Goal: Task Accomplishment & Management: Complete application form

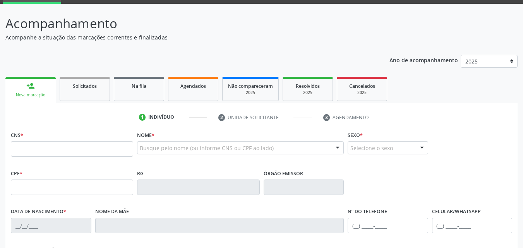
scroll to position [77, 0]
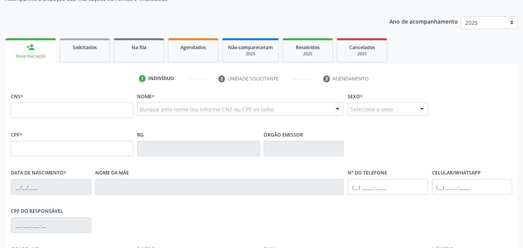
click at [18, 109] on input "text" at bounding box center [72, 110] width 122 height 15
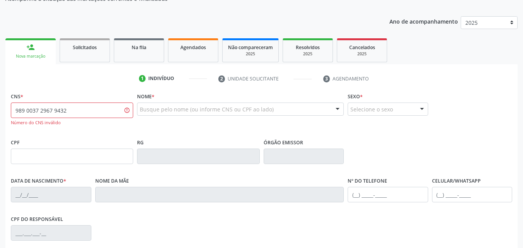
click at [68, 109] on input "989 0037 2967 9432" at bounding box center [72, 110] width 122 height 15
type input "9"
type input "898 0037 2967 9432"
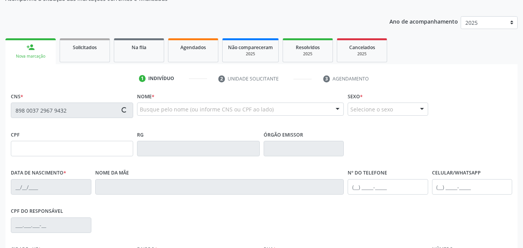
type input "24/05/2009"
type input "Roseane Pereira Lima"
type input "(87) 99624-6431"
type input "S/N"
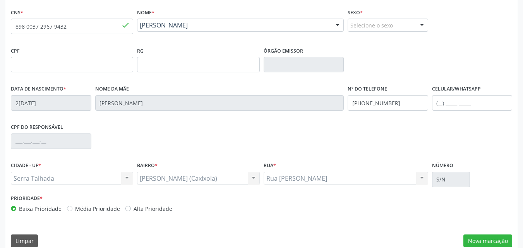
scroll to position [171, 0]
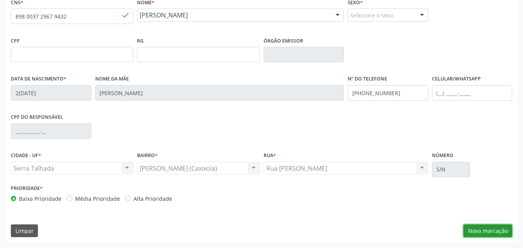
click at [497, 226] on button "Nova marcação" at bounding box center [487, 230] width 49 height 13
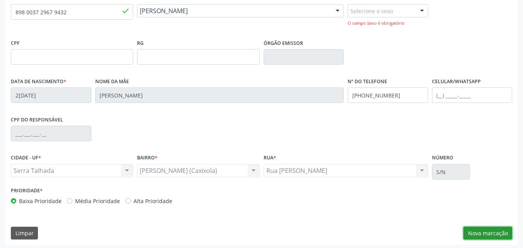
scroll to position [178, 0]
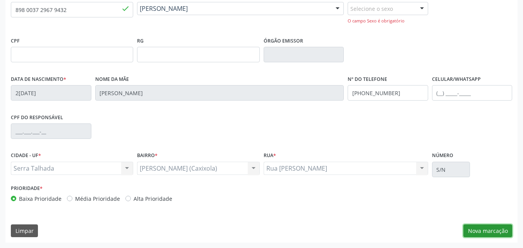
click at [477, 232] on button "Nova marcação" at bounding box center [487, 230] width 49 height 13
click at [37, 169] on div "Serra Talhada Serra Talhada Nenhum resultado encontrado para: " " Não há nenhum…" at bounding box center [72, 168] width 122 height 13
click at [130, 169] on div "Serra Talhada Serra Talhada Nenhum resultado encontrado para: " " Não há nenhum…" at bounding box center [72, 168] width 122 height 13
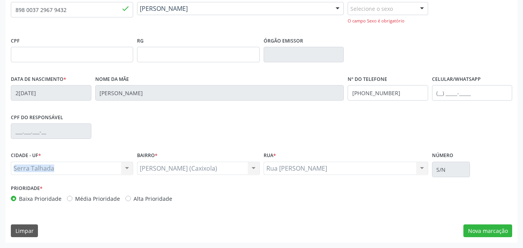
click at [130, 169] on div "Serra Talhada Serra Talhada Nenhum resultado encontrado para: " " Não há nenhum…" at bounding box center [72, 168] width 122 height 13
click at [89, 149] on div "CPF do responsável" at bounding box center [51, 130] width 84 height 38
click at [470, 229] on button "Nova marcação" at bounding box center [487, 230] width 49 height 13
click at [479, 231] on button "Nova marcação" at bounding box center [487, 230] width 49 height 13
click at [479, 229] on button "Nova marcação" at bounding box center [487, 230] width 49 height 13
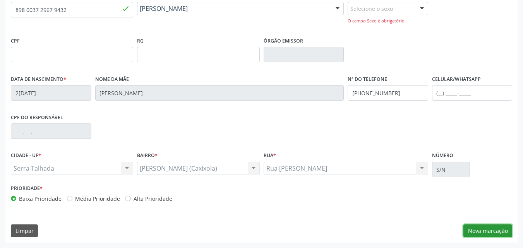
click at [480, 228] on button "Nova marcação" at bounding box center [487, 230] width 49 height 13
drag, startPoint x: 481, startPoint y: 228, endPoint x: 493, endPoint y: 228, distance: 12.0
click at [482, 228] on button "Nova marcação" at bounding box center [487, 230] width 49 height 13
click at [421, 7] on div at bounding box center [422, 8] width 12 height 13
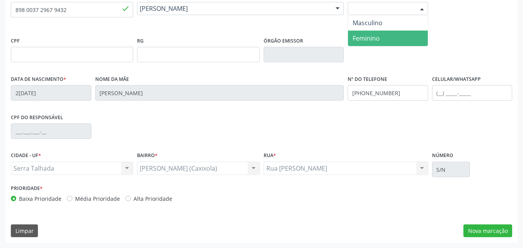
click at [358, 39] on span "Feminino" at bounding box center [365, 38] width 27 height 9
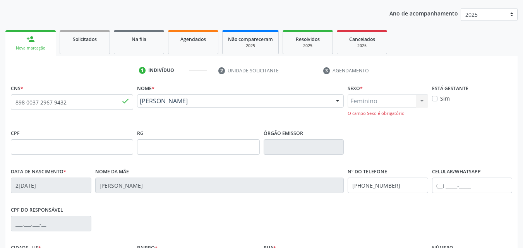
scroll to position [62, 0]
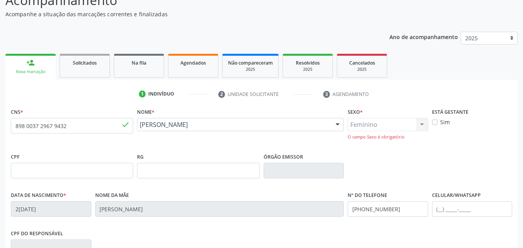
click at [440, 121] on label "Sim" at bounding box center [445, 122] width 10 height 8
click at [437, 121] on input "Sim" at bounding box center [434, 121] width 5 height 7
checkbox input "true"
click at [420, 126] on div "Feminino Masculino Feminino Nenhum resultado encontrado para: " " Não há nenhum…" at bounding box center [387, 129] width 80 height 22
click at [421, 128] on div "Feminino Masculino Feminino Nenhum resultado encontrado para: " " Não há nenhum…" at bounding box center [387, 129] width 80 height 22
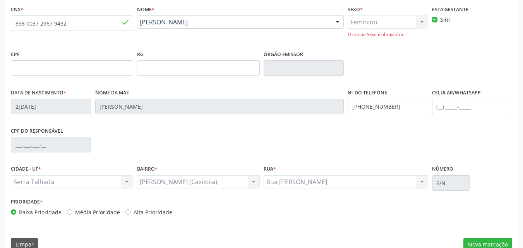
scroll to position [178, 0]
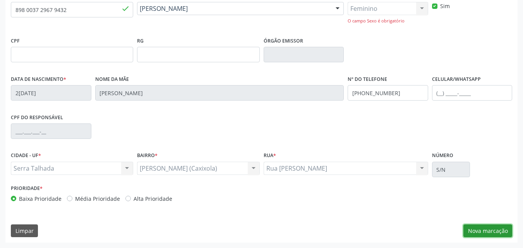
click at [483, 228] on button "Nova marcação" at bounding box center [487, 230] width 49 height 13
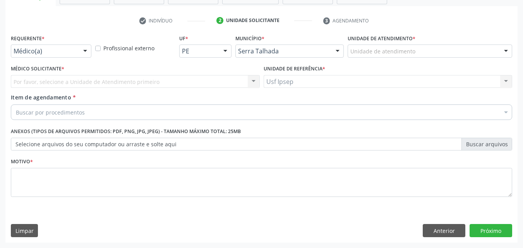
scroll to position [135, 0]
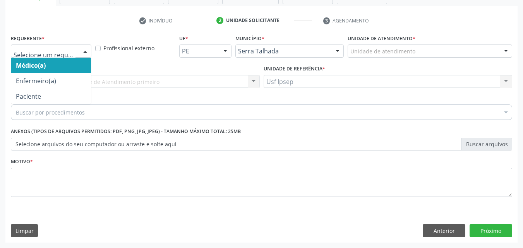
click at [87, 50] on div at bounding box center [85, 51] width 12 height 13
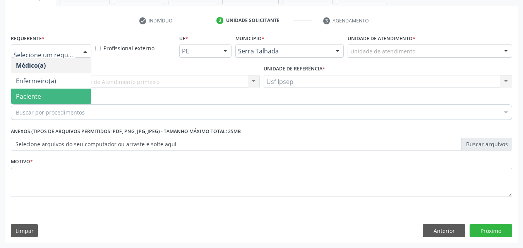
click at [51, 96] on span "Paciente" at bounding box center [51, 96] width 80 height 15
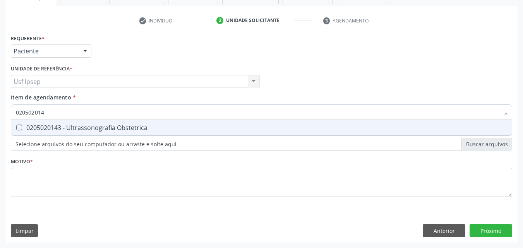
type input "0205020143"
click at [19, 128] on Obstetrica at bounding box center [19, 128] width 6 height 6
click at [16, 128] on Obstetrica "checkbox" at bounding box center [13, 127] width 5 height 5
checkbox Obstetrica "true"
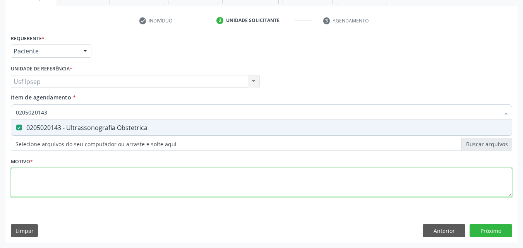
click at [39, 181] on div "Requerente * Paciente Médico(a) Enfermeiro(a) Paciente Nenhum resultado encontr…" at bounding box center [261, 119] width 501 height 175
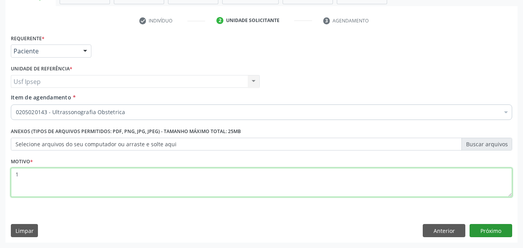
type textarea "1"
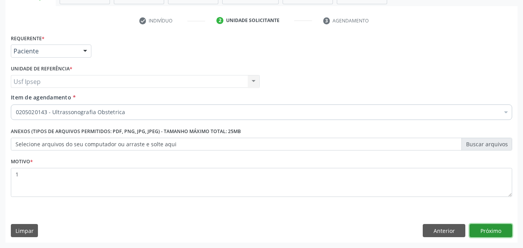
click at [489, 232] on button "Próximo" at bounding box center [490, 230] width 43 height 13
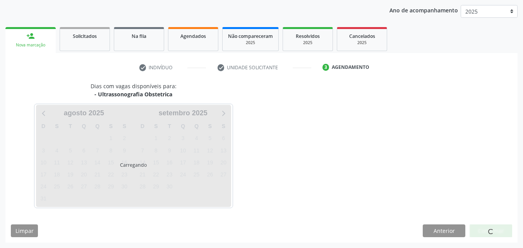
scroll to position [89, 0]
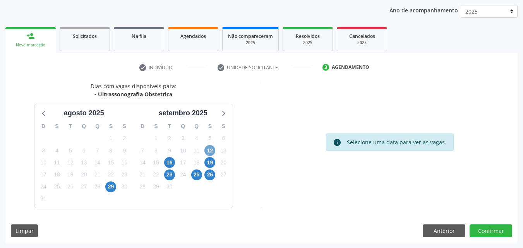
click at [207, 150] on span "12" at bounding box center [209, 150] width 11 height 11
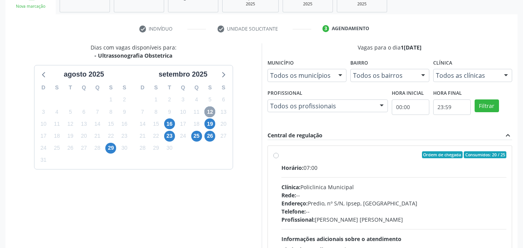
scroll to position [166, 0]
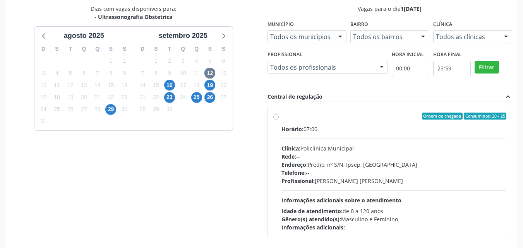
click at [281, 116] on label "Ordem de chegada Consumidos: 20 / 25 Horário: 07:00 Clínica: Policlinica Munici…" at bounding box center [393, 172] width 225 height 119
click at [273, 116] on input "Ordem de chegada Consumidos: 20 / 25 Horário: 07:00 Clínica: Policlinica Munici…" at bounding box center [275, 116] width 5 height 7
radio input "true"
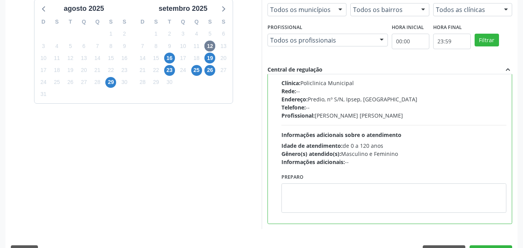
scroll to position [214, 0]
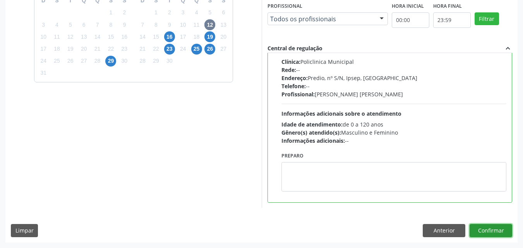
click at [499, 229] on button "Confirmar" at bounding box center [490, 230] width 43 height 13
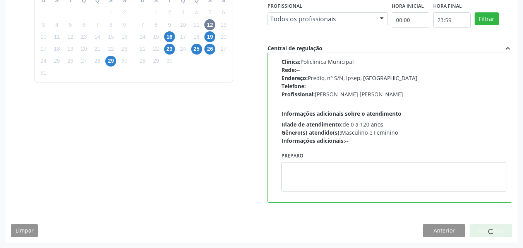
scroll to position [7, 0]
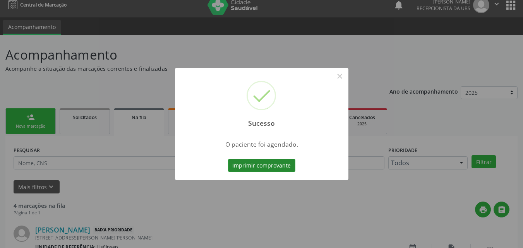
click at [277, 165] on button "Imprimir comprovante" at bounding box center [261, 165] width 67 height 13
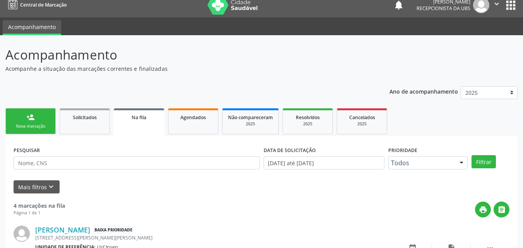
click at [36, 121] on link "person_add Nova marcação" at bounding box center [30, 121] width 50 height 26
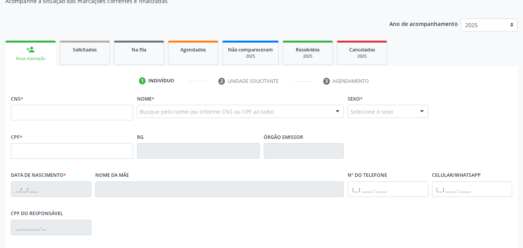
scroll to position [46, 0]
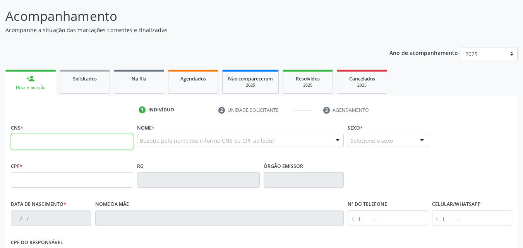
click at [15, 138] on input "text" at bounding box center [72, 141] width 122 height 15
type input "898 0500 2281 5955"
type input "06/06/1996"
type input "Gildete Tizei de Souza"
type input "(87) 8832-4488"
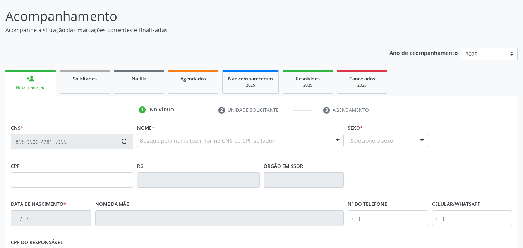
type input "(87) 8832-4488"
type input "1481"
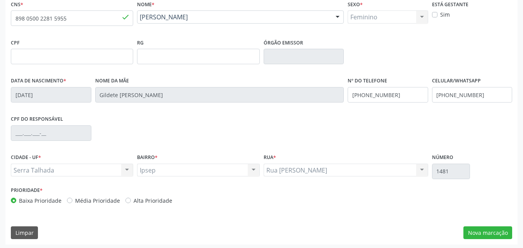
scroll to position [171, 0]
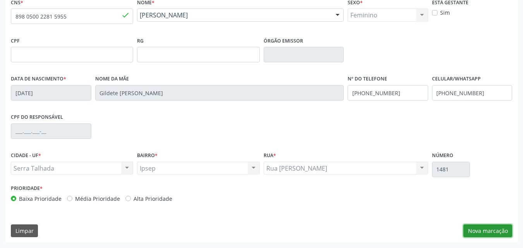
click at [485, 228] on button "Nova marcação" at bounding box center [487, 230] width 49 height 13
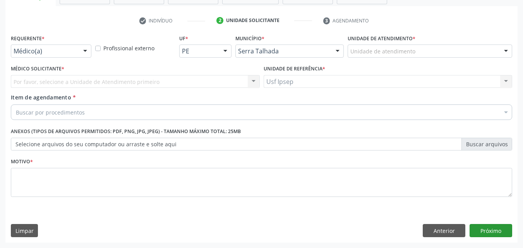
scroll to position [135, 0]
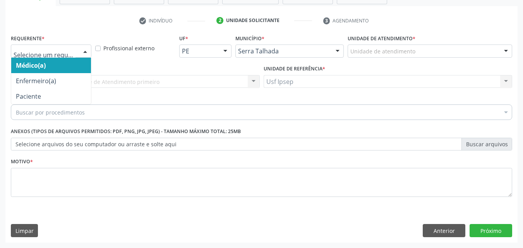
click at [84, 50] on div at bounding box center [85, 51] width 12 height 13
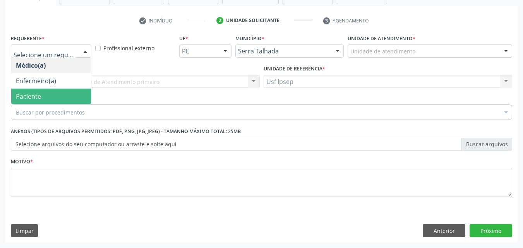
click at [72, 97] on span "Paciente" at bounding box center [51, 96] width 80 height 15
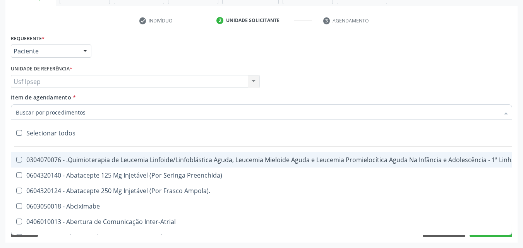
click at [26, 96] on span "Item de agendamento" at bounding box center [41, 97] width 60 height 7
click at [26, 104] on input "Item de agendamento *" at bounding box center [257, 111] width 483 height 15
click at [15, 111] on div at bounding box center [261, 111] width 501 height 15
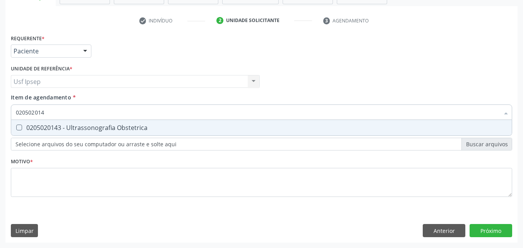
type input "0205020143"
click at [17, 125] on Obstetrica at bounding box center [19, 128] width 6 height 6
click at [16, 125] on Obstetrica "checkbox" at bounding box center [13, 127] width 5 height 5
checkbox Obstetrica "true"
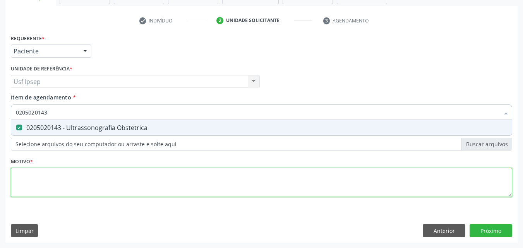
click at [13, 182] on div "Requerente * Paciente Médico(a) Enfermeiro(a) Paciente Nenhum resultado encontr…" at bounding box center [261, 119] width 501 height 175
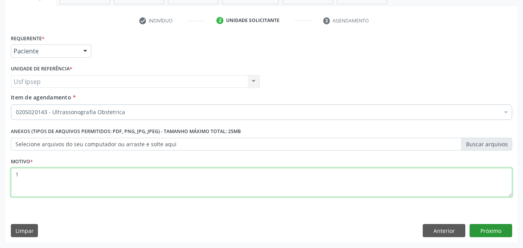
type textarea "1"
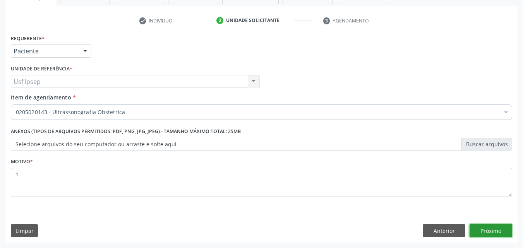
click at [487, 231] on button "Próximo" at bounding box center [490, 230] width 43 height 13
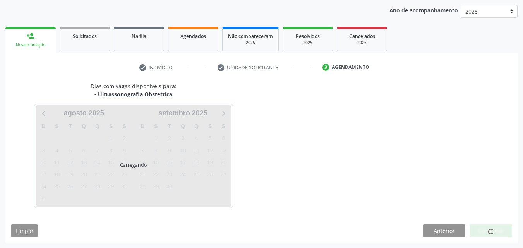
scroll to position [89, 0]
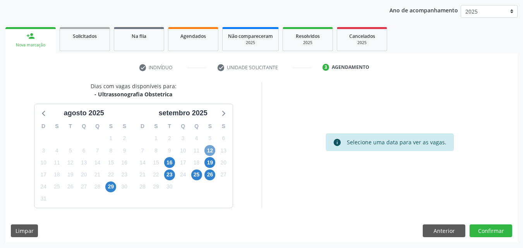
click at [210, 150] on span "12" at bounding box center [209, 150] width 11 height 11
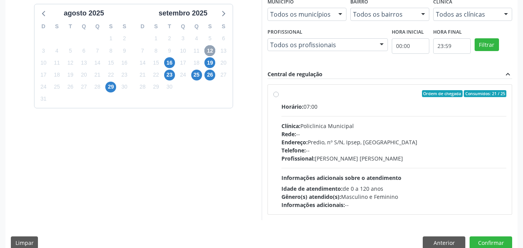
scroll to position [200, 0]
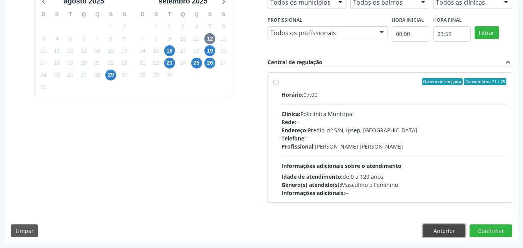
click at [445, 231] on button "Anterior" at bounding box center [443, 230] width 43 height 13
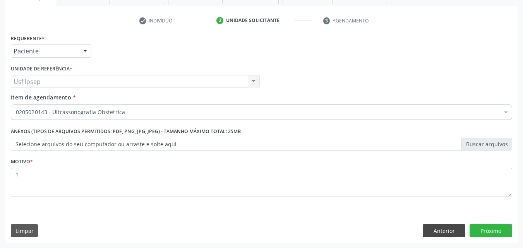
scroll to position [135, 0]
click at [483, 230] on button "Próximo" at bounding box center [490, 230] width 43 height 13
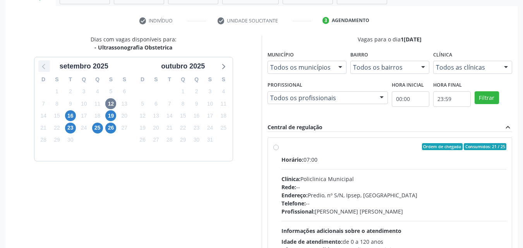
click at [44, 67] on icon at bounding box center [44, 66] width 10 height 10
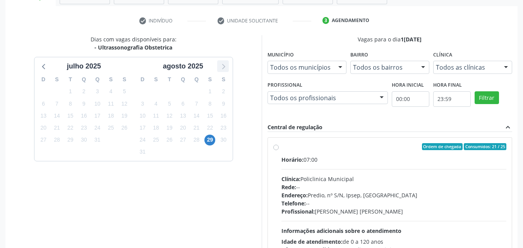
click at [223, 68] on icon at bounding box center [223, 66] width 3 height 5
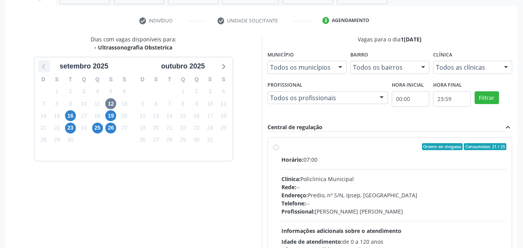
click at [42, 66] on icon at bounding box center [44, 66] width 10 height 10
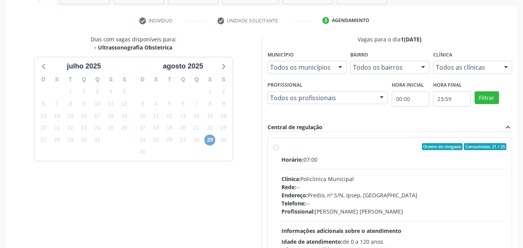
click at [211, 139] on span "29" at bounding box center [209, 140] width 11 height 11
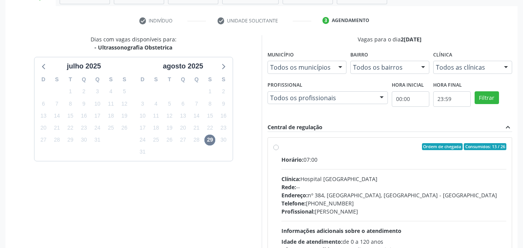
click at [281, 147] on label "Ordem de chegada Consumidos: 13 / 26 Horário: 07:00 Clínica: Hospital Sao Franc…" at bounding box center [393, 202] width 225 height 119
click at [275, 147] on input "Ordem de chegada Consumidos: 13 / 26 Horário: 07:00 Clínica: Hospital Sao Franc…" at bounding box center [275, 146] width 5 height 7
radio input "true"
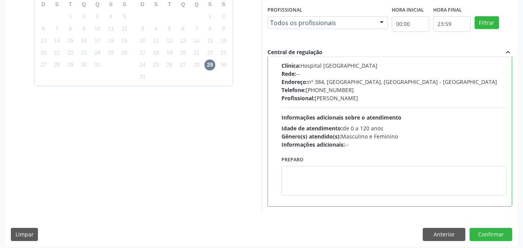
scroll to position [213, 0]
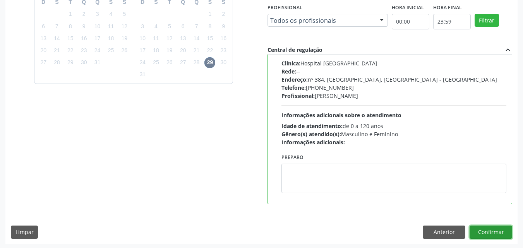
click at [497, 228] on button "Confirmar" at bounding box center [490, 232] width 43 height 13
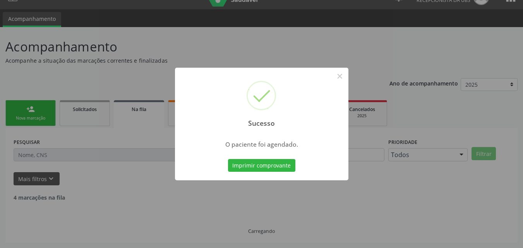
scroll to position [7, 0]
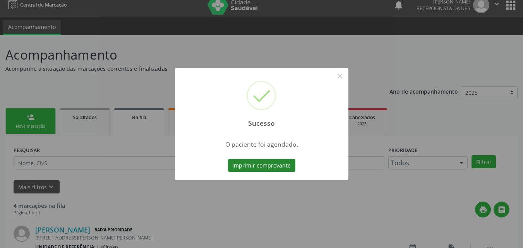
click at [253, 167] on button "Imprimir comprovante" at bounding box center [261, 165] width 67 height 13
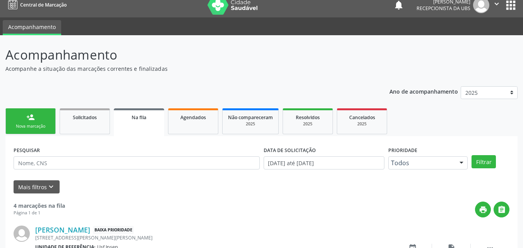
click at [37, 128] on div "Nova marcação" at bounding box center [30, 126] width 39 height 6
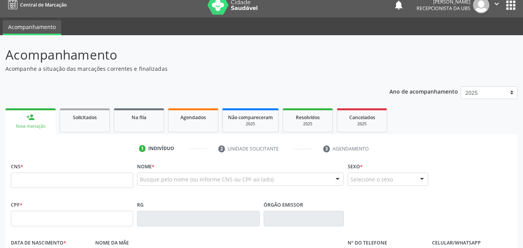
click at [42, 126] on div "Nova marcação" at bounding box center [30, 126] width 39 height 6
click at [19, 182] on input "text" at bounding box center [72, 180] width 122 height 15
click at [14, 182] on input "text" at bounding box center [72, 180] width 122 height 15
type input "700 5053 5988 4851"
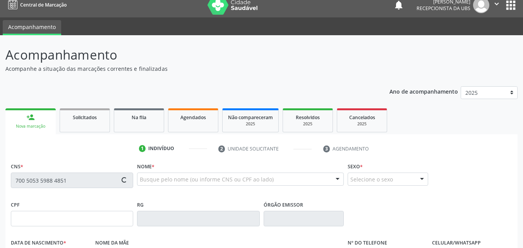
type input "075.893.664-80"
type input "24/12/1990"
type input "Roberta Fonseca Cintra"
type input "(87) 99883-6770"
type input "928"
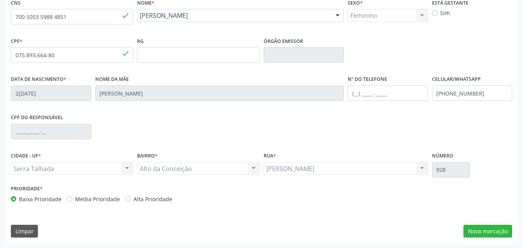
scroll to position [171, 0]
click at [495, 231] on button "Nova marcação" at bounding box center [487, 230] width 49 height 13
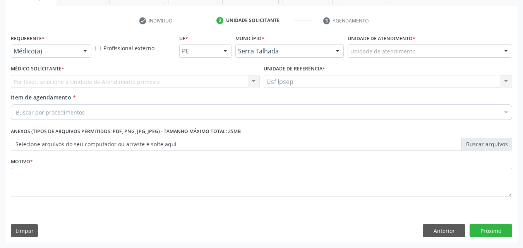
scroll to position [135, 0]
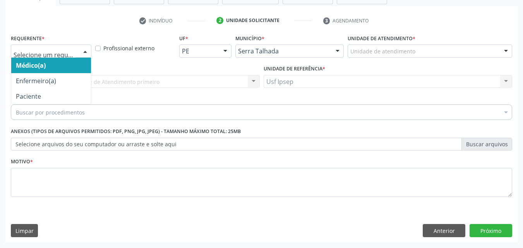
click at [84, 53] on div at bounding box center [85, 51] width 12 height 13
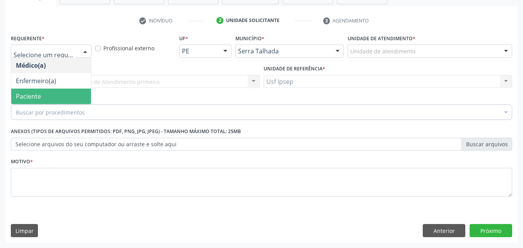
click at [34, 99] on span "Paciente" at bounding box center [28, 96] width 25 height 9
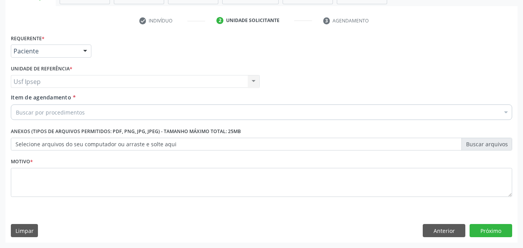
click at [14, 97] on span "Item de agendamento" at bounding box center [41, 97] width 60 height 7
click at [16, 104] on input "Item de agendamento *" at bounding box center [16, 111] width 0 height 15
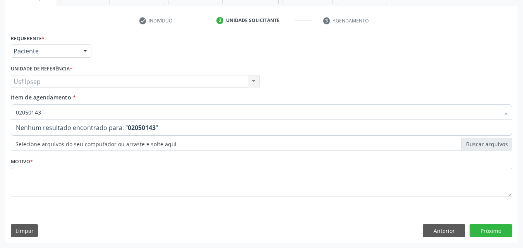
click at [47, 111] on input "02050143" at bounding box center [257, 111] width 483 height 15
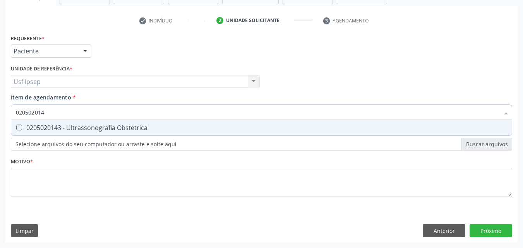
type input "0205020143"
click at [19, 127] on Obstetrica at bounding box center [19, 128] width 6 height 6
click at [16, 127] on Obstetrica "checkbox" at bounding box center [13, 127] width 5 height 5
checkbox Obstetrica "true"
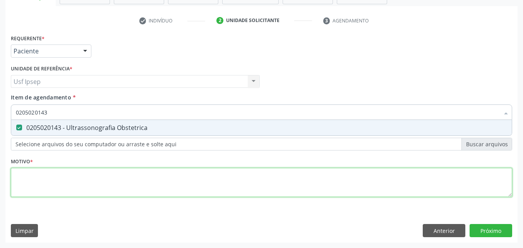
click at [21, 186] on div "Requerente * Paciente Médico(a) Enfermeiro(a) Paciente Nenhum resultado encontr…" at bounding box center [261, 119] width 501 height 175
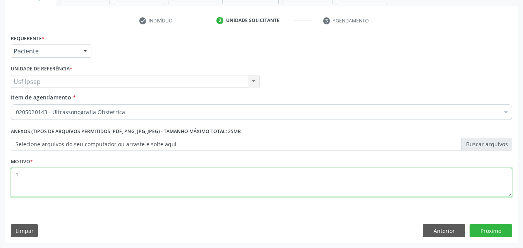
type textarea "1"
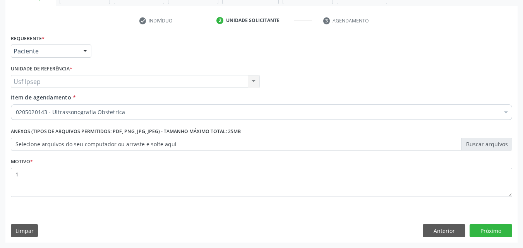
click at [485, 221] on div "Requerente * Paciente Médico(a) Enfermeiro(a) Paciente Nenhum resultado encontr…" at bounding box center [261, 137] width 512 height 210
click at [485, 229] on button "Próximo" at bounding box center [490, 230] width 43 height 13
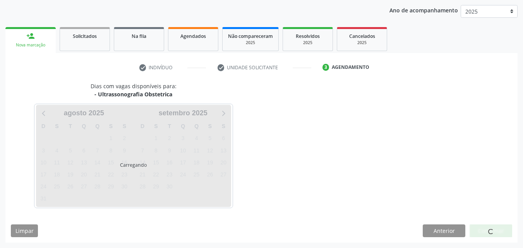
scroll to position [89, 0]
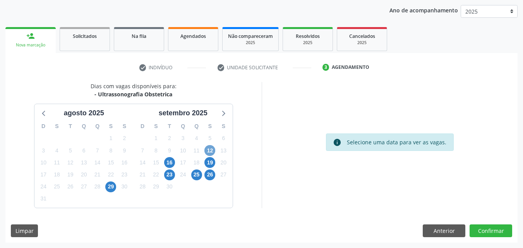
click at [211, 150] on span "12" at bounding box center [209, 150] width 11 height 11
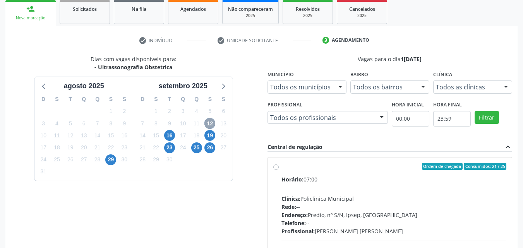
scroll to position [127, 0]
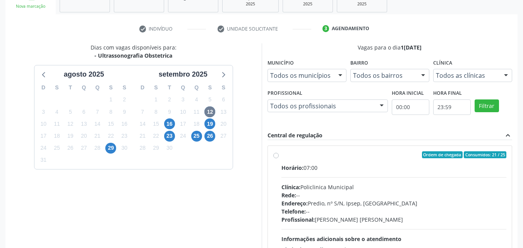
click at [281, 155] on label "Ordem de chegada Consumidos: 21 / 25 Horário: 07:00 Clínica: Policlinica Munici…" at bounding box center [393, 210] width 225 height 119
click at [275, 155] on input "Ordem de chegada Consumidos: 21 / 25 Horário: 07:00 Clínica: Policlinica Munici…" at bounding box center [275, 154] width 5 height 7
radio input "true"
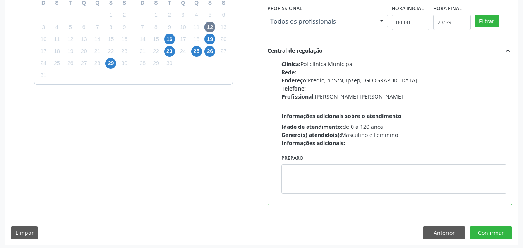
scroll to position [214, 0]
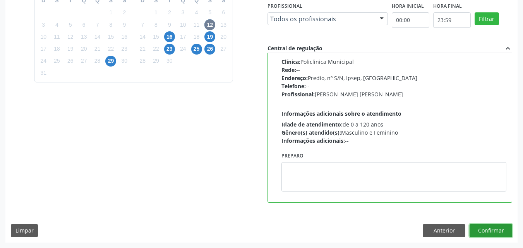
click at [485, 226] on button "Confirmar" at bounding box center [490, 230] width 43 height 13
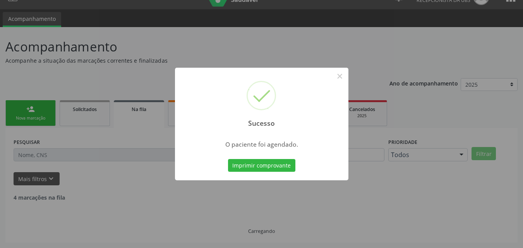
scroll to position [7, 0]
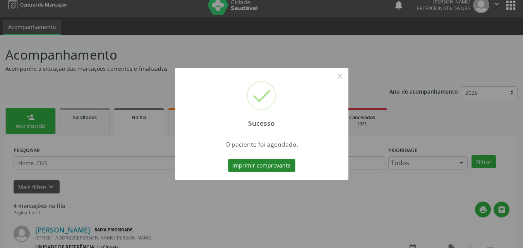
click at [254, 163] on button "Imprimir comprovante" at bounding box center [261, 165] width 67 height 13
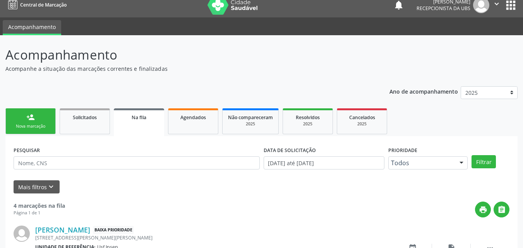
click at [31, 118] on div "person_add" at bounding box center [30, 117] width 9 height 9
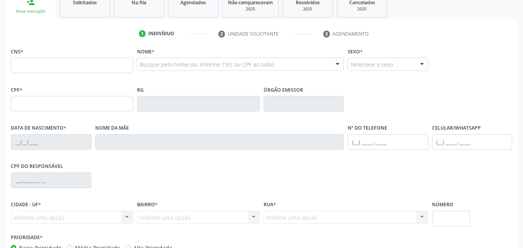
scroll to position [123, 0]
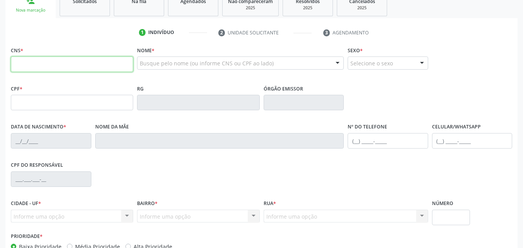
click at [19, 62] on input "text" at bounding box center [72, 63] width 122 height 15
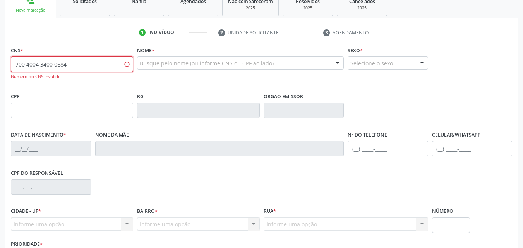
click at [66, 65] on input "700 4004 3400 0684" at bounding box center [72, 63] width 122 height 15
type input "7"
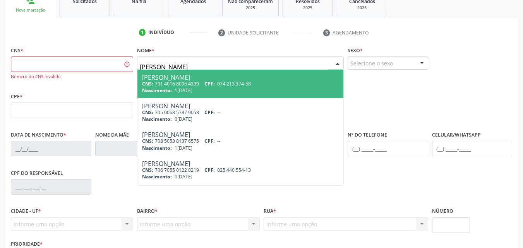
type input "ana carla alme"
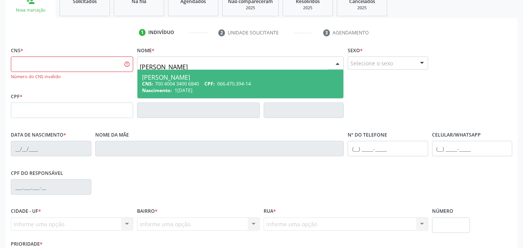
click at [201, 77] on div "Ana Carla Almeida Carneiro de Lima" at bounding box center [240, 77] width 197 height 6
type input "700 4004 3400 6840"
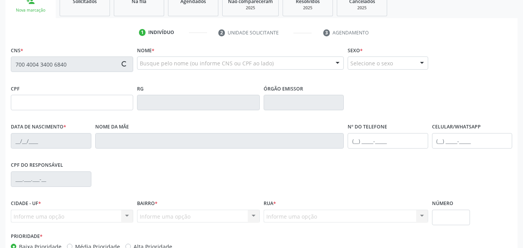
type input "066.470.394-14"
type input "14/07/1985"
type input "Maria de Jesus de Almeida Ribeiro"
type input "(81) 99637-7878"
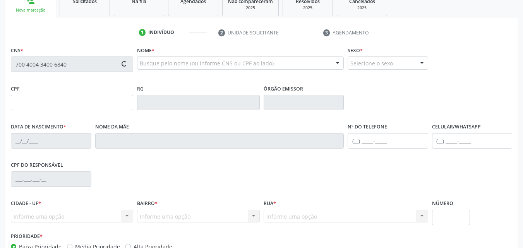
type input "1239"
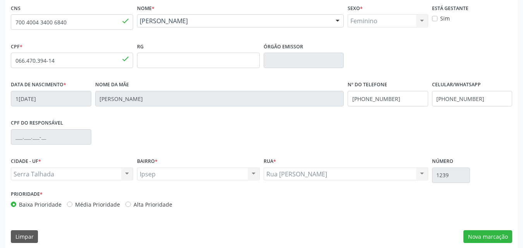
scroll to position [171, 0]
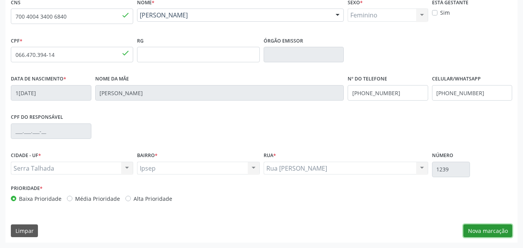
click at [484, 230] on button "Nova marcação" at bounding box center [487, 230] width 49 height 13
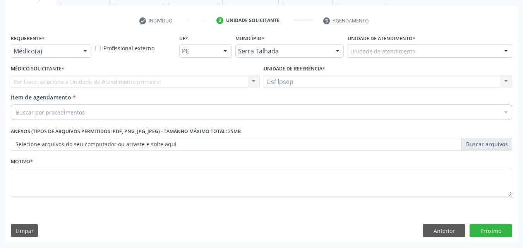
scroll to position [135, 0]
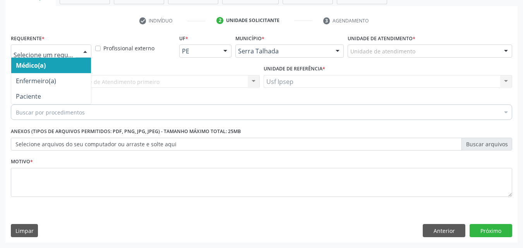
click at [88, 51] on div at bounding box center [85, 51] width 12 height 13
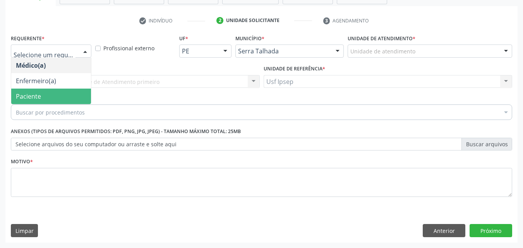
click at [53, 98] on span "Paciente" at bounding box center [51, 96] width 80 height 15
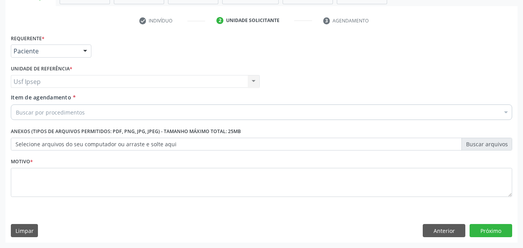
click at [31, 97] on span "Item de agendamento" at bounding box center [41, 97] width 60 height 7
click at [16, 104] on input "Item de agendamento *" at bounding box center [16, 111] width 0 height 15
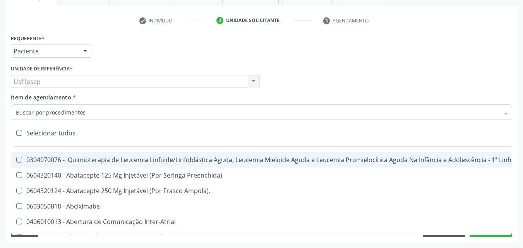
click at [21, 111] on input "Item de agendamento *" at bounding box center [257, 111] width 483 height 15
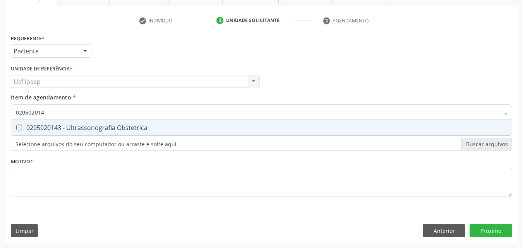
type input "0205020143"
click at [18, 126] on Obstetrica at bounding box center [19, 128] width 6 height 6
click at [16, 126] on Obstetrica "checkbox" at bounding box center [13, 127] width 5 height 5
checkbox Obstetrica "true"
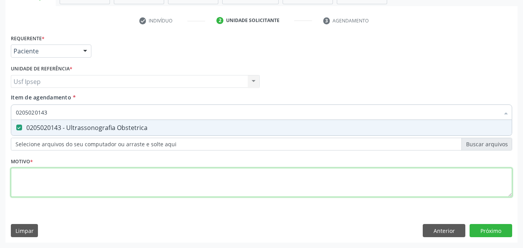
click at [26, 187] on div "Requerente * Paciente Médico(a) Enfermeiro(a) Paciente Nenhum resultado encontr…" at bounding box center [261, 119] width 501 height 175
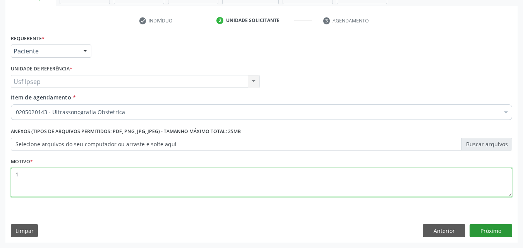
type textarea "1"
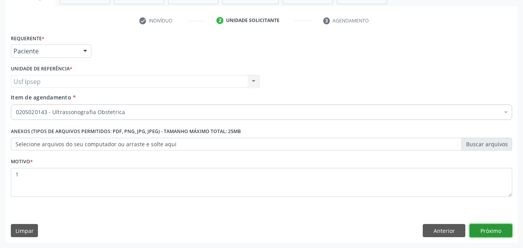
click at [485, 231] on button "Próximo" at bounding box center [490, 230] width 43 height 13
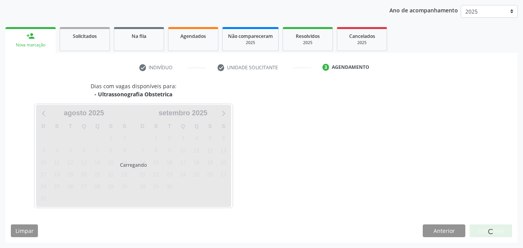
scroll to position [89, 0]
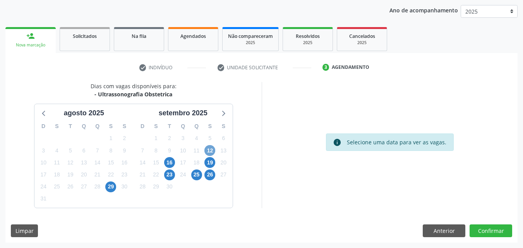
click at [212, 150] on span "12" at bounding box center [209, 150] width 11 height 11
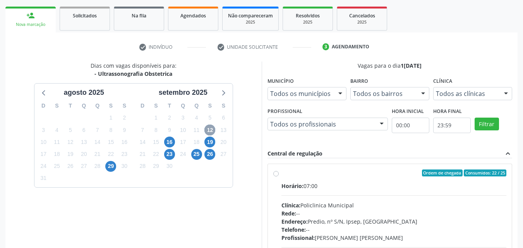
scroll to position [127, 0]
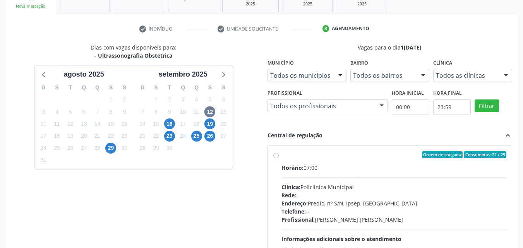
click at [281, 155] on label "Ordem de chegada Consumidos: 22 / 25 Horário: 07:00 Clínica: Policlinica Munici…" at bounding box center [393, 210] width 225 height 119
click at [277, 155] on input "Ordem de chegada Consumidos: 22 / 25 Horário: 07:00 Clínica: Policlinica Munici…" at bounding box center [275, 154] width 5 height 7
radio input "true"
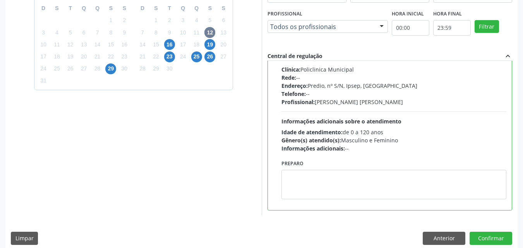
scroll to position [214, 0]
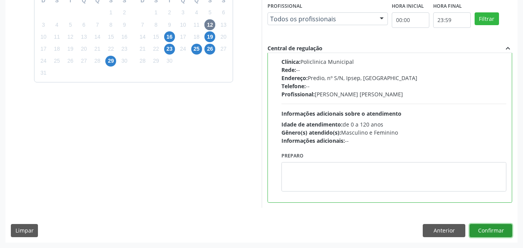
click at [491, 232] on button "Confirmar" at bounding box center [490, 230] width 43 height 13
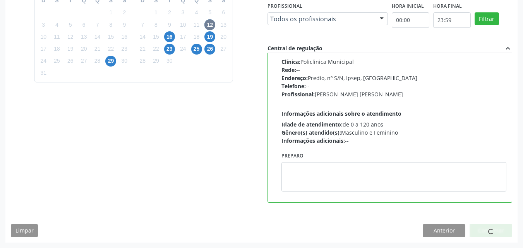
scroll to position [7, 0]
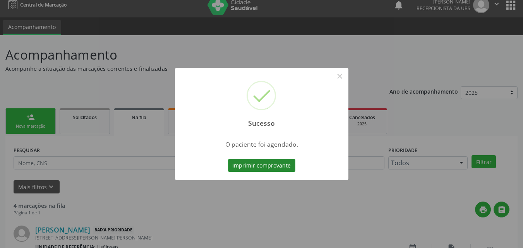
click at [240, 164] on button "Imprimir comprovante" at bounding box center [261, 165] width 67 height 13
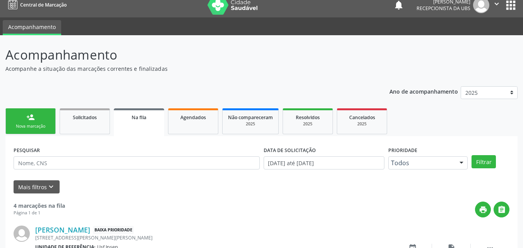
click at [39, 125] on div "Nova marcação" at bounding box center [30, 126] width 39 height 6
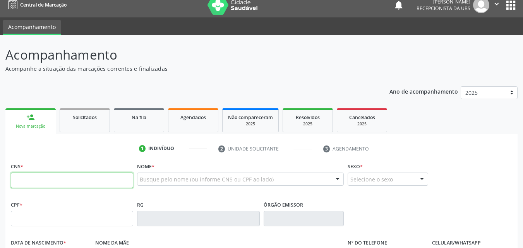
click at [12, 181] on input "text" at bounding box center [72, 180] width 122 height 15
click at [61, 180] on input "898 0034 0299 94" at bounding box center [72, 180] width 122 height 15
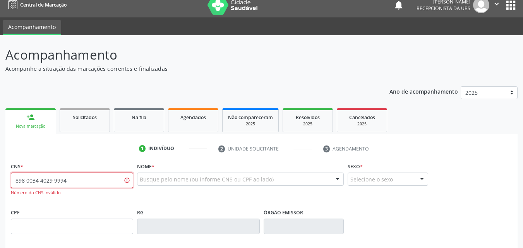
click at [70, 179] on input "898 0034 4029 9994" at bounding box center [72, 180] width 122 height 15
type input "8"
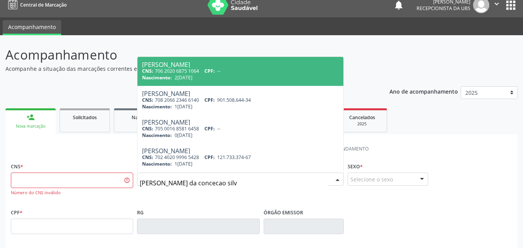
type input "ana paula da concecao silva"
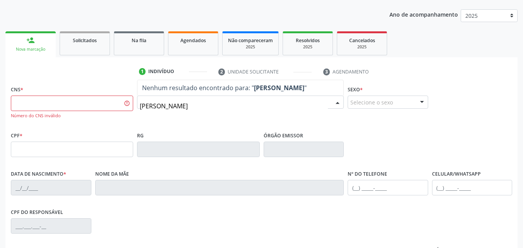
scroll to position [85, 0]
click at [169, 111] on input "ana paula da concecao silva" at bounding box center [234, 105] width 188 height 15
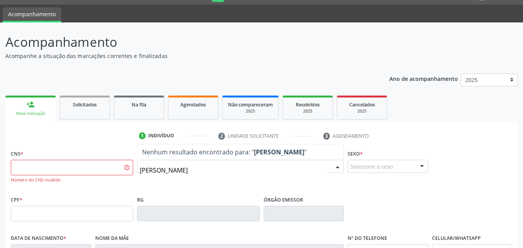
scroll to position [7, 0]
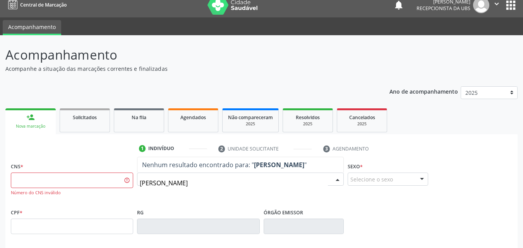
click at [229, 182] on input "ana paula da concecao silva" at bounding box center [234, 182] width 188 height 15
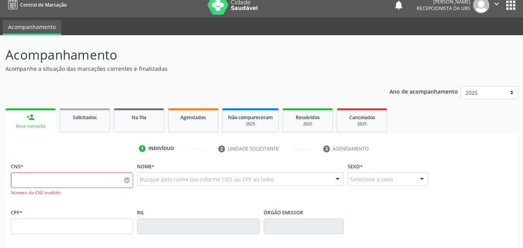
click at [81, 150] on ul "1 Indivíduo 2 Unidade solicitante 3 Agendamento" at bounding box center [261, 148] width 512 height 13
click at [15, 178] on input "text" at bounding box center [72, 180] width 122 height 15
type input "898 0034 0402 9994"
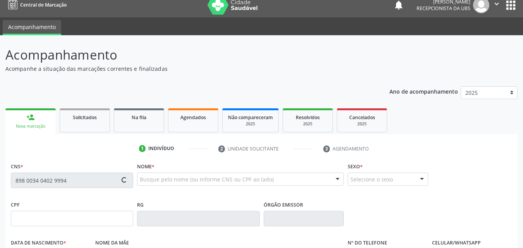
type input "08/12/1999"
type input "Maria Rosineida da Conceicao"
type input "(87) 99983-0668"
type input "98"
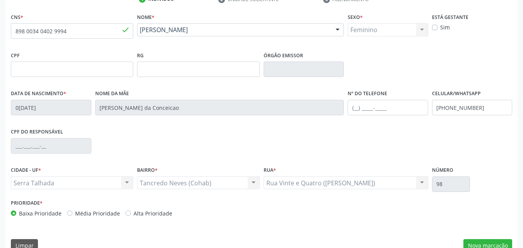
scroll to position [171, 0]
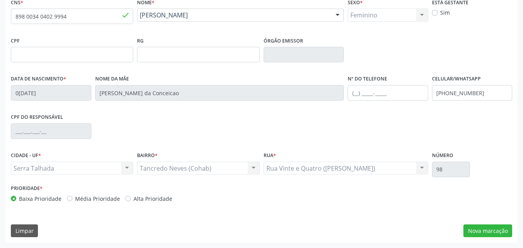
click at [484, 222] on div "CNS * 898 0034 0402 9994 done Nome * Ana Paula da Conceicao Silva Ana Paula da …" at bounding box center [261, 120] width 512 height 246
click at [483, 231] on button "Nova marcação" at bounding box center [487, 230] width 49 height 13
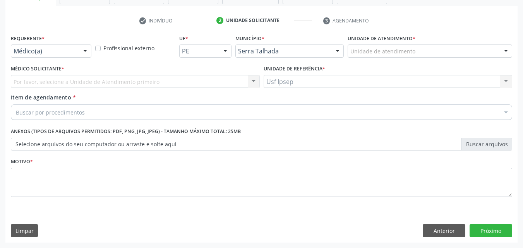
click at [85, 49] on div at bounding box center [85, 51] width 12 height 13
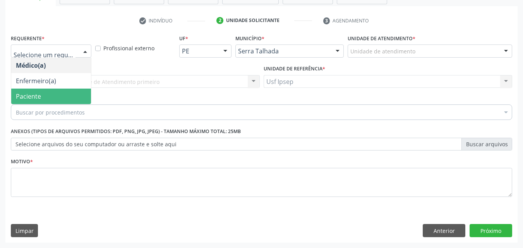
click at [21, 94] on span "Paciente" at bounding box center [28, 96] width 25 height 9
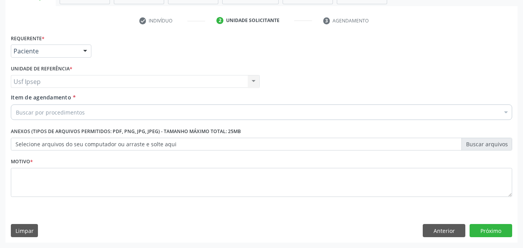
click at [21, 96] on span "Item de agendamento" at bounding box center [41, 97] width 60 height 7
click at [16, 104] on input "Item de agendamento *" at bounding box center [16, 111] width 0 height 15
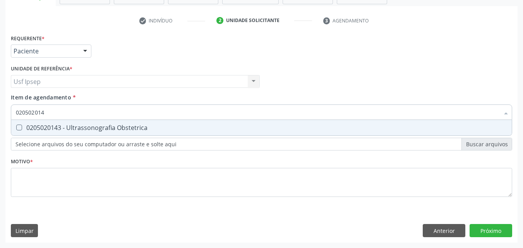
type input "0205020143"
click at [18, 128] on Obstetrica at bounding box center [19, 128] width 6 height 6
click at [16, 128] on Obstetrica "checkbox" at bounding box center [13, 127] width 5 height 5
checkbox Obstetrica "true"
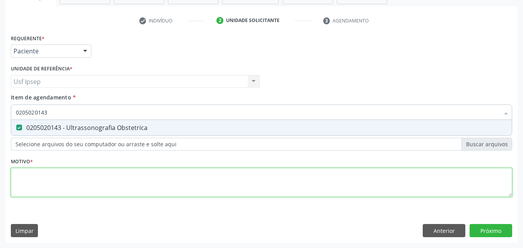
click at [26, 181] on div "Requerente * Paciente Médico(a) Enfermeiro(a) Paciente Nenhum resultado encontr…" at bounding box center [261, 119] width 501 height 175
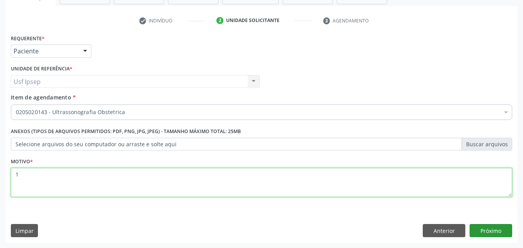
type textarea "1"
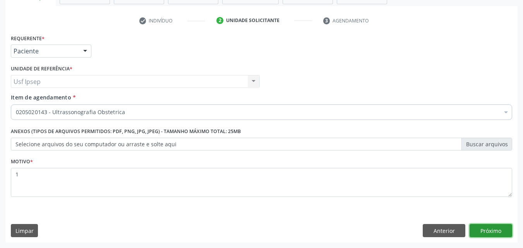
click at [481, 227] on button "Próximo" at bounding box center [490, 230] width 43 height 13
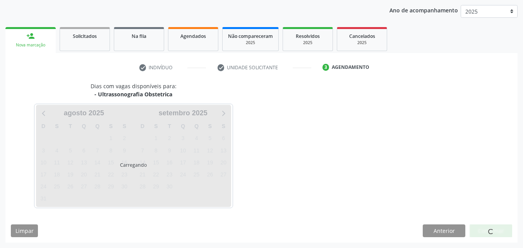
scroll to position [89, 0]
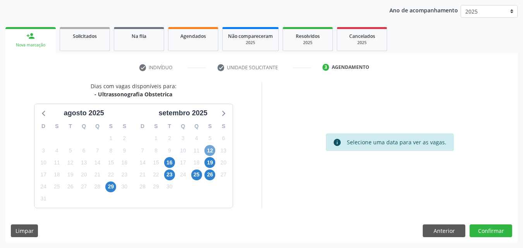
click at [209, 152] on span "12" at bounding box center [209, 150] width 11 height 11
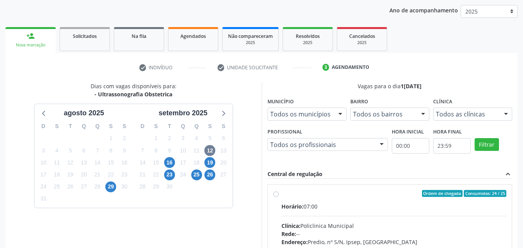
click at [281, 193] on label "Ordem de chegada Consumidos: 24 / 25 Horário: 07:00 Clínica: Policlinica Munici…" at bounding box center [393, 249] width 225 height 119
click at [276, 193] on input "Ordem de chegada Consumidos: 24 / 25 Horário: 07:00 Clínica: Policlinica Munici…" at bounding box center [275, 193] width 5 height 7
radio input "true"
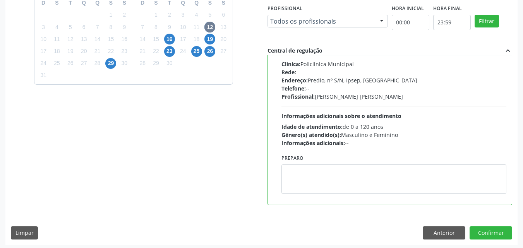
scroll to position [214, 0]
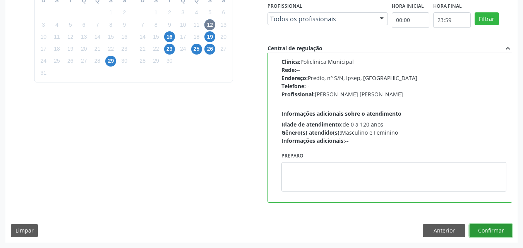
click at [483, 229] on button "Confirmar" at bounding box center [490, 230] width 43 height 13
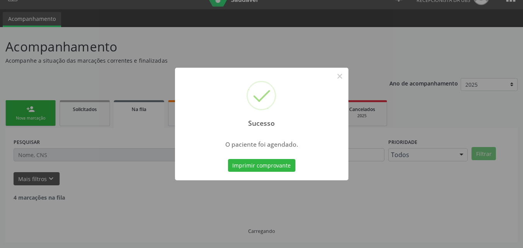
scroll to position [7, 0]
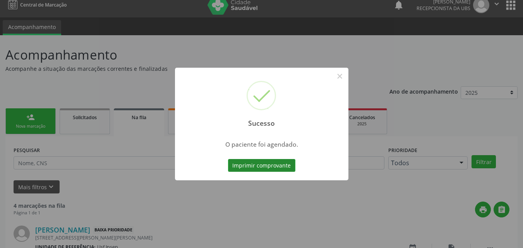
click at [251, 165] on button "Imprimir comprovante" at bounding box center [261, 165] width 67 height 13
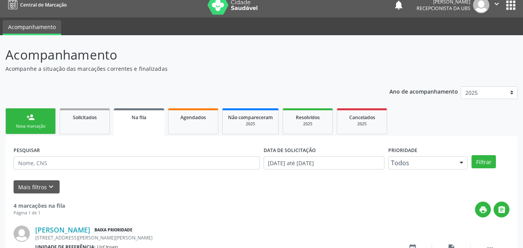
click at [36, 123] on link "person_add Nova marcação" at bounding box center [30, 121] width 50 height 26
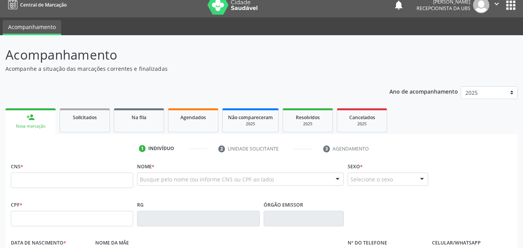
click at [20, 125] on div "Nova marcação" at bounding box center [30, 126] width 39 height 6
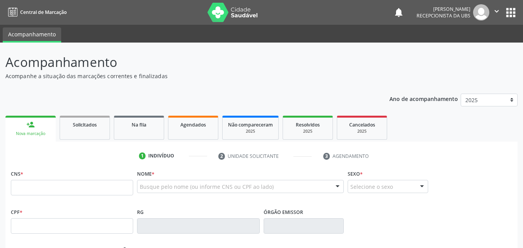
scroll to position [7, 0]
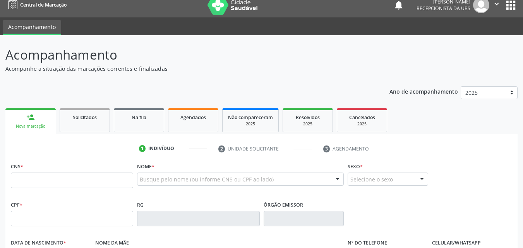
click at [12, 180] on input "text" at bounding box center [72, 180] width 122 height 15
type input "707 6052 6402 5890"
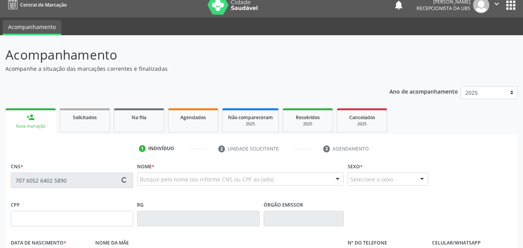
type input "20/09/1993"
type input "Maria da Conceicao Ferreira Almeida"
type input "(87) 99811-3269"
type input "1174"
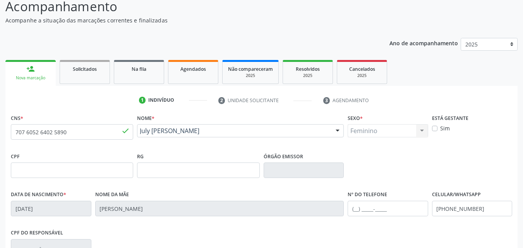
scroll to position [162, 0]
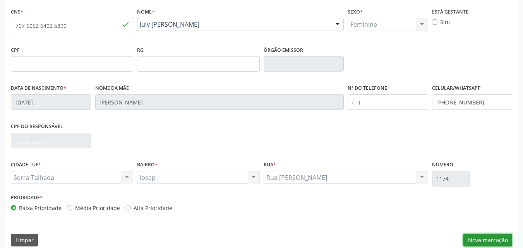
click at [485, 243] on button "Nova marcação" at bounding box center [487, 240] width 49 height 13
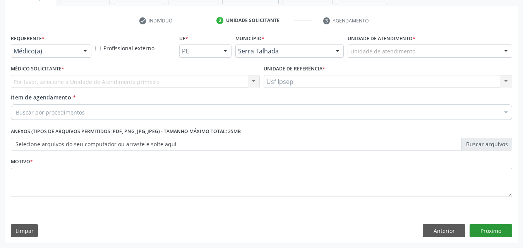
scroll to position [135, 0]
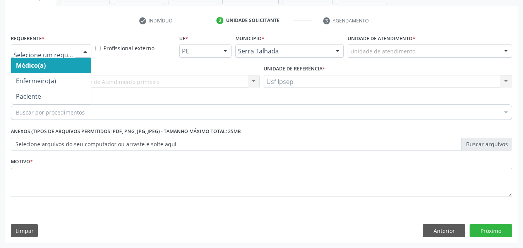
click at [83, 51] on div at bounding box center [85, 51] width 12 height 13
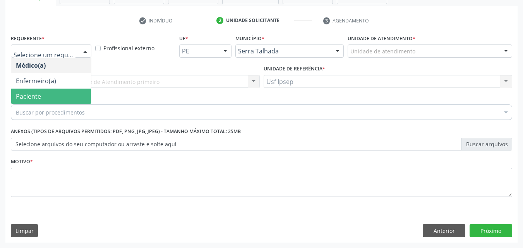
click at [38, 96] on span "Paciente" at bounding box center [28, 96] width 25 height 9
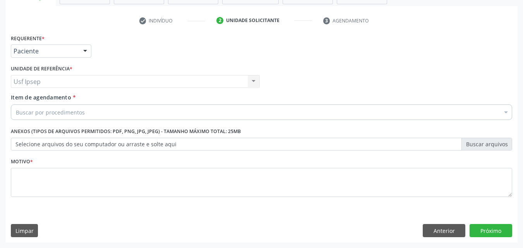
click at [22, 96] on span "Item de agendamento" at bounding box center [41, 97] width 60 height 7
click at [16, 104] on input "Item de agendamento *" at bounding box center [16, 111] width 0 height 15
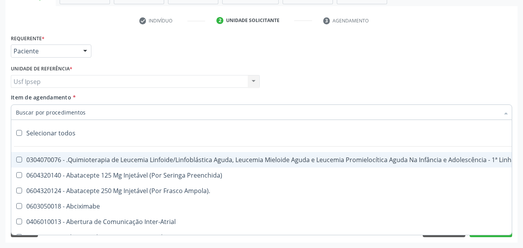
click at [17, 111] on input "Item de agendamento *" at bounding box center [257, 111] width 483 height 15
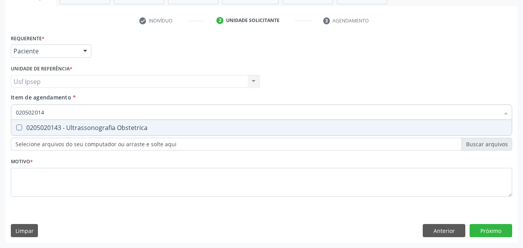
type input "0205020143"
click at [18, 128] on Obstetrica at bounding box center [19, 128] width 6 height 6
click at [16, 128] on Obstetrica "checkbox" at bounding box center [13, 127] width 5 height 5
checkbox Obstetrica "true"
type input "0205020143"
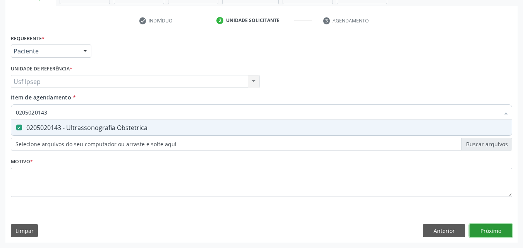
click at [489, 233] on div "Requerente * Paciente Médico(a) Enfermeiro(a) Paciente Nenhum resultado encontr…" at bounding box center [261, 137] width 512 height 210
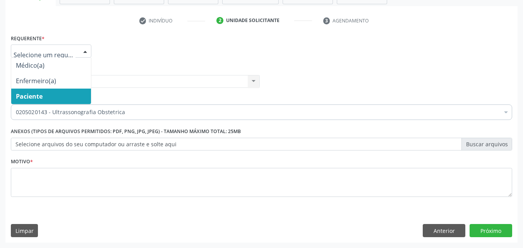
click at [85, 49] on div at bounding box center [85, 51] width 12 height 13
click at [35, 101] on span "Paciente" at bounding box center [51, 96] width 80 height 15
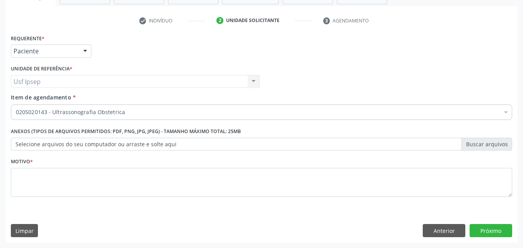
click at [19, 98] on span "Item de agendamento" at bounding box center [41, 97] width 60 height 7
click at [16, 104] on input "Item de agendamento *" at bounding box center [16, 111] width 0 height 15
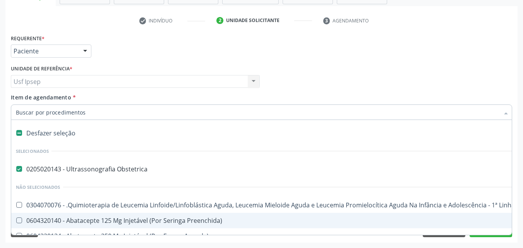
click at [16, 112] on input "Item de agendamento *" at bounding box center [257, 111] width 483 height 15
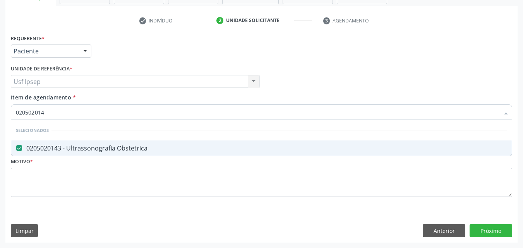
type input "0205020143"
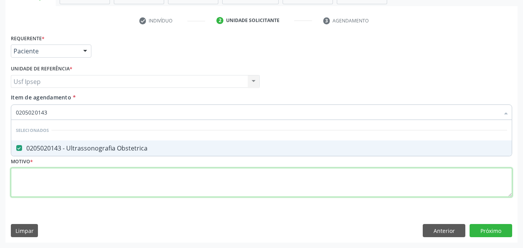
click at [27, 180] on div "Requerente * Paciente Médico(a) Enfermeiro(a) Paciente Nenhum resultado encontr…" at bounding box center [261, 119] width 501 height 175
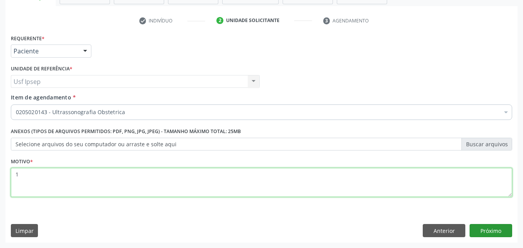
type textarea "1"
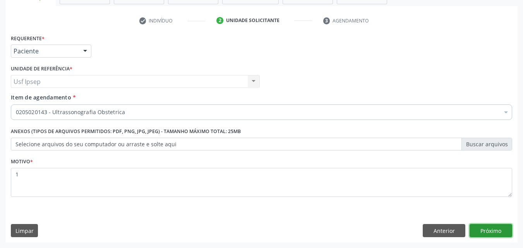
click at [491, 234] on button "Próximo" at bounding box center [490, 230] width 43 height 13
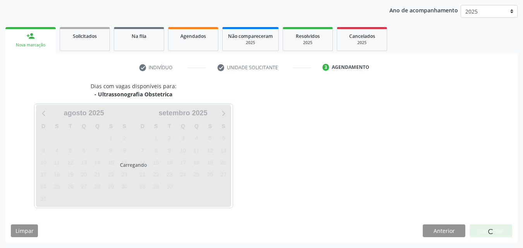
scroll to position [89, 0]
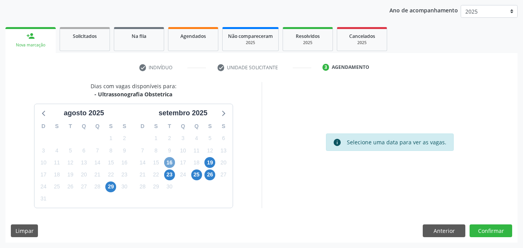
click at [166, 163] on span "16" at bounding box center [169, 162] width 11 height 11
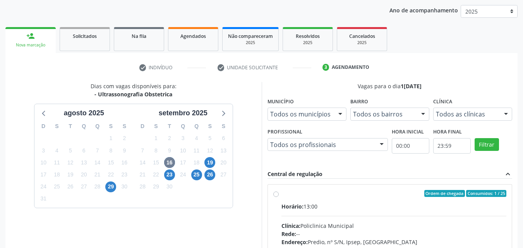
click at [281, 193] on label "Ordem de chegada Consumidos: 1 / 25 Horário: 13:00 Clínica: Policlinica Municip…" at bounding box center [393, 249] width 225 height 119
click at [276, 193] on input "Ordem de chegada Consumidos: 1 / 25 Horário: 13:00 Clínica: Policlinica Municip…" at bounding box center [275, 193] width 5 height 7
radio input "true"
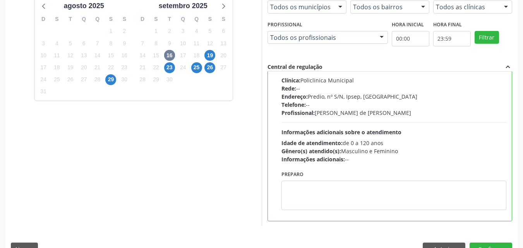
scroll to position [214, 0]
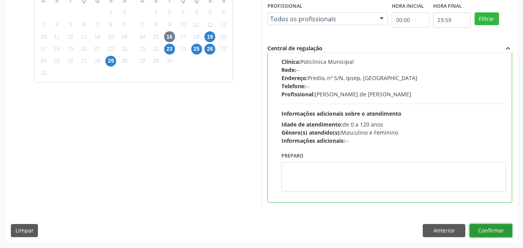
click at [482, 229] on button "Confirmar" at bounding box center [490, 230] width 43 height 13
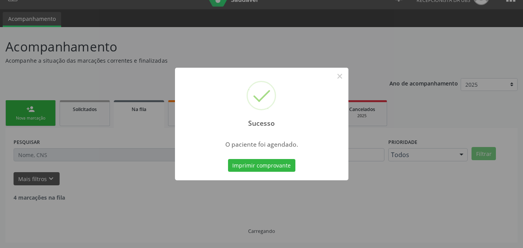
scroll to position [7, 0]
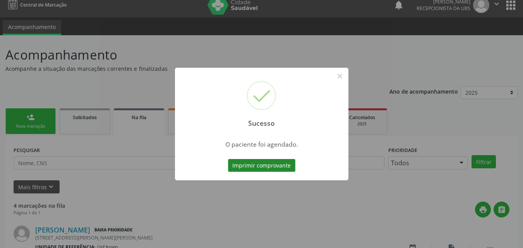
click at [233, 166] on button "Imprimir comprovante" at bounding box center [261, 165] width 67 height 13
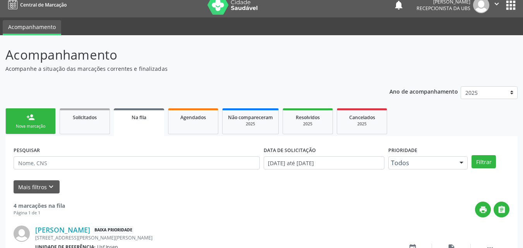
click at [37, 126] on div "Nova marcação" at bounding box center [30, 126] width 39 height 6
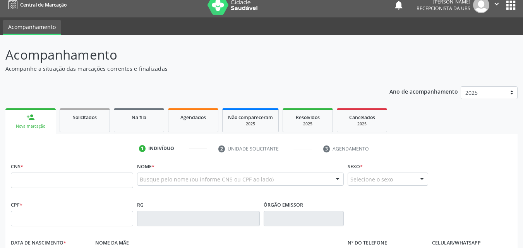
scroll to position [46, 0]
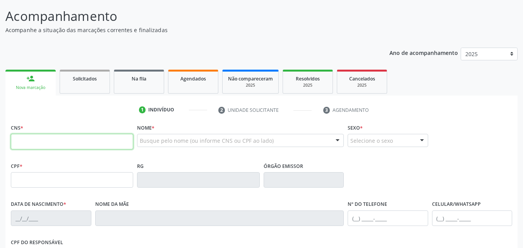
click at [19, 140] on input "text" at bounding box center [72, 141] width 122 height 15
type input "708 2076 7824 8944"
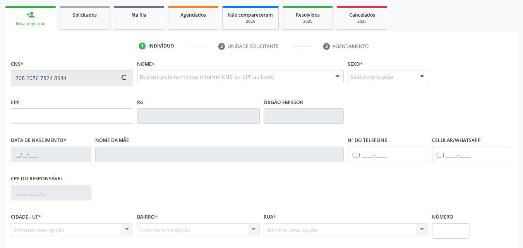
scroll to position [123, 0]
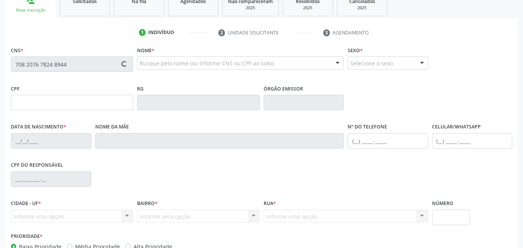
type input "17/01/1990"
type input "Valeria Eunice Barbosa de Melo"
type input "(87) 99999-9999"
type input "491.054.934-04"
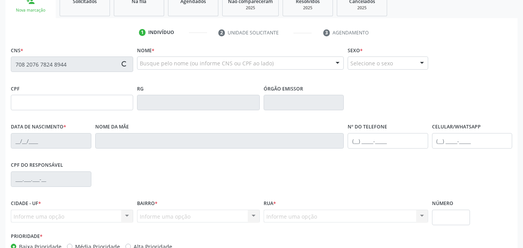
type input "1029"
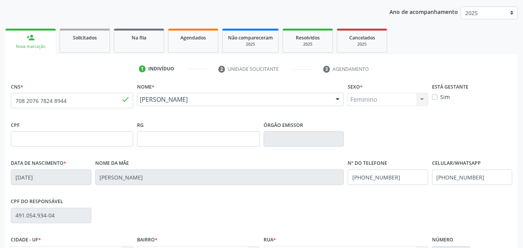
scroll to position [171, 0]
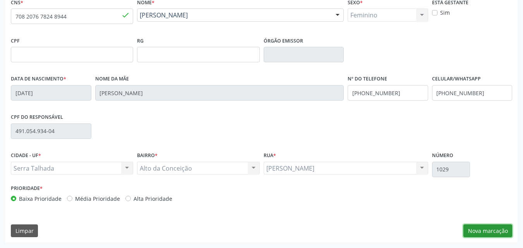
click at [492, 229] on button "Nova marcação" at bounding box center [487, 230] width 49 height 13
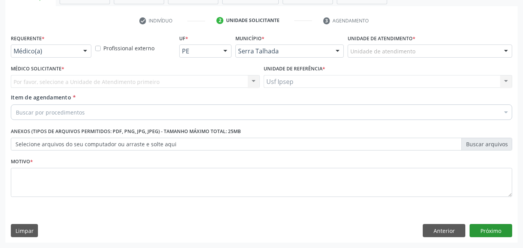
scroll to position [135, 0]
click at [85, 50] on div at bounding box center [85, 51] width 12 height 13
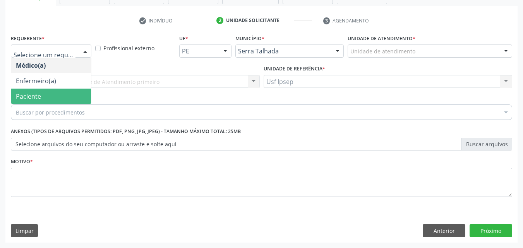
click at [36, 91] on span "Paciente" at bounding box center [51, 96] width 80 height 15
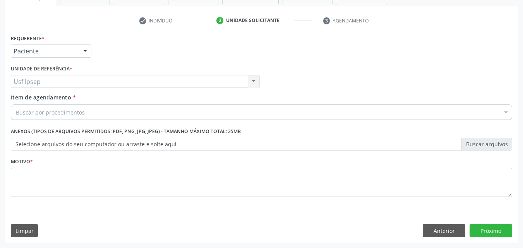
click at [18, 100] on span "Item de agendamento" at bounding box center [41, 97] width 60 height 7
click at [16, 104] on input "Item de agendamento *" at bounding box center [16, 111] width 0 height 15
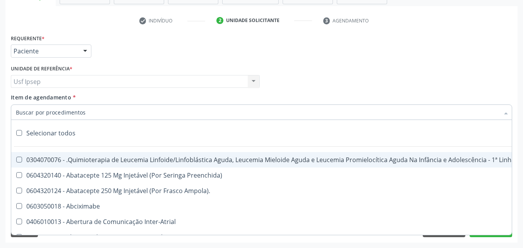
click at [17, 112] on input "Item de agendamento *" at bounding box center [257, 111] width 483 height 15
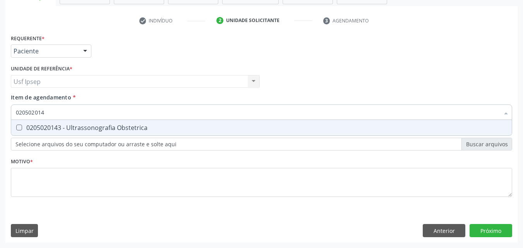
type input "0205020143"
click at [17, 127] on Obstetrica at bounding box center [19, 128] width 6 height 6
click at [16, 127] on Obstetrica "checkbox" at bounding box center [13, 127] width 5 height 5
checkbox Obstetrica "true"
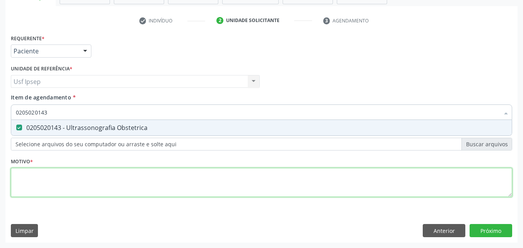
click at [31, 183] on div "Requerente * Paciente Médico(a) Enfermeiro(a) Paciente Nenhum resultado encontr…" at bounding box center [261, 119] width 501 height 175
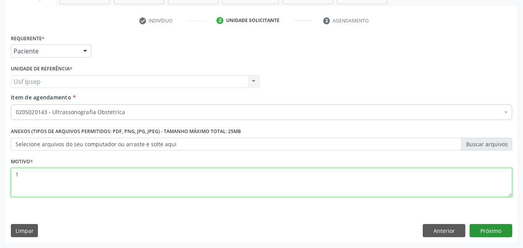
type textarea "1"
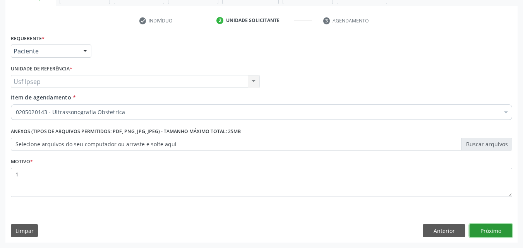
click at [484, 228] on button "Próximo" at bounding box center [490, 230] width 43 height 13
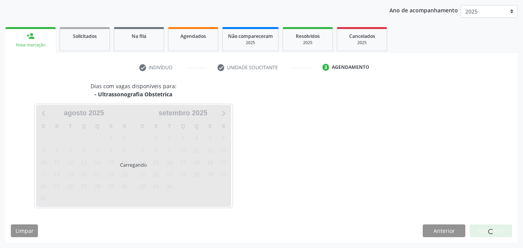
scroll to position [89, 0]
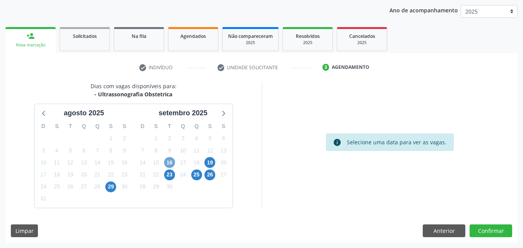
click at [168, 163] on span "16" at bounding box center [169, 162] width 11 height 11
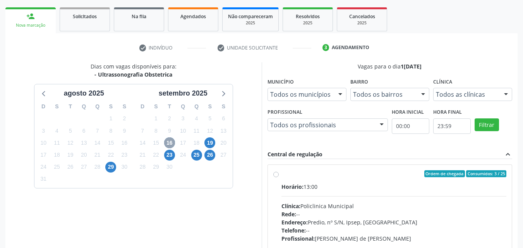
scroll to position [127, 0]
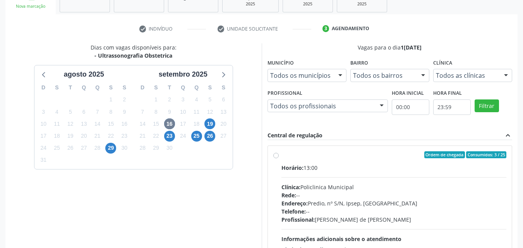
click at [281, 153] on label "Ordem de chegada Consumidos: 3 / 25 Horário: 13:00 Clínica: Policlinica Municip…" at bounding box center [393, 210] width 225 height 119
click at [277, 153] on input "Ordem de chegada Consumidos: 3 / 25 Horário: 13:00 Clínica: Policlinica Municip…" at bounding box center [275, 154] width 5 height 7
radio input "true"
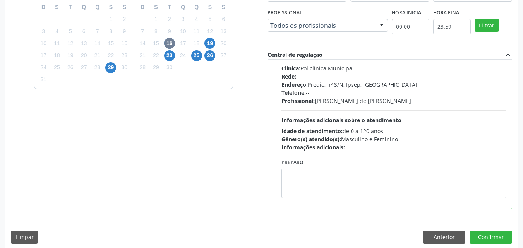
scroll to position [214, 0]
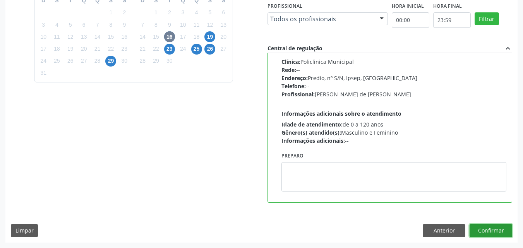
click at [481, 229] on button "Confirmar" at bounding box center [490, 230] width 43 height 13
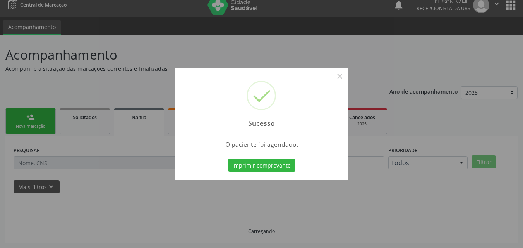
scroll to position [7, 0]
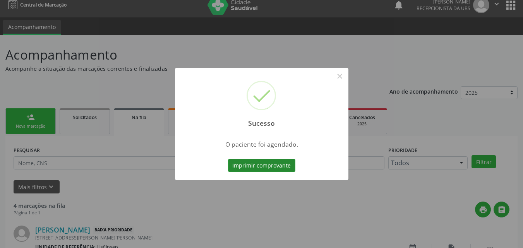
click at [239, 166] on button "Imprimir comprovante" at bounding box center [261, 165] width 67 height 13
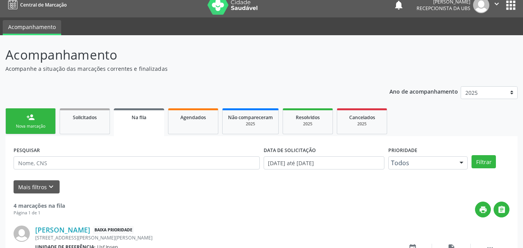
click at [41, 127] on div "Nova marcação" at bounding box center [30, 126] width 39 height 6
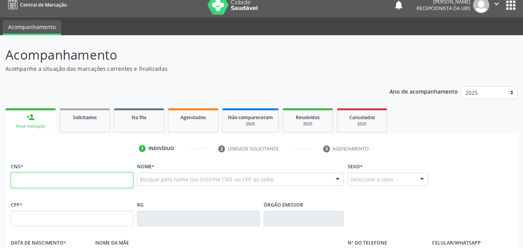
click at [17, 179] on input "text" at bounding box center [72, 180] width 122 height 15
click at [16, 178] on input "text" at bounding box center [72, 180] width 122 height 15
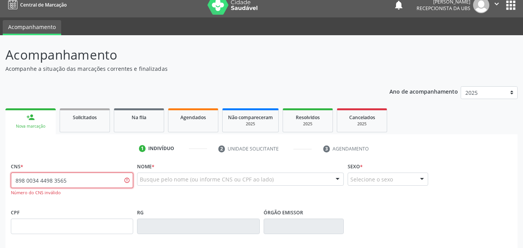
click at [72, 177] on input "898 0034 4498 3565" at bounding box center [72, 180] width 122 height 15
type input "8"
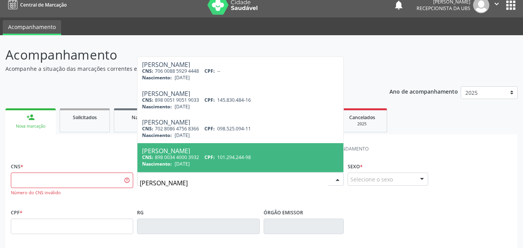
click at [161, 182] on input "mariaq jose da silva santos" at bounding box center [234, 182] width 188 height 15
type input "maria jose da silva santos"
click at [162, 154] on div "Maria Jose da Silva Santos" at bounding box center [240, 151] width 197 height 6
type input "703 4062 2434 7811"
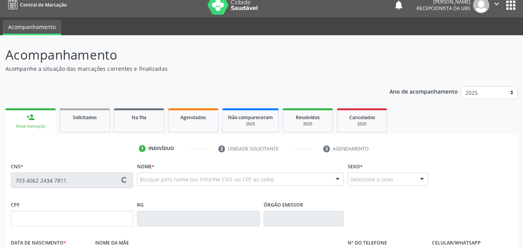
type input "04/05/1987"
type input "Maria Lucia da Silva Santos"
type input "(87) 99623-0271"
type input "18"
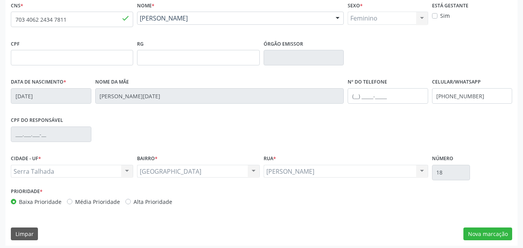
scroll to position [171, 0]
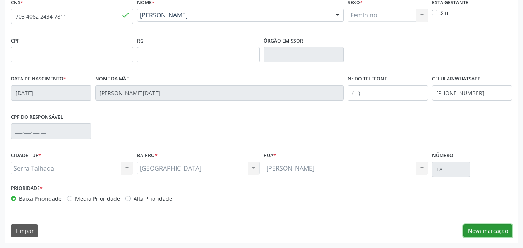
click at [485, 230] on button "Nova marcação" at bounding box center [487, 230] width 49 height 13
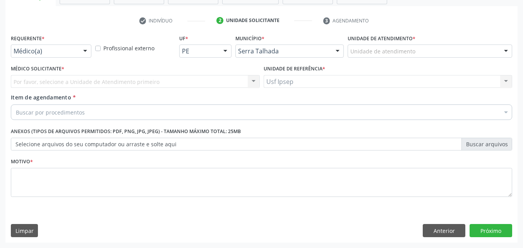
scroll to position [135, 0]
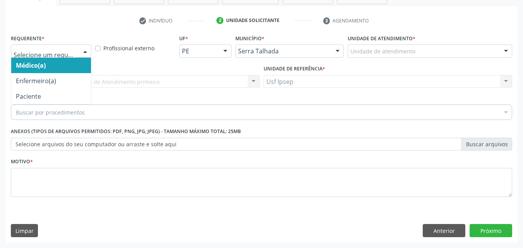
click at [85, 49] on div at bounding box center [85, 51] width 12 height 13
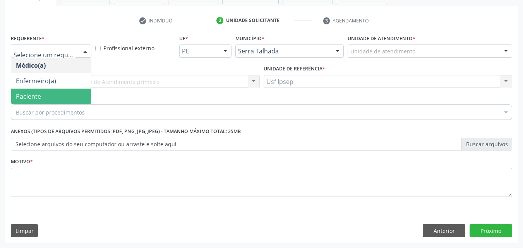
click at [63, 99] on span "Paciente" at bounding box center [51, 96] width 80 height 15
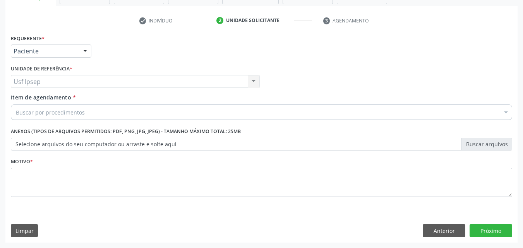
click at [38, 99] on span "Item de agendamento" at bounding box center [41, 97] width 60 height 7
click at [16, 104] on input "Item de agendamento *" at bounding box center [16, 111] width 0 height 15
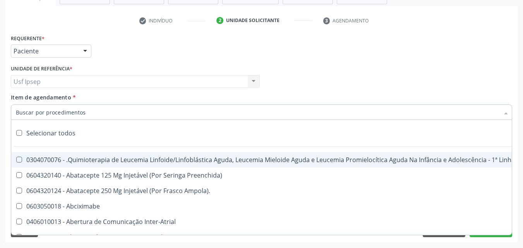
click at [21, 112] on input "Item de agendamento *" at bounding box center [257, 111] width 483 height 15
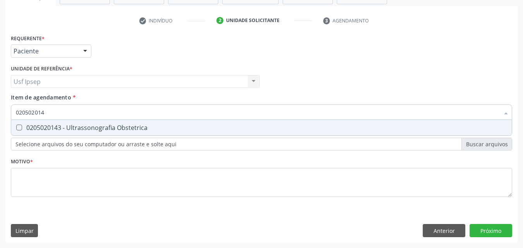
type input "0205020143"
click at [17, 129] on Obstetrica at bounding box center [19, 128] width 6 height 6
click at [16, 129] on Obstetrica "checkbox" at bounding box center [13, 127] width 5 height 5
checkbox Obstetrica "true"
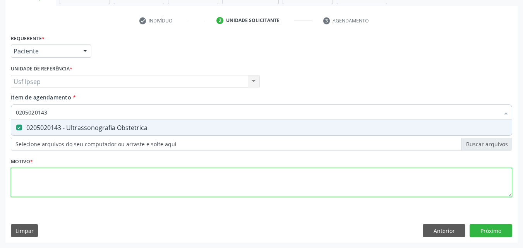
click at [19, 190] on div "Requerente * Paciente Médico(a) Enfermeiro(a) Paciente Nenhum resultado encontr…" at bounding box center [261, 119] width 501 height 175
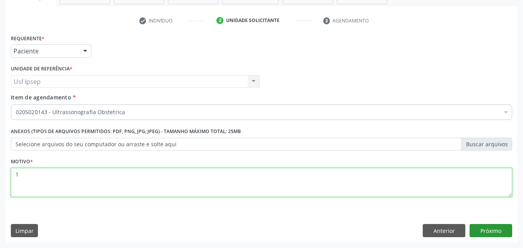
type textarea "1"
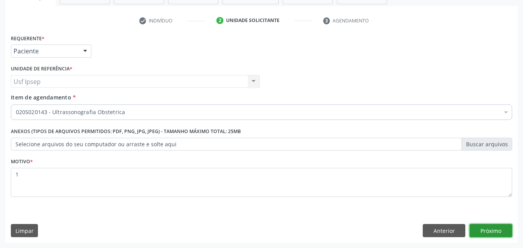
click at [486, 231] on button "Próximo" at bounding box center [490, 230] width 43 height 13
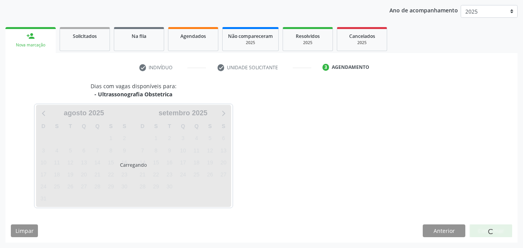
scroll to position [89, 0]
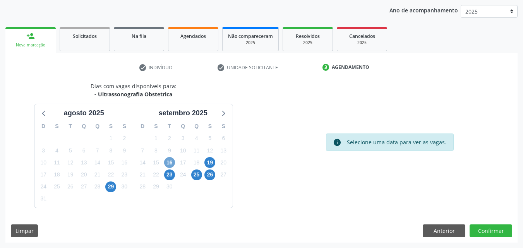
click at [167, 160] on span "16" at bounding box center [169, 162] width 11 height 11
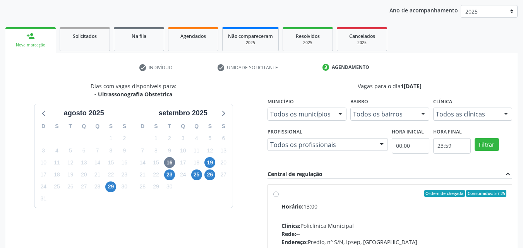
click at [281, 195] on label "Ordem de chegada Consumidos: 5 / 25 Horário: 13:00 Clínica: Policlinica Municip…" at bounding box center [393, 249] width 225 height 119
click at [277, 195] on input "Ordem de chegada Consumidos: 5 / 25 Horário: 13:00 Clínica: Policlinica Municip…" at bounding box center [275, 193] width 5 height 7
radio input "true"
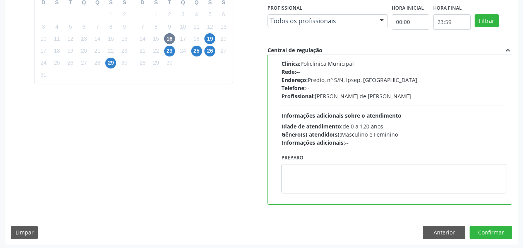
scroll to position [214, 0]
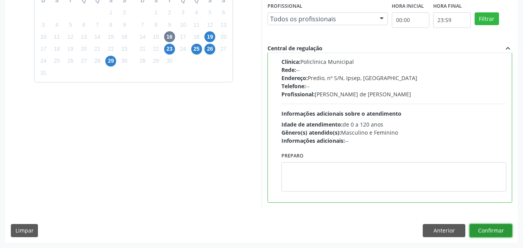
click at [488, 231] on button "Confirmar" at bounding box center [490, 230] width 43 height 13
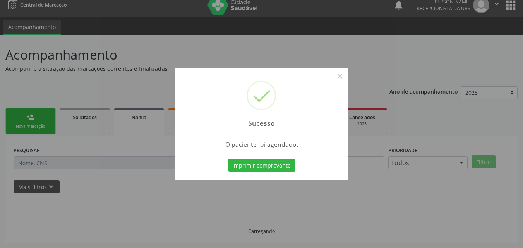
scroll to position [7, 0]
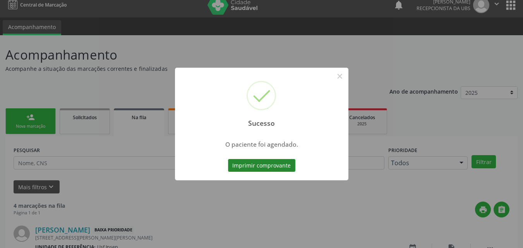
click at [237, 166] on button "Imprimir comprovante" at bounding box center [261, 165] width 67 height 13
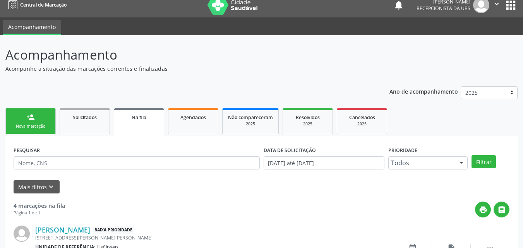
click at [23, 125] on div "Nova marcação" at bounding box center [30, 126] width 39 height 6
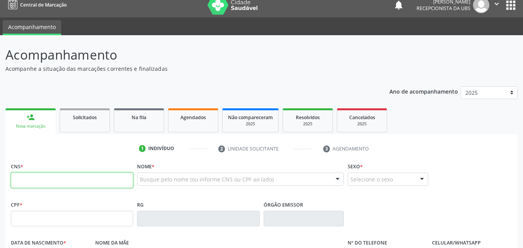
click at [15, 180] on input "text" at bounding box center [72, 180] width 122 height 15
type input "707 6052 6402 5890"
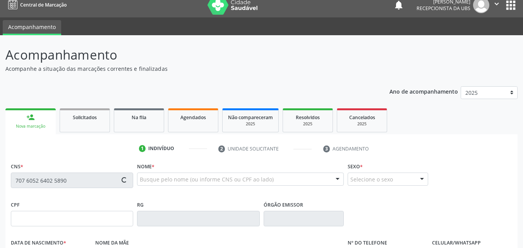
type input "20/09/1993"
type input "Maria da Conceicao Ferreira Almeida"
type input "(87) 99811-3269"
type input "1174"
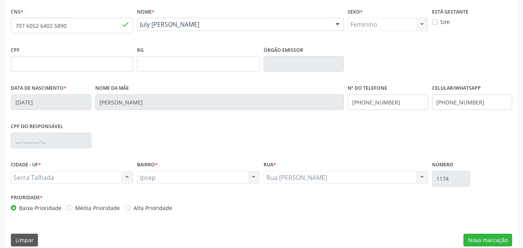
scroll to position [171, 0]
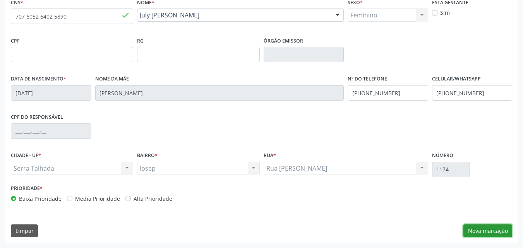
click at [480, 233] on button "Nova marcação" at bounding box center [487, 230] width 49 height 13
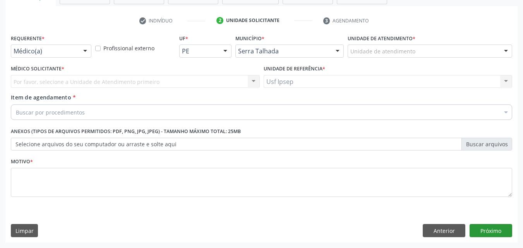
scroll to position [135, 0]
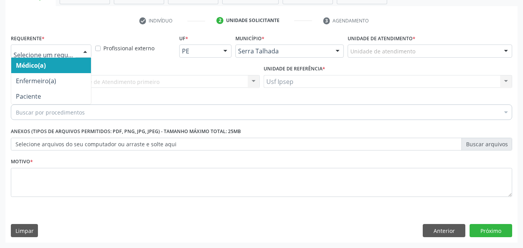
click at [84, 49] on div at bounding box center [85, 51] width 12 height 13
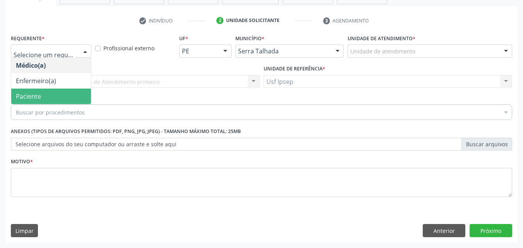
click at [48, 98] on span "Paciente" at bounding box center [51, 96] width 80 height 15
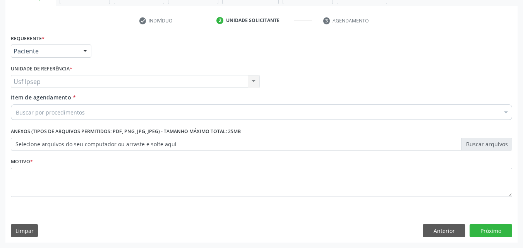
click at [26, 98] on span "Item de agendamento" at bounding box center [41, 97] width 60 height 7
click at [16, 104] on input "Item de agendamento *" at bounding box center [16, 111] width 0 height 15
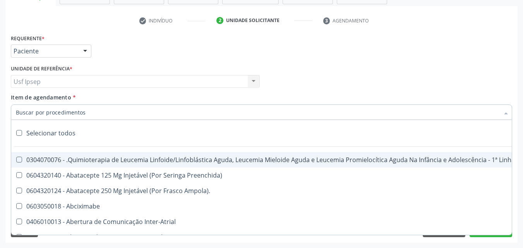
click at [17, 113] on input "Item de agendamento *" at bounding box center [257, 111] width 483 height 15
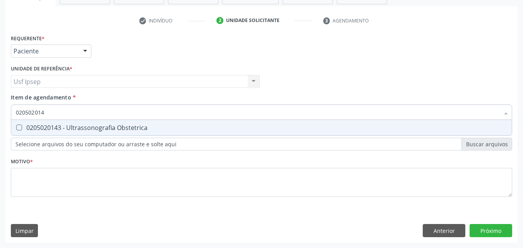
type input "0205020143"
click at [20, 128] on Obstetrica at bounding box center [19, 128] width 6 height 6
click at [16, 128] on Obstetrica "checkbox" at bounding box center [13, 127] width 5 height 5
checkbox Obstetrica "true"
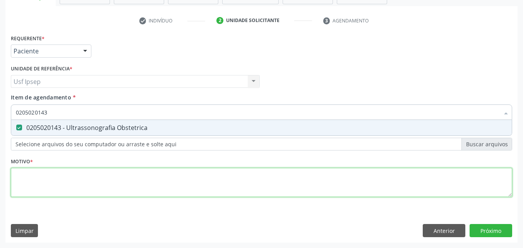
click at [19, 183] on div "Requerente * Paciente Médico(a) Enfermeiro(a) Paciente Nenhum resultado encontr…" at bounding box center [261, 119] width 501 height 175
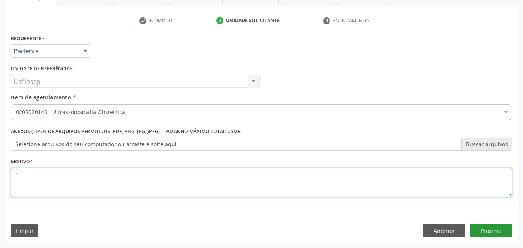
type textarea "1"
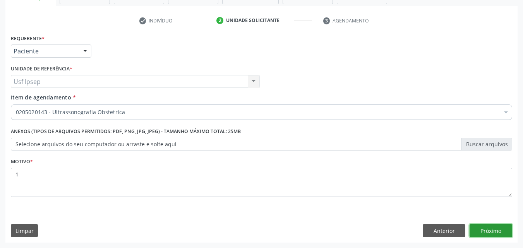
click at [489, 231] on button "Próximo" at bounding box center [490, 230] width 43 height 13
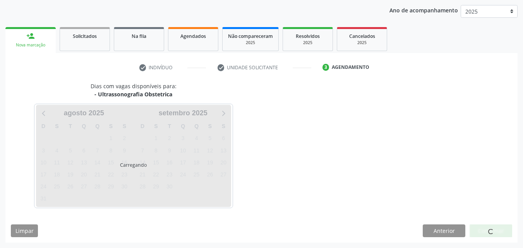
scroll to position [89, 0]
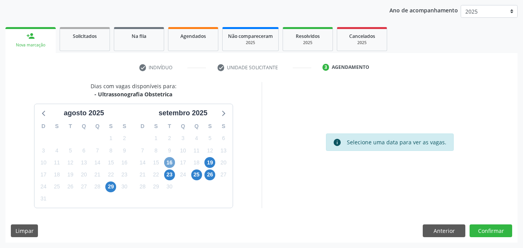
click at [169, 162] on span "16" at bounding box center [169, 162] width 11 height 11
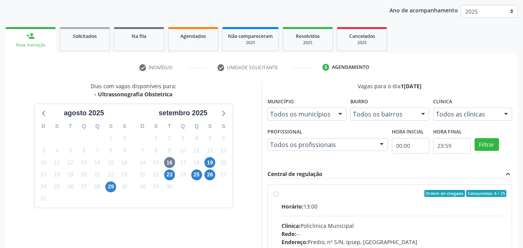
click at [281, 194] on label "Ordem de chegada Consumidos: 6 / 25 Horário: 13:00 Clínica: Policlinica Municip…" at bounding box center [393, 249] width 225 height 119
click at [275, 194] on input "Ordem de chegada Consumidos: 6 / 25 Horário: 13:00 Clínica: Policlinica Municip…" at bounding box center [275, 193] width 5 height 7
radio input "true"
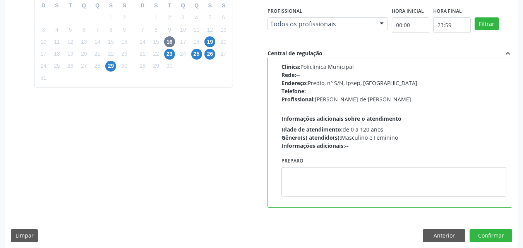
scroll to position [214, 0]
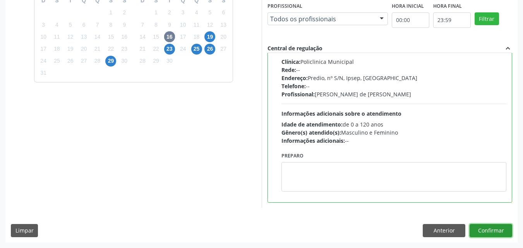
click at [486, 234] on button "Confirmar" at bounding box center [490, 230] width 43 height 13
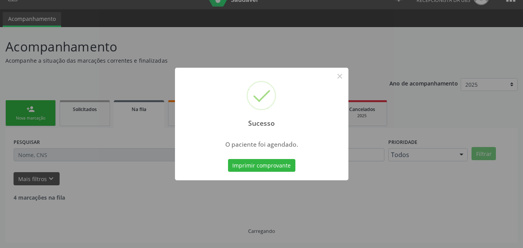
scroll to position [7, 0]
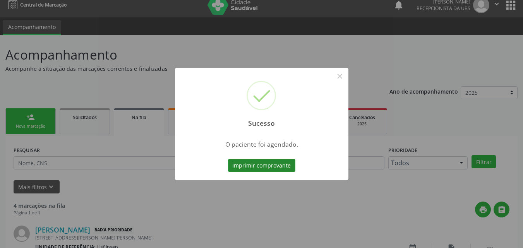
click at [245, 165] on button "Imprimir comprovante" at bounding box center [261, 165] width 67 height 13
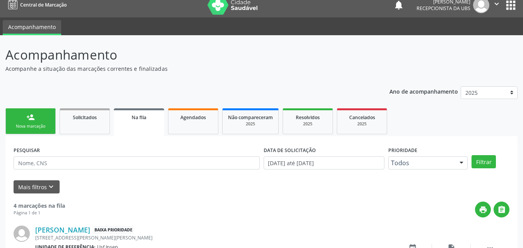
click at [34, 126] on div "Nova marcação" at bounding box center [30, 126] width 39 height 6
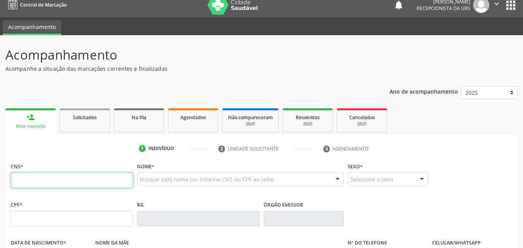
click at [15, 178] on input "text" at bounding box center [72, 180] width 122 height 15
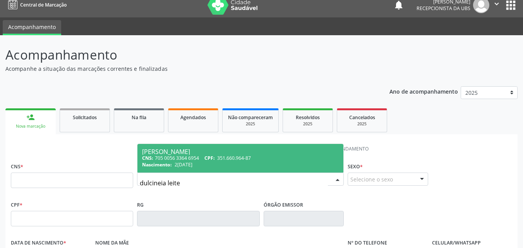
type input "dulcineia leite"
click at [188, 153] on div "Dulcineia Leite Siqueira" at bounding box center [240, 152] width 197 height 6
type input "705 0056 3364 6954"
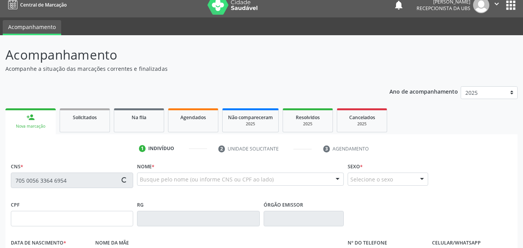
type input "351.660.964-87"
type input "26/11/1958"
type input "Irene Leite Siqueira"
type input "(87) 99926-5286"
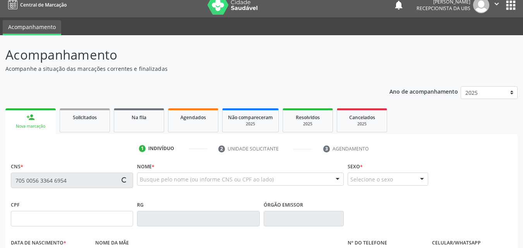
type input "904"
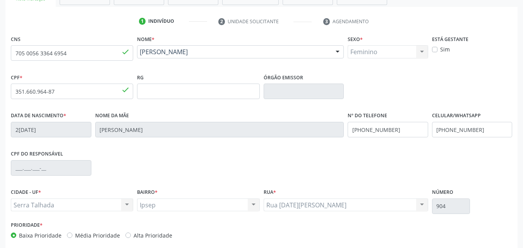
scroll to position [171, 0]
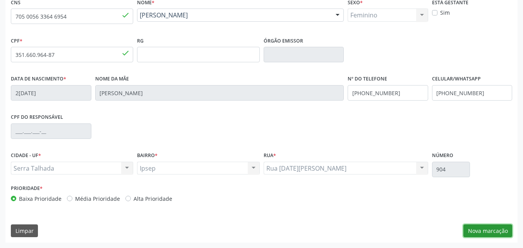
click at [485, 232] on button "Nova marcação" at bounding box center [487, 230] width 49 height 13
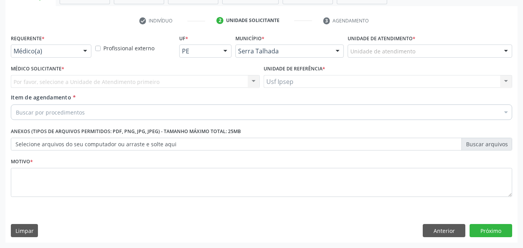
scroll to position [135, 0]
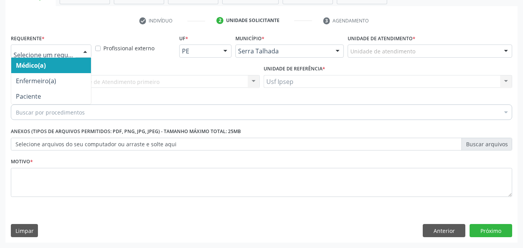
click at [88, 51] on div at bounding box center [85, 51] width 12 height 13
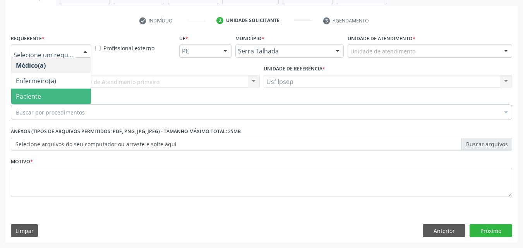
click at [44, 97] on span "Paciente" at bounding box center [51, 96] width 80 height 15
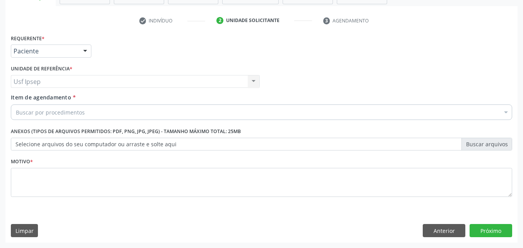
click at [26, 99] on span "Item de agendamento" at bounding box center [41, 97] width 60 height 7
click at [16, 104] on input "Item de agendamento *" at bounding box center [16, 111] width 0 height 15
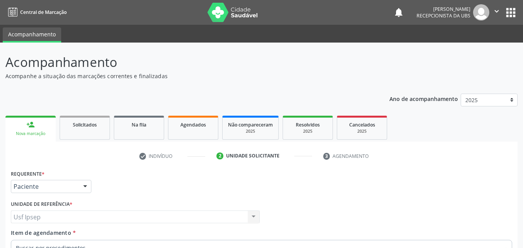
scroll to position [135, 0]
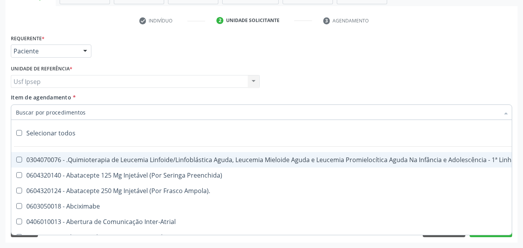
click at [20, 113] on input "Item de agendamento *" at bounding box center [257, 111] width 483 height 15
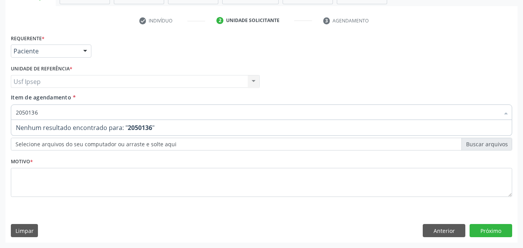
click at [39, 113] on input "2050136" at bounding box center [257, 111] width 483 height 15
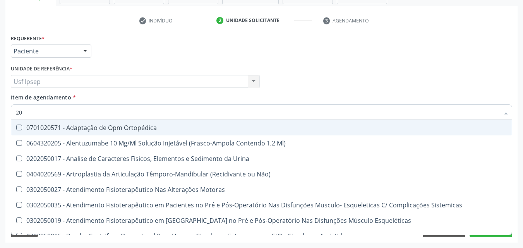
type input "2"
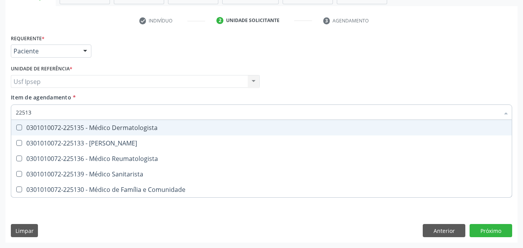
type input "225136"
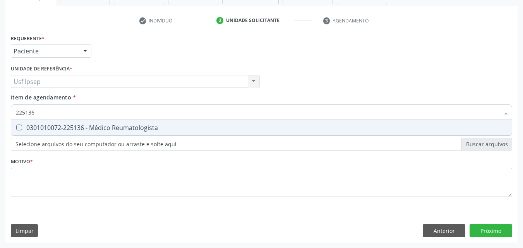
click at [19, 128] on Reumatologista at bounding box center [19, 128] width 6 height 6
click at [16, 128] on Reumatologista "checkbox" at bounding box center [13, 127] width 5 height 5
checkbox Reumatologista "true"
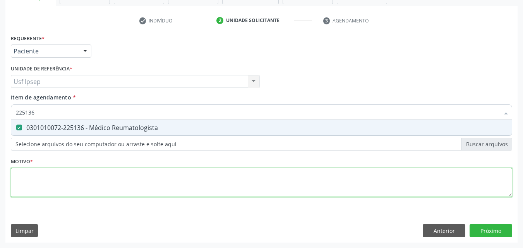
click at [15, 182] on div "Requerente * Paciente Médico(a) Enfermeiro(a) Paciente Nenhum resultado encontr…" at bounding box center [261, 119] width 501 height 175
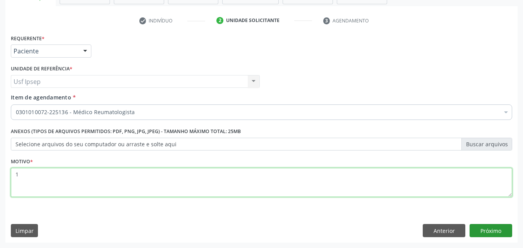
type textarea "1"
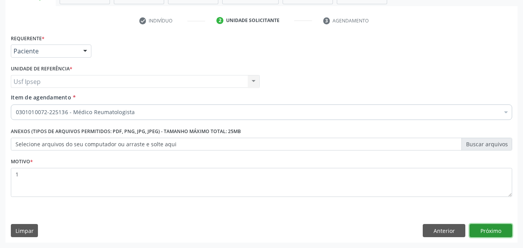
click at [491, 232] on button "Próximo" at bounding box center [490, 230] width 43 height 13
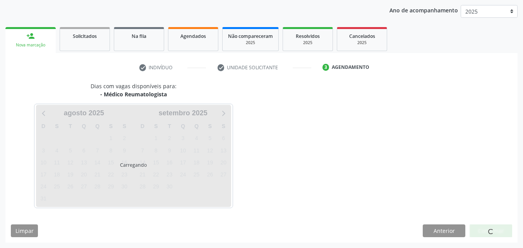
scroll to position [89, 0]
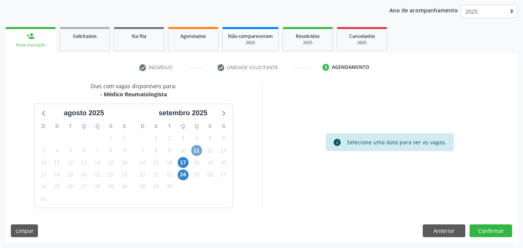
click at [197, 150] on span "11" at bounding box center [196, 150] width 11 height 11
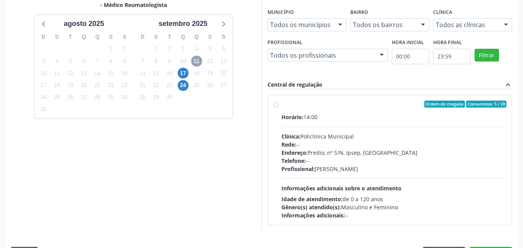
scroll to position [200, 0]
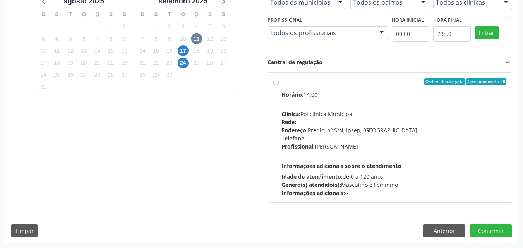
click at [281, 82] on label "Ordem de chegada Consumidos: 5 / 20 Horário: 14:00 Clínica: Policlinica Municip…" at bounding box center [393, 137] width 225 height 119
click at [277, 82] on input "Ordem de chegada Consumidos: 5 / 20 Horário: 14:00 Clínica: Policlinica Municip…" at bounding box center [275, 81] width 5 height 7
radio input "true"
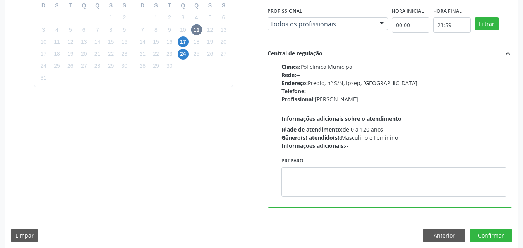
scroll to position [214, 0]
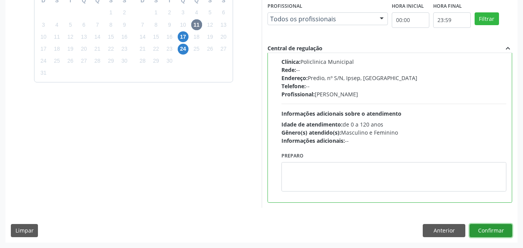
click at [485, 226] on button "Confirmar" at bounding box center [490, 230] width 43 height 13
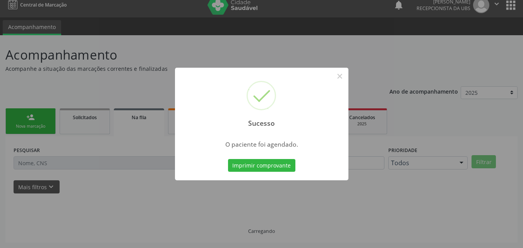
scroll to position [7, 0]
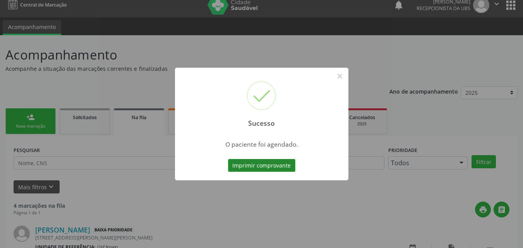
click at [244, 168] on button "Imprimir comprovante" at bounding box center [261, 165] width 67 height 13
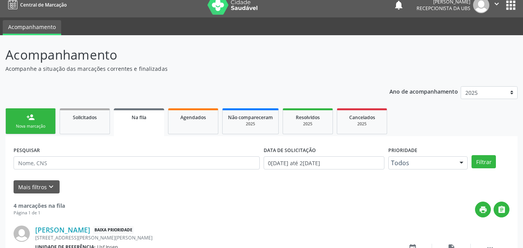
click at [28, 124] on div "Nova marcação" at bounding box center [30, 126] width 39 height 6
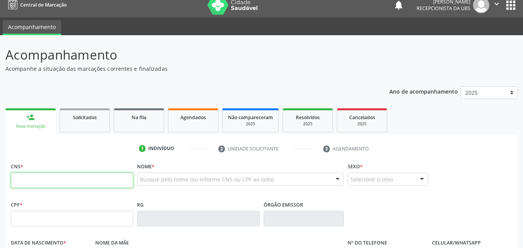
click at [12, 179] on input "text" at bounding box center [72, 180] width 122 height 15
click at [14, 179] on input "text" at bounding box center [72, 180] width 122 height 15
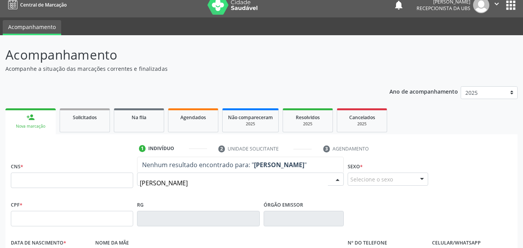
type input "francisca nunes de lima"
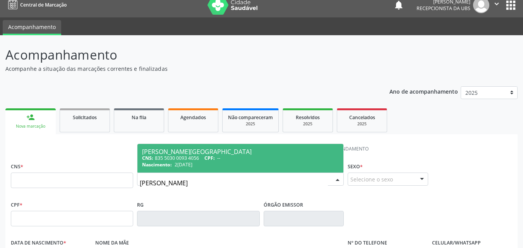
click at [188, 154] on div "Francisca Nunes de Lima" at bounding box center [240, 152] width 197 height 6
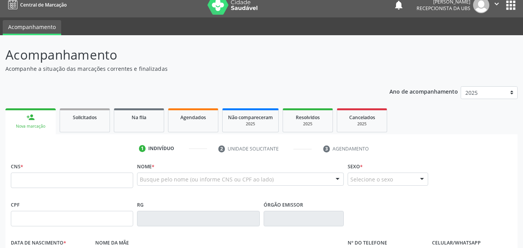
type input "835 5030 0093 4056"
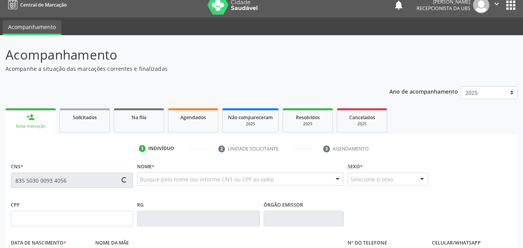
type input "27/02/1953"
type input "Filomena Francisca de Lima"
type input "(11) 99742-9057"
type input "1793"
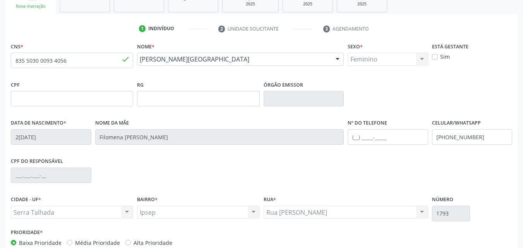
scroll to position [171, 0]
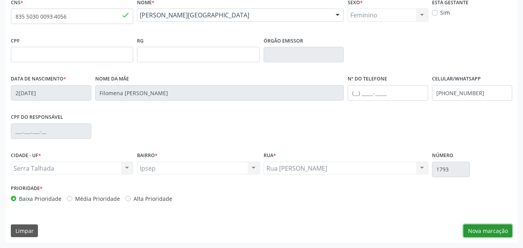
click at [480, 229] on button "Nova marcação" at bounding box center [487, 230] width 49 height 13
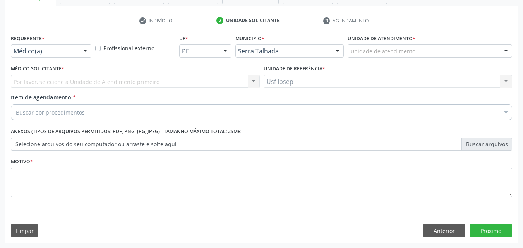
scroll to position [135, 0]
click at [83, 51] on div at bounding box center [85, 51] width 12 height 13
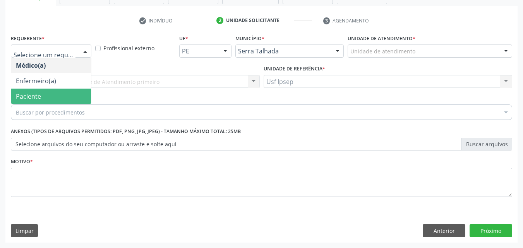
click at [41, 98] on span "Paciente" at bounding box center [51, 96] width 80 height 15
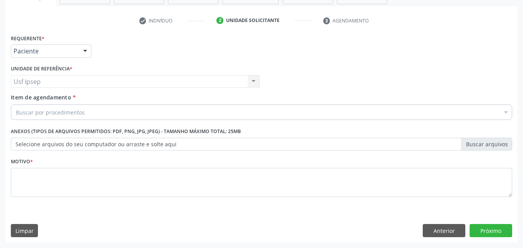
click at [24, 99] on span "Item de agendamento" at bounding box center [41, 97] width 60 height 7
click at [16, 104] on input "Item de agendamento *" at bounding box center [16, 111] width 0 height 15
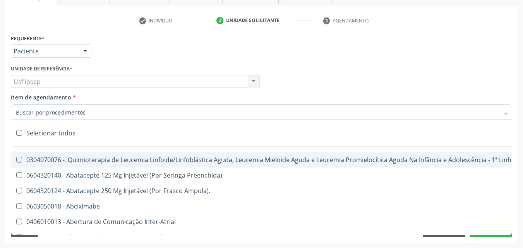
click at [23, 111] on input "Item de agendamento *" at bounding box center [257, 111] width 483 height 15
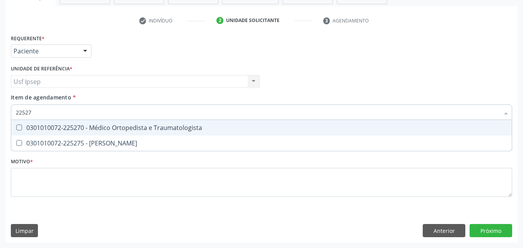
type input "225270"
click at [19, 124] on span "0301010072-225270 - Médico Ortopedista e Traumatologista" at bounding box center [261, 127] width 500 height 15
checkbox Traumatologista "true"
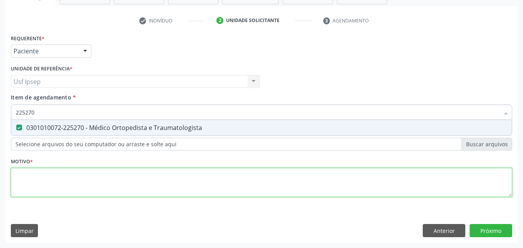
click at [21, 174] on div "Requerente * Paciente Médico(a) Enfermeiro(a) Paciente Nenhum resultado encontr…" at bounding box center [261, 119] width 501 height 175
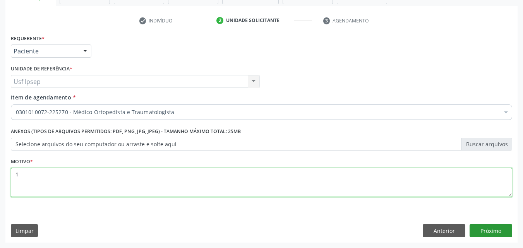
type textarea "1"
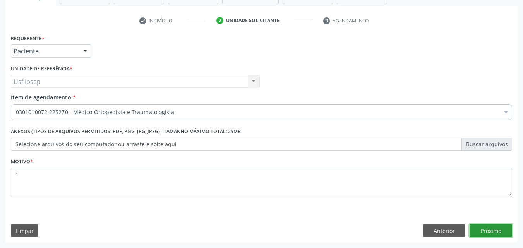
click at [485, 227] on button "Próximo" at bounding box center [490, 230] width 43 height 13
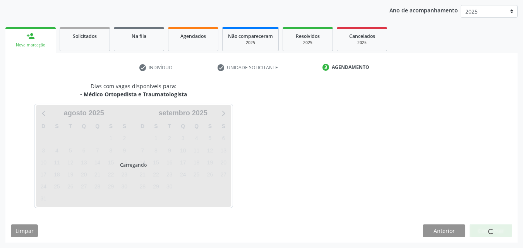
scroll to position [89, 0]
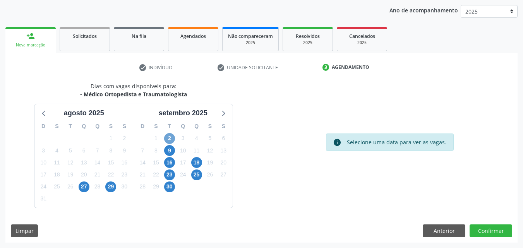
click at [171, 140] on span "2" at bounding box center [169, 138] width 11 height 11
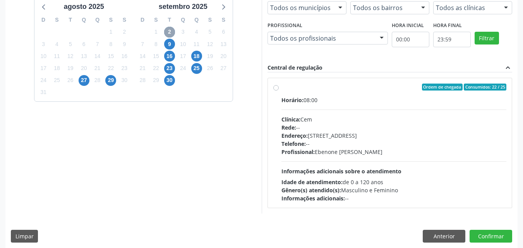
scroll to position [200, 0]
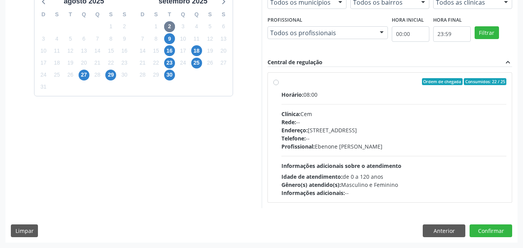
click at [281, 82] on label "Ordem de chegada Consumidos: 22 / 25 Horário: 08:00 Clínica: Cem Rede: -- Ender…" at bounding box center [393, 137] width 225 height 119
click at [278, 82] on input "Ordem de chegada Consumidos: 22 / 25 Horário: 08:00 Clínica: Cem Rede: -- Ender…" at bounding box center [275, 81] width 5 height 7
radio input "true"
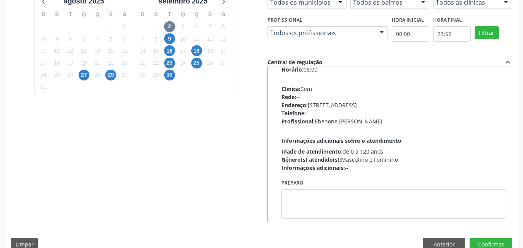
scroll to position [38, 0]
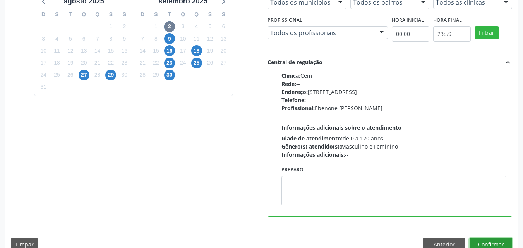
click at [482, 242] on button "Confirmar" at bounding box center [490, 244] width 43 height 13
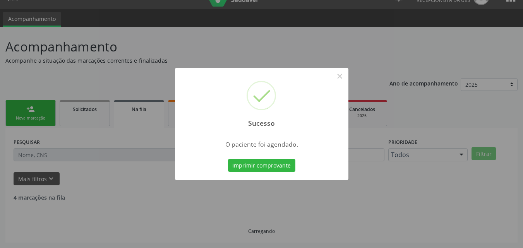
scroll to position [7, 0]
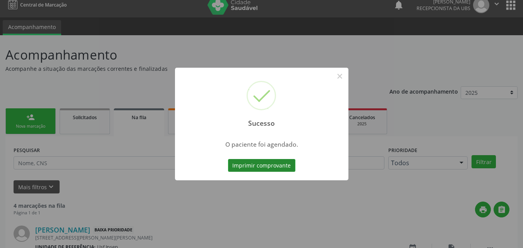
click at [246, 167] on button "Imprimir comprovante" at bounding box center [261, 165] width 67 height 13
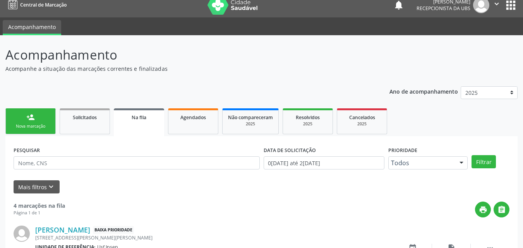
click at [31, 123] on link "person_add Nova marcação" at bounding box center [30, 121] width 50 height 26
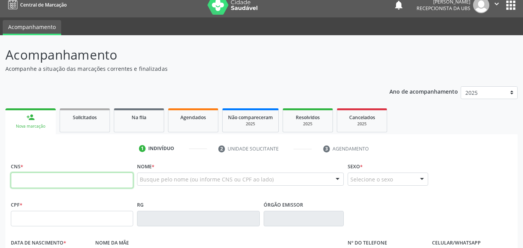
click at [13, 178] on input "text" at bounding box center [72, 180] width 122 height 15
click at [15, 181] on input "text" at bounding box center [72, 180] width 122 height 15
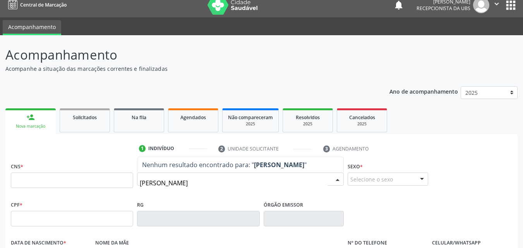
click at [229, 180] on input "marcia maria florencio alves" at bounding box center [234, 182] width 188 height 15
click at [226, 181] on input "marcia maria florencio alves" at bounding box center [234, 182] width 188 height 15
type input "m"
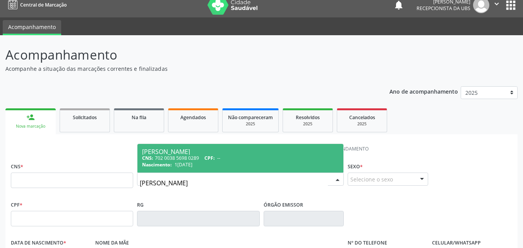
type input "marcia maria florencio"
click at [189, 151] on div "Marcia Maria Florencio Alves" at bounding box center [240, 152] width 197 height 6
type input "702 0038 5698 0289"
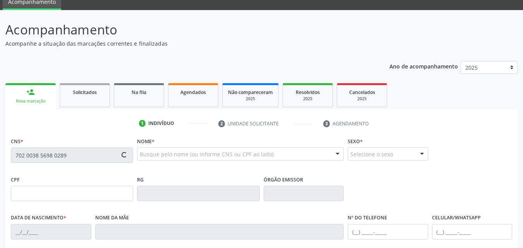
type input "11/01/1972"
type input "Odete Maria Barbosa"
type input "(87) 99609-7327"
type input "460"
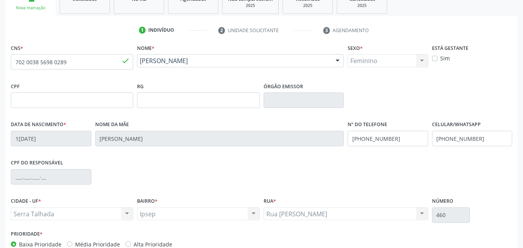
scroll to position [171, 0]
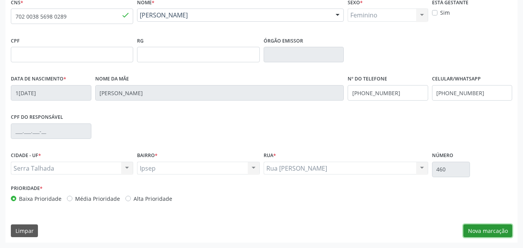
click at [478, 233] on button "Nova marcação" at bounding box center [487, 230] width 49 height 13
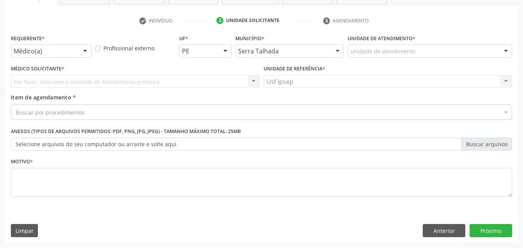
scroll to position [135, 0]
click at [80, 51] on div at bounding box center [85, 51] width 12 height 13
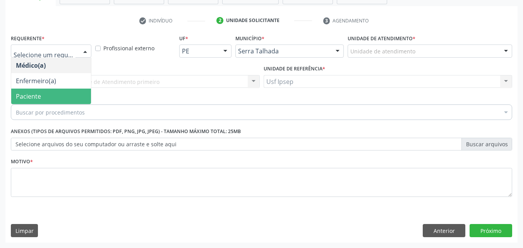
click at [39, 101] on span "Paciente" at bounding box center [51, 96] width 80 height 15
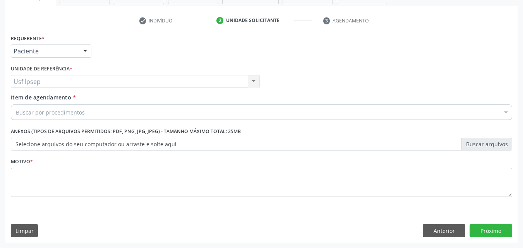
click at [23, 99] on span "Item de agendamento" at bounding box center [41, 97] width 60 height 7
click at [16, 104] on input "Item de agendamento *" at bounding box center [16, 111] width 0 height 15
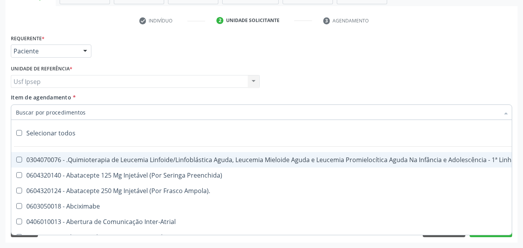
click at [18, 115] on input "Item de agendamento *" at bounding box center [257, 111] width 483 height 15
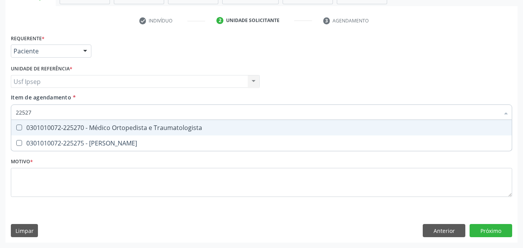
type input "225270"
click at [17, 127] on Traumatologista at bounding box center [19, 128] width 6 height 6
click at [16, 127] on Traumatologista "checkbox" at bounding box center [13, 127] width 5 height 5
checkbox Traumatologista "true"
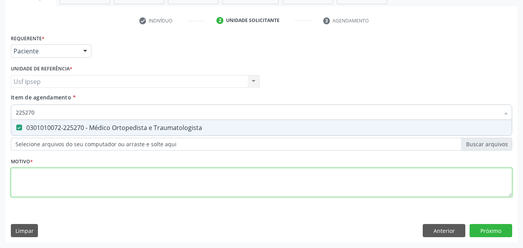
click at [27, 183] on div "Requerente * Paciente Médico(a) Enfermeiro(a) Paciente Nenhum resultado encontr…" at bounding box center [261, 119] width 501 height 175
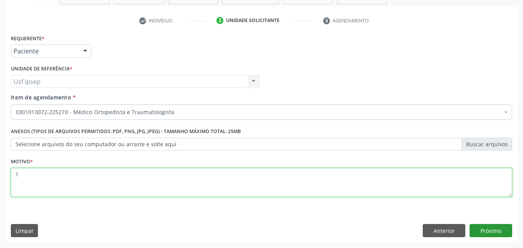
type textarea "1"
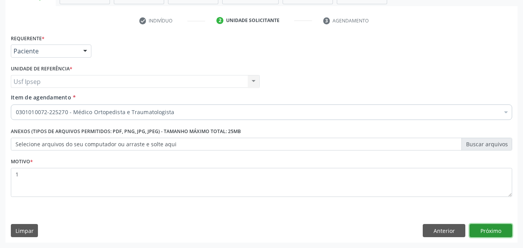
click at [489, 233] on button "Próximo" at bounding box center [490, 230] width 43 height 13
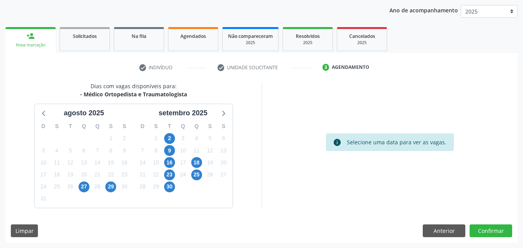
scroll to position [89, 0]
click at [166, 138] on span "2" at bounding box center [169, 138] width 11 height 11
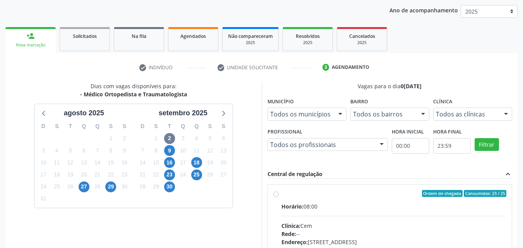
click at [281, 193] on label "Ordem de chegada Consumidos: 23 / 25 Horário: 08:00 Clínica: Cem Rede: -- Ender…" at bounding box center [393, 249] width 225 height 119
click at [275, 193] on input "Ordem de chegada Consumidos: 23 / 25 Horário: 08:00 Clínica: Cem Rede: -- Ender…" at bounding box center [275, 193] width 5 height 7
radio input "true"
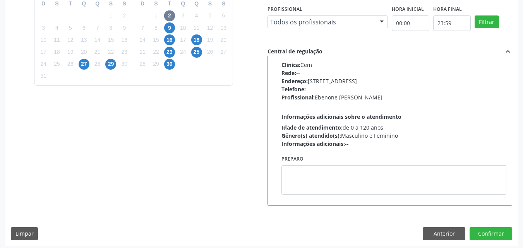
scroll to position [214, 0]
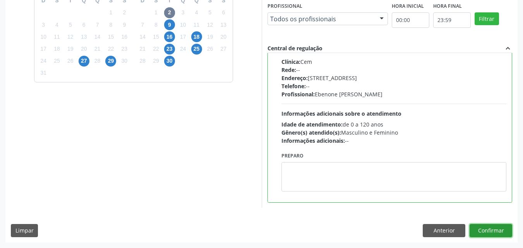
click at [492, 229] on button "Confirmar" at bounding box center [490, 230] width 43 height 13
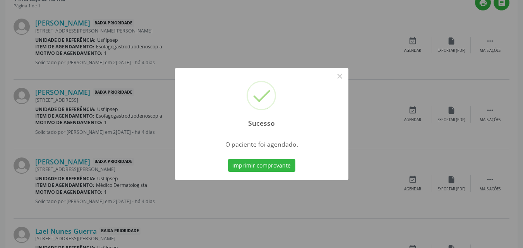
scroll to position [7, 0]
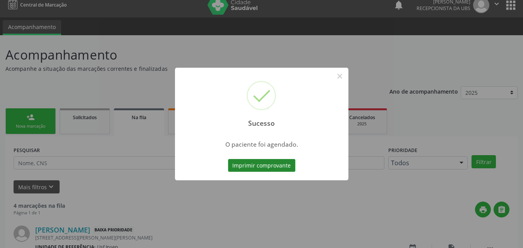
click at [246, 160] on button "Imprimir comprovante" at bounding box center [261, 165] width 67 height 13
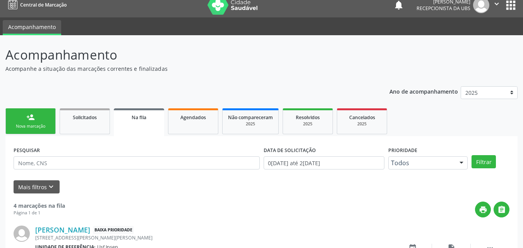
click at [23, 130] on link "person_add Nova marcação" at bounding box center [30, 121] width 50 height 26
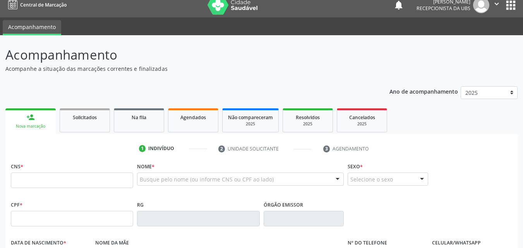
click at [26, 125] on div "Nova marcação" at bounding box center [30, 126] width 39 height 6
click at [15, 181] on input "text" at bounding box center [72, 180] width 122 height 15
type input "898 0034 1858 1198"
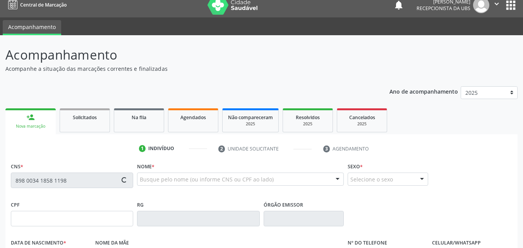
type input "15/11/2008"
type input "Francisca das Chagas Souza"
type input "(87) 99810-1642"
type input "1201"
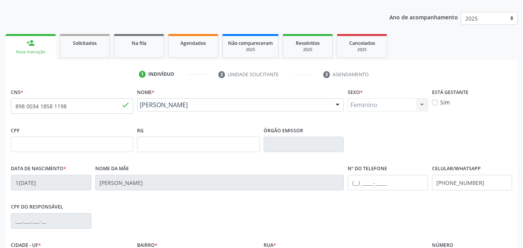
scroll to position [171, 0]
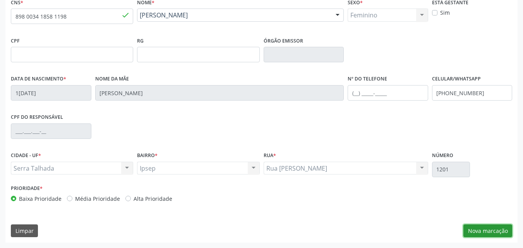
click at [485, 231] on button "Nova marcação" at bounding box center [487, 230] width 49 height 13
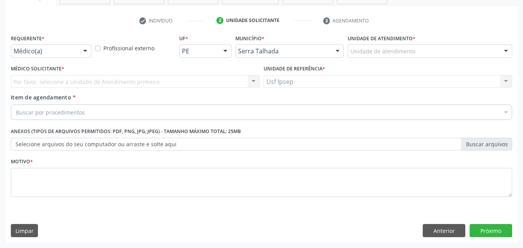
scroll to position [135, 0]
click at [87, 51] on div at bounding box center [85, 51] width 12 height 13
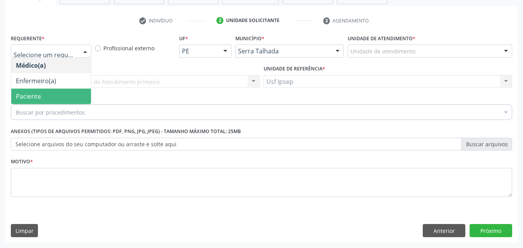
click at [42, 96] on span "Paciente" at bounding box center [51, 96] width 80 height 15
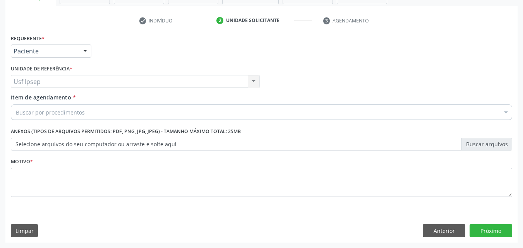
click at [22, 98] on span "Item de agendamento" at bounding box center [41, 97] width 60 height 7
click at [16, 104] on input "Item de agendamento *" at bounding box center [16, 111] width 0 height 15
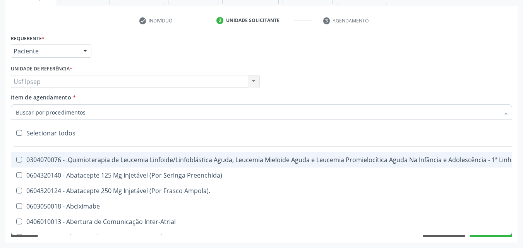
click at [21, 110] on input "Item de agendamento *" at bounding box center [257, 111] width 483 height 15
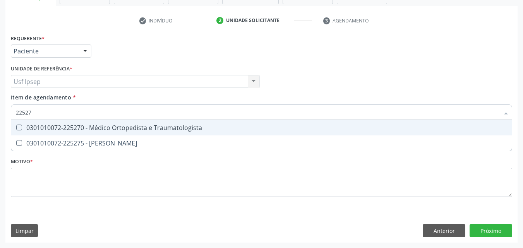
type input "225270"
click at [17, 128] on Traumatologista at bounding box center [19, 128] width 6 height 6
click at [16, 128] on Traumatologista "checkbox" at bounding box center [13, 127] width 5 height 5
checkbox Traumatologista "true"
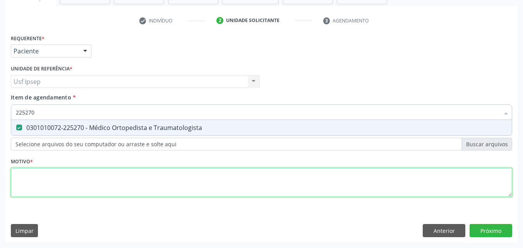
click at [36, 188] on div "Requerente * Paciente Médico(a) Enfermeiro(a) Paciente Nenhum resultado encontr…" at bounding box center [261, 119] width 501 height 175
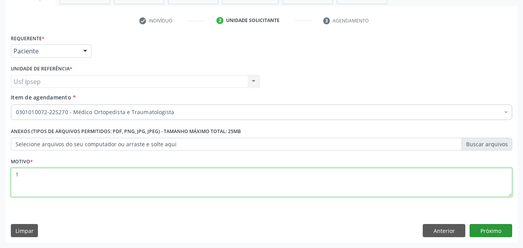
type textarea "1"
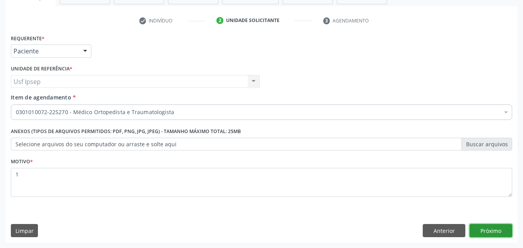
click at [485, 233] on button "Próximo" at bounding box center [490, 230] width 43 height 13
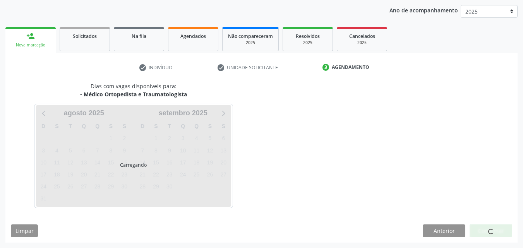
scroll to position [89, 0]
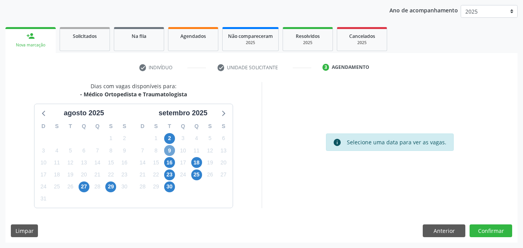
click at [170, 149] on span "9" at bounding box center [169, 150] width 11 height 11
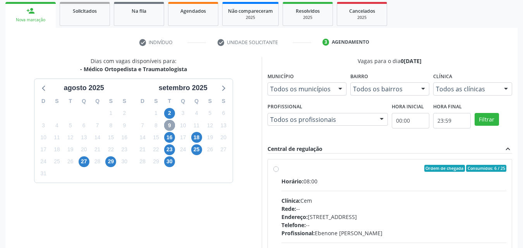
scroll to position [127, 0]
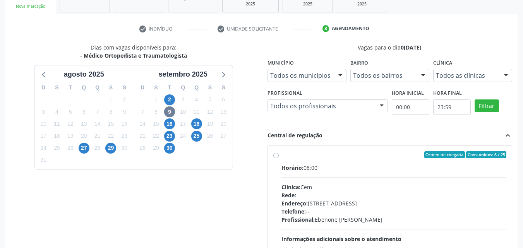
click at [281, 155] on label "Ordem de chegada Consumidos: 6 / 25 Horário: 08:00 Clínica: Cem Rede: -- Endere…" at bounding box center [393, 210] width 225 height 119
click at [276, 155] on input "Ordem de chegada Consumidos: 6 / 25 Horário: 08:00 Clínica: Cem Rede: -- Endere…" at bounding box center [275, 154] width 5 height 7
radio input "true"
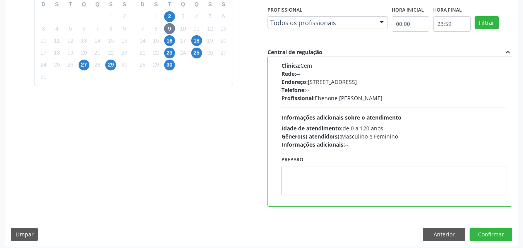
scroll to position [214, 0]
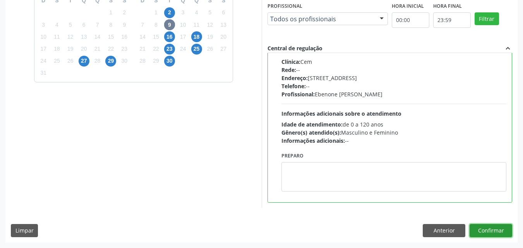
click at [490, 227] on button "Confirmar" at bounding box center [490, 230] width 43 height 13
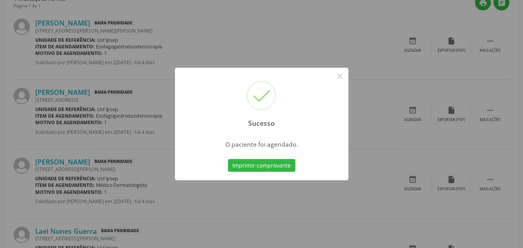
scroll to position [7, 0]
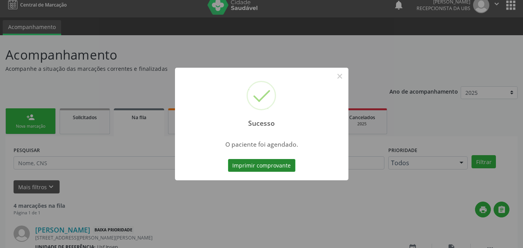
click at [244, 163] on button "Imprimir comprovante" at bounding box center [261, 165] width 67 height 13
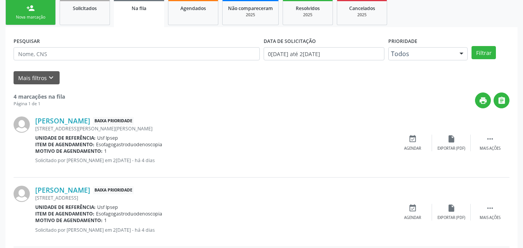
scroll to position [0, 0]
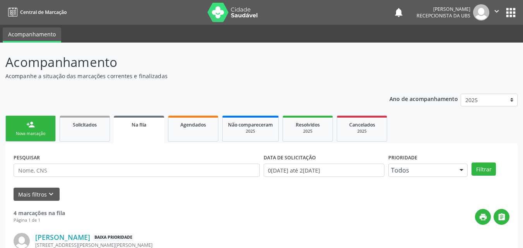
click at [40, 135] on div "Nova marcação" at bounding box center [30, 134] width 39 height 6
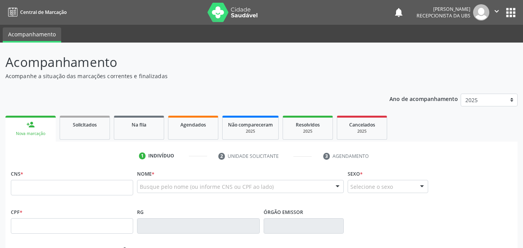
click at [37, 133] on div "Nova marcação" at bounding box center [30, 134] width 39 height 6
click at [31, 133] on div "Nova marcação" at bounding box center [30, 134] width 39 height 6
click at [21, 180] on input "text" at bounding box center [72, 187] width 122 height 15
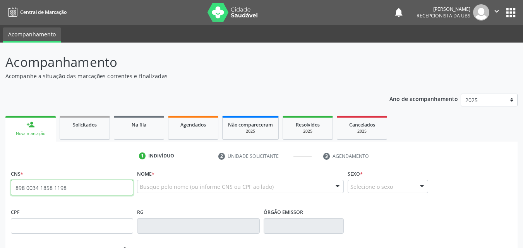
type input "898 0034 1858 1198"
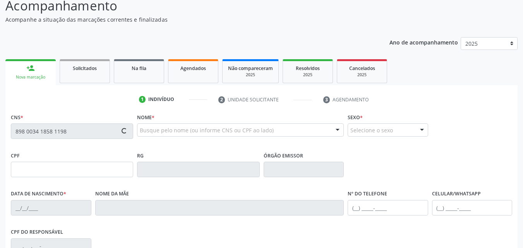
scroll to position [77, 0]
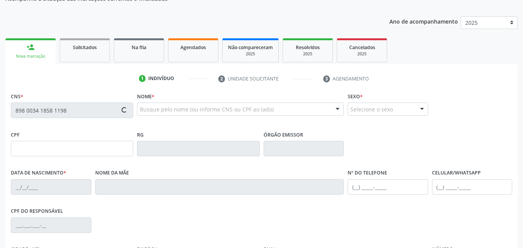
type input "15/11/2008"
type input "Francisca das Chagas Souza"
type input "(87) 99810-1642"
type input "1201"
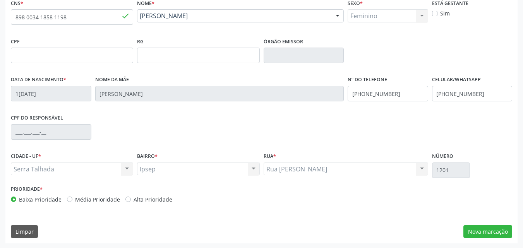
scroll to position [171, 0]
click at [483, 230] on button "Nova marcação" at bounding box center [487, 230] width 49 height 13
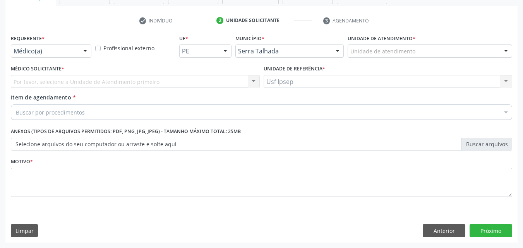
scroll to position [135, 0]
click at [86, 50] on div at bounding box center [85, 51] width 12 height 13
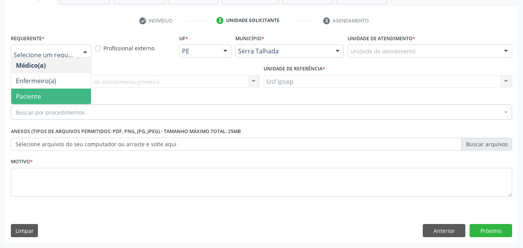
click at [43, 97] on span "Paciente" at bounding box center [51, 96] width 80 height 15
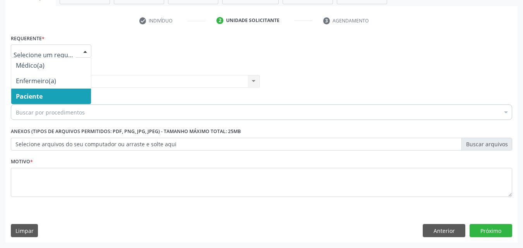
click at [87, 50] on div at bounding box center [85, 51] width 12 height 13
click at [37, 97] on span "Paciente" at bounding box center [29, 96] width 27 height 9
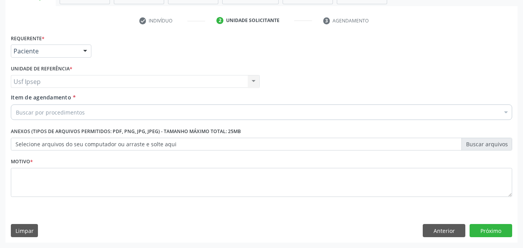
click at [28, 94] on span "Item de agendamento" at bounding box center [41, 97] width 60 height 7
click at [16, 104] on input "Item de agendamento *" at bounding box center [16, 111] width 0 height 15
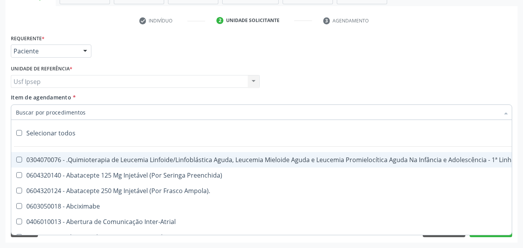
click at [22, 114] on input "Item de agendamento *" at bounding box center [257, 111] width 483 height 15
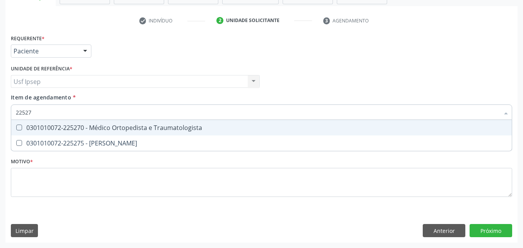
type input "225270"
click at [21, 126] on Traumatologista at bounding box center [19, 128] width 6 height 6
click at [16, 126] on Traumatologista "checkbox" at bounding box center [13, 127] width 5 height 5
checkbox Traumatologista "true"
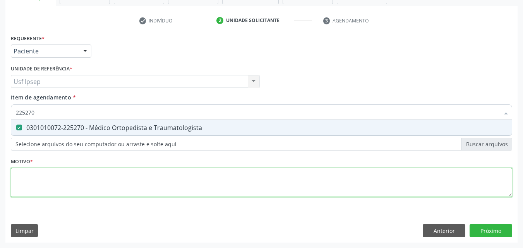
click at [19, 183] on div "Requerente * Paciente Médico(a) Enfermeiro(a) Paciente Nenhum resultado encontr…" at bounding box center [261, 119] width 501 height 175
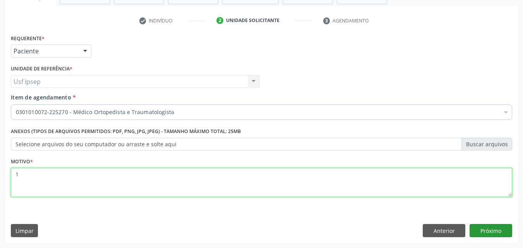
type textarea "1"
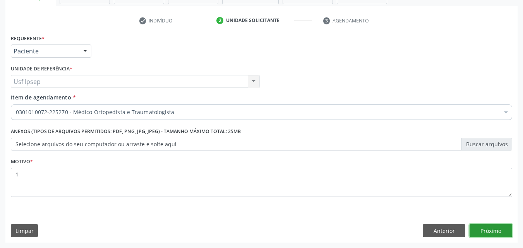
click at [486, 231] on button "Próximo" at bounding box center [490, 230] width 43 height 13
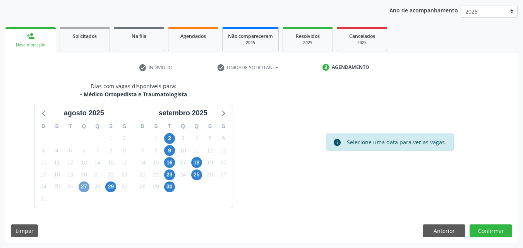
click at [85, 188] on span "27" at bounding box center [84, 186] width 11 height 11
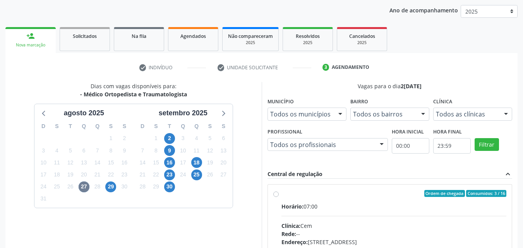
click at [281, 195] on label "Ordem de chegada Consumidos: 3 / 16 Horário: 07:00 Clínica: Cem Rede: -- Endere…" at bounding box center [393, 249] width 225 height 119
click at [275, 195] on input "Ordem de chegada Consumidos: 3 / 16 Horário: 07:00 Clínica: Cem Rede: -- Endere…" at bounding box center [275, 193] width 5 height 7
radio input "true"
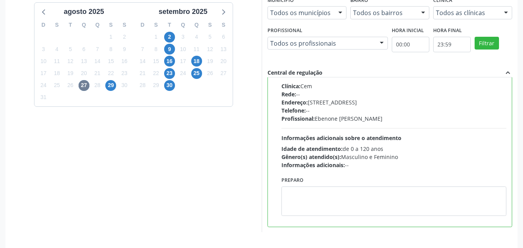
scroll to position [214, 0]
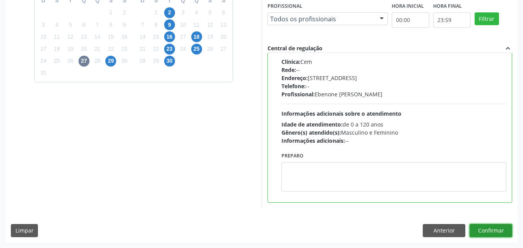
click at [487, 232] on button "Confirmar" at bounding box center [490, 230] width 43 height 13
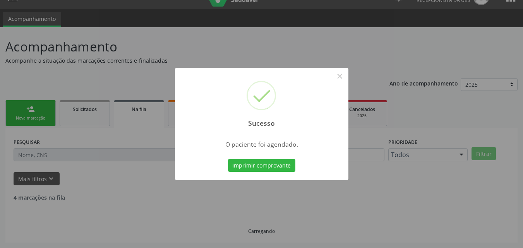
scroll to position [7, 0]
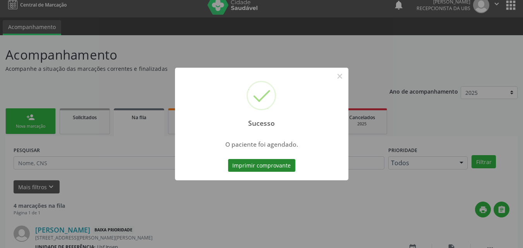
click at [243, 163] on button "Imprimir comprovante" at bounding box center [261, 165] width 67 height 13
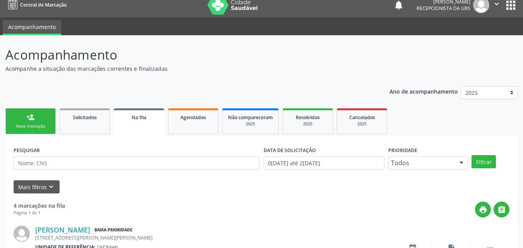
click at [30, 127] on div "Nova marcação" at bounding box center [30, 126] width 39 height 6
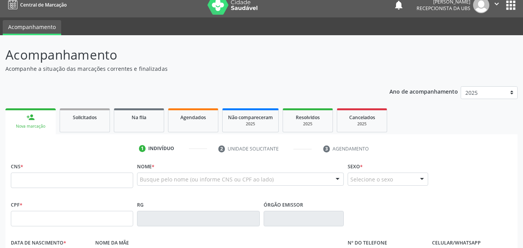
click at [139, 176] on div "Busque pelo nome (ou informe CNS ou CPF ao lado)" at bounding box center [240, 179] width 207 height 13
click at [144, 181] on input "text" at bounding box center [234, 182] width 188 height 15
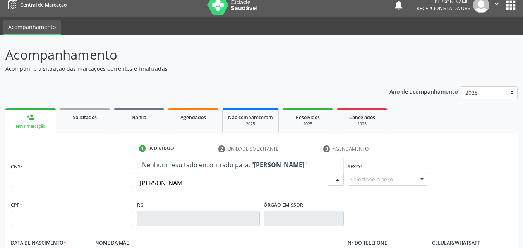
type input "[PERSON_NAME]"
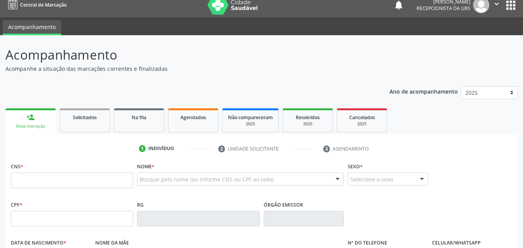
click at [27, 127] on div "Nova marcação" at bounding box center [30, 126] width 39 height 6
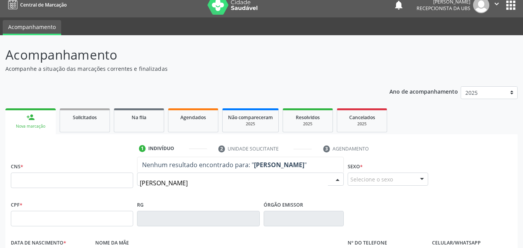
type input "claudia maria de souza"
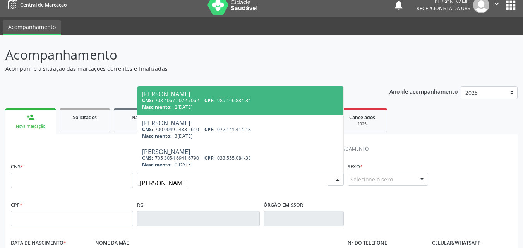
click at [159, 95] on div "[PERSON_NAME]" at bounding box center [240, 94] width 197 height 6
type input "708 4067 5022 7062"
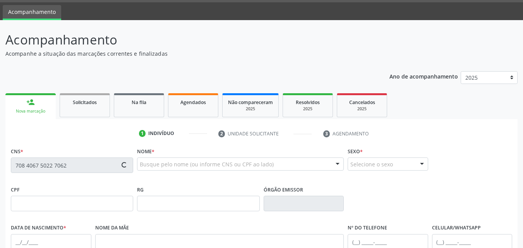
scroll to position [17, 0]
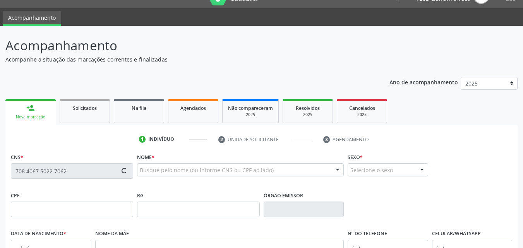
click at [33, 119] on div "Nova marcação" at bounding box center [30, 117] width 39 height 6
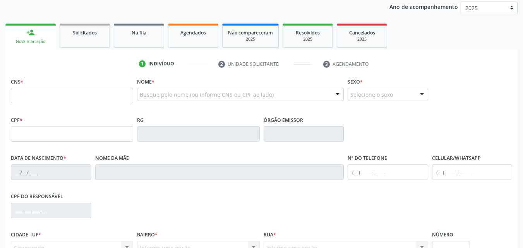
scroll to position [55, 0]
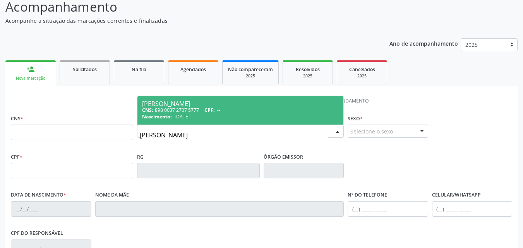
type input "[PERSON_NAME] d"
click at [189, 113] on div "CNS: 898 0037 2707 5777 CPF: --" at bounding box center [240, 110] width 197 height 7
type input "898 0037 2707 5777"
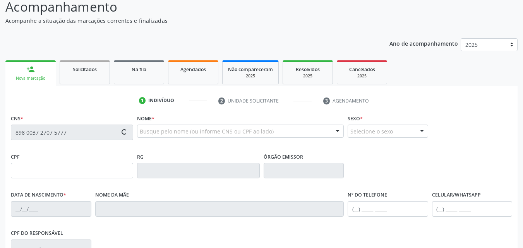
type input "[DATE]"
type input "[PERSON_NAME]"
type input "[PHONE_NUMBER]"
type input "930"
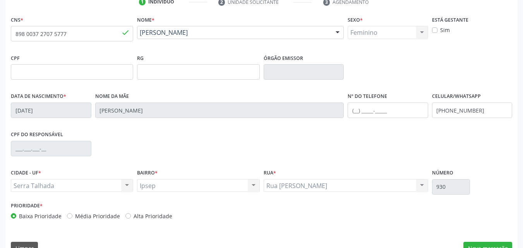
scroll to position [171, 0]
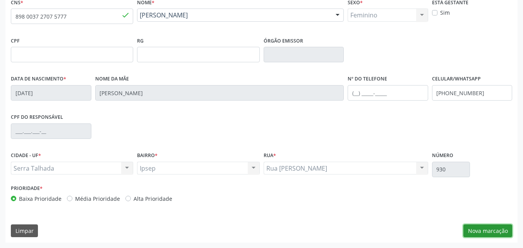
click at [487, 231] on button "Nova marcação" at bounding box center [487, 230] width 49 height 13
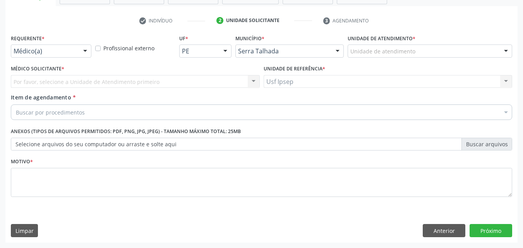
scroll to position [135, 0]
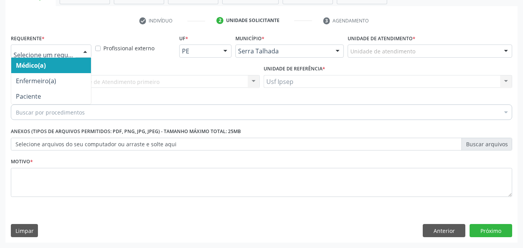
click at [85, 49] on div at bounding box center [85, 51] width 12 height 13
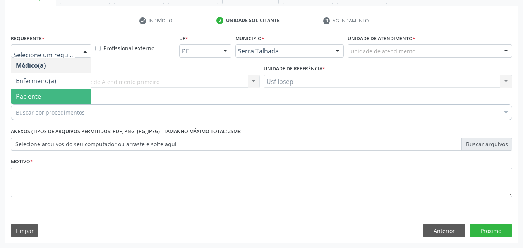
click at [52, 96] on span "Paciente" at bounding box center [51, 96] width 80 height 15
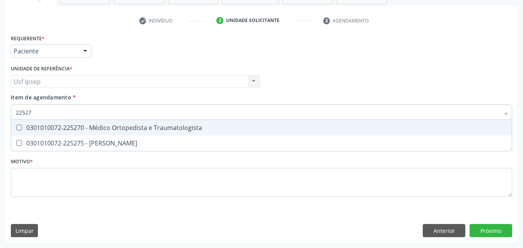
type input "225270"
click at [19, 128] on Traumatologista at bounding box center [19, 128] width 6 height 6
click at [16, 128] on Traumatologista "checkbox" at bounding box center [13, 127] width 5 height 5
checkbox Traumatologista "true"
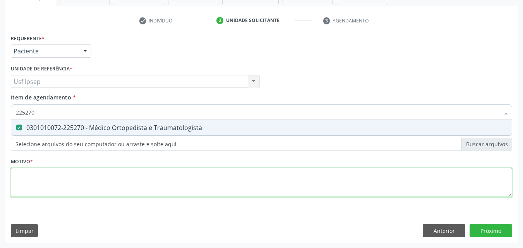
click at [207, 182] on div "Requerente * Paciente Médico(a) Enfermeiro(a) Paciente Nenhum resultado encontr…" at bounding box center [261, 119] width 501 height 175
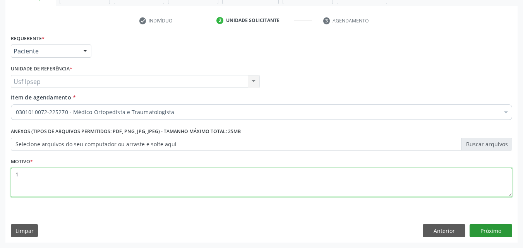
type textarea "1"
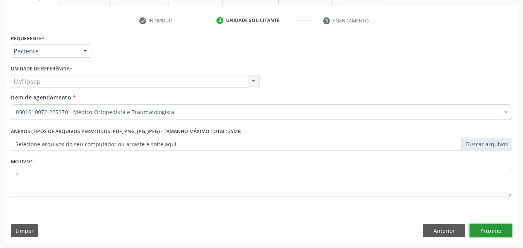
click at [489, 229] on button "Próximo" at bounding box center [490, 230] width 43 height 13
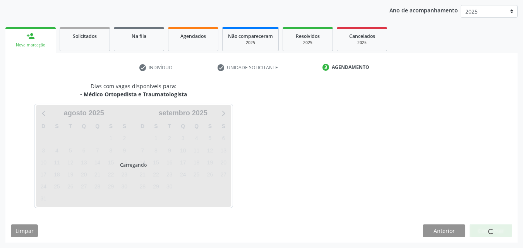
scroll to position [89, 0]
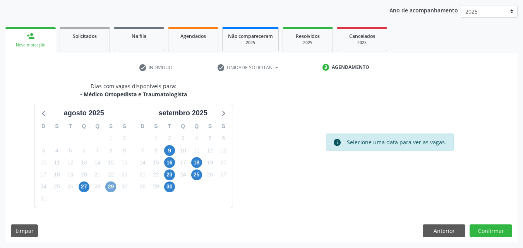
click at [111, 188] on span "29" at bounding box center [110, 186] width 11 height 11
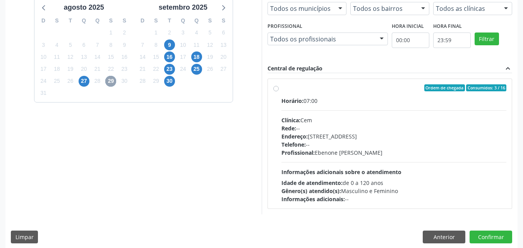
scroll to position [200, 0]
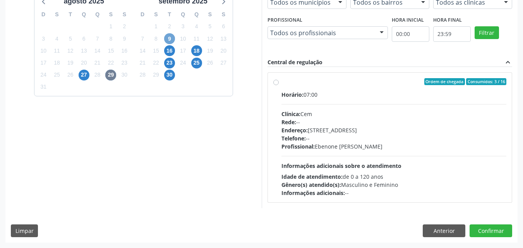
click at [170, 38] on span "9" at bounding box center [169, 38] width 11 height 11
click at [198, 50] on span "18" at bounding box center [196, 50] width 11 height 11
click at [281, 82] on label "Ordem de chegada Consumidos: 6 / 20 Horário: 07:30 Clínica: Policlinica Municip…" at bounding box center [393, 137] width 225 height 119
click at [275, 82] on input "Ordem de chegada Consumidos: 6 / 20 Horário: 07:30 Clínica: Policlinica Municip…" at bounding box center [275, 81] width 5 height 7
radio input "true"
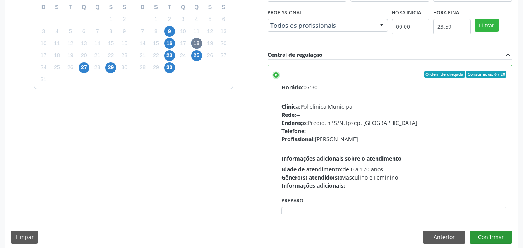
scroll to position [214, 0]
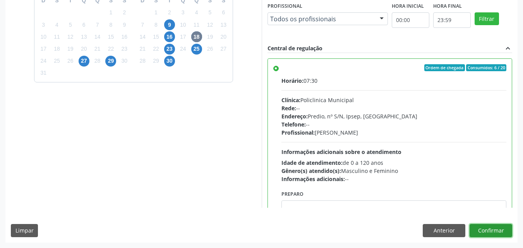
click at [488, 232] on button "Confirmar" at bounding box center [490, 230] width 43 height 13
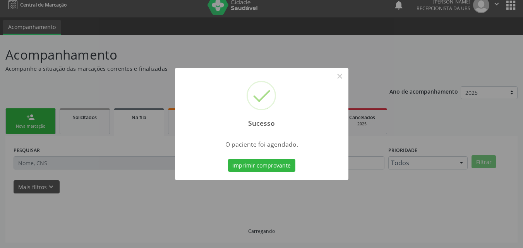
scroll to position [7, 0]
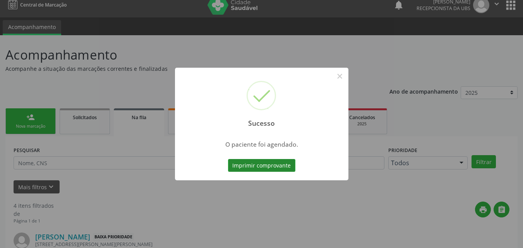
click at [256, 164] on button "Imprimir comprovante" at bounding box center [261, 165] width 67 height 13
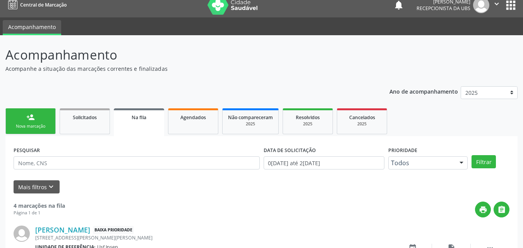
click at [35, 117] on link "person_add Nova marcação" at bounding box center [30, 121] width 50 height 26
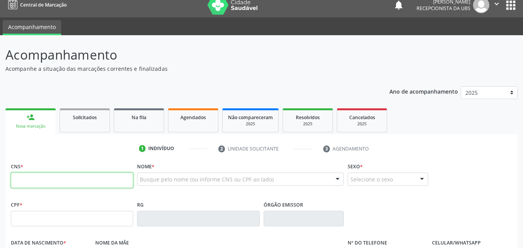
click at [44, 179] on input "text" at bounding box center [72, 180] width 122 height 15
type input "702 0043 1648 6188"
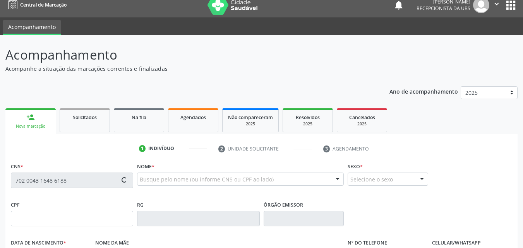
type input "2[DATE]"
type input "S/N"
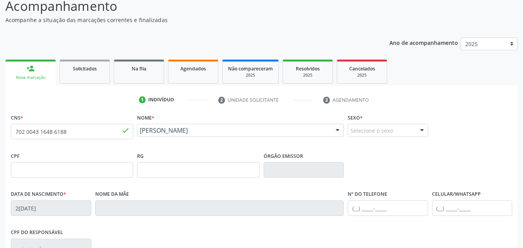
scroll to position [171, 0]
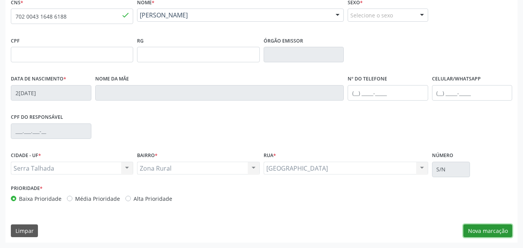
click at [474, 231] on button "Nova marcação" at bounding box center [487, 230] width 49 height 13
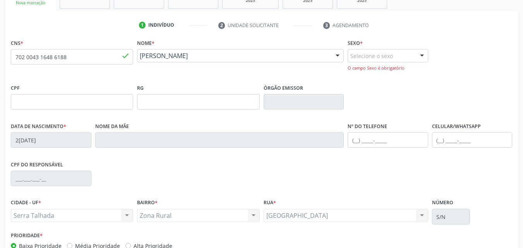
scroll to position [178, 0]
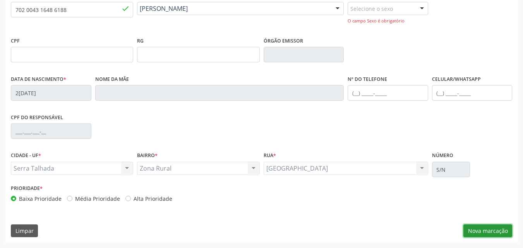
click at [480, 228] on button "Nova marcação" at bounding box center [487, 230] width 49 height 13
click at [487, 232] on button "Nova marcação" at bounding box center [487, 230] width 49 height 13
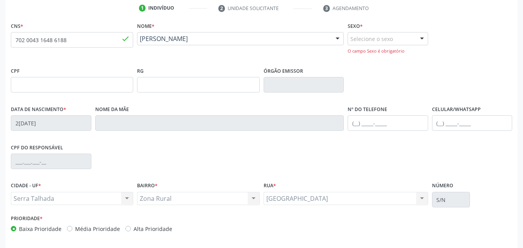
scroll to position [155, 0]
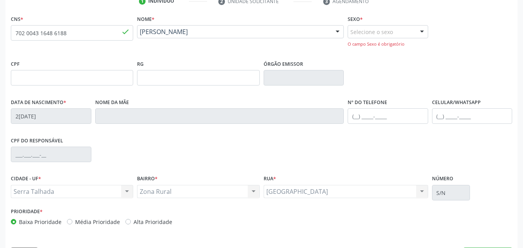
click at [423, 30] on div at bounding box center [422, 32] width 12 height 13
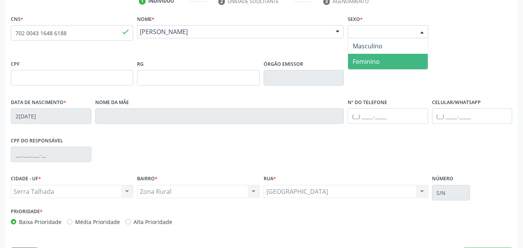
click at [367, 66] on span "Feminino" at bounding box center [388, 61] width 80 height 15
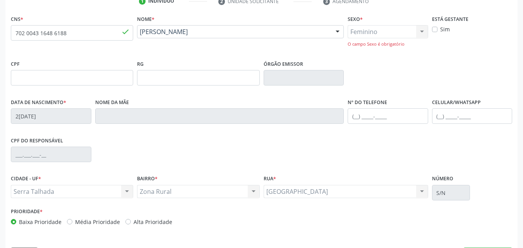
click at [440, 31] on label "Sim" at bounding box center [445, 29] width 10 height 8
click at [432, 31] on input "Sim" at bounding box center [434, 28] width 5 height 7
checkbox input "true"
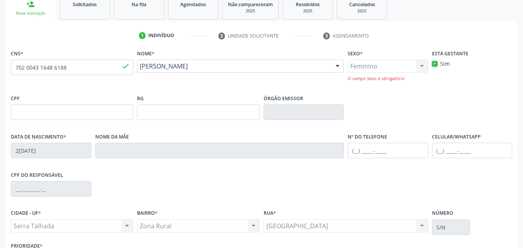
scroll to position [178, 0]
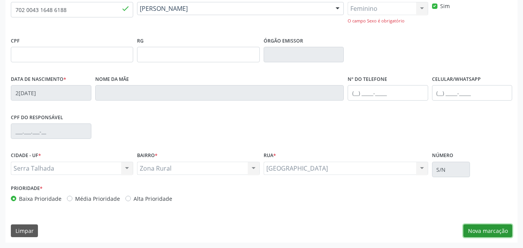
click at [480, 232] on button "Nova marcação" at bounding box center [487, 230] width 49 height 13
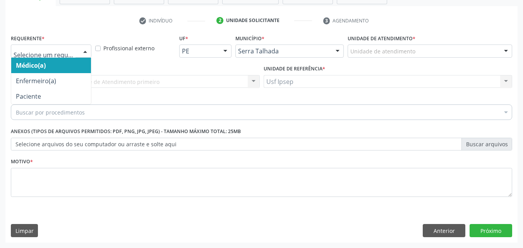
click at [85, 51] on div at bounding box center [85, 51] width 12 height 13
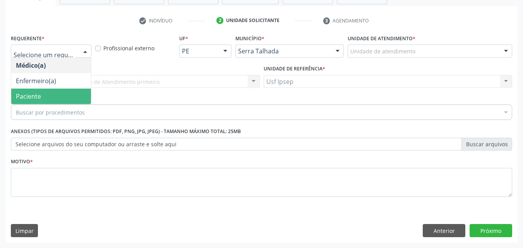
click at [42, 96] on span "Paciente" at bounding box center [51, 96] width 80 height 15
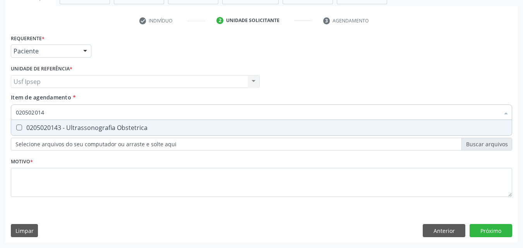
type input "0205020143"
click at [17, 127] on Obstetrica at bounding box center [19, 128] width 6 height 6
click at [16, 127] on Obstetrica "checkbox" at bounding box center [13, 127] width 5 height 5
checkbox Obstetrica "true"
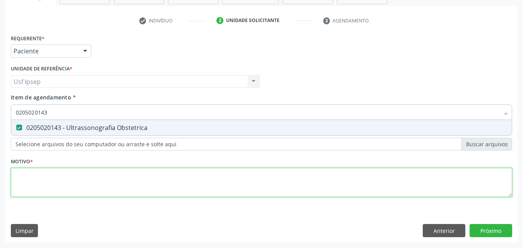
click at [274, 180] on div "Requerente * Paciente Médico(a) Enfermeiro(a) Paciente Nenhum resultado encontr…" at bounding box center [261, 119] width 501 height 175
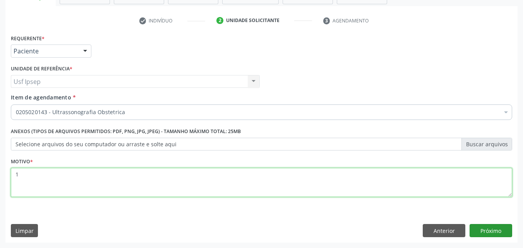
type textarea "1"
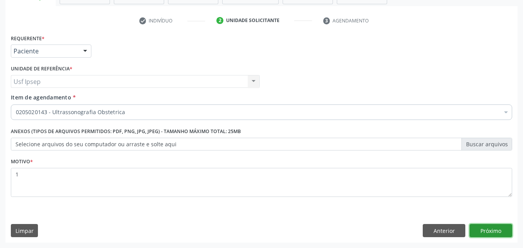
click at [496, 232] on button "Próximo" at bounding box center [490, 230] width 43 height 13
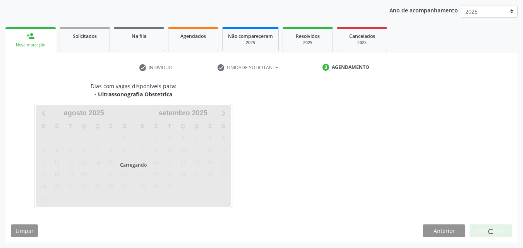
scroll to position [89, 0]
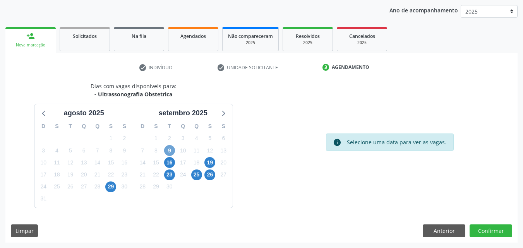
click at [169, 151] on span "9" at bounding box center [169, 150] width 11 height 11
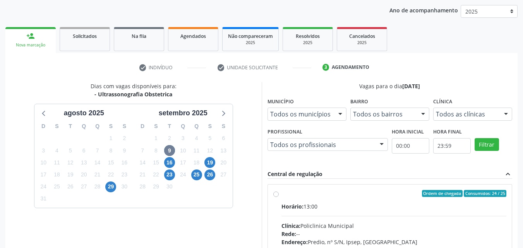
click at [281, 193] on label "Ordem de chegada Consumidos: 24 / 25 Horário: 13:00 Clínica: Policlinica Munici…" at bounding box center [393, 249] width 225 height 119
click at [275, 193] on input "Ordem de chegada Consumidos: 24 / 25 Horário: 13:00 Clínica: Policlinica Munici…" at bounding box center [275, 193] width 5 height 7
radio input "true"
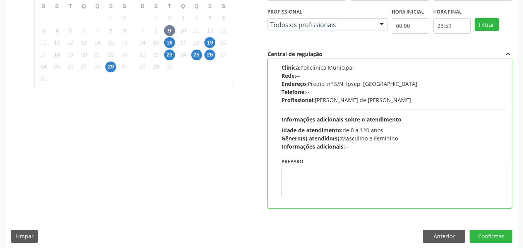
scroll to position [214, 0]
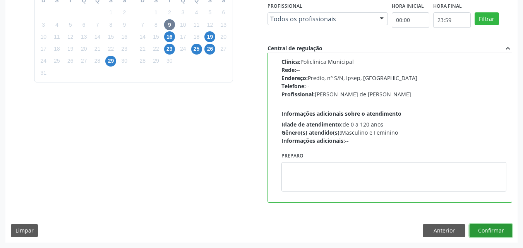
click at [490, 228] on button "Confirmar" at bounding box center [490, 230] width 43 height 13
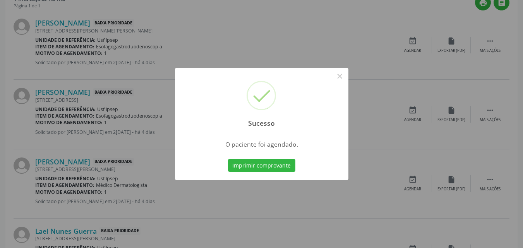
scroll to position [7, 0]
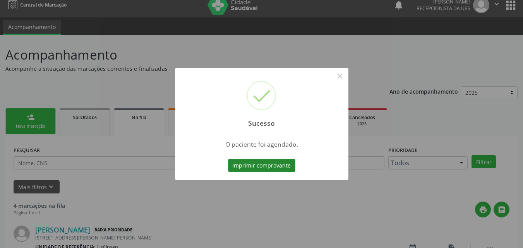
click at [263, 166] on button "Imprimir comprovante" at bounding box center [261, 165] width 67 height 13
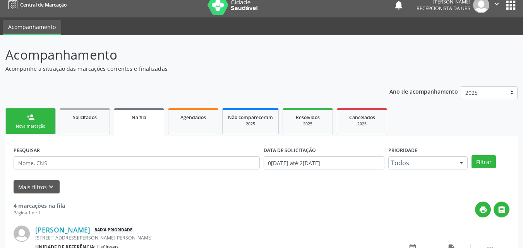
click at [32, 128] on div "Nova marcação" at bounding box center [30, 126] width 39 height 6
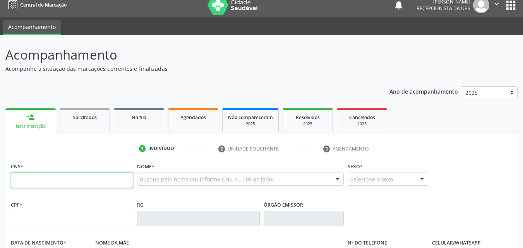
click at [21, 179] on input "text" at bounding box center [72, 180] width 122 height 15
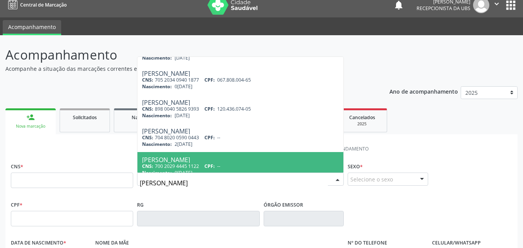
scroll to position [28, 0]
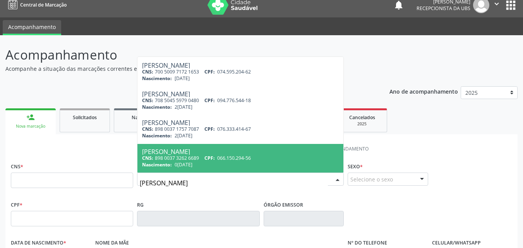
click at [169, 183] on input "[PERSON_NAME]" at bounding box center [234, 182] width 188 height 15
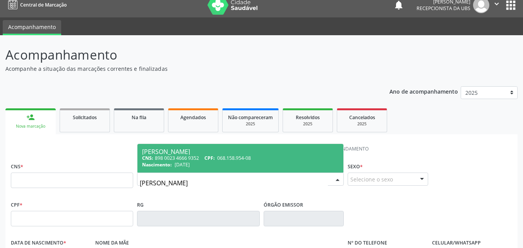
scroll to position [0, 0]
click at [161, 185] on input "[PERSON_NAME]" at bounding box center [234, 182] width 188 height 15
click at [180, 184] on input "[PERSON_NAME]" at bounding box center [234, 182] width 188 height 15
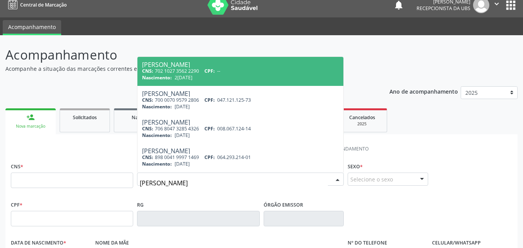
type input "[PERSON_NAME]"
click at [167, 69] on div "Acompanhamento Acompanhe a situação das marcações correntes e finalizadas Relat…" at bounding box center [261, 225] width 512 height 361
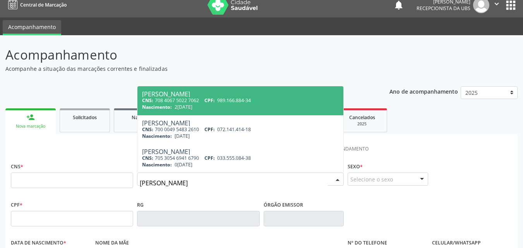
click at [165, 94] on div "[PERSON_NAME]" at bounding box center [240, 94] width 197 height 6
type input "708 4067 5022 7062"
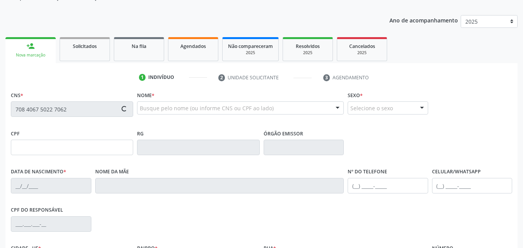
type input "989.166.884-34"
type input "2[DATE]"
type input "[PERSON_NAME]"
type input "[PHONE_NUMBER]"
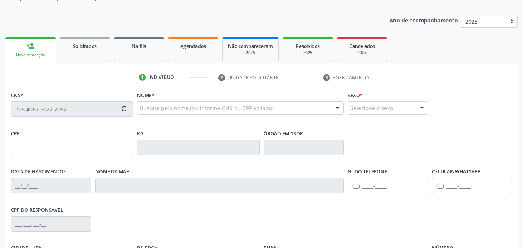
type input "211"
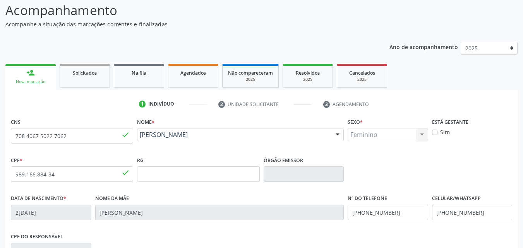
scroll to position [171, 0]
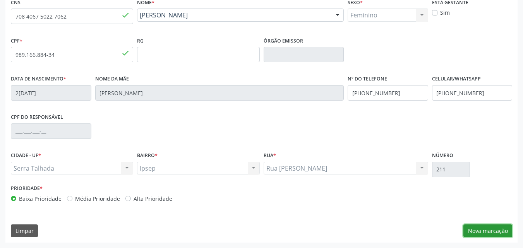
click at [478, 233] on button "Nova marcação" at bounding box center [487, 230] width 49 height 13
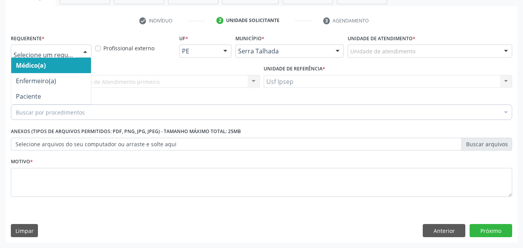
click at [84, 48] on div at bounding box center [85, 51] width 12 height 13
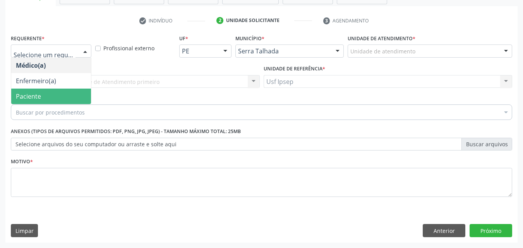
click at [30, 97] on span "Paciente" at bounding box center [28, 96] width 25 height 9
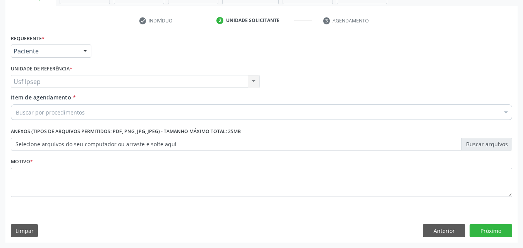
click at [15, 99] on span "Item de agendamento" at bounding box center [41, 97] width 60 height 7
click at [16, 104] on input "Item de agendamento *" at bounding box center [16, 111] width 0 height 15
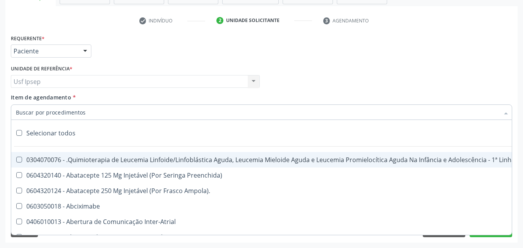
click at [21, 111] on input "Item de agendamento *" at bounding box center [257, 111] width 483 height 15
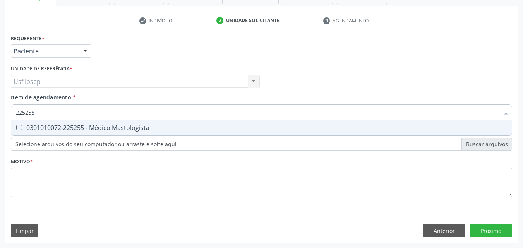
click at [27, 112] on input "225255" at bounding box center [257, 111] width 483 height 15
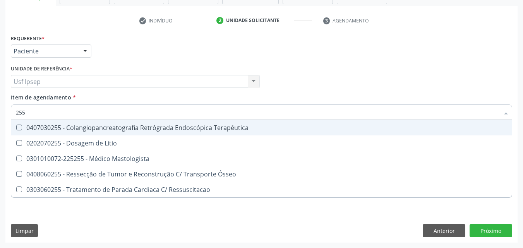
click at [28, 112] on input "255" at bounding box center [257, 111] width 483 height 15
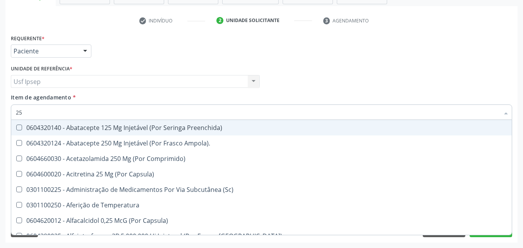
type input "2"
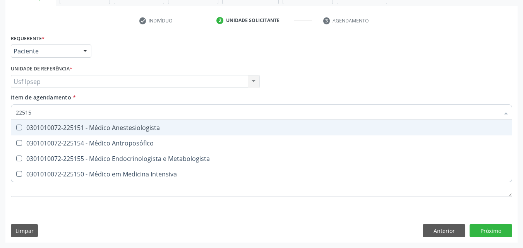
type input "225155"
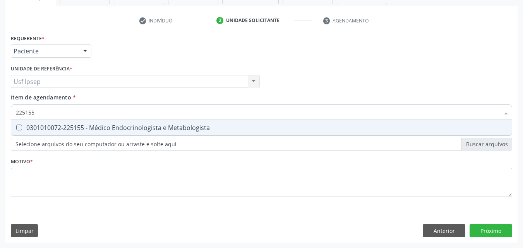
click at [18, 126] on Metabologista at bounding box center [19, 128] width 6 height 6
click at [16, 126] on Metabologista "checkbox" at bounding box center [13, 127] width 5 height 5
checkbox Metabologista "true"
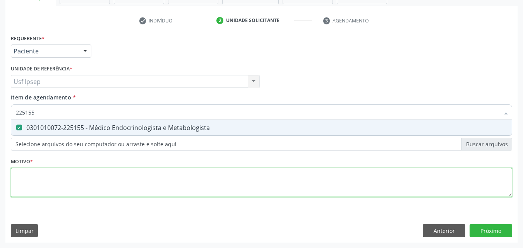
click at [17, 182] on div "Requerente * Paciente Médico(a) Enfermeiro(a) Paciente Nenhum resultado encontr…" at bounding box center [261, 119] width 501 height 175
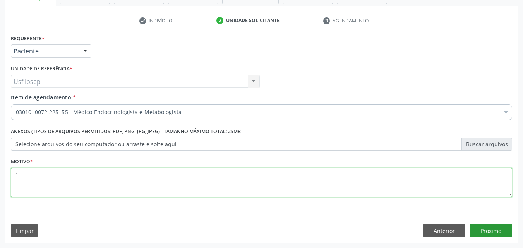
type textarea "1"
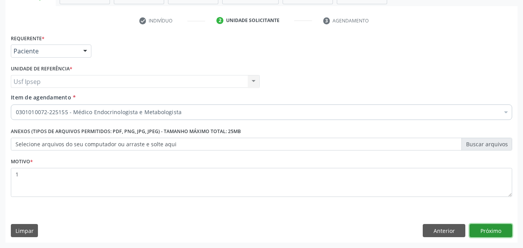
click at [481, 231] on button "Próximo" at bounding box center [490, 230] width 43 height 13
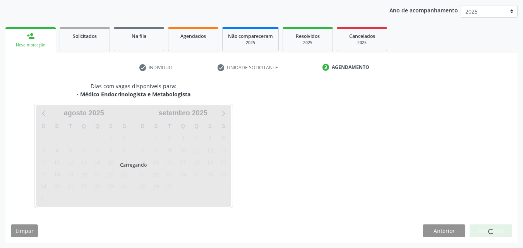
scroll to position [89, 0]
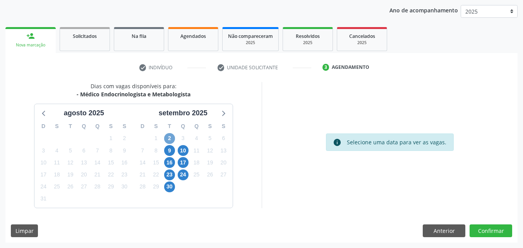
click at [172, 135] on span "2" at bounding box center [169, 138] width 11 height 11
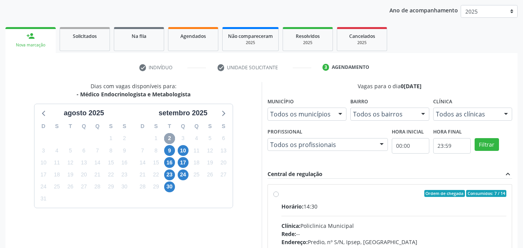
scroll to position [127, 0]
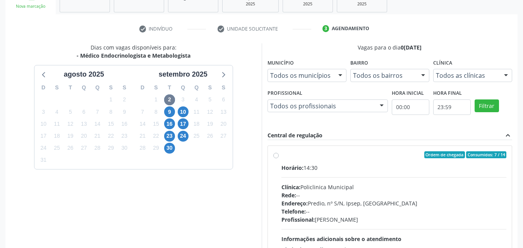
click at [281, 158] on label "Ordem de chegada Consumidos: 7 / 14 Horário: 14:30 Clínica: Policlinica Municip…" at bounding box center [393, 210] width 225 height 119
click at [275, 158] on input "Ordem de chegada Consumidos: 7 / 14 Horário: 14:30 Clínica: Policlinica Municip…" at bounding box center [275, 154] width 5 height 7
radio input "true"
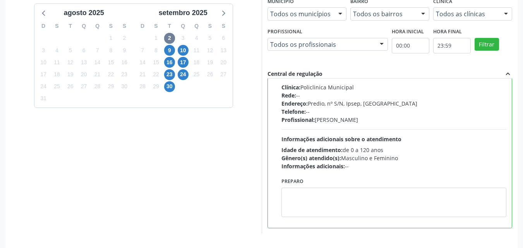
scroll to position [214, 0]
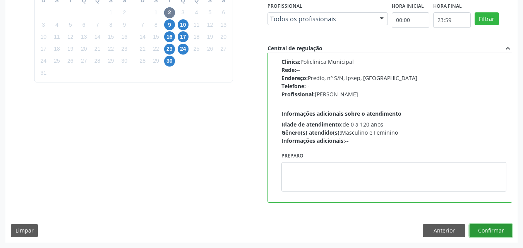
click at [485, 232] on button "Confirmar" at bounding box center [490, 230] width 43 height 13
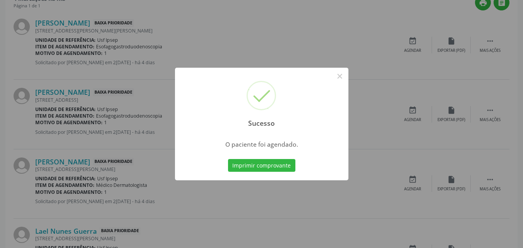
scroll to position [7, 0]
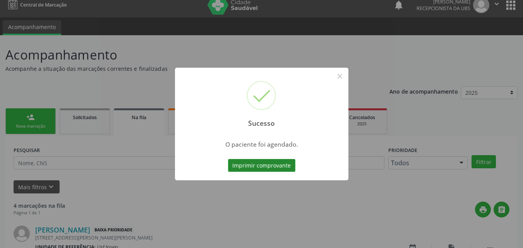
click at [238, 168] on button "Imprimir comprovante" at bounding box center [261, 165] width 67 height 13
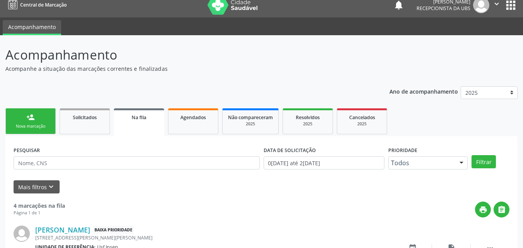
click at [34, 130] on link "person_add Nova marcação" at bounding box center [30, 121] width 50 height 26
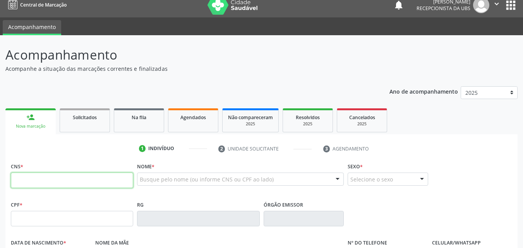
click at [19, 179] on input "text" at bounding box center [72, 180] width 122 height 15
click at [15, 178] on input "text" at bounding box center [72, 180] width 122 height 15
type input "700 5083 9199 7855"
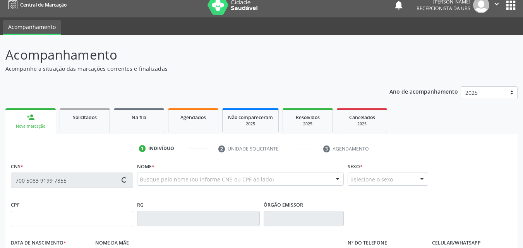
type input "472.075.404-00"
type input "2[DATE]"
type input "[PERSON_NAME]"
type input "[PHONE_NUMBER]"
type input "1222"
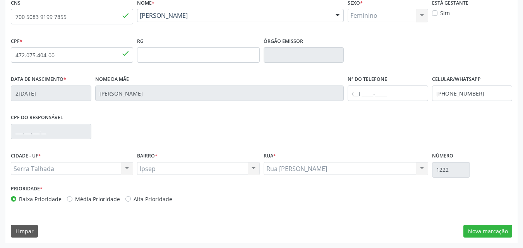
scroll to position [171, 0]
click at [474, 234] on button "Nova marcação" at bounding box center [487, 230] width 49 height 13
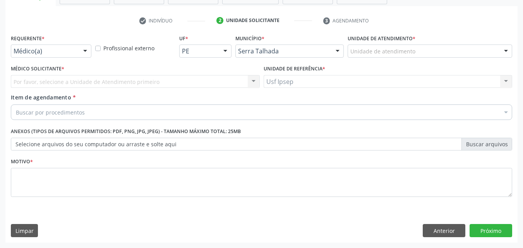
scroll to position [135, 0]
click at [89, 52] on div at bounding box center [85, 51] width 12 height 13
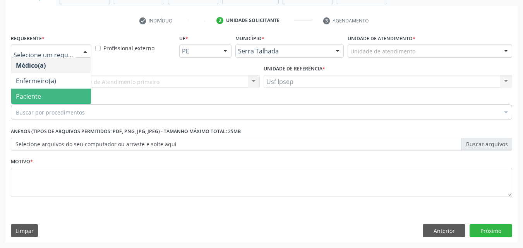
click at [40, 96] on span "Paciente" at bounding box center [28, 96] width 25 height 9
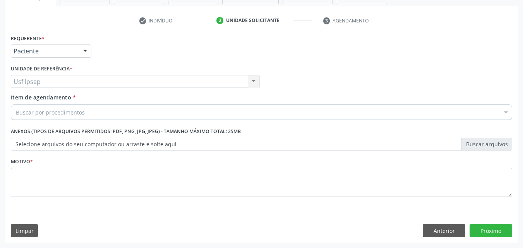
click at [25, 98] on span "Item de agendamento" at bounding box center [41, 97] width 60 height 7
click at [16, 104] on input "Item de agendamento *" at bounding box center [16, 111] width 0 height 15
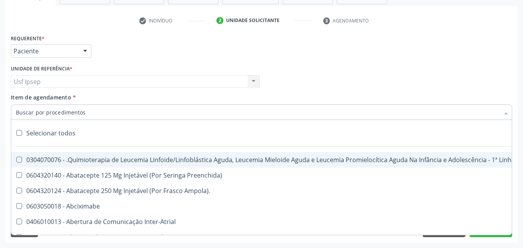
click at [21, 110] on input "Item de agendamento *" at bounding box center [257, 111] width 483 height 15
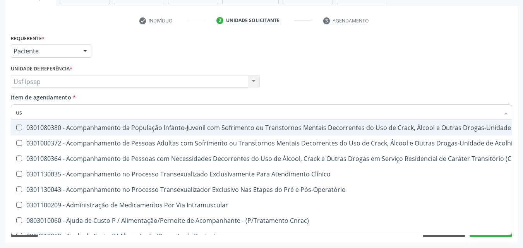
type input "usg"
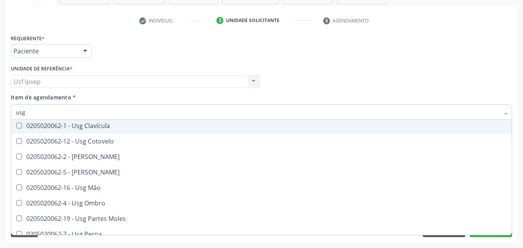
scroll to position [77, 0]
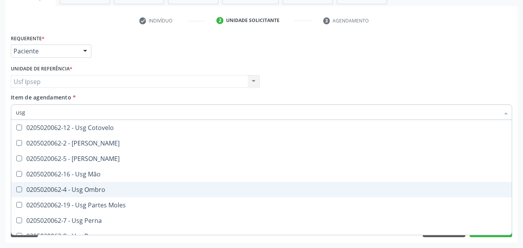
click at [21, 189] on Ombro at bounding box center [19, 189] width 6 height 6
click at [16, 189] on Ombro "checkbox" at bounding box center [13, 189] width 5 height 5
checkbox Ombro "true"
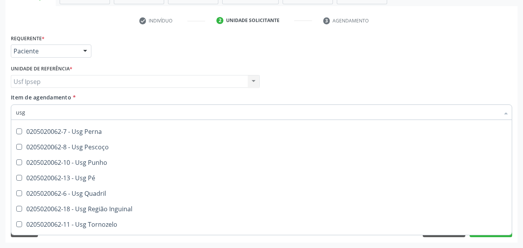
scroll to position [179, 0]
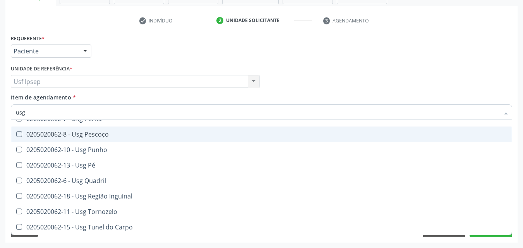
click at [444, 58] on div "Requerente * Paciente Médico(a) Enfermeiro(a) Paciente Nenhum resultado encontr…" at bounding box center [261, 47] width 505 height 30
checkbox Braço "true"
checkbox Ombro "false"
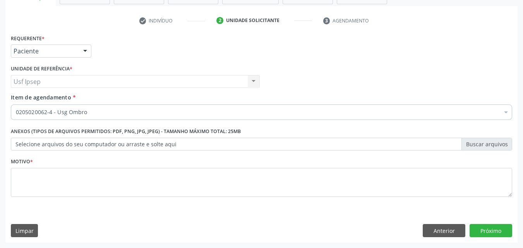
scroll to position [0, 0]
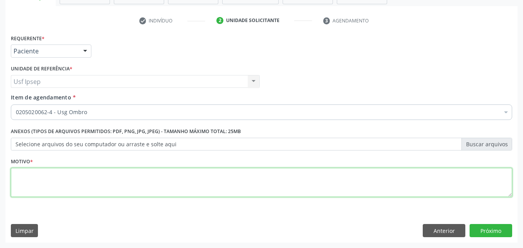
click at [39, 175] on textarea at bounding box center [261, 182] width 501 height 29
type textarea "1"
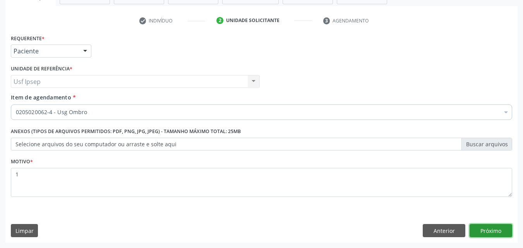
click at [482, 229] on button "Próximo" at bounding box center [490, 230] width 43 height 13
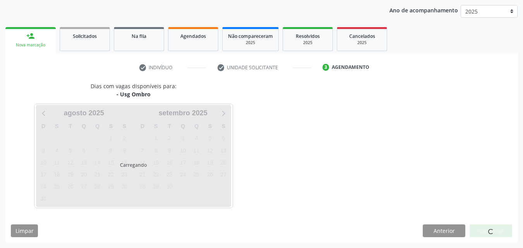
scroll to position [89, 0]
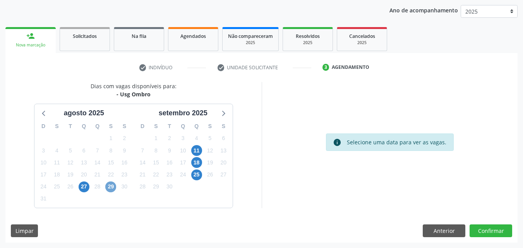
click at [110, 187] on span "29" at bounding box center [110, 186] width 11 height 11
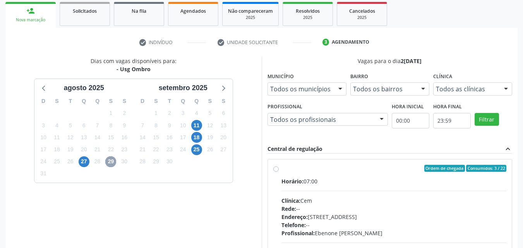
scroll to position [127, 0]
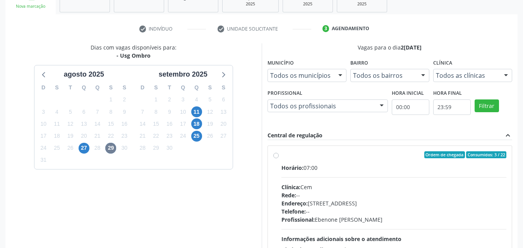
click at [281, 156] on label "Ordem de chegada Consumidos: 3 / 22 Horário: 07:00 Clínica: Cem Rede: -- Endere…" at bounding box center [393, 210] width 225 height 119
click at [275, 156] on input "Ordem de chegada Consumidos: 3 / 22 Horário: 07:00 Clínica: Cem Rede: -- Endere…" at bounding box center [275, 154] width 5 height 7
radio input "true"
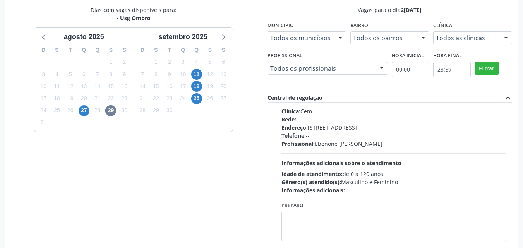
scroll to position [214, 0]
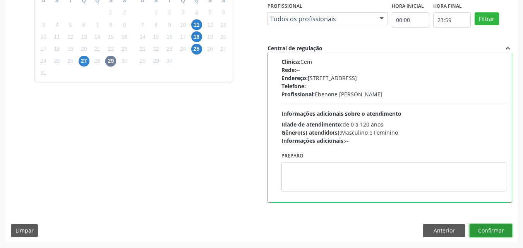
click at [497, 232] on button "Confirmar" at bounding box center [490, 230] width 43 height 13
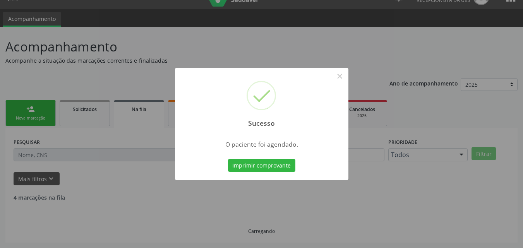
scroll to position [7, 0]
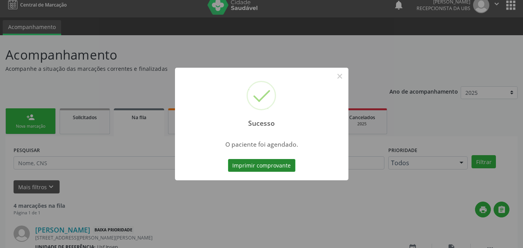
click at [235, 162] on button "Imprimir comprovante" at bounding box center [261, 165] width 67 height 13
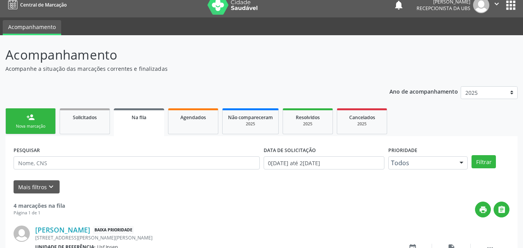
click at [26, 122] on link "person_add Nova marcação" at bounding box center [30, 121] width 50 height 26
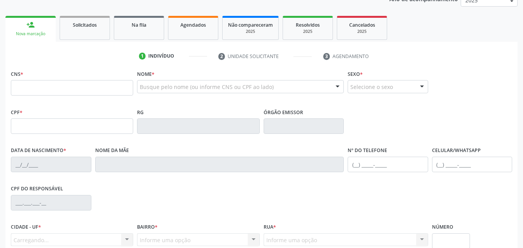
scroll to position [123, 0]
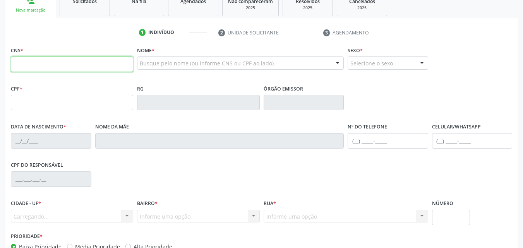
click at [74, 67] on input "text" at bounding box center [72, 63] width 122 height 15
click at [17, 62] on input "text" at bounding box center [72, 63] width 122 height 15
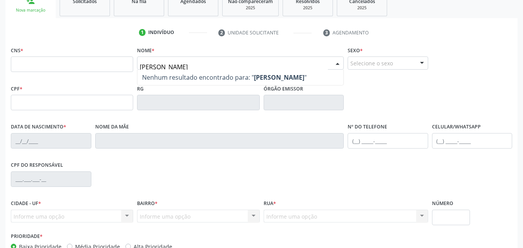
type input "claudia maria de souza"
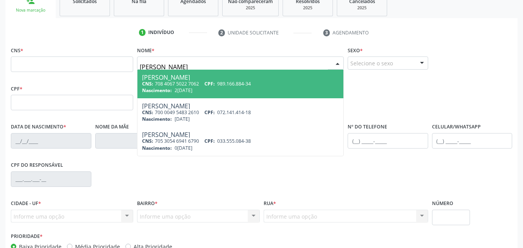
click at [236, 85] on span "989.166.884-34" at bounding box center [234, 83] width 34 height 7
type input "708 4067 5022 7062"
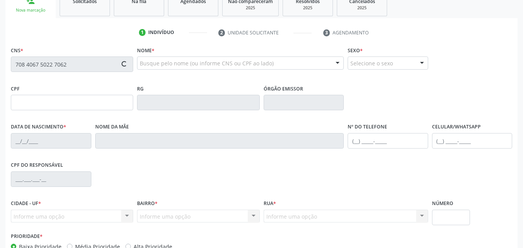
type input "989.166.884-34"
type input "25/08/1972"
type input "Maria Monteiro de Souza"
type input "(87) 99614-5291"
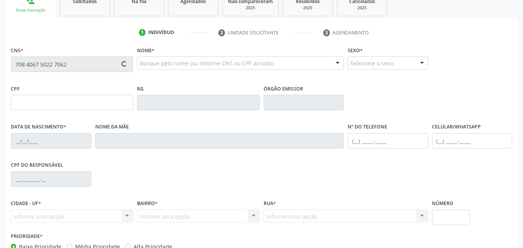
type input "211"
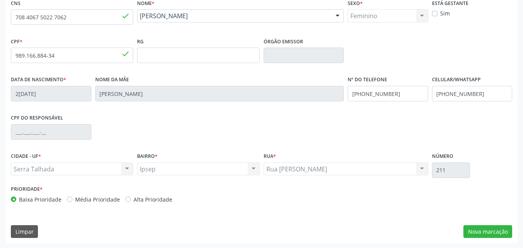
scroll to position [171, 0]
click at [489, 227] on button "Nova marcação" at bounding box center [487, 230] width 49 height 13
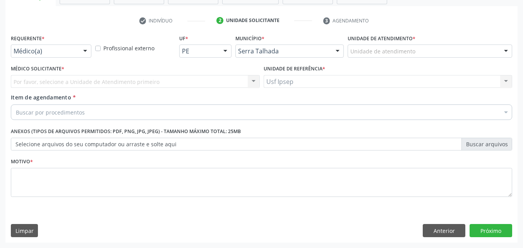
scroll to position [135, 0]
click at [85, 50] on div at bounding box center [85, 51] width 12 height 13
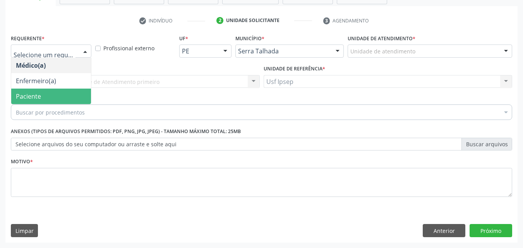
click at [70, 94] on span "Paciente" at bounding box center [51, 96] width 80 height 15
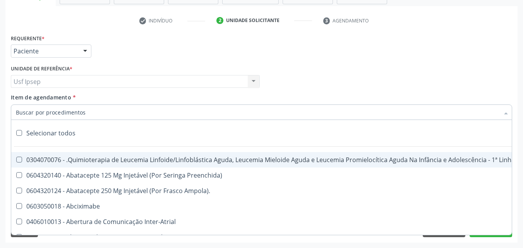
type input "s"
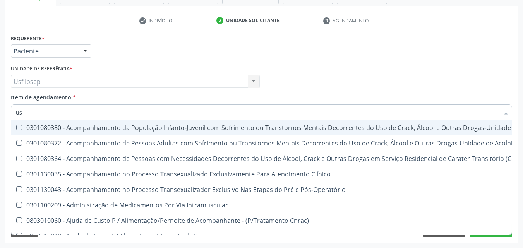
type input "usg"
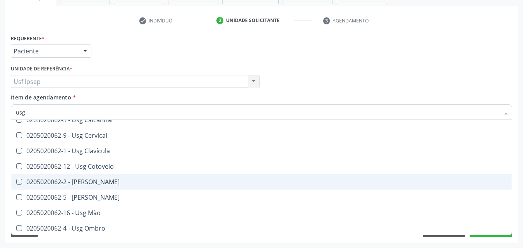
scroll to position [77, 0]
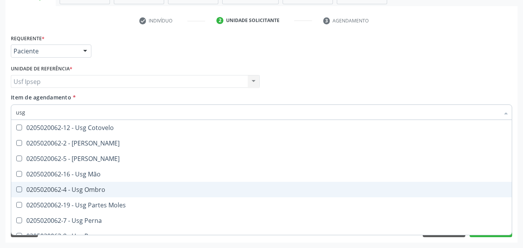
click at [17, 188] on Ombro at bounding box center [19, 189] width 6 height 6
click at [16, 188] on Ombro "checkbox" at bounding box center [13, 189] width 5 height 5
checkbox Ombro "true"
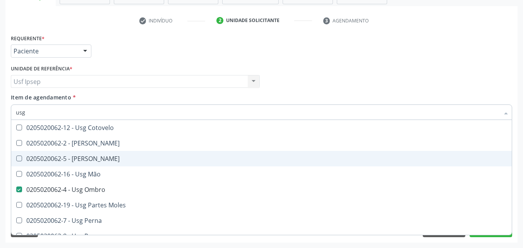
click at [19, 159] on Joelho at bounding box center [19, 158] width 6 height 6
click at [16, 159] on Joelho "checkbox" at bounding box center [13, 158] width 5 height 5
checkbox Joelho "true"
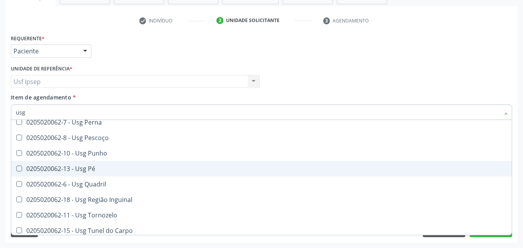
scroll to position [179, 0]
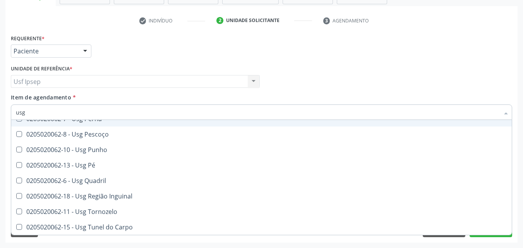
click at [487, 46] on div "Requerente * Paciente Médico(a) Enfermeiro(a) Paciente Nenhum resultado encontr…" at bounding box center [261, 47] width 505 height 30
checkbox Braço "true"
checkbox Calcanhar "true"
checkbox Joelho "false"
checkbox Ombro "false"
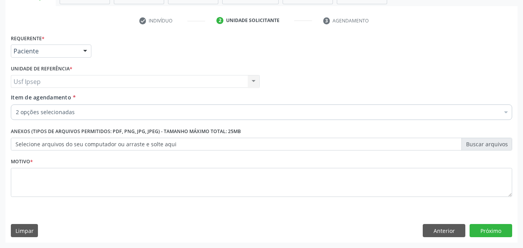
scroll to position [0, 0]
click at [482, 233] on button "Próximo" at bounding box center [490, 230] width 43 height 13
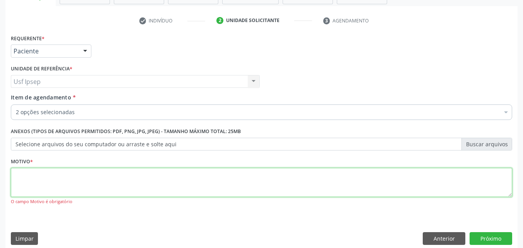
click at [133, 177] on textarea at bounding box center [261, 182] width 501 height 29
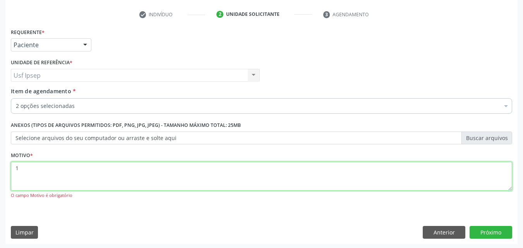
scroll to position [143, 0]
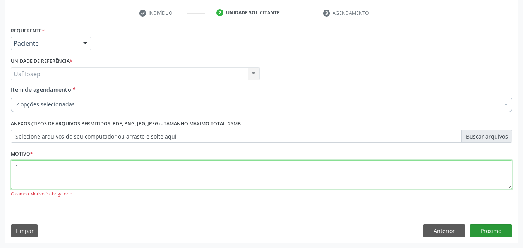
type textarea "1"
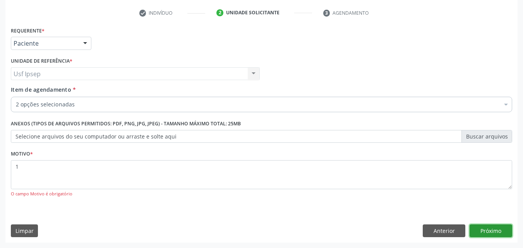
click at [484, 233] on button "Próximo" at bounding box center [490, 230] width 43 height 13
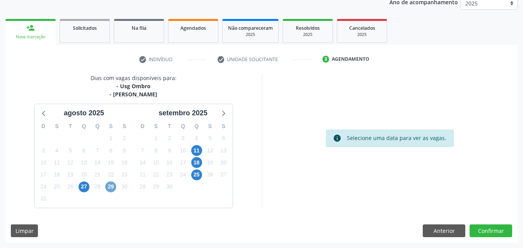
click at [108, 188] on span "29" at bounding box center [110, 186] width 11 height 11
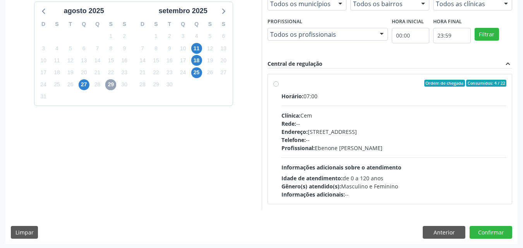
scroll to position [200, 0]
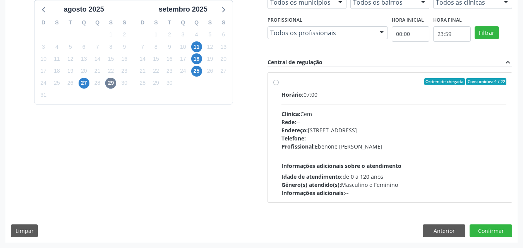
click at [281, 82] on label "Ordem de chegada Consumidos: 4 / 22 Horário: 07:00 Clínica: Cem Rede: -- Endere…" at bounding box center [393, 137] width 225 height 119
click at [275, 82] on input "Ordem de chegada Consumidos: 4 / 22 Horário: 07:00 Clínica: Cem Rede: -- Endere…" at bounding box center [275, 81] width 5 height 7
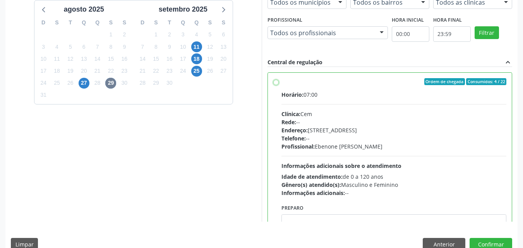
radio input "true"
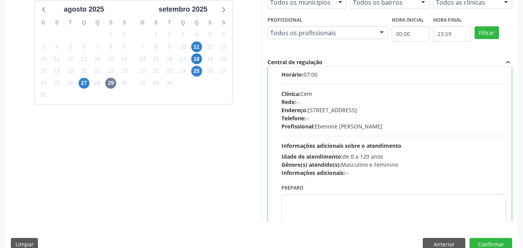
scroll to position [38, 0]
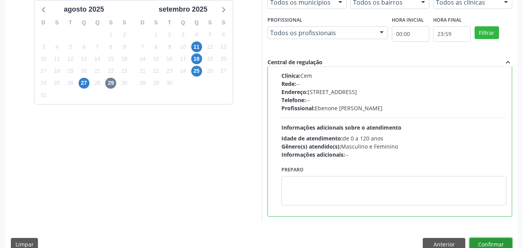
click at [491, 241] on button "Confirmar" at bounding box center [490, 244] width 43 height 13
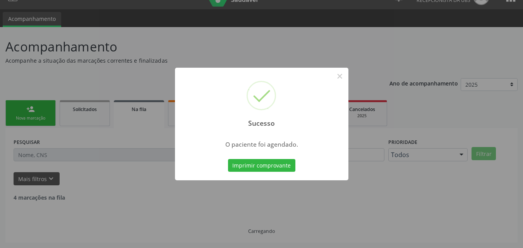
scroll to position [7, 0]
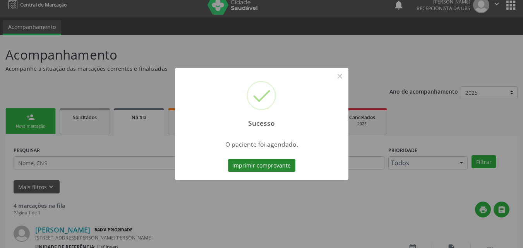
click at [278, 164] on button "Imprimir comprovante" at bounding box center [261, 165] width 67 height 13
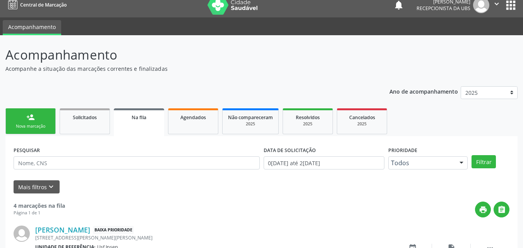
click at [24, 126] on div "Nova marcação" at bounding box center [30, 126] width 39 height 6
click at [43, 121] on link "person_add Nova marcação" at bounding box center [30, 121] width 50 height 26
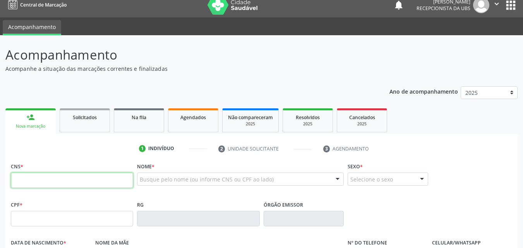
click at [18, 177] on input "text" at bounding box center [72, 180] width 122 height 15
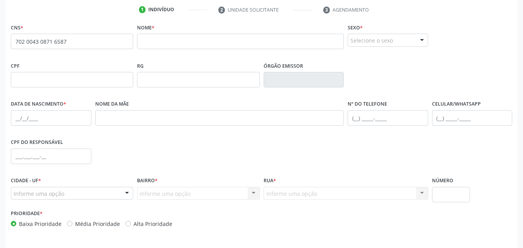
scroll to position [155, 0]
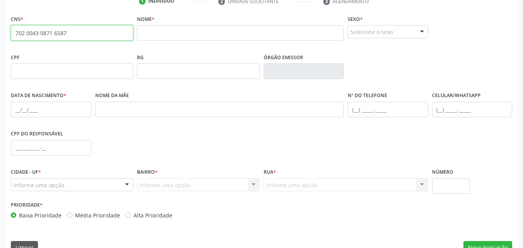
click at [70, 32] on input "702 0043 0871 6587" at bounding box center [72, 32] width 122 height 15
type input "7"
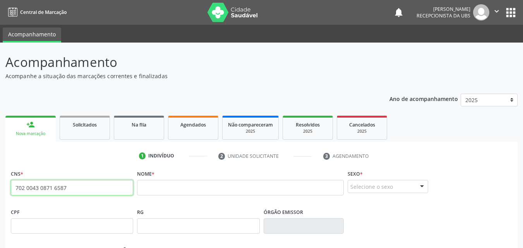
scroll to position [39, 0]
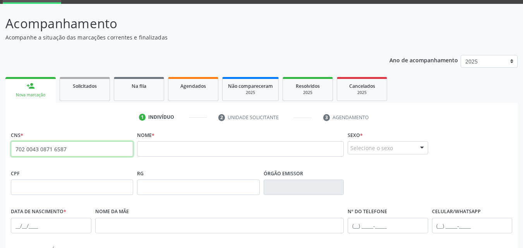
click at [62, 149] on input "702 0043 0871 6587" at bounding box center [72, 148] width 122 height 15
click at [68, 147] on input "702 0043 0871 6587" at bounding box center [72, 148] width 122 height 15
type input "7"
click at [58, 149] on input "705 0028 5465 50" at bounding box center [72, 148] width 122 height 15
click at [58, 148] on input "705 0028 5465 50" at bounding box center [72, 148] width 122 height 15
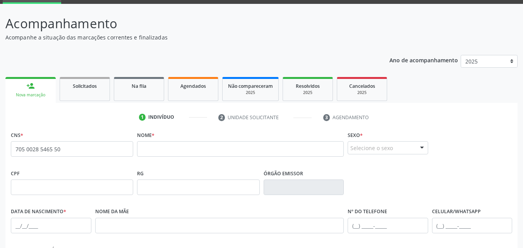
click at [38, 90] on link "person_add Nova marcação" at bounding box center [30, 90] width 50 height 26
click at [64, 149] on input "705 0028 5465 50" at bounding box center [72, 148] width 122 height 15
type input "7"
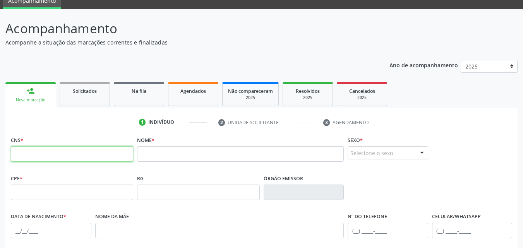
scroll to position [116, 0]
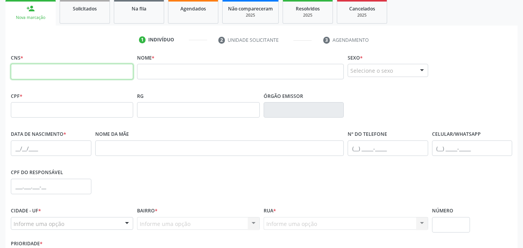
click at [19, 71] on input "text" at bounding box center [72, 71] width 122 height 15
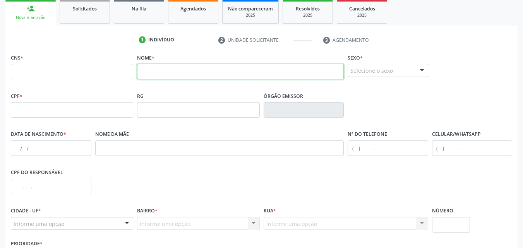
click at [142, 69] on input "text" at bounding box center [240, 71] width 207 height 15
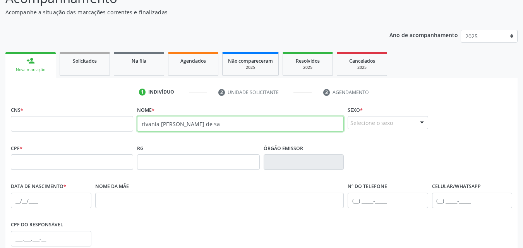
scroll to position [77, 0]
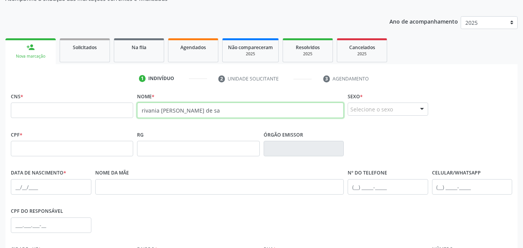
click at [207, 109] on input "rivania keylla pereira de sa" at bounding box center [240, 110] width 207 height 15
type input "a"
click at [148, 110] on input "a" at bounding box center [240, 110] width 207 height 15
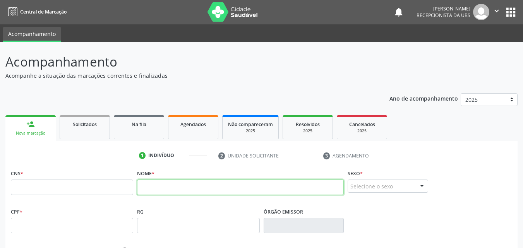
scroll to position [0, 0]
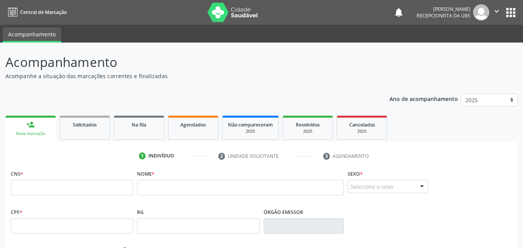
click at [31, 133] on div "Nova marcação" at bounding box center [30, 134] width 39 height 6
click at [32, 133] on div "Nova marcação" at bounding box center [30, 134] width 39 height 6
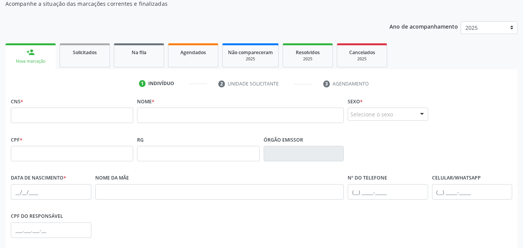
scroll to position [77, 0]
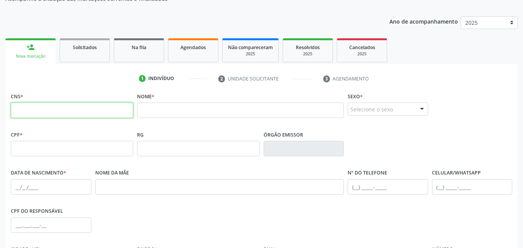
click at [17, 111] on input "text" at bounding box center [72, 110] width 122 height 15
type input "705 0028 5465 6550"
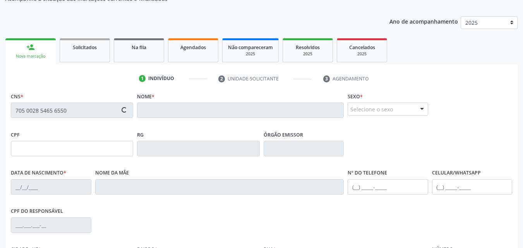
type input "19/08/1985"
type input "Ivane Pereira de Souza"
type input "(87) 99999-9909"
type input "454.686.304-78"
type input "1311"
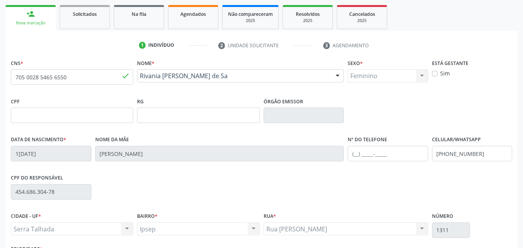
scroll to position [171, 0]
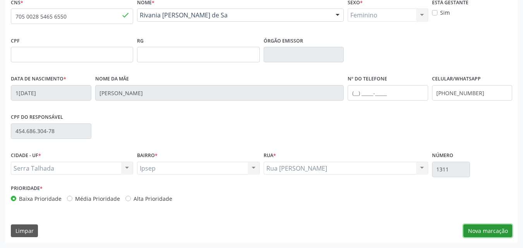
click at [480, 231] on button "Nova marcação" at bounding box center [487, 230] width 49 height 13
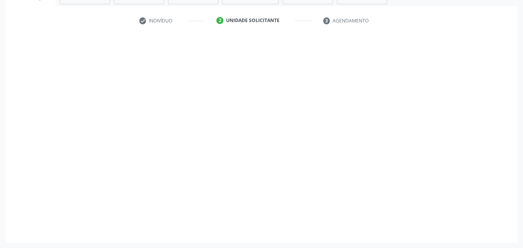
scroll to position [135, 0]
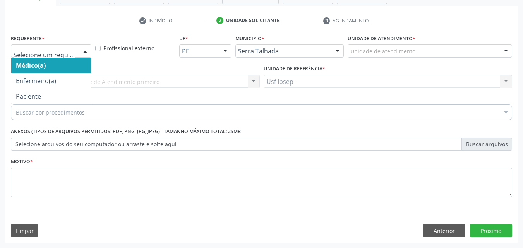
click at [84, 53] on div at bounding box center [85, 51] width 12 height 13
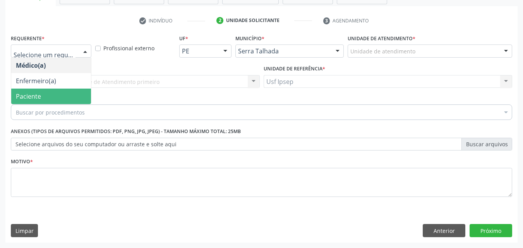
click at [30, 96] on span "Paciente" at bounding box center [28, 96] width 25 height 9
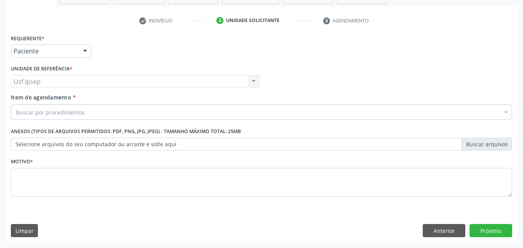
click at [27, 97] on span "Item de agendamento" at bounding box center [41, 97] width 60 height 7
click at [16, 104] on input "Item de agendamento *" at bounding box center [16, 111] width 0 height 15
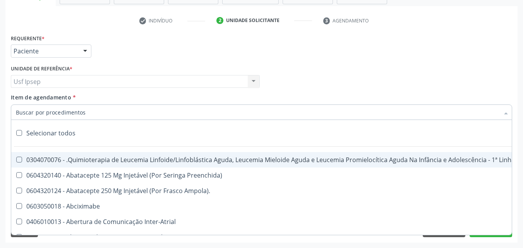
click at [19, 112] on input "Item de agendamento *" at bounding box center [257, 111] width 483 height 15
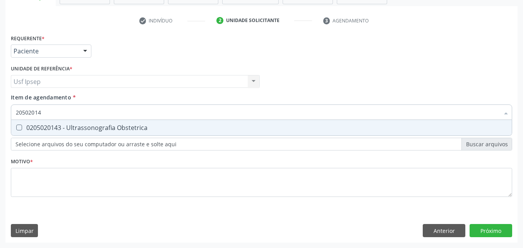
type input "205020143"
click at [20, 123] on span "0205020143 - Ultrassonografia Obstetrica" at bounding box center [261, 127] width 500 height 15
checkbox Obstetrica "true"
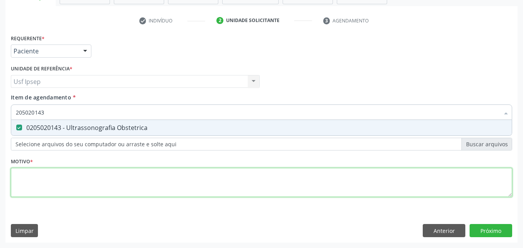
click at [24, 189] on div "Requerente * Paciente Médico(a) Enfermeiro(a) Paciente Nenhum resultado encontr…" at bounding box center [261, 119] width 501 height 175
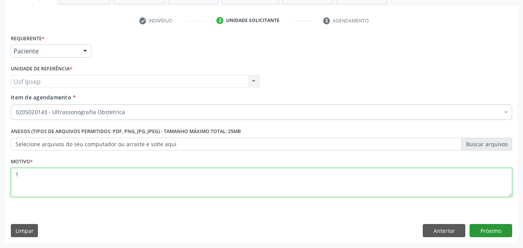
type textarea "1"
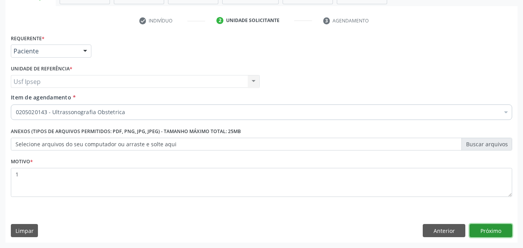
click at [478, 229] on button "Próximo" at bounding box center [490, 230] width 43 height 13
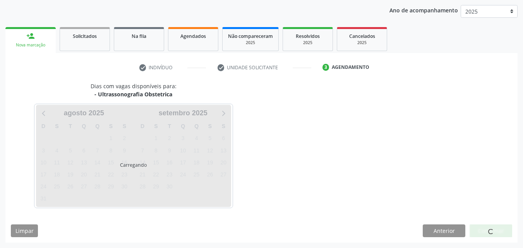
scroll to position [89, 0]
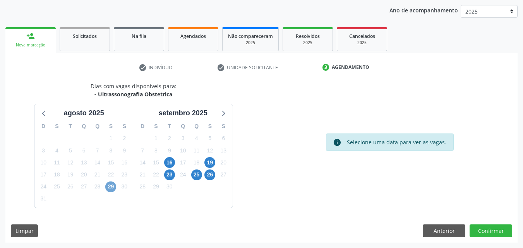
click at [107, 189] on span "29" at bounding box center [110, 186] width 11 height 11
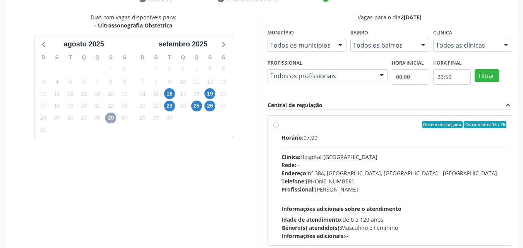
scroll to position [166, 0]
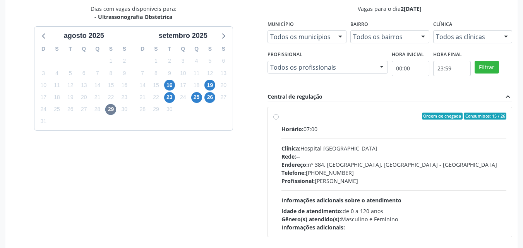
click at [281, 118] on label "Ordem de chegada Consumidos: 15 / 26 Horário: 07:00 Clínica: Hospital Sao Franc…" at bounding box center [393, 172] width 225 height 119
click at [276, 118] on input "Ordem de chegada Consumidos: 15 / 26 Horário: 07:00 Clínica: Hospital Sao Franc…" at bounding box center [275, 116] width 5 height 7
radio input "true"
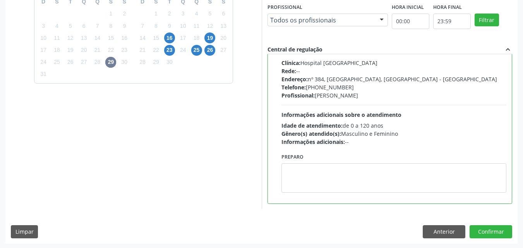
scroll to position [214, 0]
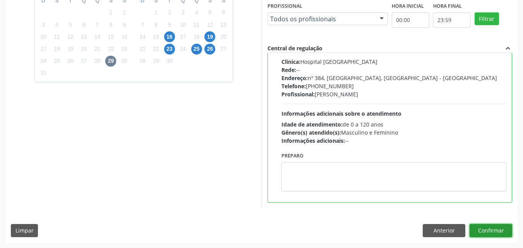
click at [484, 228] on button "Confirmar" at bounding box center [490, 230] width 43 height 13
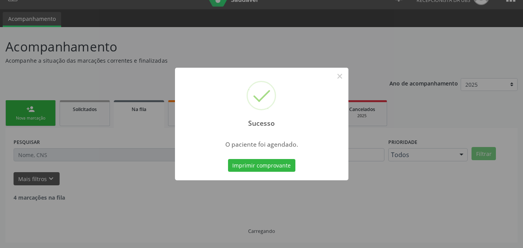
scroll to position [7, 0]
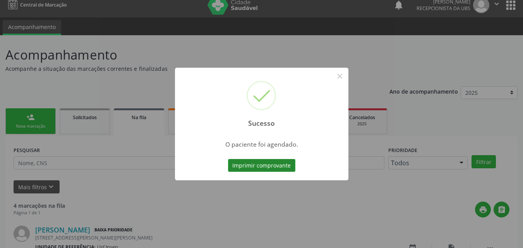
click at [245, 169] on button "Imprimir comprovante" at bounding box center [261, 165] width 67 height 13
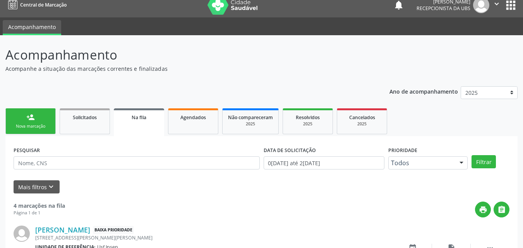
click at [32, 127] on div "Nova marcação" at bounding box center [30, 126] width 39 height 6
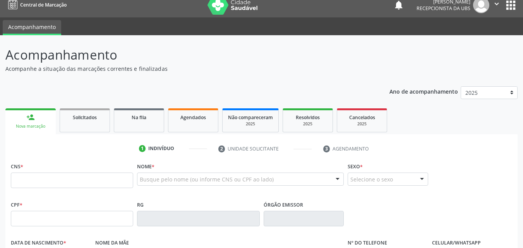
click at [19, 171] on label "CNS *" at bounding box center [17, 167] width 12 height 12
click at [23, 172] on label "CNS *" at bounding box center [17, 167] width 12 height 12
click at [20, 180] on input "text" at bounding box center [72, 180] width 122 height 15
type input "702 0043 0871 6587"
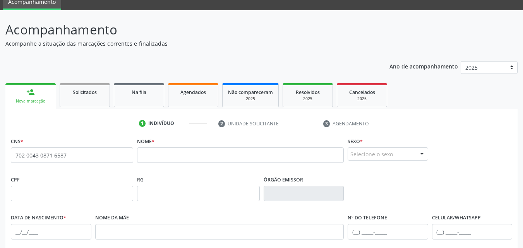
scroll to position [46, 0]
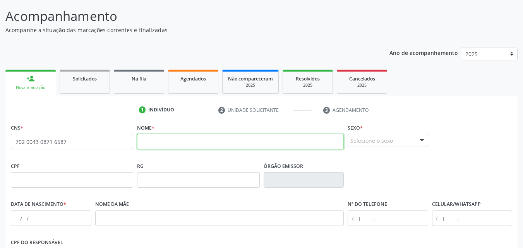
click at [141, 139] on input "text" at bounding box center [240, 141] width 207 height 15
type input "i"
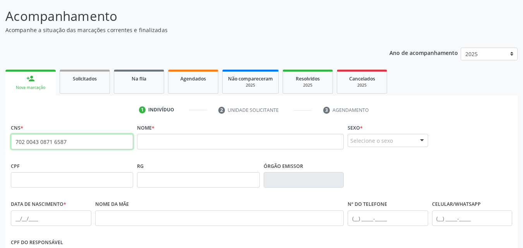
click at [74, 145] on input "702 0043 0871 6587" at bounding box center [72, 141] width 122 height 15
type input "7"
click at [66, 139] on input "702 0043 0871 6587" at bounding box center [72, 141] width 122 height 15
type input "7"
click at [18, 139] on input "text" at bounding box center [72, 141] width 122 height 15
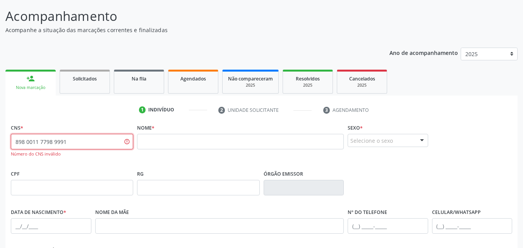
click at [67, 140] on input "898 0011 7798 9991" at bounding box center [72, 141] width 122 height 15
type input "8"
click at [94, 116] on ul "1 Indivíduo 2 Unidade solicitante 3 Agendamento" at bounding box center [261, 110] width 512 height 13
click at [39, 86] on div "Nova marcação" at bounding box center [30, 88] width 39 height 6
click at [39, 89] on div "Nova marcação" at bounding box center [30, 88] width 39 height 6
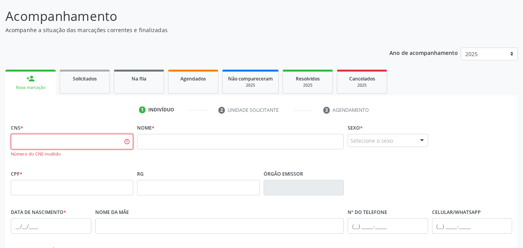
click at [19, 138] on input "text" at bounding box center [72, 141] width 122 height 15
type input "8"
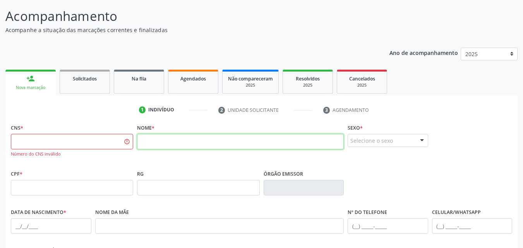
click at [149, 142] on input "text" at bounding box center [240, 141] width 207 height 15
click at [202, 139] on input "maria natalia s ilva lima" at bounding box center [240, 141] width 207 height 15
type input "m"
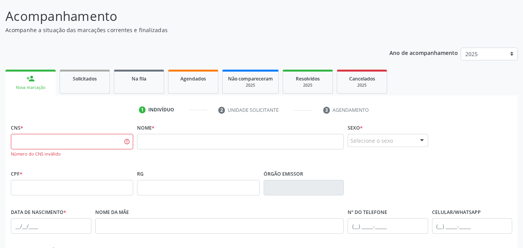
click at [77, 103] on div "1 Indivíduo 2 Unidade solicitante 3 Agendamento CNS * Número do CNS inválido No…" at bounding box center [261, 236] width 512 height 280
click at [71, 106] on ul "1 Indivíduo 2 Unidade solicitante 3 Agendamento" at bounding box center [261, 110] width 512 height 13
click at [20, 142] on input "text" at bounding box center [72, 141] width 122 height 15
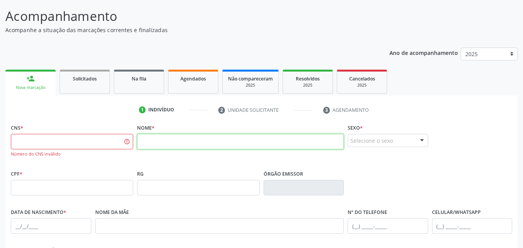
click at [143, 135] on input "text" at bounding box center [240, 141] width 207 height 15
click at [196, 143] on input "maria natalia gomes" at bounding box center [240, 141] width 207 height 15
type input "m"
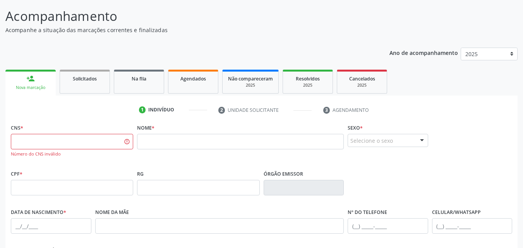
click at [71, 120] on div "1 Indivíduo 2 Unidade solicitante 3 Agendamento CNS * Número do CNS inválido No…" at bounding box center [261, 240] width 512 height 272
click at [28, 89] on div "Nova marcação" at bounding box center [30, 88] width 39 height 6
click at [21, 142] on input "text" at bounding box center [72, 141] width 122 height 15
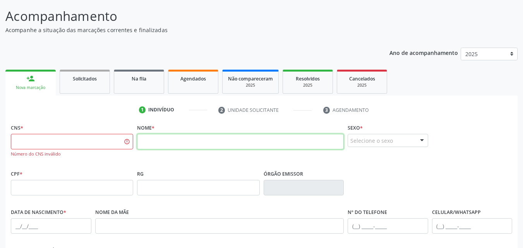
click at [145, 140] on input "text" at bounding box center [240, 141] width 207 height 15
type input "m"
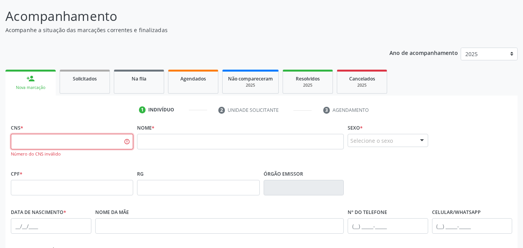
click at [12, 140] on input "text" at bounding box center [72, 141] width 122 height 15
type input "704 6086 0271 4523"
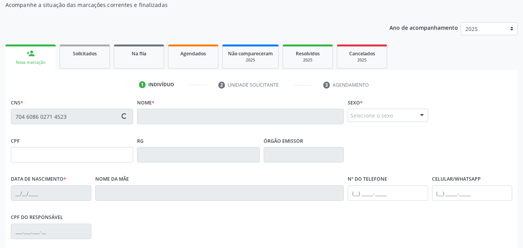
scroll to position [85, 0]
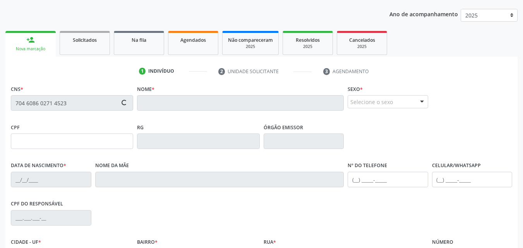
type input "134.890.164-08"
type input "17/01/2001"
type input "Joana Darc Batista Pereira"
type input "(87) 99934-3972"
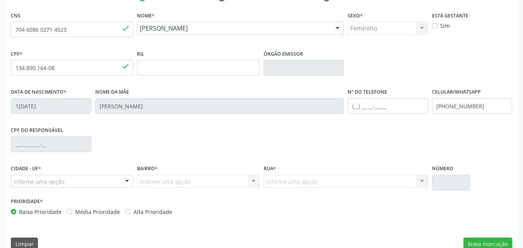
scroll to position [171, 0]
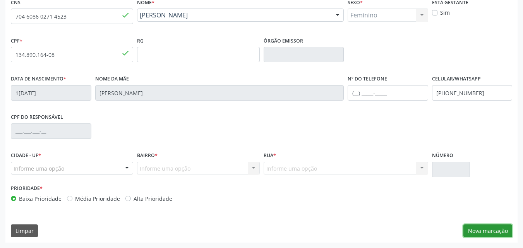
click at [488, 234] on button "Nova marcação" at bounding box center [487, 230] width 49 height 13
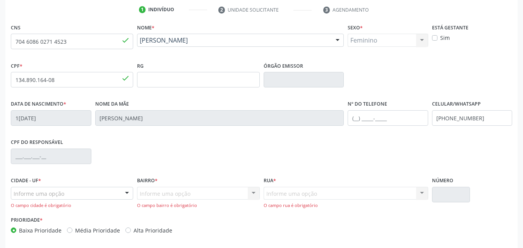
scroll to position [133, 0]
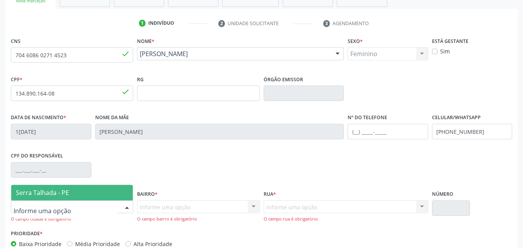
click at [114, 203] on div at bounding box center [72, 206] width 122 height 13
click at [103, 198] on span "Serra Talhada - PE" at bounding box center [71, 192] width 121 height 15
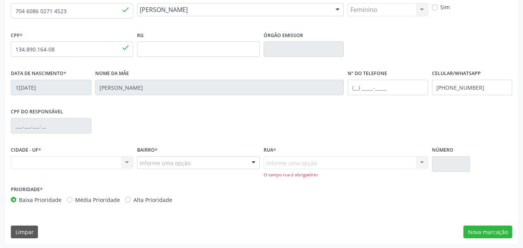
scroll to position [178, 0]
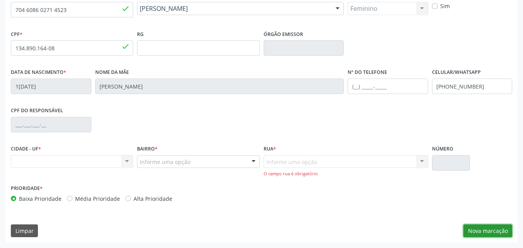
click at [476, 227] on button "Nova marcação" at bounding box center [487, 230] width 49 height 13
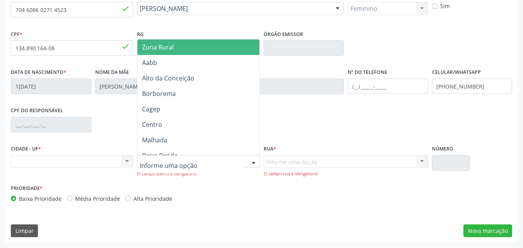
click at [234, 159] on div at bounding box center [198, 161] width 122 height 13
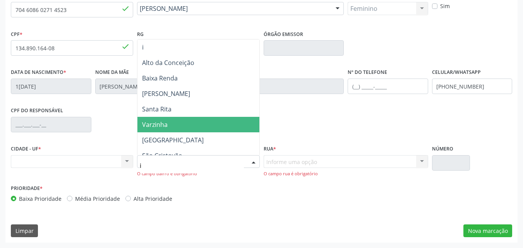
type input "ip"
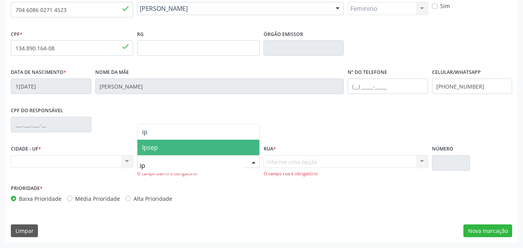
click at [208, 145] on span "Ipsep" at bounding box center [197, 147] width 121 height 15
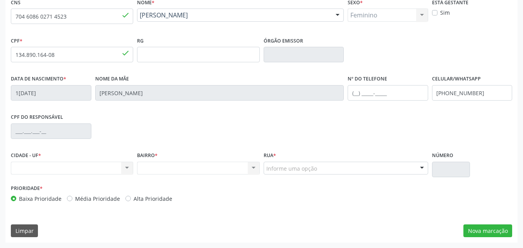
scroll to position [171, 0]
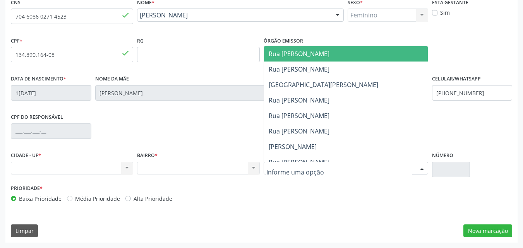
click at [294, 163] on div at bounding box center [345, 168] width 164 height 13
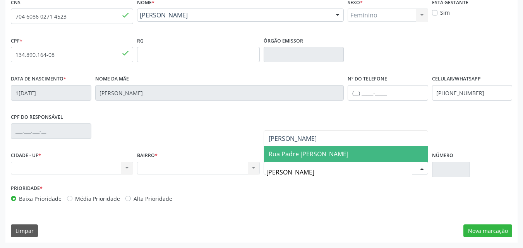
type input "lui"
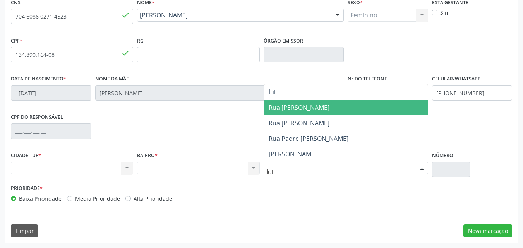
click at [292, 108] on span "Rua [PERSON_NAME]" at bounding box center [298, 107] width 61 height 9
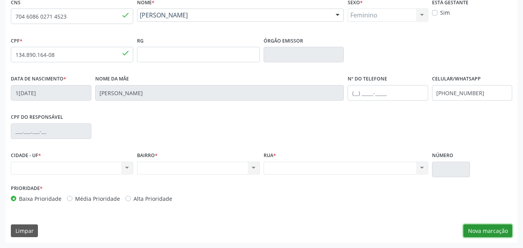
click at [474, 227] on button "Nova marcação" at bounding box center [487, 230] width 49 height 13
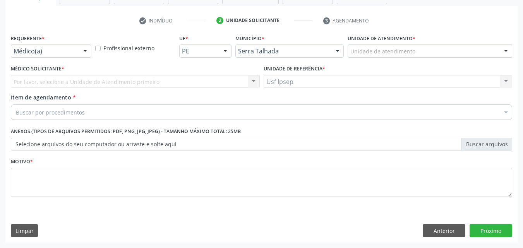
scroll to position [135, 0]
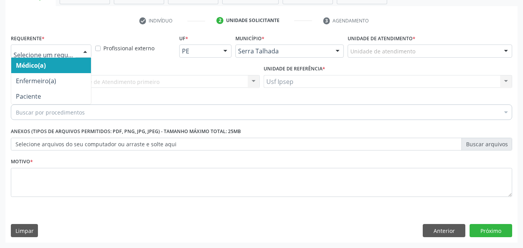
click at [85, 51] on div at bounding box center [85, 51] width 12 height 13
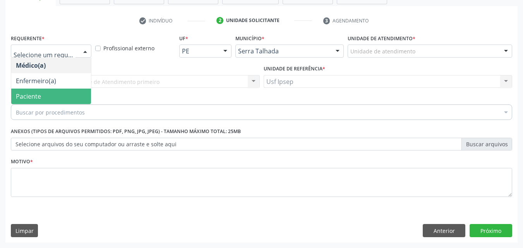
click at [41, 95] on span "Paciente" at bounding box center [51, 96] width 80 height 15
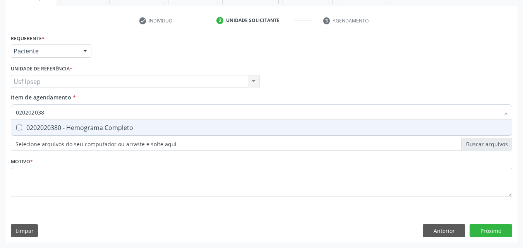
type input "0202020380"
click at [20, 126] on Completo at bounding box center [19, 128] width 6 height 6
click at [16, 126] on Completo "checkbox" at bounding box center [13, 127] width 5 height 5
checkbox Completo "true"
click at [292, 87] on div "Médico Solicitante Por favor, selecione a Unidade de Atendimento primeiro Nenhu…" at bounding box center [261, 78] width 505 height 30
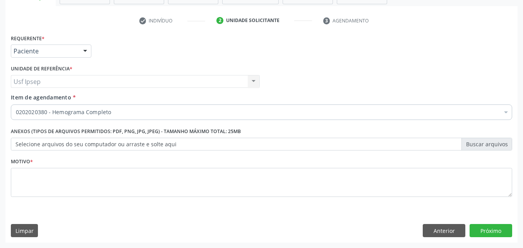
click at [34, 144] on label "Selecione arquivos do seu computador ou arraste e solte aqui" at bounding box center [261, 144] width 501 height 13
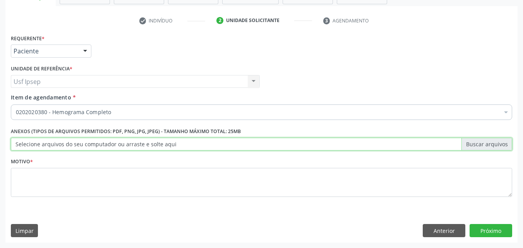
click at [34, 144] on input "Selecione arquivos do seu computador ou arraste e solte aqui" at bounding box center [261, 144] width 501 height 13
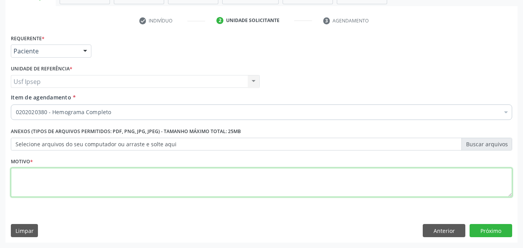
click at [26, 179] on textarea at bounding box center [261, 182] width 501 height 29
type textarea "1"
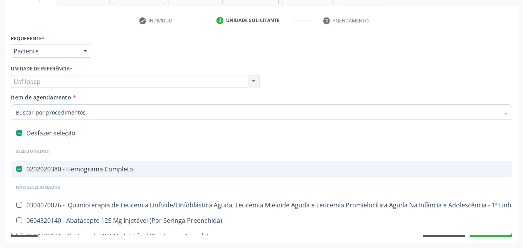
type input "2"
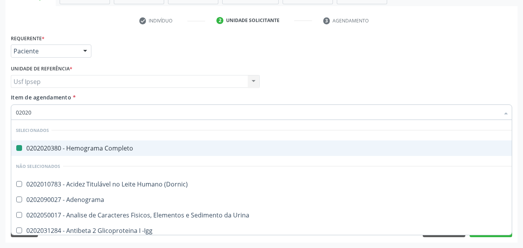
type input "020201"
checkbox Completo "false"
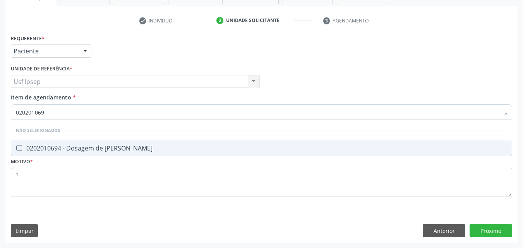
type input "0202010694"
click at [19, 150] on Ureia at bounding box center [19, 148] width 6 height 6
click at [16, 150] on Ureia "checkbox" at bounding box center [13, 147] width 5 height 5
checkbox Ureia "true"
click at [170, 111] on input "0202010694" at bounding box center [257, 111] width 483 height 15
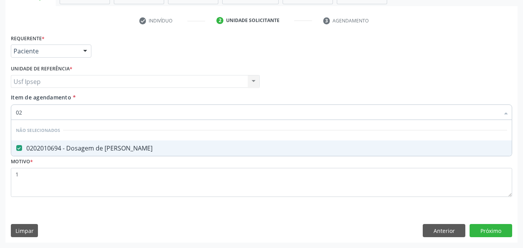
type input "0"
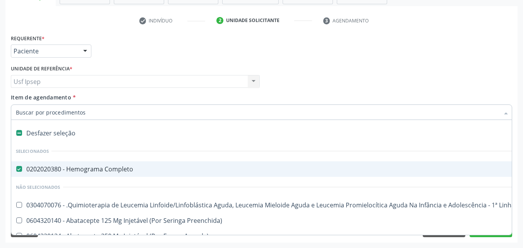
checkbox Completo "true"
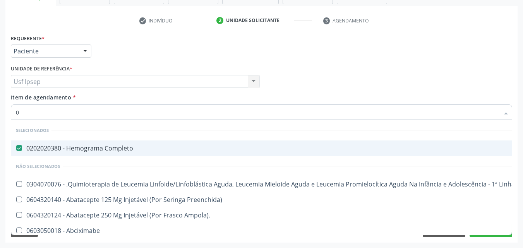
type input "02"
checkbox Transplante "true"
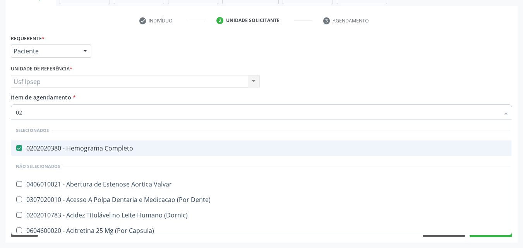
type input "020"
checkbox Ii\) "true"
checkbox Ureia "false"
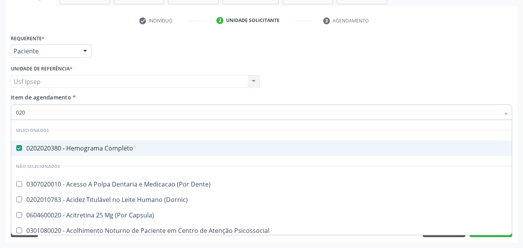
type input "0202"
checkbox Estimulo "true"
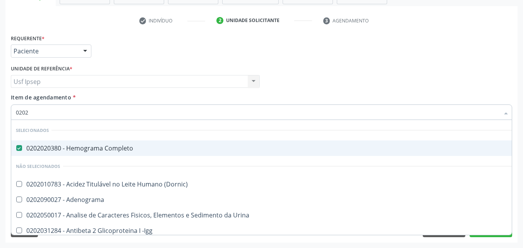
type input "02020"
checkbox Derrames "true"
checkbox Ureia "false"
type input "020201"
checkbox Completo "false"
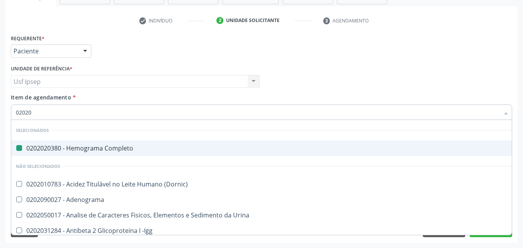
checkbox Acetona "true"
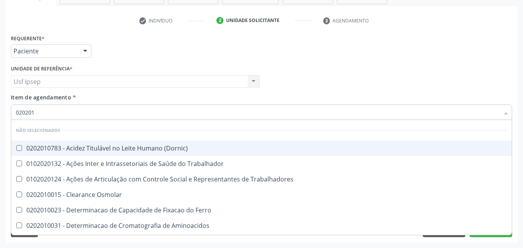
type input "0202010"
checkbox Piruvato "true"
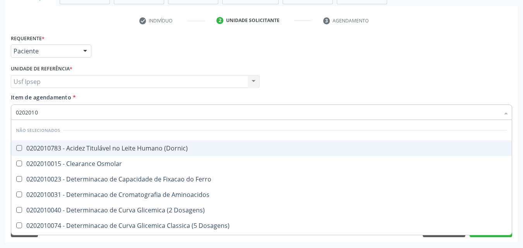
type input "02020106"
checkbox Osmolaridade "true"
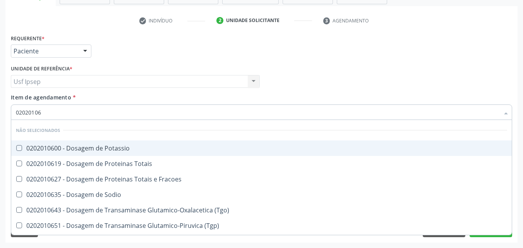
type input "020201069"
checkbox Potassio "true"
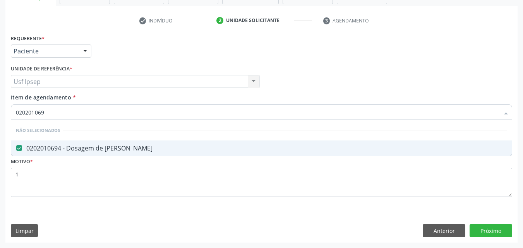
type input "02020106"
checkbox Ureia "false"
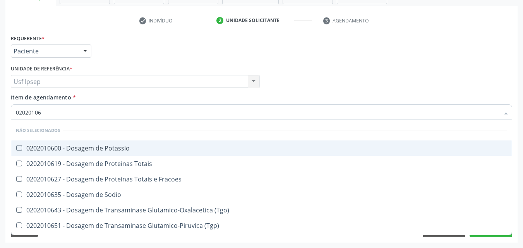
type input "0202010"
checkbox Ureia "false"
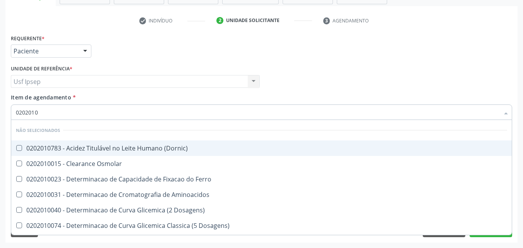
type input "020201"
checkbox Ureia "false"
type input "02020"
checkbox \(Dornic\) "true"
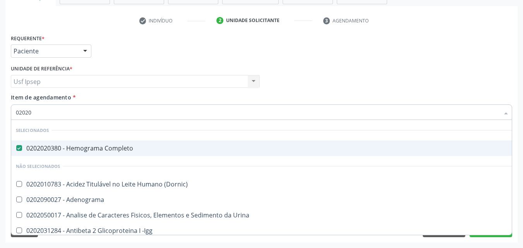
type input "0202"
checkbox Ureia "false"
checkbox Hematocrito "true"
type input "02"
checkbox Ureia "false"
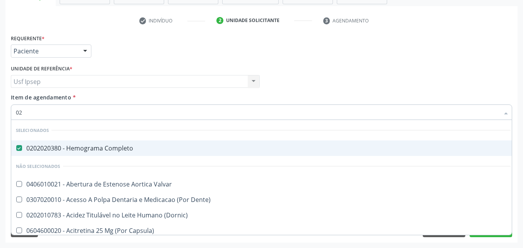
type input "0"
checkbox Ureia "false"
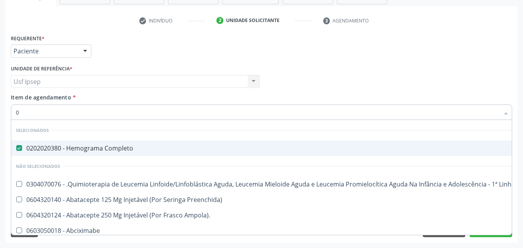
type input "02"
checkbox Transplante "true"
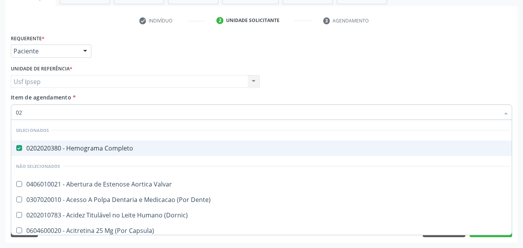
type input "020"
checkbox Ii\) "true"
checkbox Ureia "false"
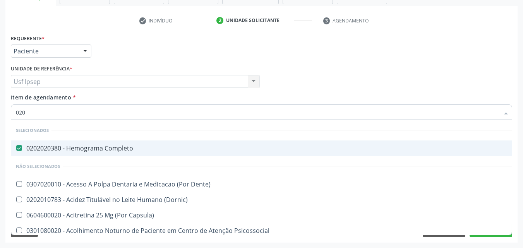
type input "0202"
checkbox Estimulo "true"
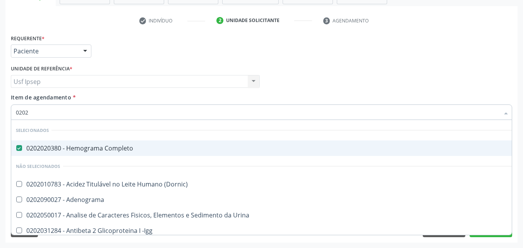
type input "02020"
checkbox Derrames "true"
checkbox Ureia "false"
type input "020201"
checkbox Completo "false"
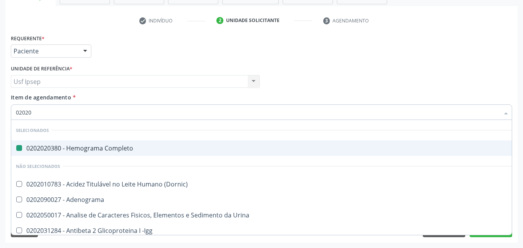
checkbox Acetona "true"
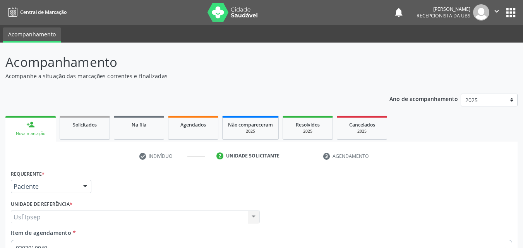
scroll to position [135, 0]
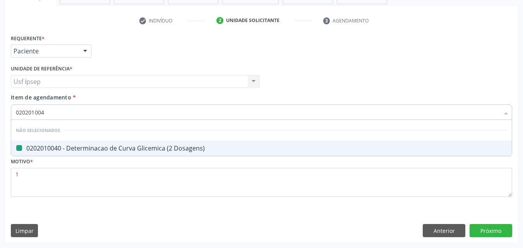
type input "02020100"
checkbox Dosagens\) "false"
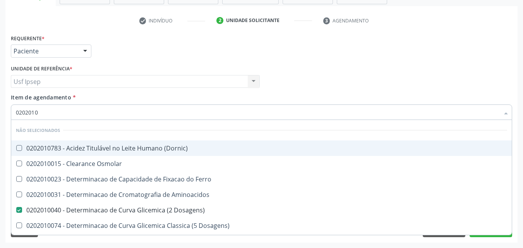
type input "020201"
checkbox Dosagens\) "false"
checkbox Ordenhado "true"
checkbox Creatinina "false"
checkbox Folato "true"
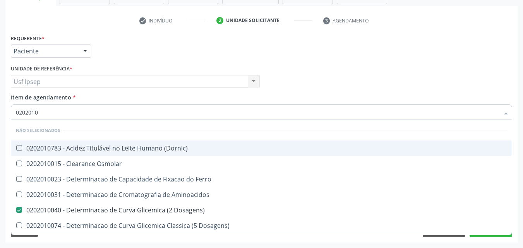
checkbox Glicose "false"
checkbox Nt-Probnp\) "true"
checkbox Ureia "false"
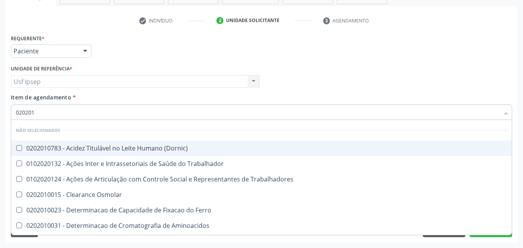
type input "02020"
checkbox \(Dornic\) "true"
checkbox Dosagens\) "false"
checkbox Creatinina "false"
checkbox II "true"
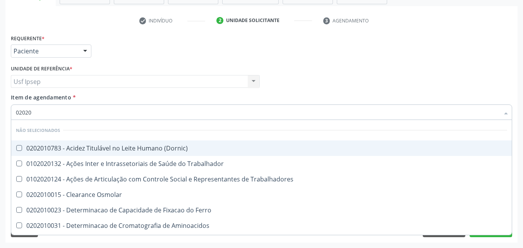
checkbox Glicose "false"
checkbox Ureia "false"
type input "0202"
checkbox II "false"
checkbox Haptoglobina "true"
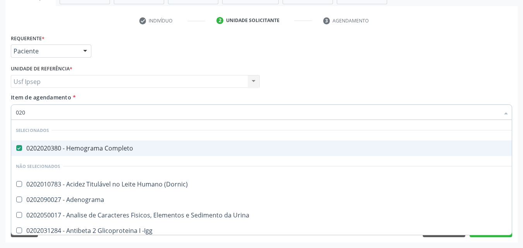
type input "02"
checkbox Dosagens\) "false"
checkbox Creatinina "false"
checkbox Glicose "false"
checkbox Ureia "false"
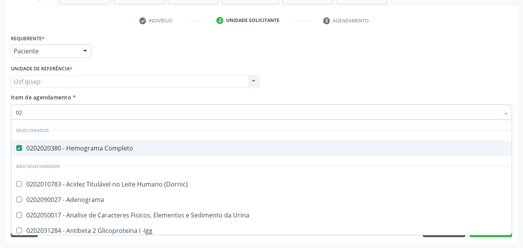
checkbox Histoplasma "false"
checkbox Unilateral "false"
checkbox Jewett "false"
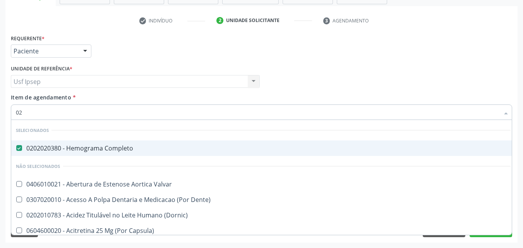
type input "0"
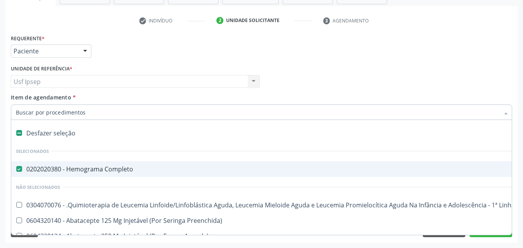
checkbox Infusão "false"
checkbox Meckel "false"
checkbox Bilateral "false"
checkbox Transplante "false"
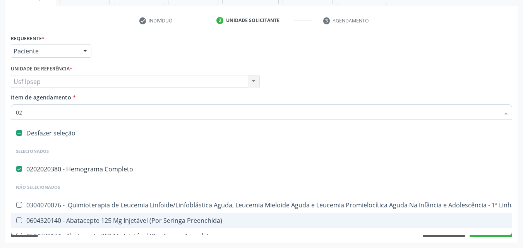
type input "020"
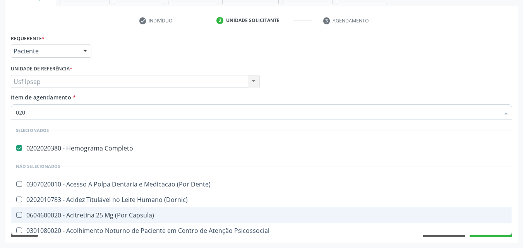
checkbox Dosagens\) "true"
checkbox Creatinina "true"
checkbox Glicose "true"
checkbox 37Oc "false"
checkbox Ureia "true"
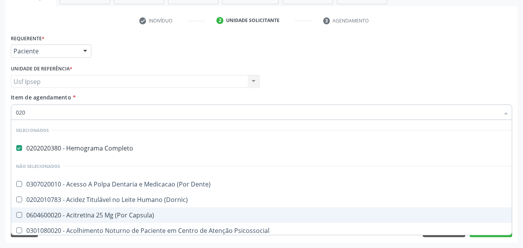
checkbox Cerebral "false"
checkbox Segmento\) "false"
checkbox Completo\) "false"
type input "0202"
checkbox Arquitetura "true"
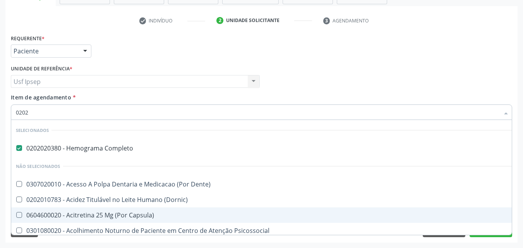
checkbox Ossea "true"
checkbox Laser "true"
checkbox Estimulo "true"
checkbox Dosagens\) "false"
checkbox Creatinina "false"
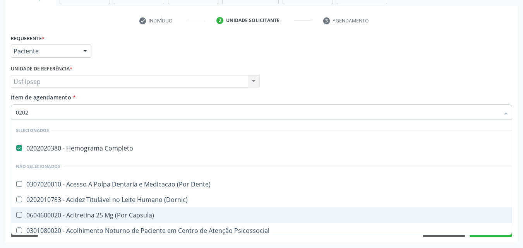
checkbox Glicose "false"
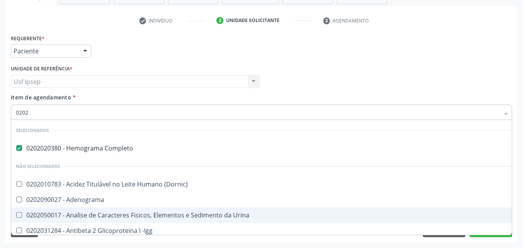
type input "02020"
checkbox Parceria\) "true"
checkbox Dosagens\) "false"
checkbox Calcio "true"
checkbox Creatinina "false"
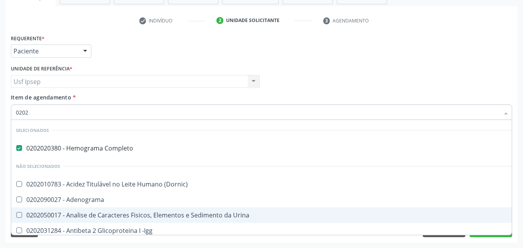
checkbox Xi "true"
checkbox Glicose "false"
checkbox Derrames "true"
checkbox Ureia "false"
type input "020203"
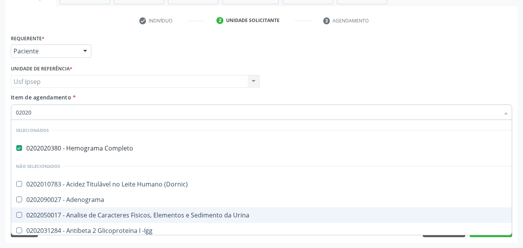
checkbox Dosagens\) "false"
checkbox Creatinina "false"
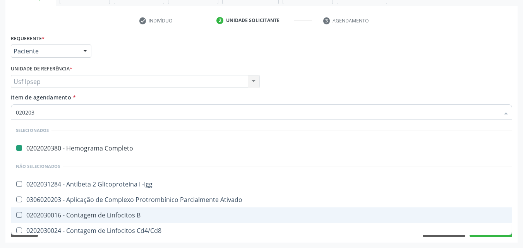
type input "0202030"
checkbox Completo "false"
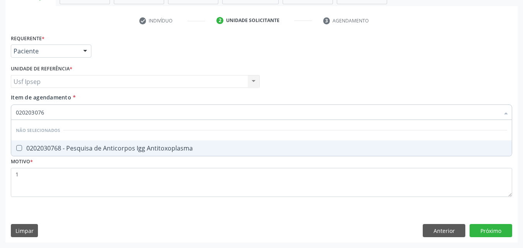
type input "0202030768"
click at [17, 149] on Antitoxoplasma at bounding box center [19, 148] width 6 height 6
click at [16, 149] on Antitoxoplasma "checkbox" at bounding box center [13, 147] width 5 height 5
checkbox Antitoxoplasma "true"
type input "02020307"
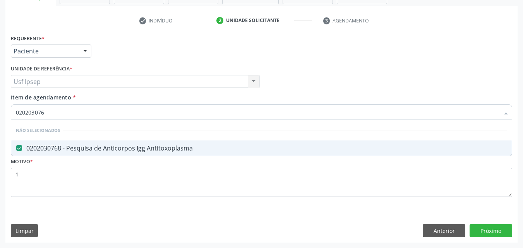
checkbox Antitoxoplasma "false"
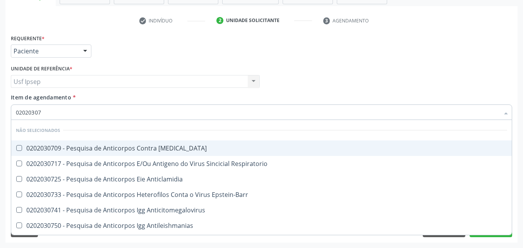
type input "0202030"
checkbox Antitoxoplasma "false"
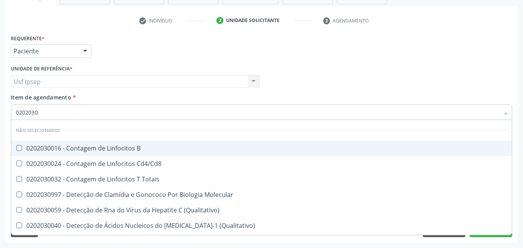
type input "020203"
checkbox B "true"
checkbox Antitoxoplasma "false"
type input "02020"
checkbox Antileptospiras "true"
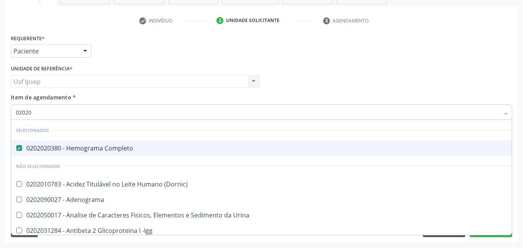
type input "0202"
checkbox Dosagens\) "false"
checkbox T3 "true"
checkbox Creatinina "false"
checkbox Viii "true"
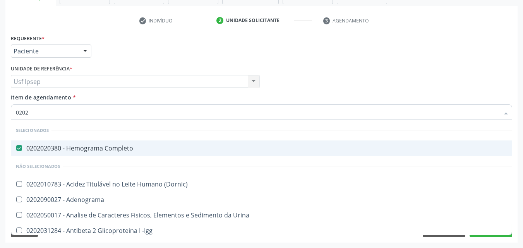
checkbox Glicose "false"
checkbox Lactato "true"
checkbox Ureia "false"
checkbox Hematocrito "true"
checkbox Antitoxoplasma "false"
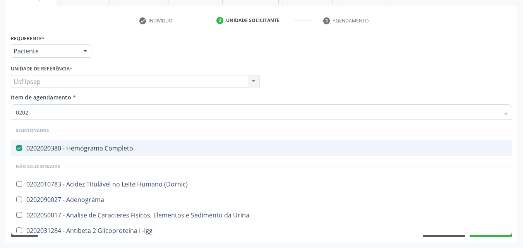
checkbox Fezes "true"
type input "0"
checkbox Dosagens\) "false"
checkbox Creatinina "false"
checkbox Glicose "false"
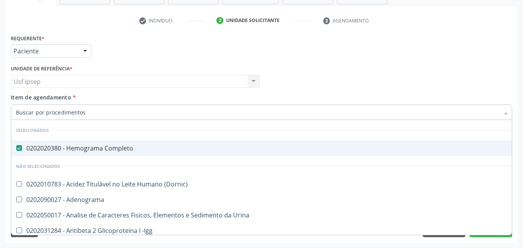
checkbox Ureia "false"
checkbox Histoplasma "false"
checkbox Antitoxoplasma "false"
checkbox Unilateral "false"
checkbox Jewett "false"
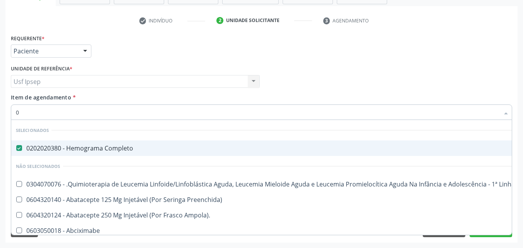
type input "02"
checkbox Infusão "true"
checkbox Meckel "true"
checkbox Bilateral "true"
checkbox Transplante "true"
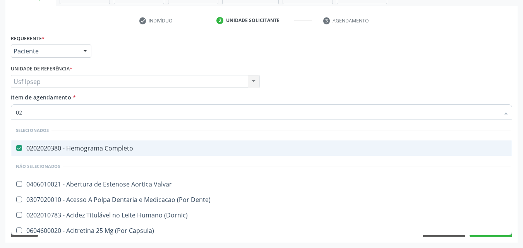
type input "020"
checkbox Captação "true"
checkbox Complementar\) "true"
checkbox \(Qualitativo\) "true"
checkbox Dosagens\) "false"
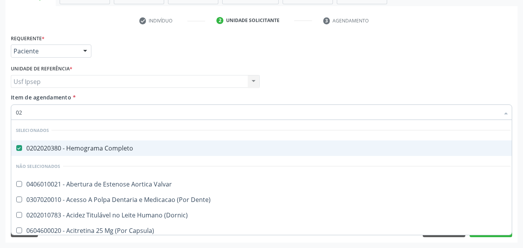
checkbox Ii\) "true"
checkbox Creatinina "false"
checkbox Glicose "false"
checkbox Ureia "false"
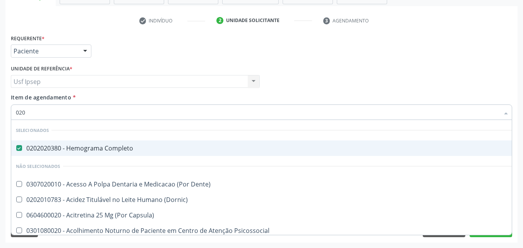
type input "0202"
checkbox Arquitetura "true"
checkbox Ossea "true"
checkbox Laser "true"
checkbox Estimulo "true"
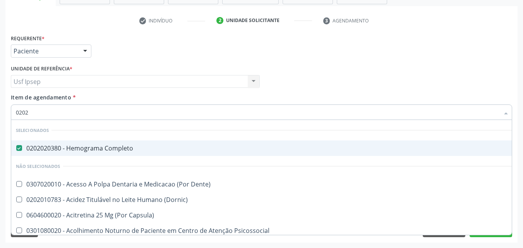
checkbox Dosagens\) "false"
checkbox Ordenhado "true"
checkbox Creatinina "false"
checkbox Glicose "false"
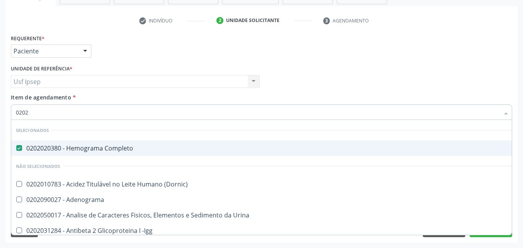
type input "02020"
checkbox Parceria\) "true"
checkbox Dosagens\) "false"
checkbox Calcio "true"
checkbox Creatinina "false"
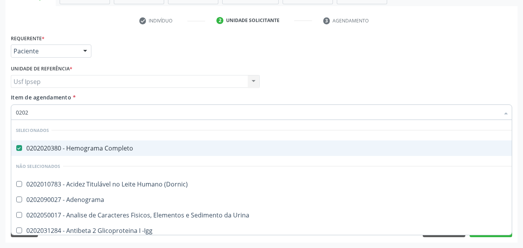
checkbox Xi "true"
checkbox Glicose "false"
checkbox Derrames "true"
checkbox Ureia "false"
checkbox Carini "true"
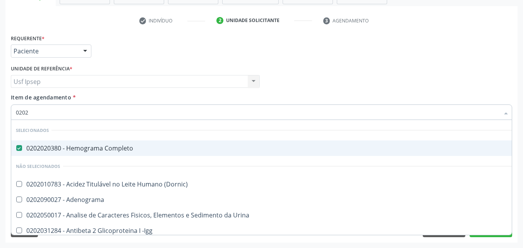
checkbox Antitoxoplasma "false"
type input "020203"
checkbox Dosagens\) "false"
checkbox Circulante "true"
checkbox Creatinina "false"
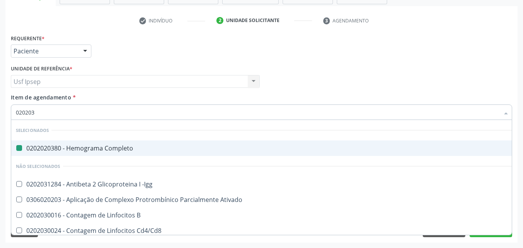
type input "0202030"
checkbox Completo "false"
checkbox Anti-Sm "true"
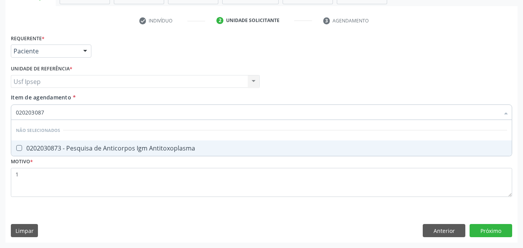
type input "0202030873"
click at [18, 149] on Antitoxoplasma at bounding box center [19, 148] width 6 height 6
click at [16, 149] on Antitoxoplasma "checkbox" at bounding box center [13, 147] width 5 height 5
checkbox Antitoxoplasma "true"
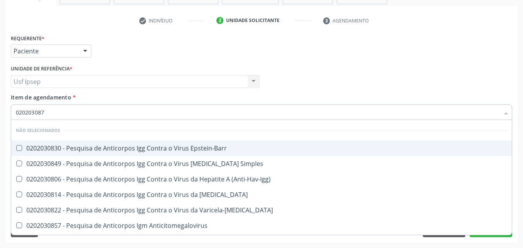
type input "02020308"
checkbox Epstein-Barr "false"
type input "0202030"
checkbox Antitoxoplasma "false"
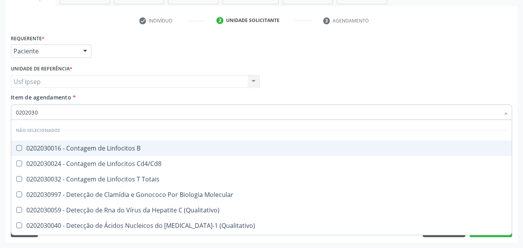
type input "020203"
checkbox B "true"
checkbox Antitoxoplasma "false"
type input "02020"
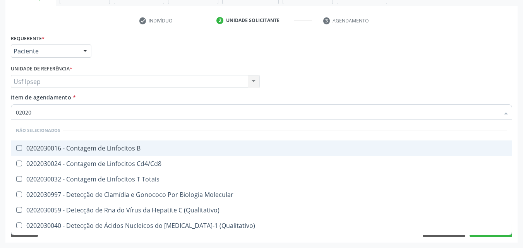
checkbox Antileptospiras "true"
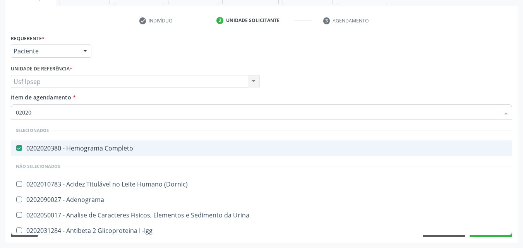
type input "0202"
checkbox Dosagens\) "false"
checkbox T3 "true"
checkbox Creatinina "false"
checkbox Viii "true"
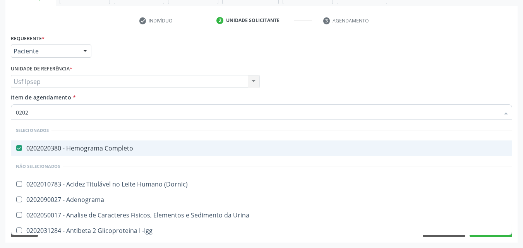
checkbox Glicose "false"
checkbox Lactato "true"
checkbox Ureia "false"
checkbox Hematocrito "true"
checkbox Antitoxoplasma "false"
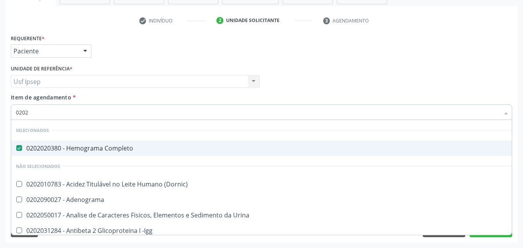
checkbox Antitoxoplasma "false"
checkbox Fezes "true"
checkbox \(Urina\) "true"
type input "0"
checkbox Dosagens\) "false"
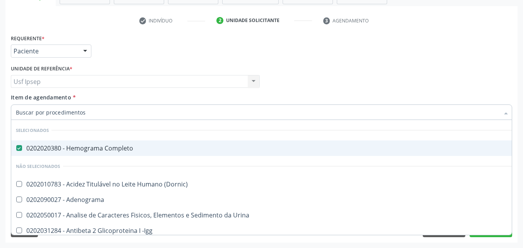
checkbox Creatinina "false"
checkbox Glicose "false"
checkbox Ureia "false"
checkbox Histoplasma "false"
checkbox Antitoxoplasma "false"
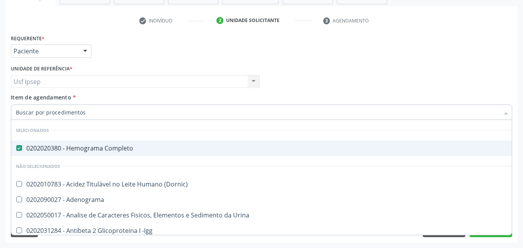
checkbox Antitoxoplasma "false"
checkbox Unilateral "false"
checkbox Jewett "false"
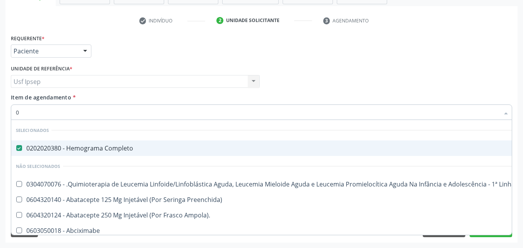
type input "02"
checkbox Infusão "true"
checkbox Meckel "true"
checkbox Bilateral "true"
checkbox Transplante "true"
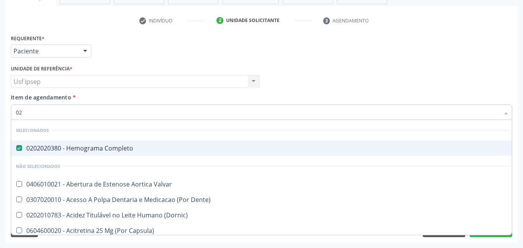
type input "020"
checkbox Captação "true"
checkbox Complementar\) "true"
checkbox \(Qualitativo\) "true"
checkbox Dosagens\) "false"
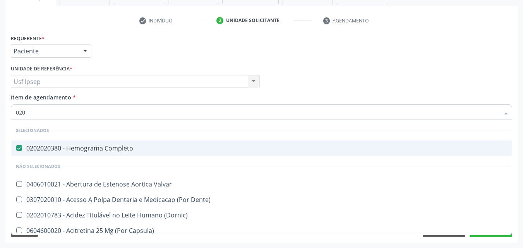
checkbox Ii\) "true"
checkbox Creatinina "false"
checkbox Glicose "false"
checkbox Ureia "false"
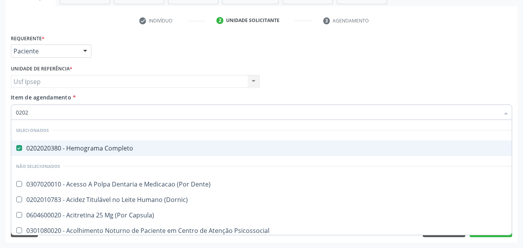
type input "02020"
checkbox Coagulacao "true"
checkbox Arquitetura "false"
checkbox Aspiracao "true"
checkbox Ossea "false"
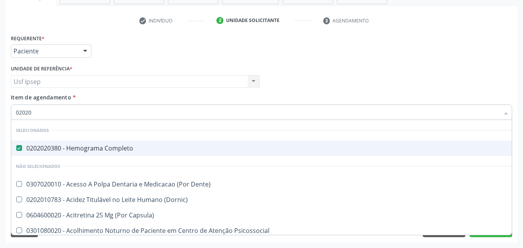
checkbox Salivar "true"
checkbox Laser "false"
checkbox Esforco "true"
checkbox Estimulo "false"
checkbox Totais "true"
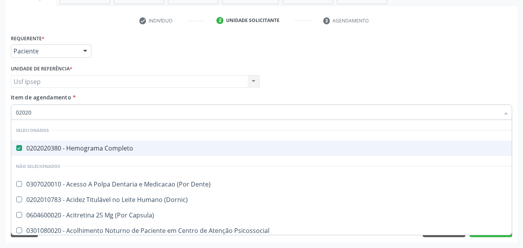
checkbox Alveolar "true"
checkbox Dosagens\) "false"
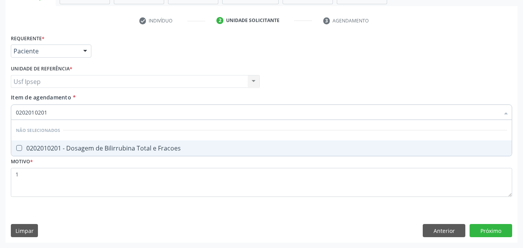
click at [18, 149] on Fracoes at bounding box center [19, 148] width 6 height 6
click at [16, 149] on Fracoes "checkbox" at bounding box center [13, 147] width 5 height 5
click at [19, 147] on Urina at bounding box center [19, 148] width 6 height 6
click at [16, 147] on Urina "checkbox" at bounding box center [13, 147] width 5 height 5
click at [19, 147] on Identificação at bounding box center [19, 148] width 6 height 6
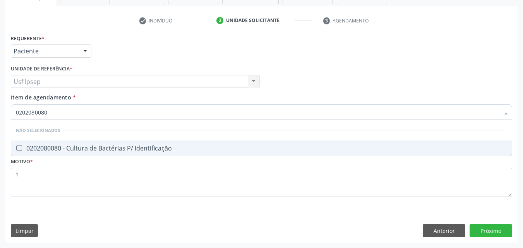
click at [16, 147] on Identificação "checkbox" at bounding box center [13, 147] width 5 height 5
click at [18, 146] on Urico at bounding box center [19, 148] width 6 height 6
click at [16, 146] on Urico "checkbox" at bounding box center [13, 147] width 5 height 5
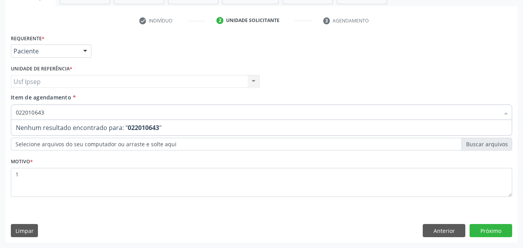
click at [21, 114] on input "022010643" at bounding box center [257, 111] width 483 height 15
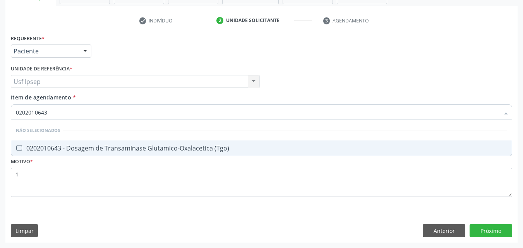
click at [17, 147] on \(Tgo\) at bounding box center [19, 148] width 6 height 6
click at [16, 147] on \(Tgo\) "checkbox" at bounding box center [13, 147] width 5 height 5
click at [54, 112] on input "0202010643" at bounding box center [257, 111] width 483 height 15
click at [18, 149] on \(Tgp\) at bounding box center [19, 148] width 6 height 6
click at [16, 149] on \(Tgp\) "checkbox" at bounding box center [13, 147] width 5 height 5
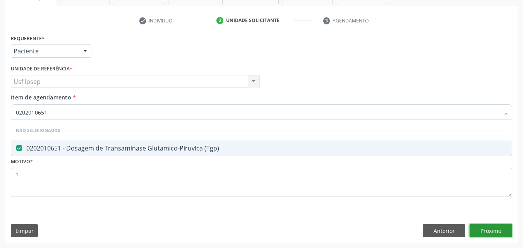
click at [496, 228] on div "Requerente * Paciente Médico(a) Enfermeiro(a) Paciente Nenhum resultado encontr…" at bounding box center [261, 137] width 512 height 210
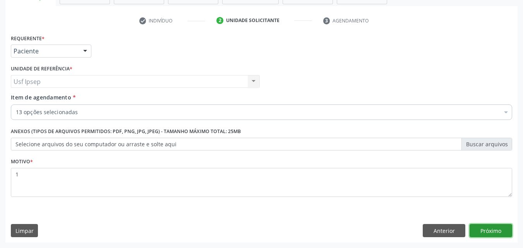
click at [486, 234] on button "Próximo" at bounding box center [490, 230] width 43 height 13
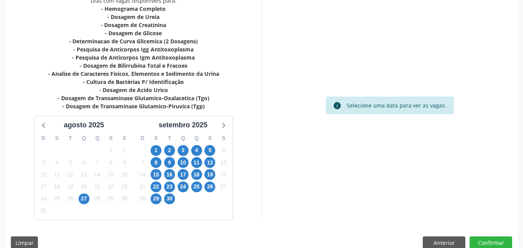
scroll to position [186, 0]
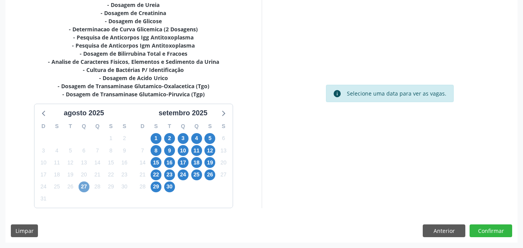
click at [82, 185] on span "27" at bounding box center [84, 186] width 11 height 11
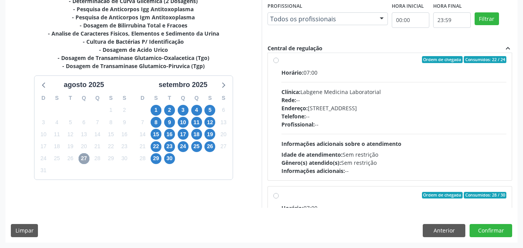
scroll to position [6, 0]
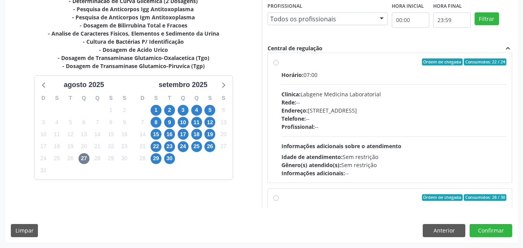
click at [281, 63] on label "Ordem de chegada Consumidos: 22 / 24 Horário: 07:00 Clínica: Labgene Medicina L…" at bounding box center [393, 117] width 225 height 119
click at [275, 63] on input "Ordem de chegada Consumidos: 22 / 24 Horário: 07:00 Clínica: Labgene Medicina L…" at bounding box center [275, 61] width 5 height 7
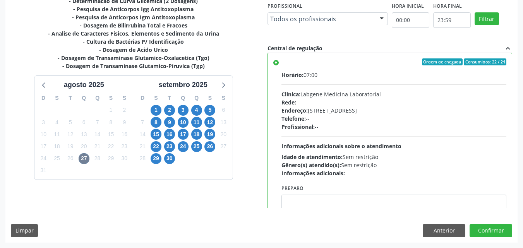
click at [281, 63] on label "Ordem de chegada Consumidos: 22 / 24 Horário: 07:00 Clínica: Labgene Medicina L…" at bounding box center [393, 117] width 225 height 119
click at [276, 63] on input "Ordem de chegada Consumidos: 22 / 24 Horário: 07:00 Clínica: Labgene Medicina L…" at bounding box center [275, 61] width 5 height 7
click at [281, 64] on label "Ordem de chegada Consumidos: 22 / 24 Horário: 07:00 Clínica: Labgene Medicina L…" at bounding box center [393, 117] width 225 height 119
click at [277, 64] on input "Ordem de chegada Consumidos: 22 / 24 Horário: 07:00 Clínica: Labgene Medicina L…" at bounding box center [275, 61] width 5 height 7
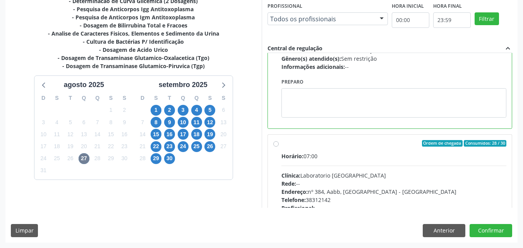
scroll to position [122, 0]
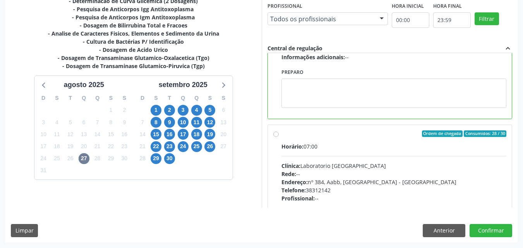
click at [281, 133] on label "Ordem de chegada Consumidos: 28 / 30 Horário: 07:00 Clínica: Laboratorio Sao Fr…" at bounding box center [393, 189] width 225 height 119
click at [277, 133] on input "Ordem de chegada Consumidos: 28 / 30 Horário: 07:00 Clínica: Laboratorio Sao Fr…" at bounding box center [275, 133] width 5 height 7
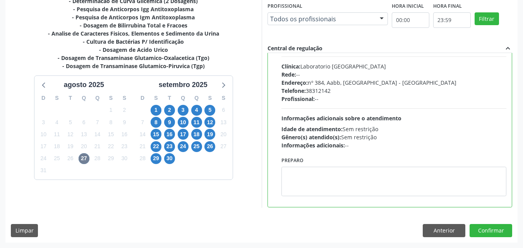
scroll to position [174, 0]
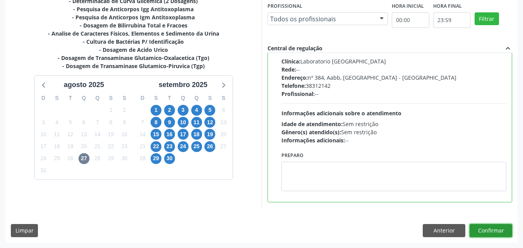
click at [480, 231] on button "Confirmar" at bounding box center [490, 230] width 43 height 13
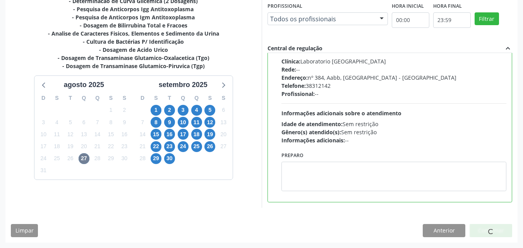
scroll to position [7, 0]
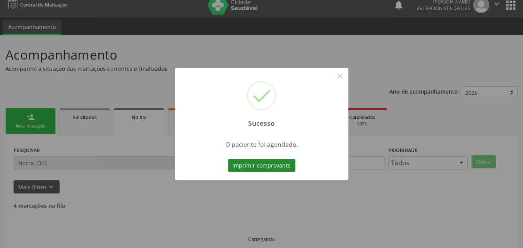
click at [254, 163] on button "Imprimir comprovante" at bounding box center [261, 165] width 67 height 13
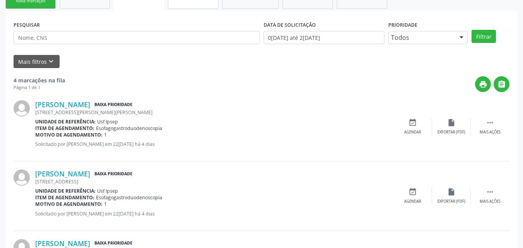
scroll to position [7, 0]
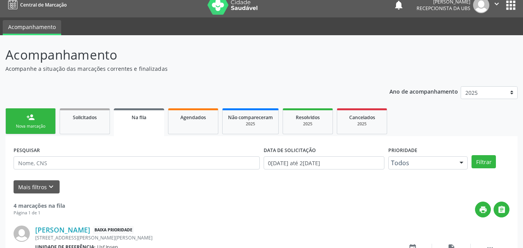
click at [25, 121] on link "person_add Nova marcação" at bounding box center [30, 121] width 50 height 26
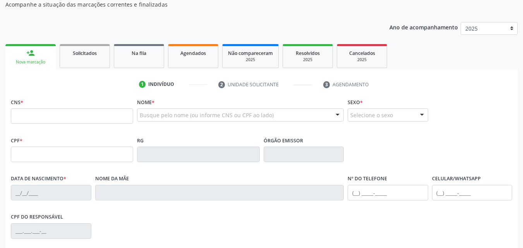
scroll to position [85, 0]
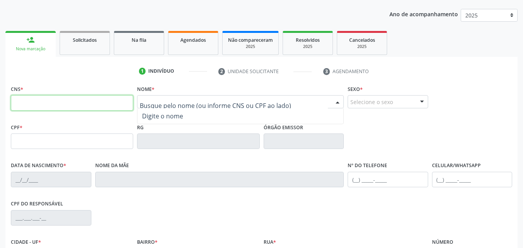
click at [95, 106] on input "text" at bounding box center [72, 102] width 122 height 15
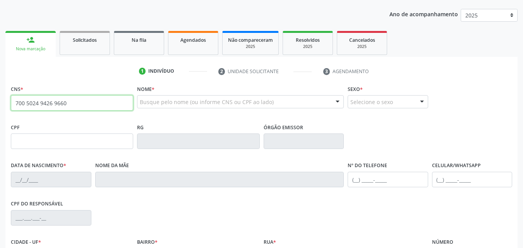
type input "700 5024 9426 9660"
type input "026.087.004-89"
type input "05[DATE]"
type input "[PERSON_NAME]"
type input "[PHONE_NUMBER]"
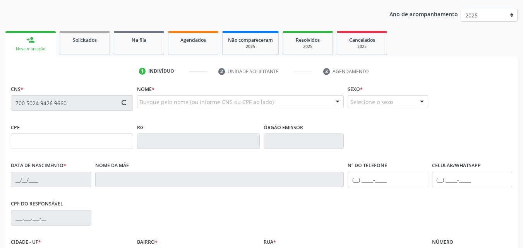
type input "[PHONE_NUMBER]"
type input "1291"
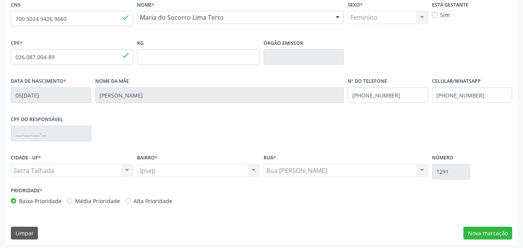
scroll to position [171, 0]
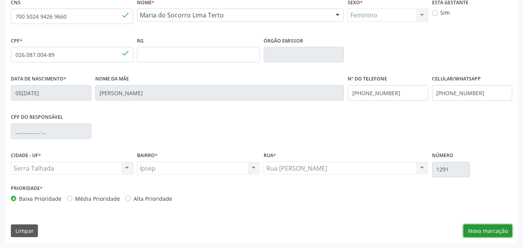
click at [490, 232] on button "Nova marcação" at bounding box center [487, 230] width 49 height 13
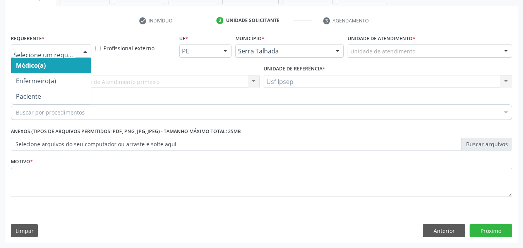
click at [85, 53] on div at bounding box center [85, 51] width 12 height 13
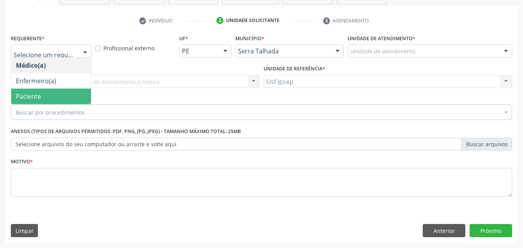
click at [51, 96] on span "Paciente" at bounding box center [51, 96] width 80 height 15
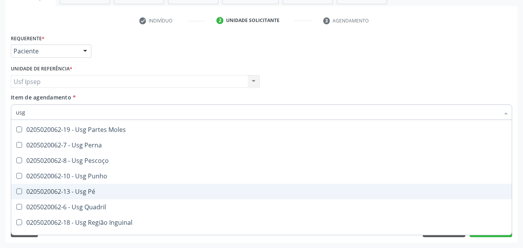
scroll to position [140, 0]
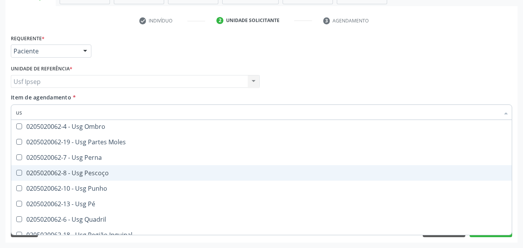
type input "u"
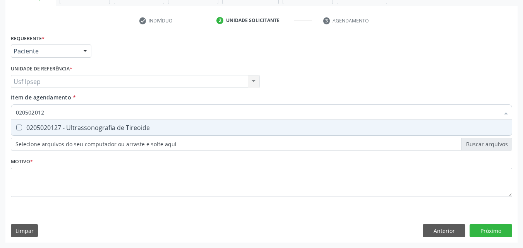
scroll to position [0, 0]
type input "0205020127"
click at [17, 130] on Tireoide at bounding box center [19, 128] width 6 height 6
click at [16, 130] on Tireoide "checkbox" at bounding box center [13, 127] width 5 height 5
checkbox Tireoide "true"
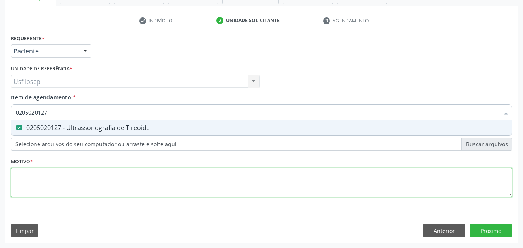
click at [152, 178] on div "Requerente * Paciente Médico(a) Enfermeiro(a) Paciente Nenhum resultado encontr…" at bounding box center [261, 119] width 501 height 175
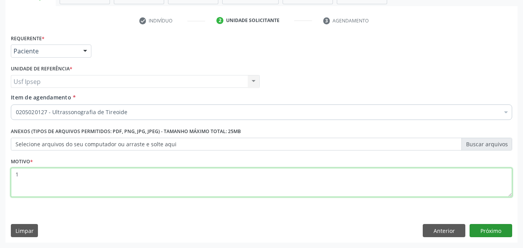
type textarea "1"
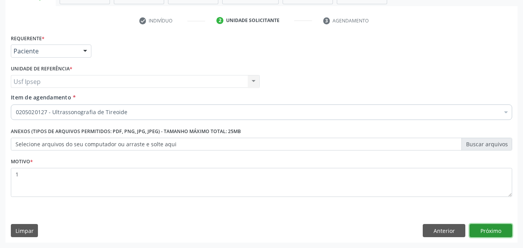
click at [482, 231] on button "Próximo" at bounding box center [490, 230] width 43 height 13
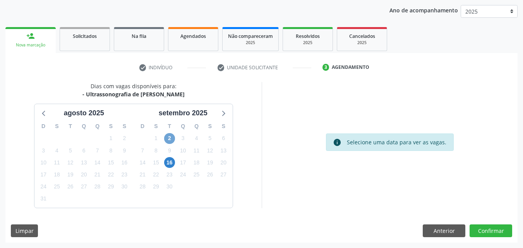
click at [168, 140] on span "2" at bounding box center [169, 138] width 11 height 11
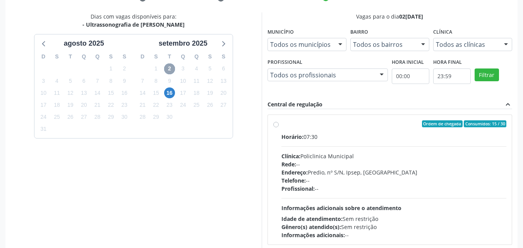
scroll to position [166, 0]
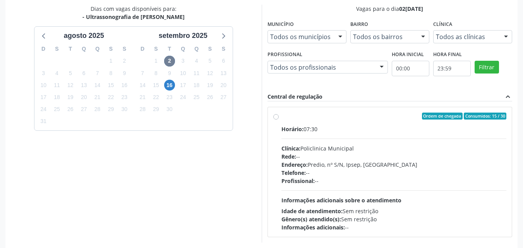
click at [281, 118] on label "Ordem de chegada Consumidos: 15 / 30 Horário: 07:30 Clínica: Policlinica Munici…" at bounding box center [393, 172] width 225 height 119
click at [275, 118] on input "Ordem de chegada Consumidos: 15 / 30 Horário: 07:30 Clínica: Policlinica Munici…" at bounding box center [275, 116] width 5 height 7
radio input "true"
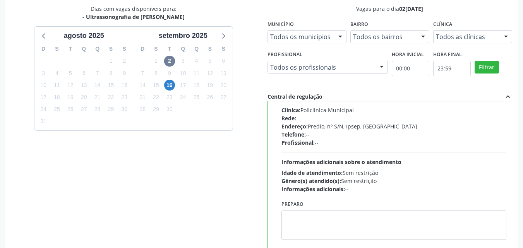
scroll to position [214, 0]
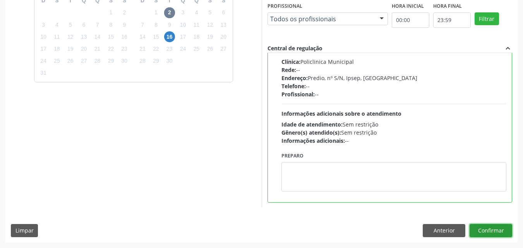
click at [489, 231] on button "Confirmar" at bounding box center [490, 230] width 43 height 13
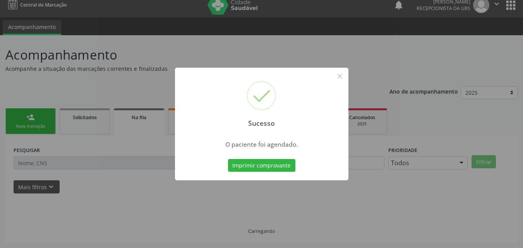
scroll to position [7, 0]
click at [247, 166] on button "Imprimir comprovante" at bounding box center [261, 165] width 67 height 13
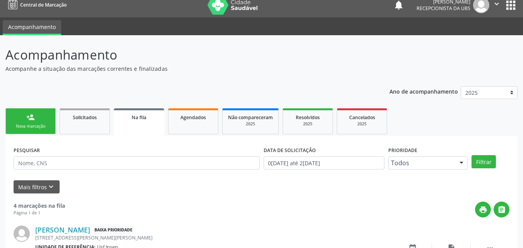
click at [32, 121] on link "person_add Nova marcação" at bounding box center [30, 121] width 50 height 26
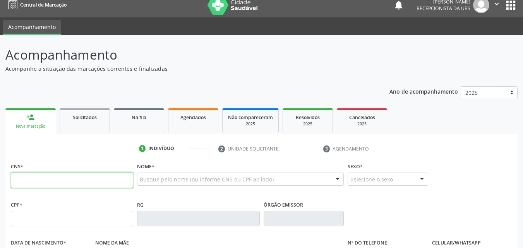
click at [41, 178] on input "text" at bounding box center [72, 180] width 122 height 15
type input "708 0048 8267 2529"
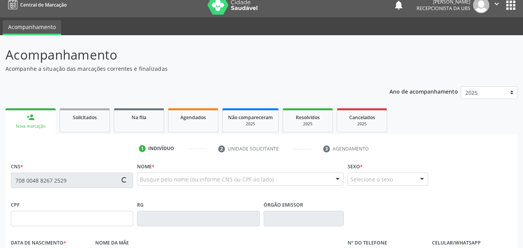
type input "048.844.034-36"
type input "03[DATE]"
type input "[PERSON_NAME]"
type input "[PHONE_NUMBER]"
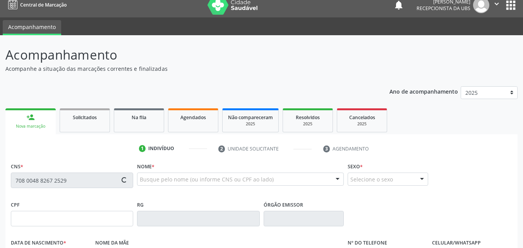
type input "1695"
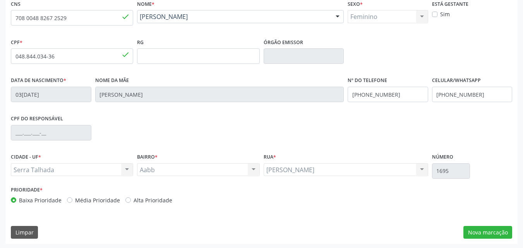
scroll to position [171, 0]
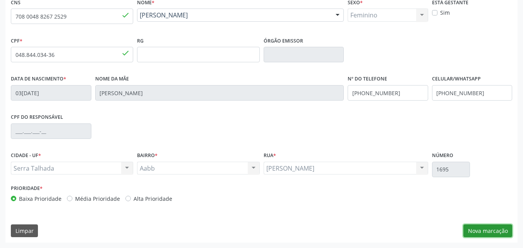
click at [482, 230] on button "Nova marcação" at bounding box center [487, 230] width 49 height 13
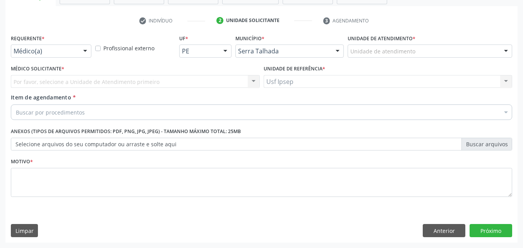
scroll to position [135, 0]
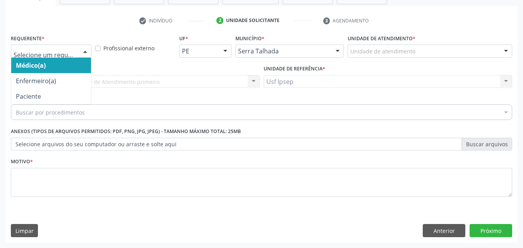
click at [85, 51] on div at bounding box center [85, 51] width 12 height 13
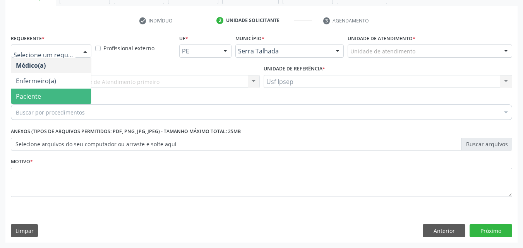
click at [47, 96] on span "Paciente" at bounding box center [51, 96] width 80 height 15
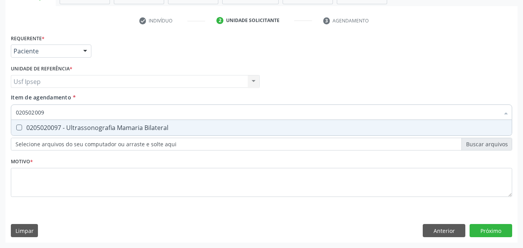
type input "0205020097"
click at [17, 128] on Bilateral at bounding box center [19, 128] width 6 height 6
click at [16, 128] on Bilateral "checkbox" at bounding box center [13, 127] width 5 height 5
checkbox Bilateral "true"
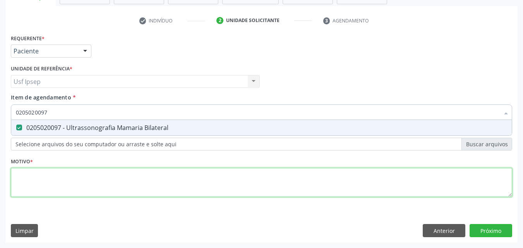
click at [27, 170] on div "Requerente * Paciente Médico(a) Enfermeiro(a) Paciente Nenhum resultado encontr…" at bounding box center [261, 119] width 501 height 175
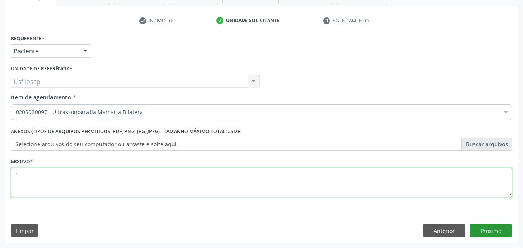
type textarea "1"
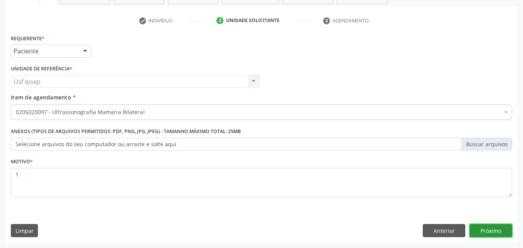
click at [486, 231] on button "Próximo" at bounding box center [490, 230] width 43 height 13
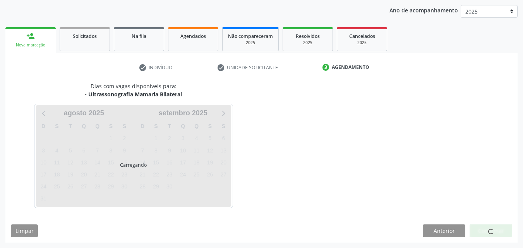
scroll to position [89, 0]
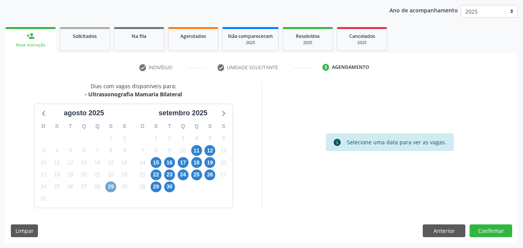
click at [107, 186] on span "29" at bounding box center [110, 186] width 11 height 11
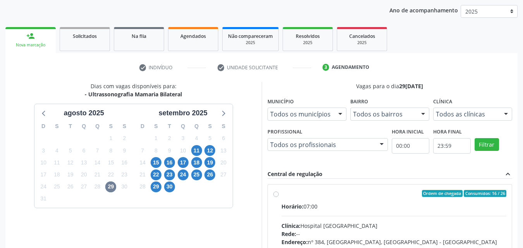
click at [281, 195] on label "Ordem de chegada Consumidos: 16 / 26 Horário: 07:00 Clínica: Hospital [GEOGRAPH…" at bounding box center [393, 249] width 225 height 119
click at [273, 195] on input "Ordem de chegada Consumidos: 16 / 26 Horário: 07:00 Clínica: Hospital Sao Franc…" at bounding box center [275, 193] width 5 height 7
radio input "true"
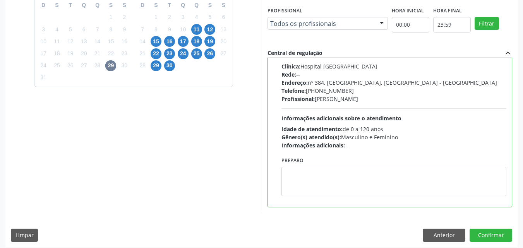
scroll to position [214, 0]
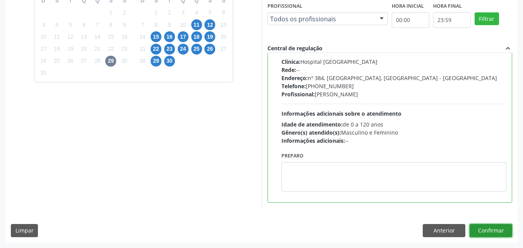
click at [486, 233] on button "Confirmar" at bounding box center [490, 230] width 43 height 13
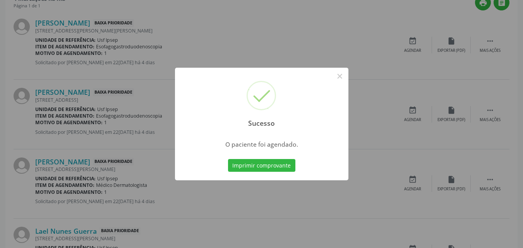
scroll to position [7, 0]
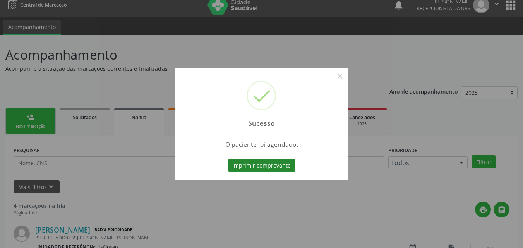
click at [258, 165] on button "Imprimir comprovante" at bounding box center [261, 165] width 67 height 13
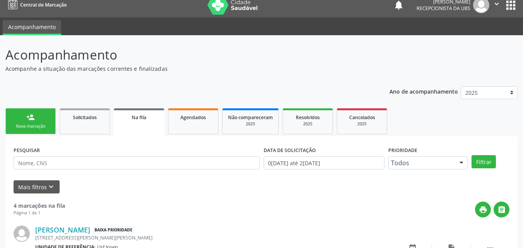
click at [38, 117] on link "person_add Nova marcação" at bounding box center [30, 121] width 50 height 26
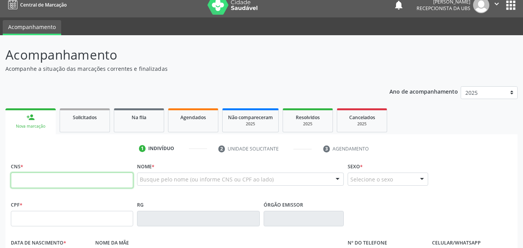
click at [38, 185] on input "text" at bounding box center [72, 180] width 122 height 15
type input "701 2090 1198 0019"
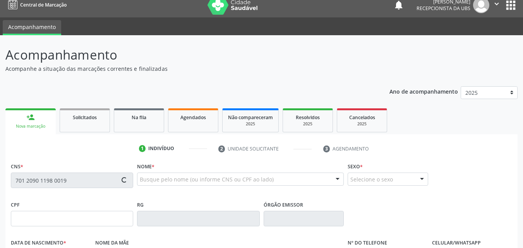
type input "04/03/1948"
type input "Argentina Furtado Leite"
type input "(87) 9604-5247"
type input "2061"
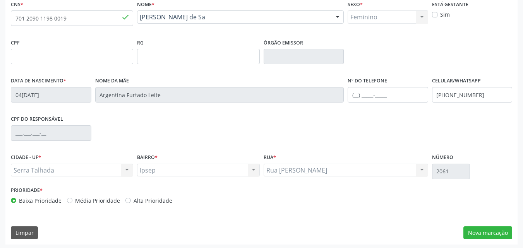
scroll to position [171, 0]
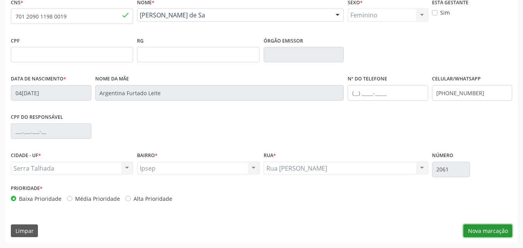
click at [496, 232] on button "Nova marcação" at bounding box center [487, 230] width 49 height 13
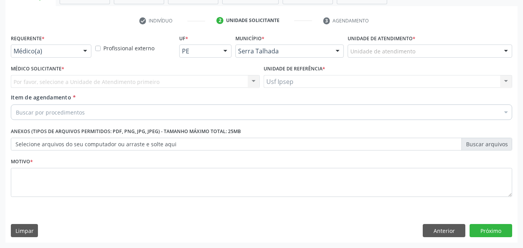
scroll to position [135, 0]
click at [86, 51] on div at bounding box center [85, 51] width 12 height 13
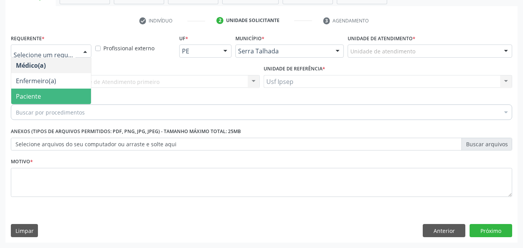
click at [22, 94] on span "Paciente" at bounding box center [28, 96] width 25 height 9
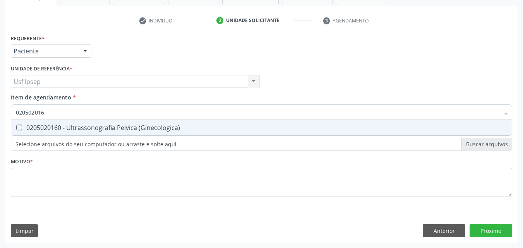
type input "0205020160"
click at [18, 127] on \(Ginecologica\) at bounding box center [19, 128] width 6 height 6
click at [16, 127] on \(Ginecologica\) "checkbox" at bounding box center [13, 127] width 5 height 5
checkbox \(Ginecologica\) "true"
click at [487, 234] on div "Requerente * Paciente Médico(a) Enfermeiro(a) Paciente Nenhum resultado encontr…" at bounding box center [261, 137] width 512 height 210
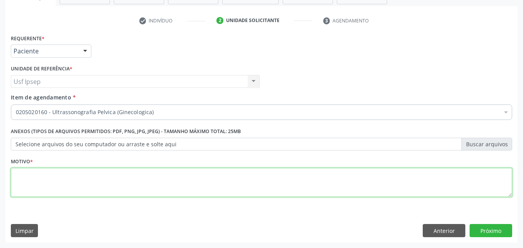
click at [313, 183] on textarea at bounding box center [261, 182] width 501 height 29
type textarea "1"
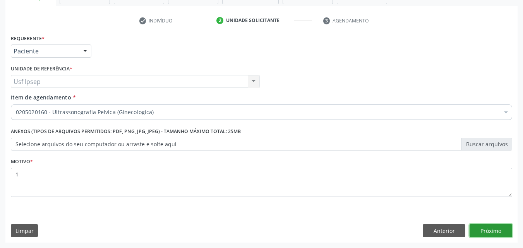
click at [484, 226] on button "Próximo" at bounding box center [490, 230] width 43 height 13
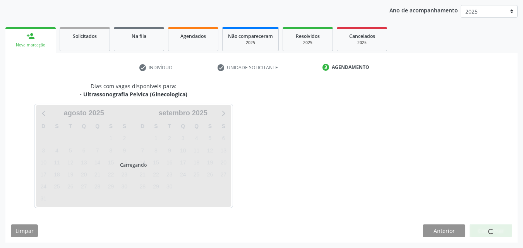
scroll to position [89, 0]
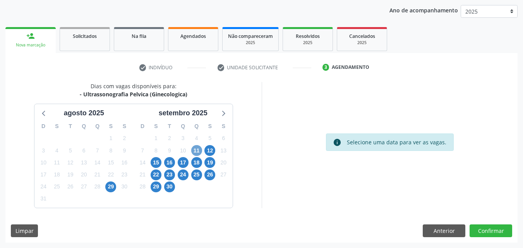
click at [197, 151] on span "11" at bounding box center [196, 150] width 11 height 11
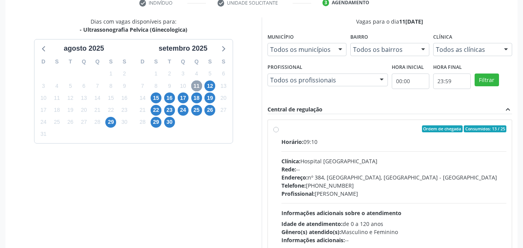
scroll to position [166, 0]
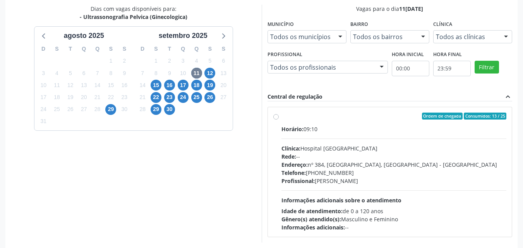
click at [281, 117] on label "Ordem de chegada Consumidos: 13 / 25 Horário: 09:10 Clínica: Hospital Sao Franc…" at bounding box center [393, 172] width 225 height 119
click at [276, 117] on input "Ordem de chegada Consumidos: 13 / 25 Horário: 09:10 Clínica: Hospital Sao Franc…" at bounding box center [275, 116] width 5 height 7
radio input "true"
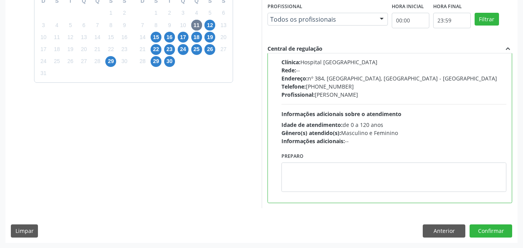
scroll to position [214, 0]
click at [491, 229] on button "Confirmar" at bounding box center [490, 230] width 43 height 13
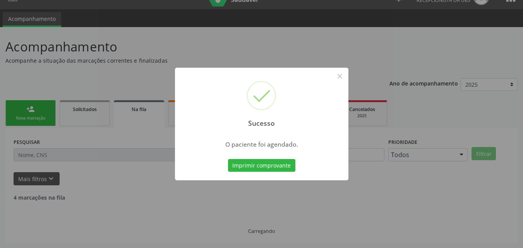
scroll to position [7, 0]
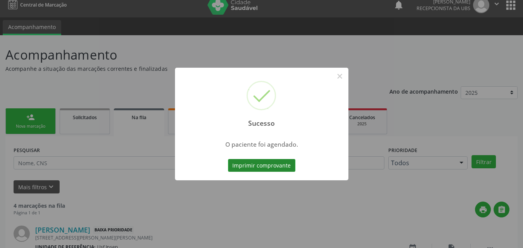
click at [243, 165] on button "Imprimir comprovante" at bounding box center [261, 165] width 67 height 13
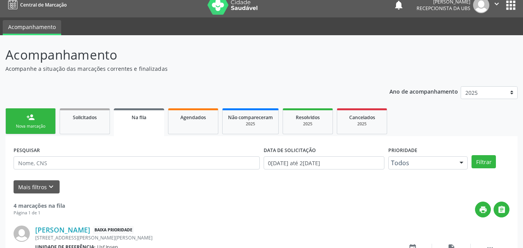
click at [42, 119] on link "person_add Nova marcação" at bounding box center [30, 121] width 50 height 26
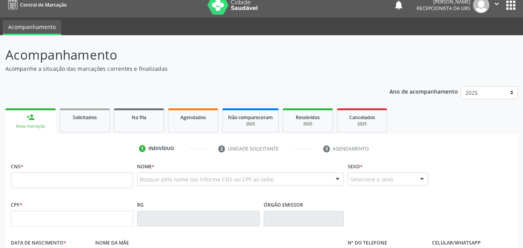
click at [33, 120] on div "person_add" at bounding box center [30, 117] width 9 height 9
click at [39, 179] on input "text" at bounding box center [72, 180] width 122 height 15
type input "898 0037 3054 4006"
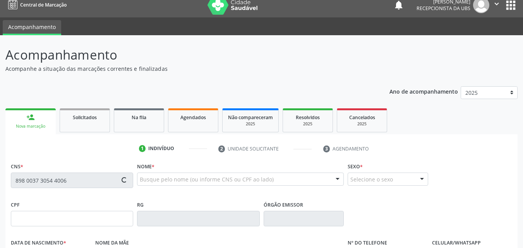
type input "01/07/1974"
type input "Maria do Socorro Penha Silva"
type input "[PHONE_NUMBER]"
type input "366"
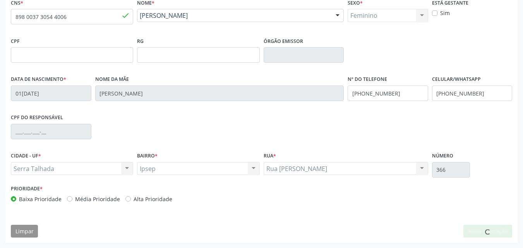
scroll to position [171, 0]
click at [473, 228] on button "Nova marcação" at bounding box center [487, 230] width 49 height 13
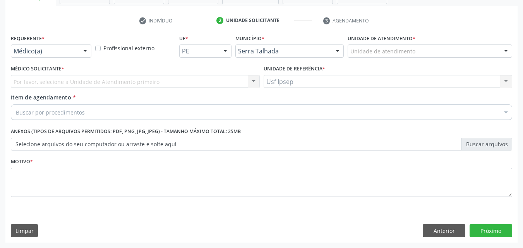
scroll to position [135, 0]
click at [86, 52] on div at bounding box center [85, 51] width 12 height 13
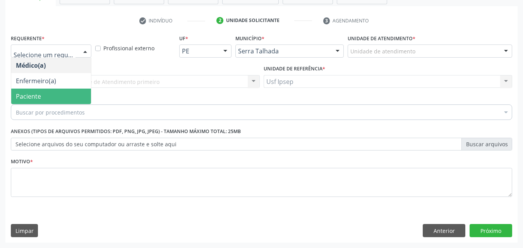
click at [46, 96] on span "Paciente" at bounding box center [51, 96] width 80 height 15
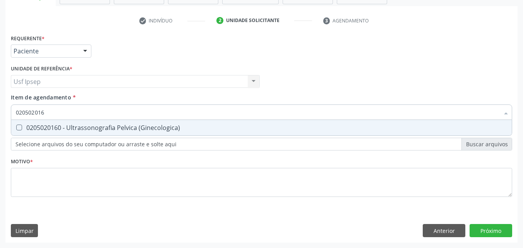
type input "0205020160"
click at [16, 129] on div at bounding box center [14, 128] width 6 height 6
checkbox \(Ginecologica\) "true"
click at [484, 229] on div "Requerente * Paciente Médico(a) Enfermeiro(a) Paciente Nenhum resultado encontr…" at bounding box center [261, 137] width 512 height 210
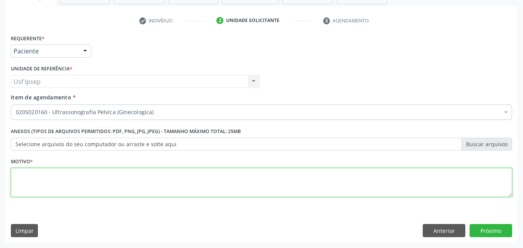
click at [203, 186] on textarea at bounding box center [261, 182] width 501 height 29
type textarea "1"
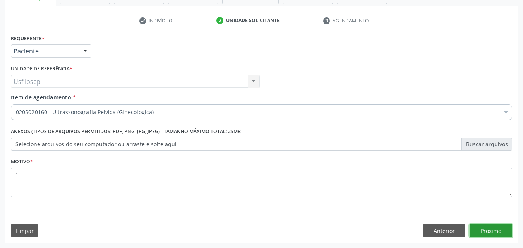
click at [489, 230] on button "Próximo" at bounding box center [490, 230] width 43 height 13
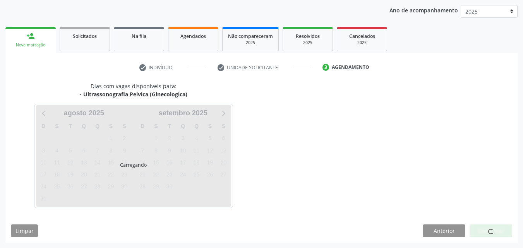
scroll to position [89, 0]
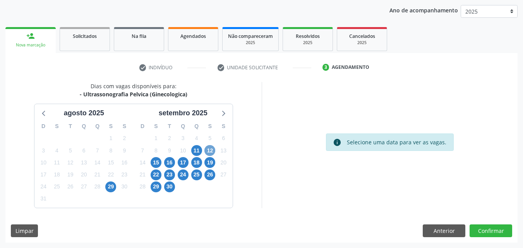
click at [208, 151] on span "12" at bounding box center [209, 150] width 11 height 11
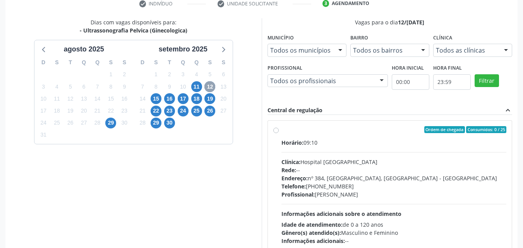
scroll to position [166, 0]
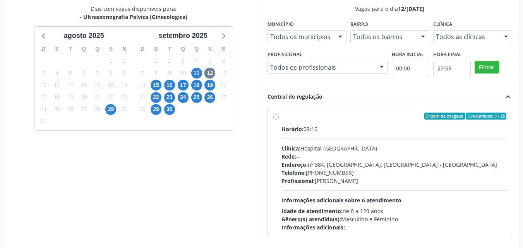
click at [281, 115] on label "Ordem de chegada Consumidos: 0 / 25 Horário: 09:10 Clínica: Hospital Sao Franci…" at bounding box center [393, 172] width 225 height 119
click at [275, 115] on input "Ordem de chegada Consumidos: 0 / 25 Horário: 09:10 Clínica: Hospital Sao Franci…" at bounding box center [275, 116] width 5 height 7
radio input "true"
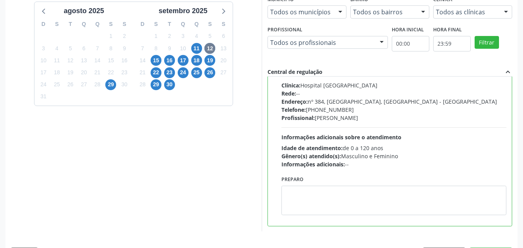
scroll to position [214, 0]
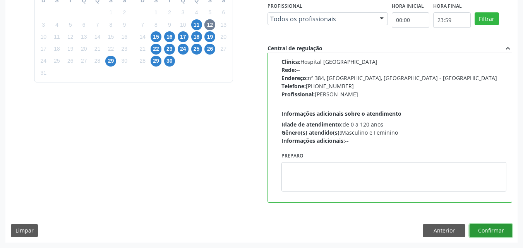
click at [490, 230] on button "Confirmar" at bounding box center [490, 230] width 43 height 13
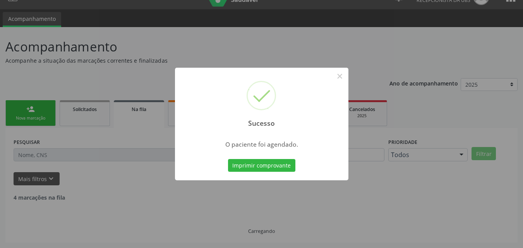
scroll to position [7, 0]
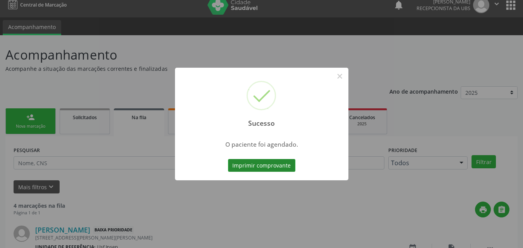
click at [275, 163] on button "Imprimir comprovante" at bounding box center [261, 165] width 67 height 13
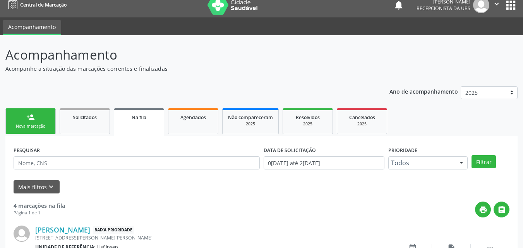
click at [33, 123] on link "person_add Nova marcação" at bounding box center [30, 121] width 50 height 26
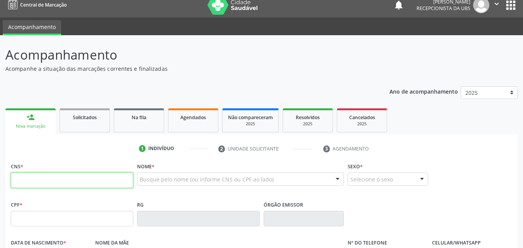
click at [32, 183] on input "text" at bounding box center [72, 180] width 122 height 15
type input "700 6089 9452 9267"
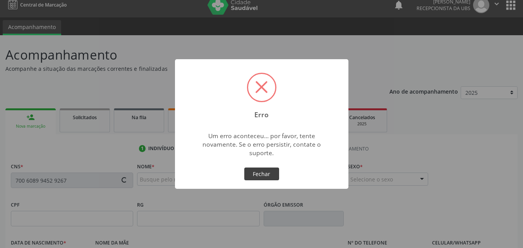
click at [267, 174] on button "Fechar" at bounding box center [261, 173] width 35 height 13
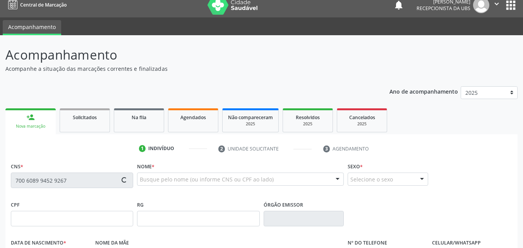
scroll to position [46, 0]
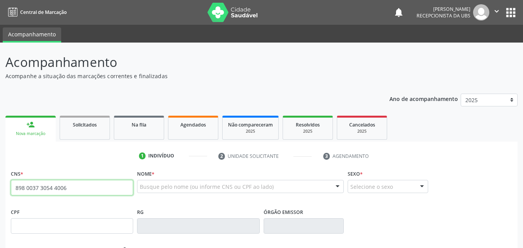
type input "898 0037 3054 4006"
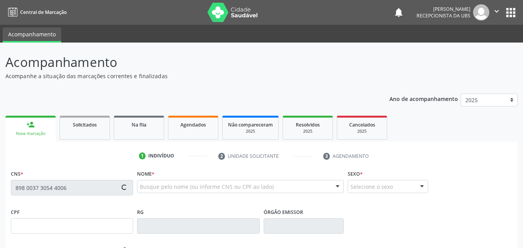
type input "[DATE]"
type input "[PERSON_NAME]"
type input "[PHONE_NUMBER]"
type input "366"
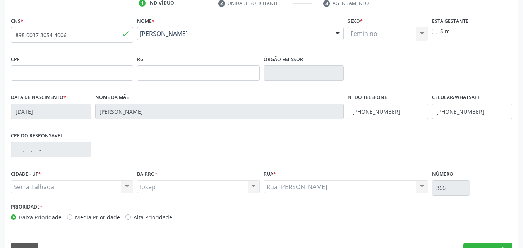
scroll to position [171, 0]
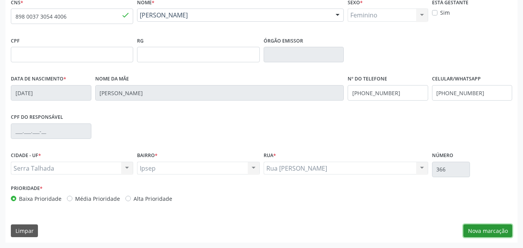
click at [491, 233] on button "Nova marcação" at bounding box center [487, 230] width 49 height 13
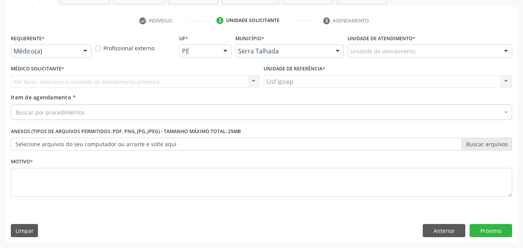
scroll to position [135, 0]
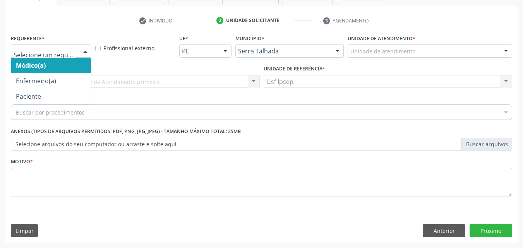
click at [84, 51] on div at bounding box center [85, 51] width 12 height 13
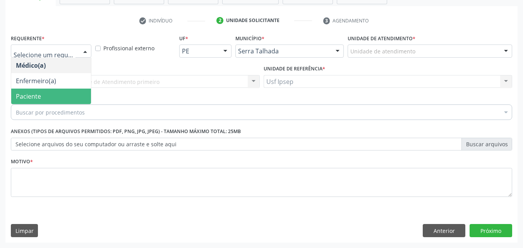
click at [44, 97] on span "Paciente" at bounding box center [51, 96] width 80 height 15
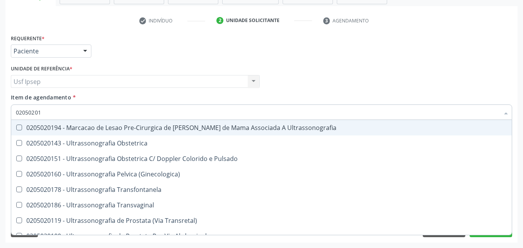
type input "020502016"
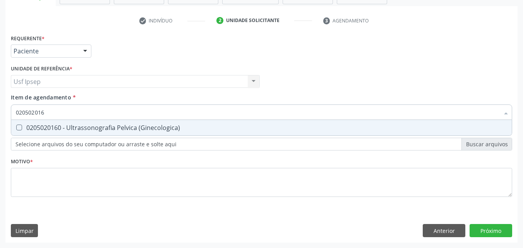
click at [17, 129] on \(Ginecologica\) at bounding box center [19, 128] width 6 height 6
click at [16, 129] on \(Ginecologica\) "checkbox" at bounding box center [13, 127] width 5 height 5
checkbox \(Ginecologica\) "true"
click at [482, 229] on div "Requerente * Paciente Médico(a) Enfermeiro(a) Paciente Nenhum resultado encontr…" at bounding box center [261, 137] width 512 height 210
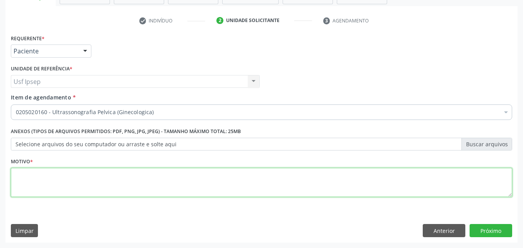
click at [133, 173] on textarea at bounding box center [261, 182] width 501 height 29
type textarea "1"
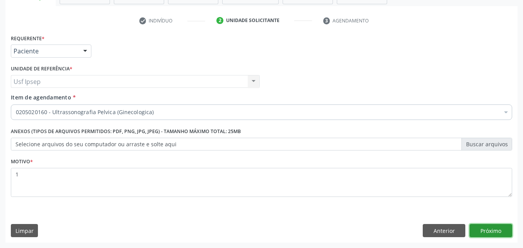
click at [489, 234] on button "Próximo" at bounding box center [490, 230] width 43 height 13
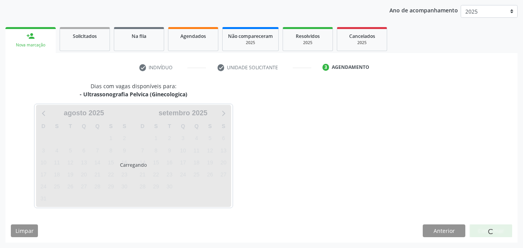
scroll to position [89, 0]
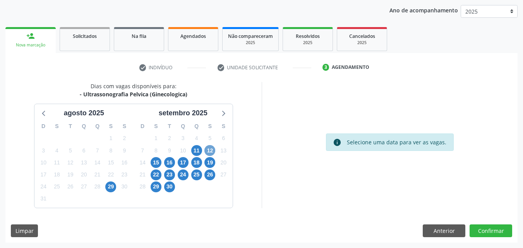
click at [210, 150] on span "12" at bounding box center [209, 150] width 11 height 11
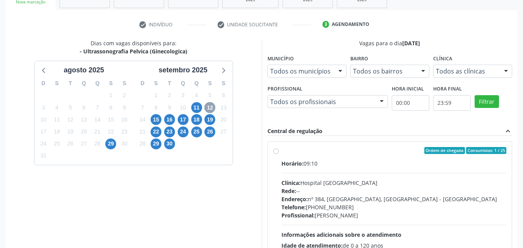
scroll to position [166, 0]
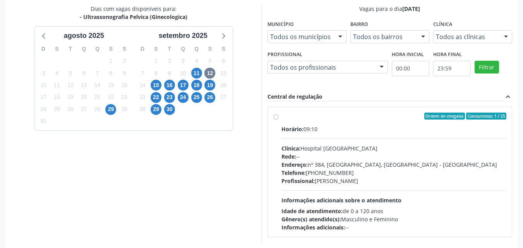
click at [281, 118] on label "Ordem de chegada Consumidos: 1 / 25 Horário: 09:10 Clínica: Hospital [GEOGRAPHI…" at bounding box center [393, 172] width 225 height 119
click at [275, 118] on input "Ordem de chegada Consumidos: 1 / 25 Horário: 09:10 Clínica: Hospital [GEOGRAPHI…" at bounding box center [275, 116] width 5 height 7
radio input "true"
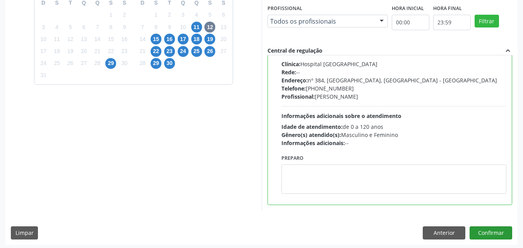
scroll to position [214, 0]
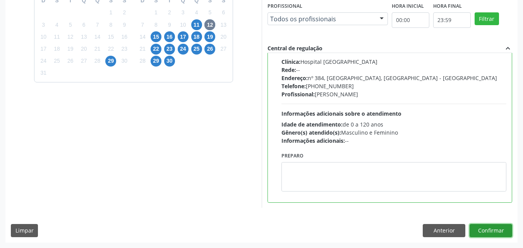
click at [489, 232] on button "Confirmar" at bounding box center [490, 230] width 43 height 13
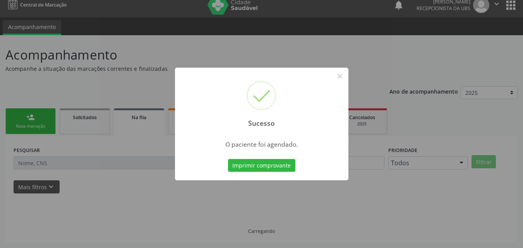
scroll to position [7, 0]
click at [269, 166] on button "Imprimir comprovante" at bounding box center [261, 165] width 67 height 13
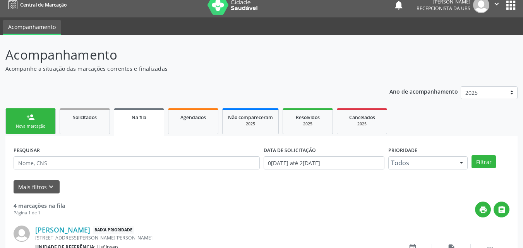
click at [38, 122] on link "person_add Nova marcação" at bounding box center [30, 121] width 50 height 26
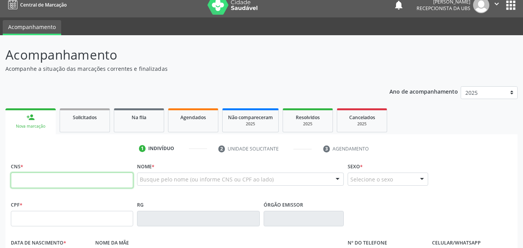
click at [41, 185] on input "text" at bounding box center [72, 180] width 122 height 15
type input "700 6089 9452 9267"
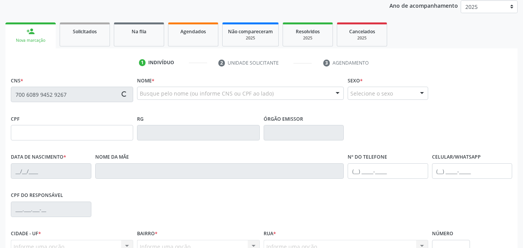
scroll to position [123, 0]
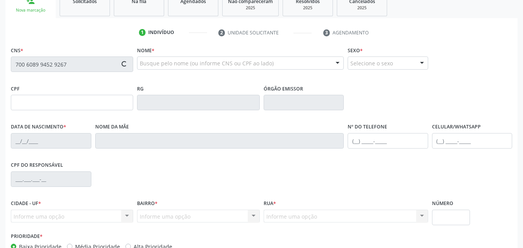
type input "14/12/1981"
type input "Josefa Olindrina de Lima"
type input "(87) 99635-9446"
type input "935"
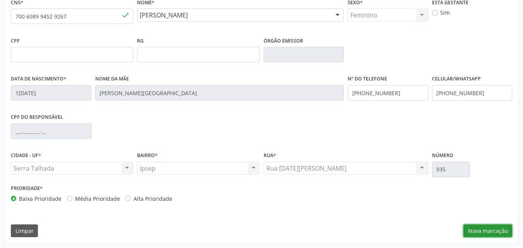
click at [476, 228] on button "Nova marcação" at bounding box center [487, 230] width 49 height 13
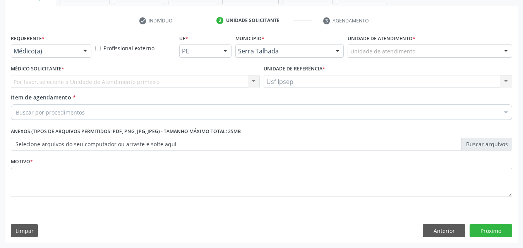
scroll to position [135, 0]
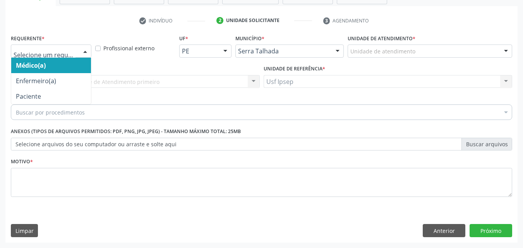
click at [83, 50] on div at bounding box center [85, 51] width 12 height 13
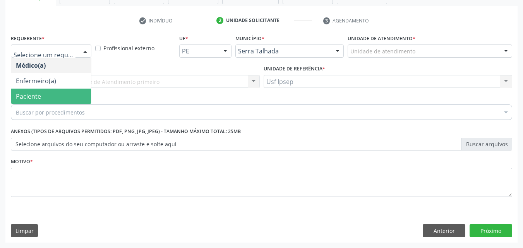
click at [22, 98] on span "Paciente" at bounding box center [28, 96] width 25 height 9
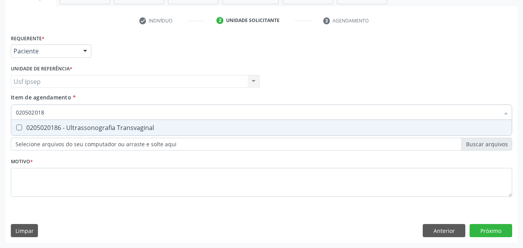
type input "0205020186"
click at [19, 126] on Transvaginal at bounding box center [19, 128] width 6 height 6
click at [16, 126] on Transvaginal "checkbox" at bounding box center [13, 127] width 5 height 5
checkbox Transvaginal "true"
click at [488, 227] on div "Requerente * Paciente Médico(a) Enfermeiro(a) Paciente Nenhum resultado encontr…" at bounding box center [261, 137] width 512 height 210
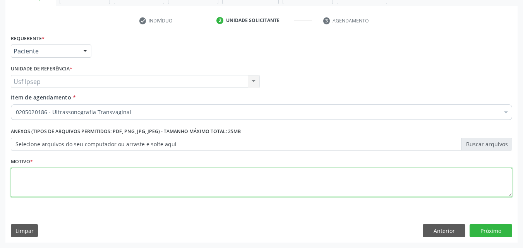
click at [167, 175] on textarea at bounding box center [261, 182] width 501 height 29
type textarea "1"
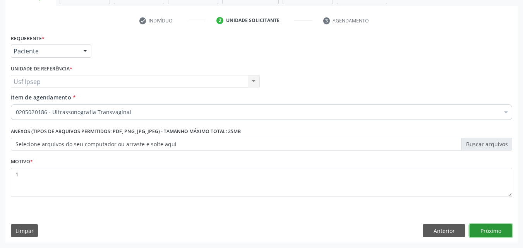
click at [480, 229] on button "Próximo" at bounding box center [490, 230] width 43 height 13
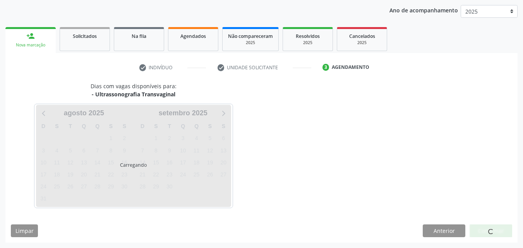
scroll to position [89, 0]
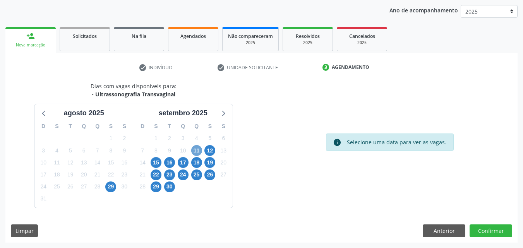
click at [197, 151] on span "11" at bounding box center [196, 150] width 11 height 11
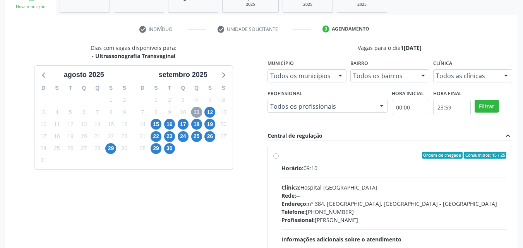
scroll to position [127, 0]
click at [281, 155] on label "Ordem de chegada Consumidos: 15 / 25 Horário: 09:10 Clínica: Hospital Sao Franc…" at bounding box center [393, 210] width 225 height 119
click at [276, 155] on input "Ordem de chegada Consumidos: 15 / 25 Horário: 09:10 Clínica: Hospital Sao Franc…" at bounding box center [275, 154] width 5 height 7
radio input "true"
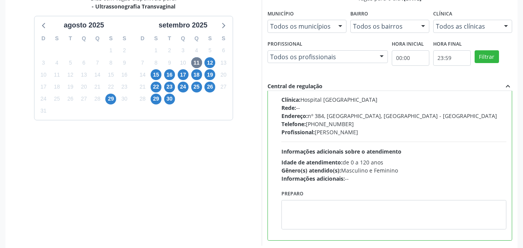
scroll to position [214, 0]
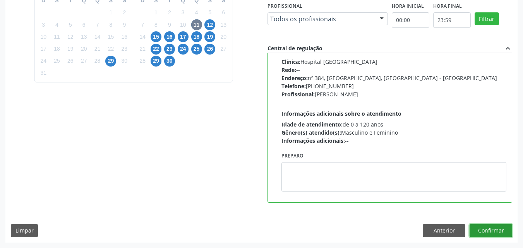
click at [484, 229] on button "Confirmar" at bounding box center [490, 230] width 43 height 13
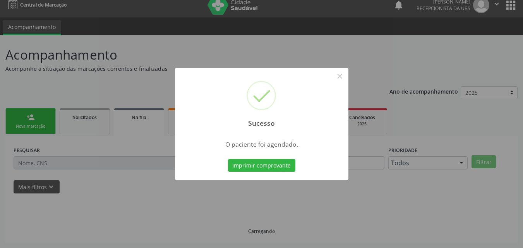
scroll to position [7, 0]
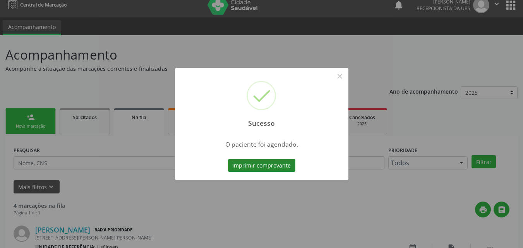
click at [257, 167] on button "Imprimir comprovante" at bounding box center [261, 165] width 67 height 13
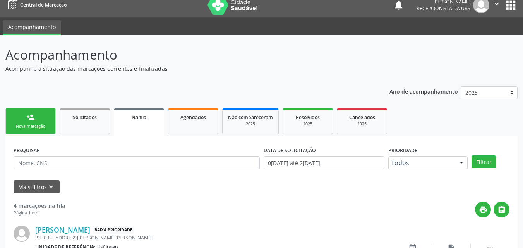
click at [40, 118] on link "person_add Nova marcação" at bounding box center [30, 121] width 50 height 26
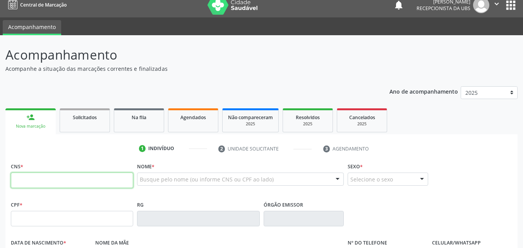
click at [50, 176] on input "text" at bounding box center [72, 180] width 122 height 15
type input "700 5099 2123 0158"
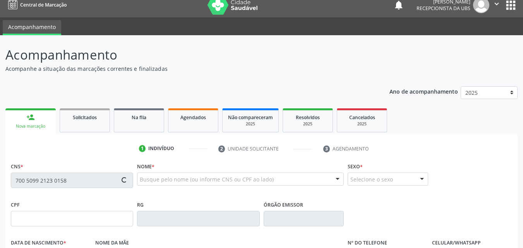
type input "963.261.664-20"
type input "06/09/1958"
type input "Margarida Alves Cavalcanti"
type input "(87) 99922-6540"
type input "1591"
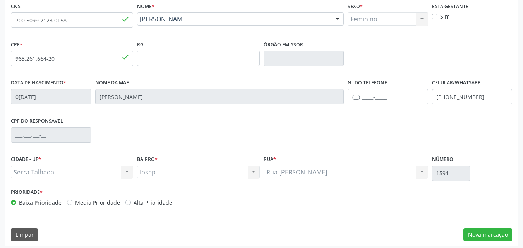
scroll to position [171, 0]
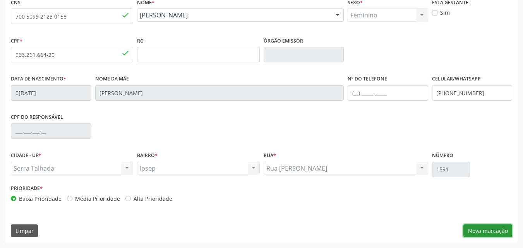
click at [469, 229] on button "Nova marcação" at bounding box center [487, 230] width 49 height 13
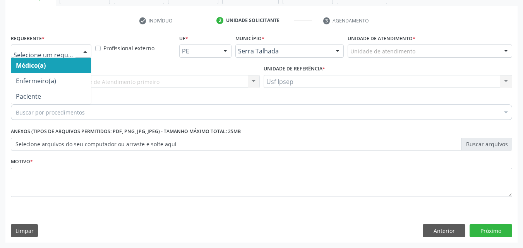
click at [85, 51] on div at bounding box center [85, 51] width 12 height 13
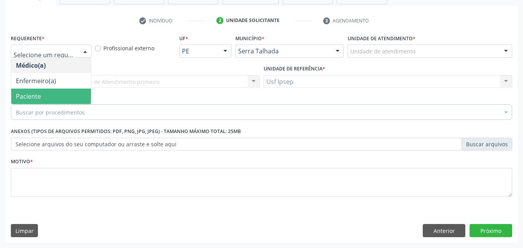
click at [42, 95] on span "Paciente" at bounding box center [51, 96] width 80 height 15
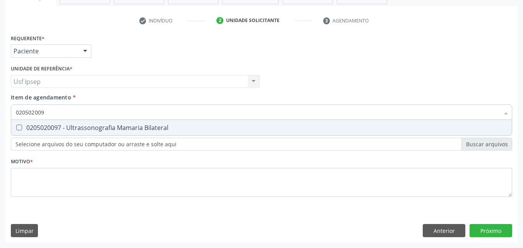
type input "0205020097"
click at [20, 128] on Bilateral at bounding box center [19, 128] width 6 height 6
click at [16, 128] on Bilateral "checkbox" at bounding box center [13, 127] width 5 height 5
checkbox Bilateral "true"
click at [484, 234] on div "Requerente * Paciente Médico(a) Enfermeiro(a) Paciente Nenhum resultado encontr…" at bounding box center [261, 137] width 512 height 210
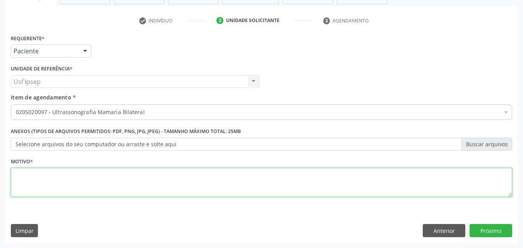
click at [408, 186] on textarea at bounding box center [261, 182] width 501 height 29
type textarea "1"
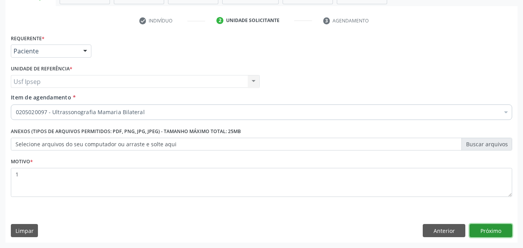
click at [495, 231] on button "Próximo" at bounding box center [490, 230] width 43 height 13
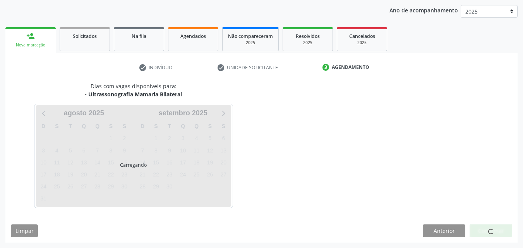
scroll to position [89, 0]
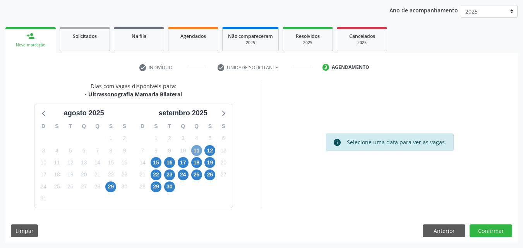
click at [197, 152] on span "11" at bounding box center [196, 150] width 11 height 11
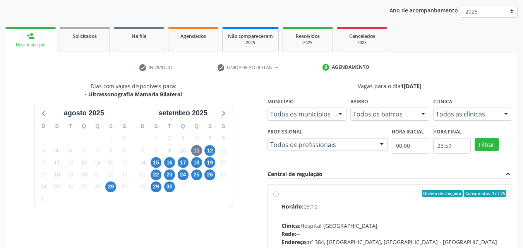
click at [281, 195] on label "Ordem de chegada Consumidos: 17 / 25 Horário: 09:10 Clínica: Hospital Sao Franc…" at bounding box center [393, 249] width 225 height 119
click at [277, 195] on input "Ordem de chegada Consumidos: 17 / 25 Horário: 09:10 Clínica: Hospital Sao Franc…" at bounding box center [275, 193] width 5 height 7
radio input "true"
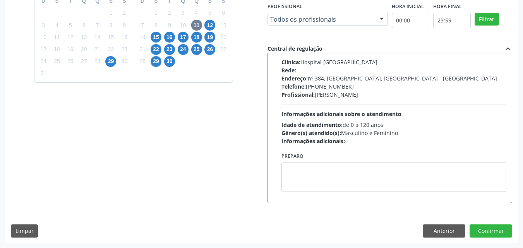
scroll to position [214, 0]
click at [493, 231] on button "Confirmar" at bounding box center [490, 230] width 43 height 13
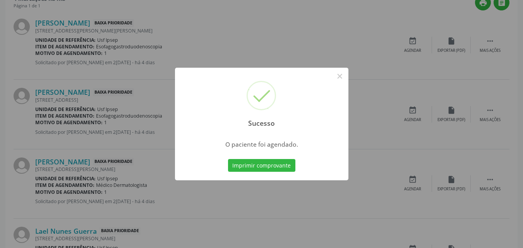
scroll to position [7, 0]
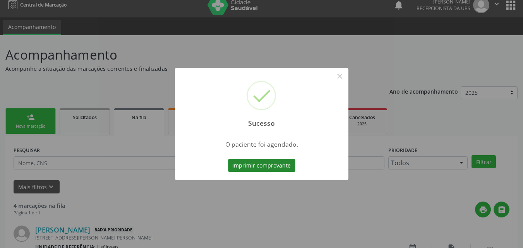
click at [259, 165] on button "Imprimir comprovante" at bounding box center [261, 165] width 67 height 13
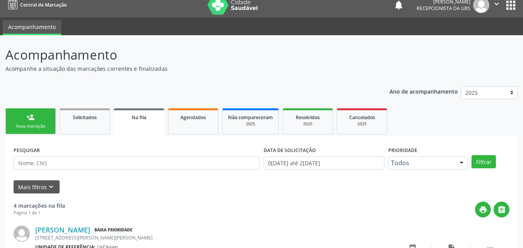
click at [44, 123] on div "Nova marcação" at bounding box center [30, 126] width 39 height 6
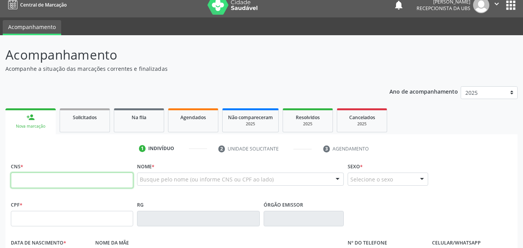
click at [50, 177] on input "text" at bounding box center [72, 180] width 122 height 15
type input "702 0067 4165 6090"
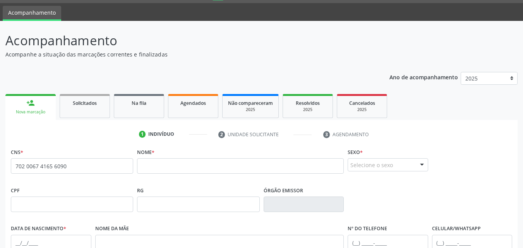
scroll to position [17, 0]
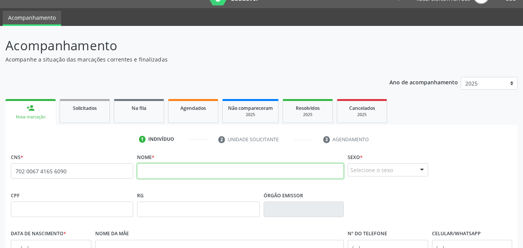
click at [195, 173] on input "text" at bounding box center [240, 170] width 207 height 15
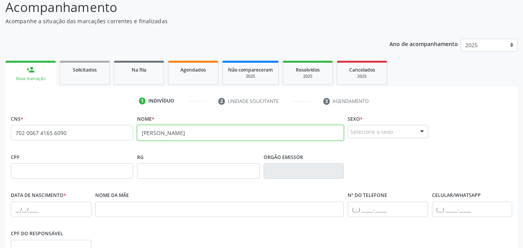
scroll to position [55, 0]
type input "aureliano dias gama"
click at [374, 156] on div "CPF RG Órgão emissor" at bounding box center [261, 170] width 505 height 38
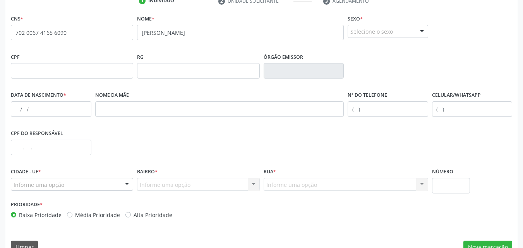
scroll to position [171, 0]
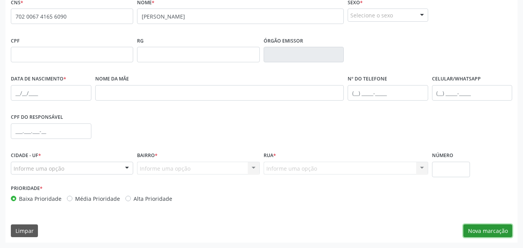
click at [473, 229] on button "Nova marcação" at bounding box center [487, 230] width 49 height 13
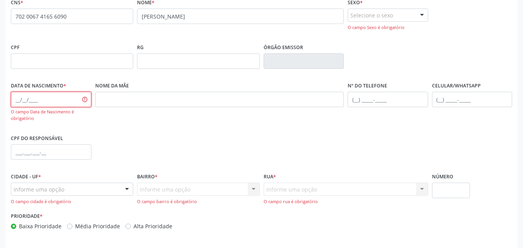
click at [52, 101] on input "text" at bounding box center [51, 99] width 80 height 15
type input "13/02/1979"
click at [165, 139] on div "CPF do responsável" at bounding box center [261, 151] width 505 height 38
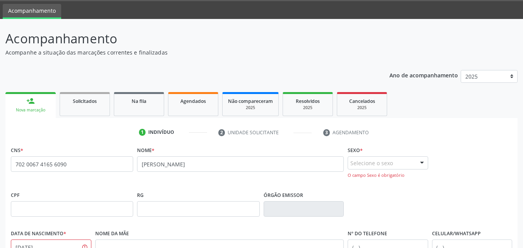
scroll to position [6, 0]
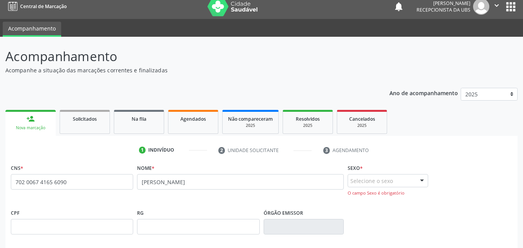
click at [114, 185] on div "none" at bounding box center [113, 181] width 34 height 10
click at [88, 182] on input "702 0067 4165 6090" at bounding box center [72, 181] width 122 height 15
type input "7"
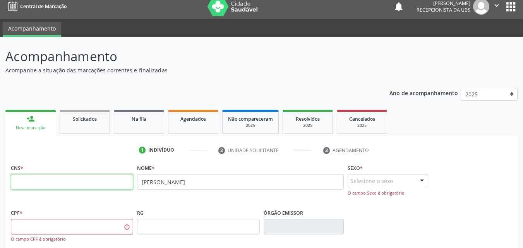
scroll to position [83, 0]
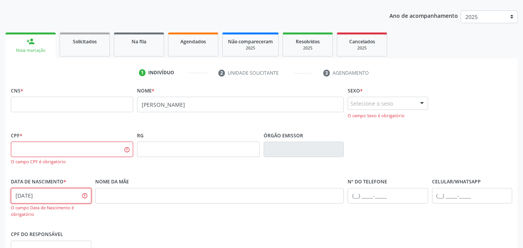
click at [81, 196] on input "13/02/1979" at bounding box center [51, 195] width 80 height 15
type input "1"
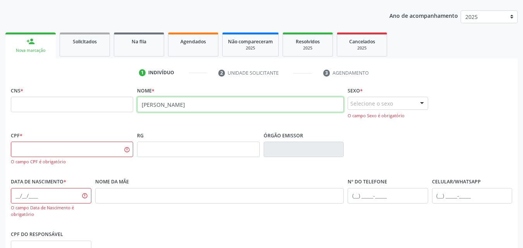
click at [208, 105] on input "aureliano dias gama" at bounding box center [240, 104] width 207 height 15
type input "a"
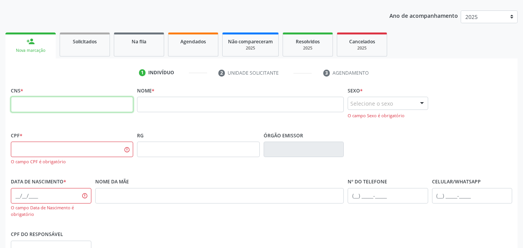
click at [108, 104] on input "text" at bounding box center [72, 104] width 122 height 15
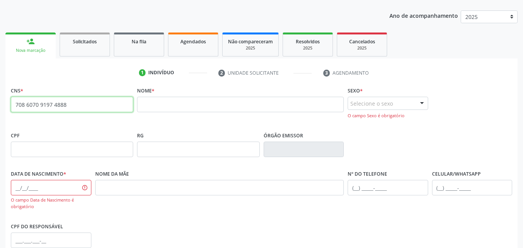
type input "708 6070 9197 4888"
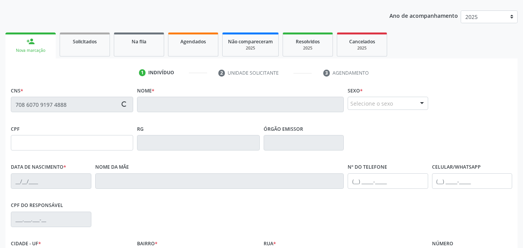
type input "033.222.944-04"
type input "23/04/1976"
type input "Luzia Francisca da Silva"
type input "(87) 99922-2115"
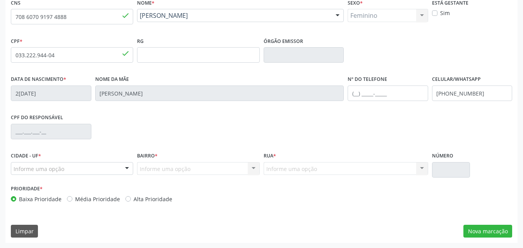
scroll to position [171, 0]
click at [485, 232] on button "Nova marcação" at bounding box center [487, 230] width 49 height 13
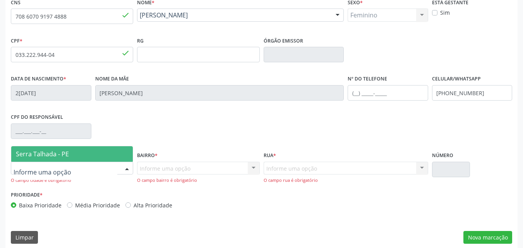
click at [104, 167] on div at bounding box center [72, 168] width 122 height 13
click at [85, 152] on span "Serra Talhada - PE" at bounding box center [71, 153] width 121 height 15
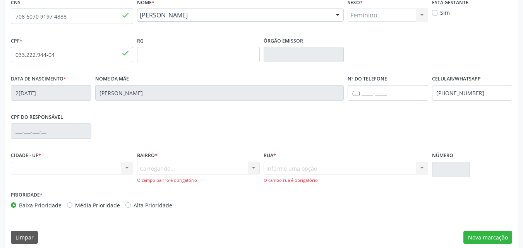
click at [155, 170] on div "Carregando... Nenhum resultado encontrado para: " " Nenhuma opção encontrada. D…" at bounding box center [198, 173] width 122 height 22
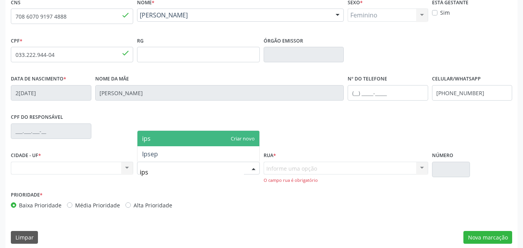
type input "ipse"
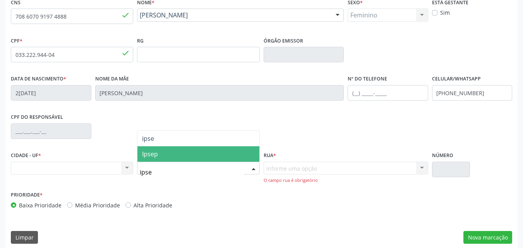
click at [147, 157] on span "Ipsep" at bounding box center [150, 154] width 16 height 9
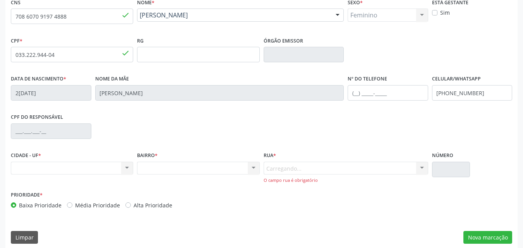
click at [323, 164] on div "Carregando... Nenhum resultado encontrado para: " " Nenhuma opção encontrada. D…" at bounding box center [345, 173] width 164 height 22
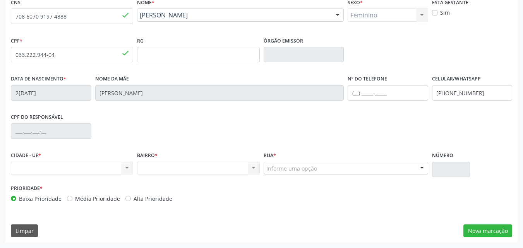
click at [423, 167] on div at bounding box center [422, 168] width 12 height 13
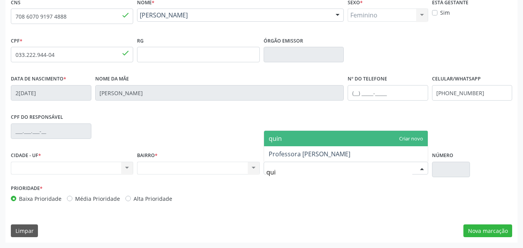
type input "qu"
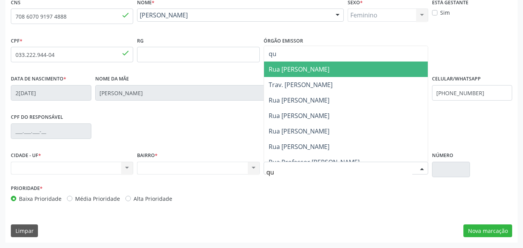
click at [329, 67] on span "Rua Quirino Cordeiro de Magalhães" at bounding box center [298, 69] width 61 height 9
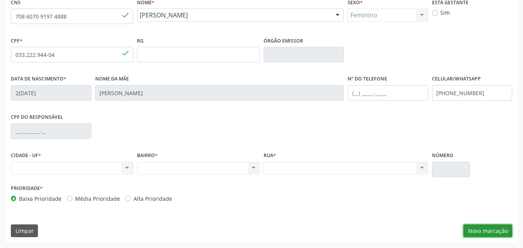
click at [487, 235] on button "Nova marcação" at bounding box center [487, 230] width 49 height 13
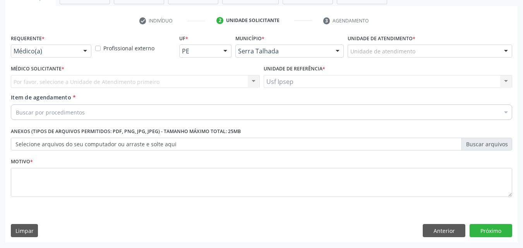
scroll to position [135, 0]
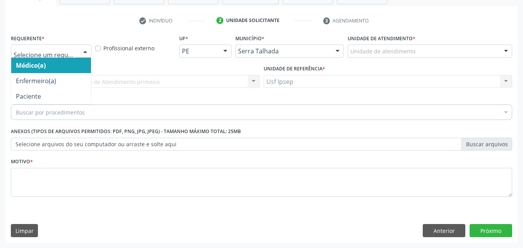
click at [85, 51] on div at bounding box center [85, 51] width 12 height 13
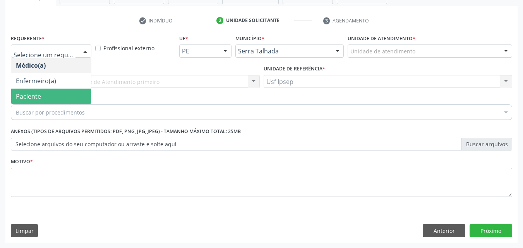
click at [33, 94] on span "Paciente" at bounding box center [28, 96] width 25 height 9
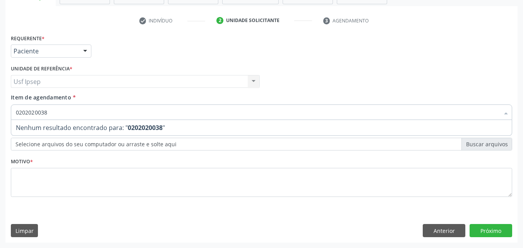
click at [27, 111] on input "0202020038" at bounding box center [257, 111] width 483 height 15
click at [28, 111] on input "0202020038" at bounding box center [257, 111] width 483 height 15
type input "0205020038"
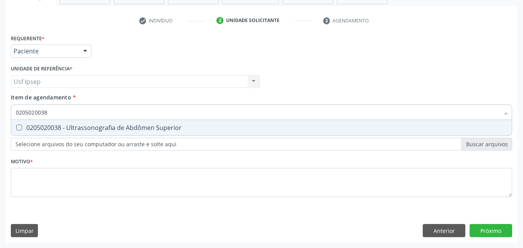
click at [20, 126] on Superior at bounding box center [19, 128] width 6 height 6
click at [16, 126] on Superior "checkbox" at bounding box center [13, 127] width 5 height 5
checkbox Superior "true"
click at [495, 226] on div "Requerente * Paciente Médico(a) Enfermeiro(a) Paciente Nenhum resultado encontr…" at bounding box center [261, 137] width 512 height 210
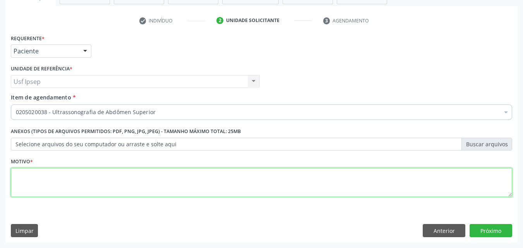
click at [397, 179] on textarea at bounding box center [261, 182] width 501 height 29
type textarea "1"
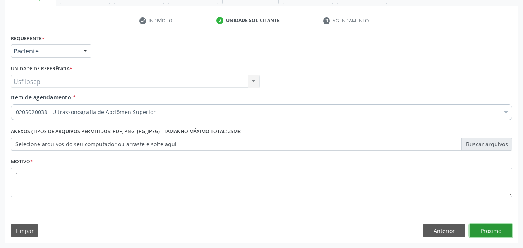
click at [479, 230] on button "Próximo" at bounding box center [490, 230] width 43 height 13
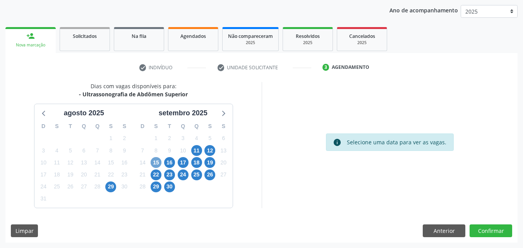
click at [157, 161] on span "15" at bounding box center [155, 162] width 11 height 11
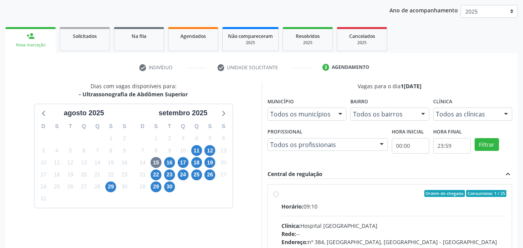
click at [281, 195] on label "Ordem de chegada Consumidos: 1 / 25 Horário: 09:10 Clínica: Hospital Sao Franci…" at bounding box center [393, 249] width 225 height 119
click at [275, 195] on input "Ordem de chegada Consumidos: 1 / 25 Horário: 09:10 Clínica: Hospital Sao Franci…" at bounding box center [275, 193] width 5 height 7
radio input "true"
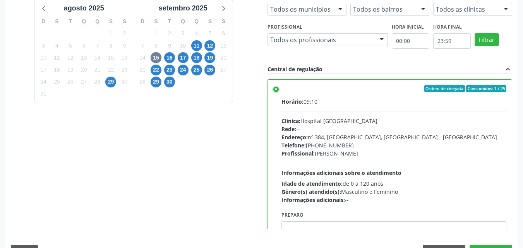
scroll to position [214, 0]
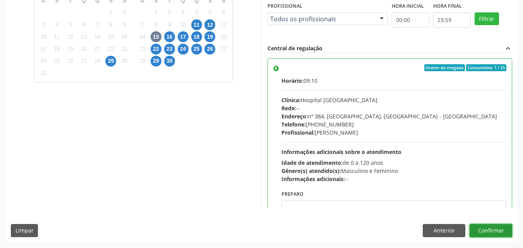
click at [485, 230] on button "Confirmar" at bounding box center [490, 230] width 43 height 13
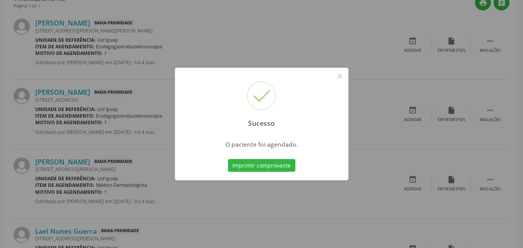
scroll to position [7, 0]
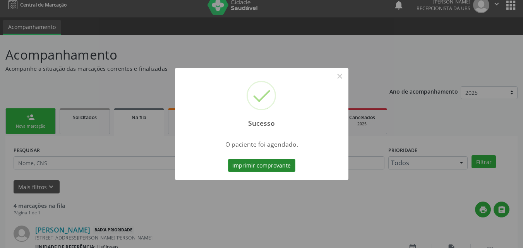
click at [243, 163] on button "Imprimir comprovante" at bounding box center [261, 165] width 67 height 13
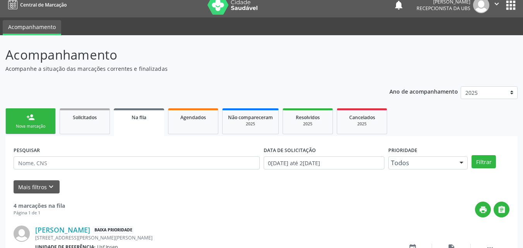
click at [36, 113] on link "person_add Nova marcação" at bounding box center [30, 121] width 50 height 26
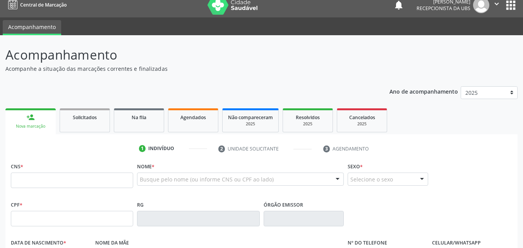
click at [36, 118] on link "person_add Nova marcação" at bounding box center [30, 121] width 50 height 26
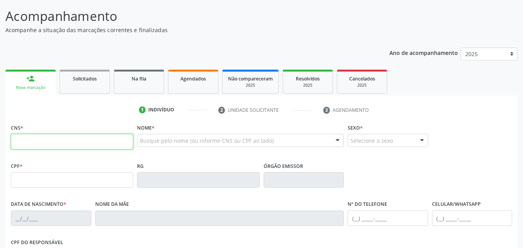
click at [72, 142] on input "text" at bounding box center [72, 141] width 122 height 15
type input "704 6091 3671 0328"
type input "432.116.314-53"
type input "15/11/1962"
type input "Damiana Marques da Costa Santos"
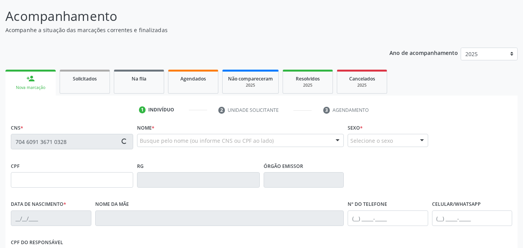
type input "(87) 3831-1788"
type input "1934"
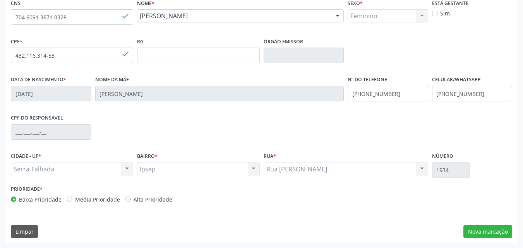
scroll to position [171, 0]
click at [486, 234] on button "Nova marcação" at bounding box center [487, 230] width 49 height 13
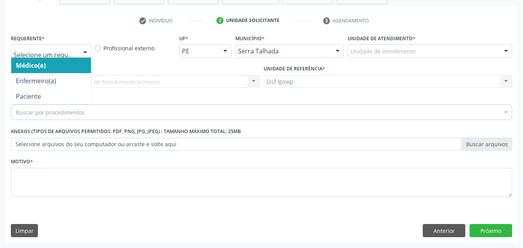
click at [86, 50] on div at bounding box center [85, 51] width 12 height 13
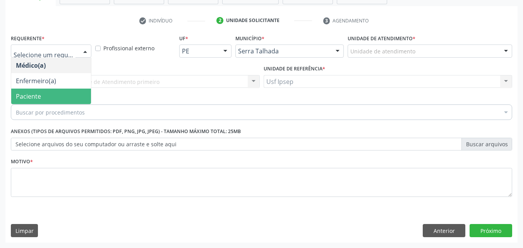
click at [41, 94] on span "Paciente" at bounding box center [51, 96] width 80 height 15
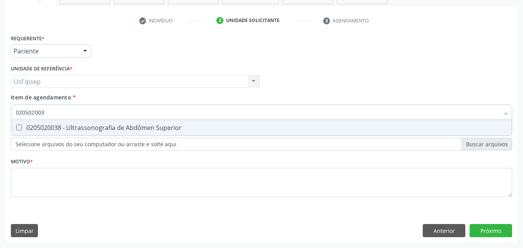
type input "0205020038"
click at [19, 130] on Superior at bounding box center [19, 128] width 6 height 6
click at [16, 130] on Superior "checkbox" at bounding box center [13, 127] width 5 height 5
checkbox Superior "true"
click at [484, 232] on div "Requerente * Paciente Médico(a) Enfermeiro(a) Paciente Nenhum resultado encontr…" at bounding box center [261, 137] width 512 height 210
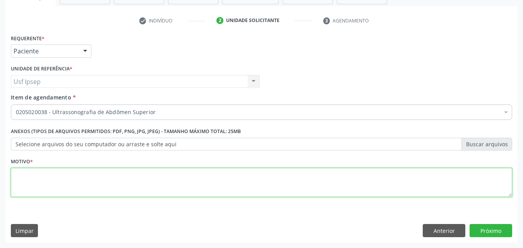
click at [430, 190] on textarea at bounding box center [261, 182] width 501 height 29
type textarea "1"
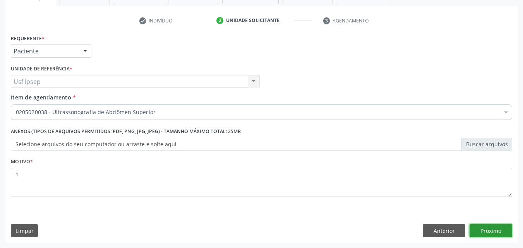
click at [485, 230] on button "Próximo" at bounding box center [490, 230] width 43 height 13
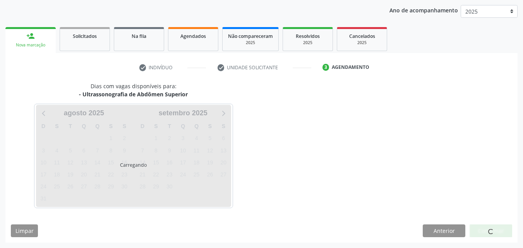
scroll to position [89, 0]
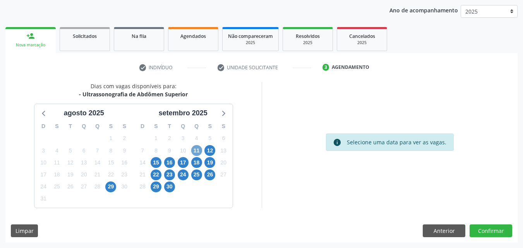
click at [198, 152] on span "11" at bounding box center [196, 150] width 11 height 11
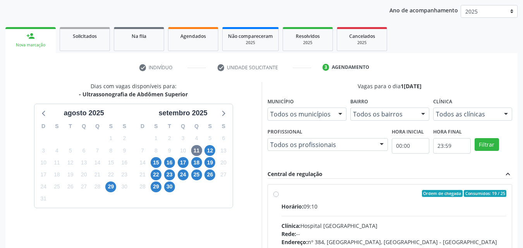
click at [281, 193] on label "Ordem de chegada Consumidos: 19 / 25 Horário: 09:10 Clínica: Hospital Sao Franc…" at bounding box center [393, 249] width 225 height 119
click at [275, 193] on input "Ordem de chegada Consumidos: 19 / 25 Horário: 09:10 Clínica: Hospital Sao Franc…" at bounding box center [275, 193] width 5 height 7
radio input "true"
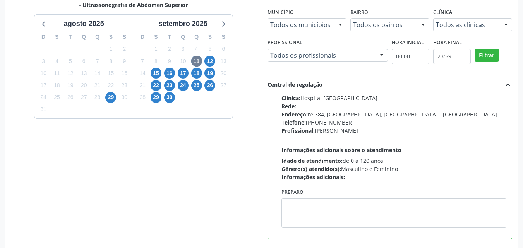
scroll to position [214, 0]
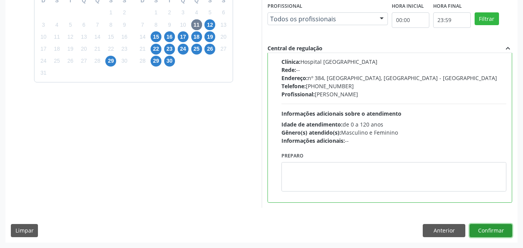
click at [488, 229] on button "Confirmar" at bounding box center [490, 230] width 43 height 13
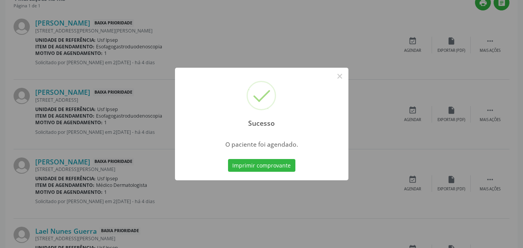
scroll to position [7, 0]
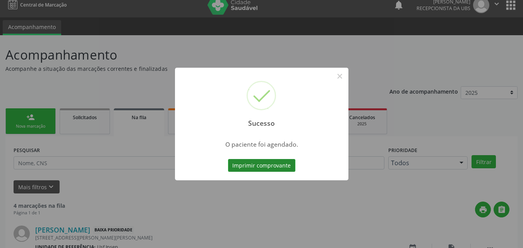
click at [277, 166] on button "Imprimir comprovante" at bounding box center [261, 165] width 67 height 13
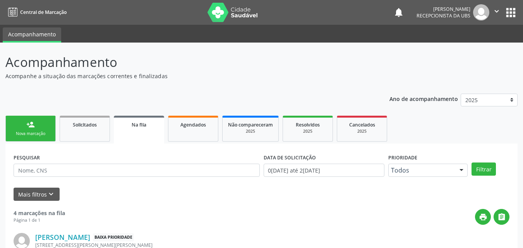
scroll to position [7, 0]
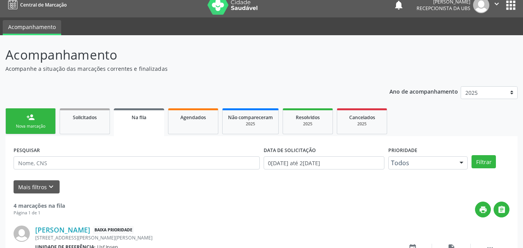
click at [36, 118] on link "person_add Nova marcação" at bounding box center [30, 121] width 50 height 26
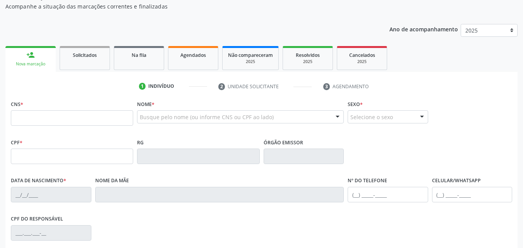
scroll to position [85, 0]
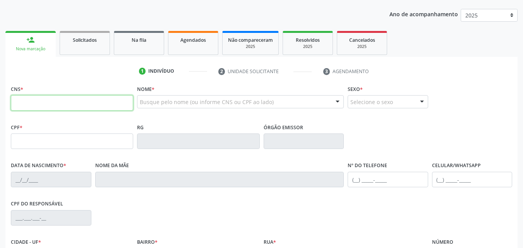
click at [57, 102] on input "text" at bounding box center [72, 102] width 122 height 15
type input "898 0048 1327 9432"
type input "161.823.484-61"
type input "1[DATE]"
type input "[PERSON_NAME]"
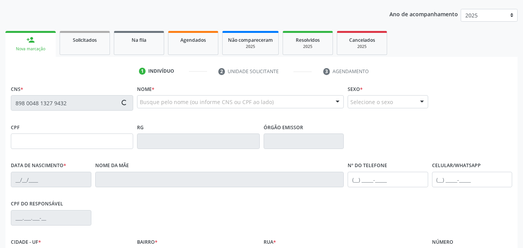
type input "[PHONE_NUMBER]"
type input "042.753.744-44"
type input "2146"
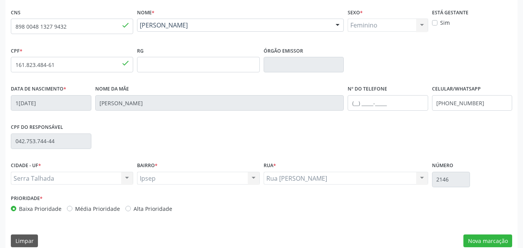
scroll to position [171, 0]
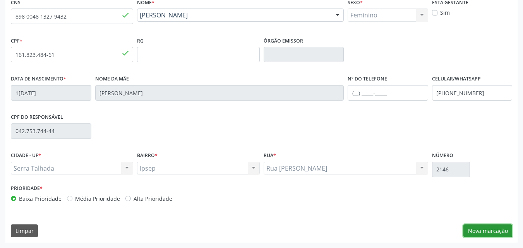
click at [477, 228] on button "Nova marcação" at bounding box center [487, 230] width 49 height 13
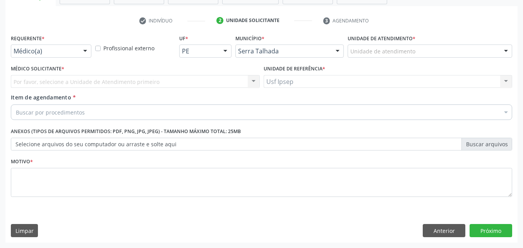
scroll to position [135, 0]
click at [85, 49] on div at bounding box center [85, 51] width 12 height 13
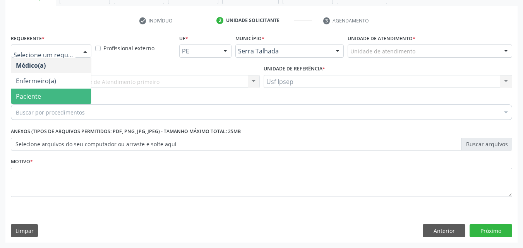
click at [40, 96] on span "Paciente" at bounding box center [28, 96] width 25 height 9
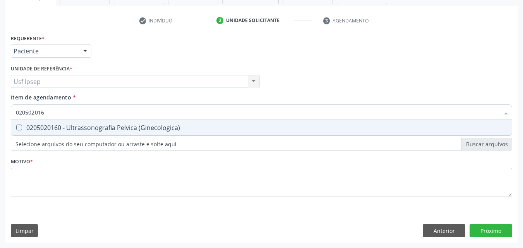
type input "0205020160"
click at [19, 128] on \(Ginecologica\) at bounding box center [19, 128] width 6 height 6
click at [16, 128] on \(Ginecologica\) "checkbox" at bounding box center [13, 127] width 5 height 5
checkbox \(Ginecologica\) "true"
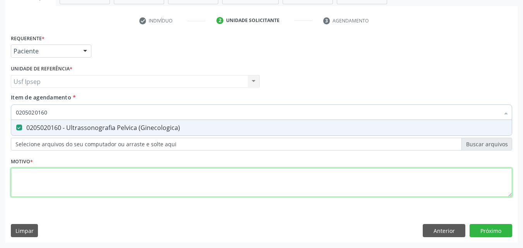
click at [21, 181] on div "Requerente * Paciente Médico(a) Enfermeiro(a) Paciente Nenhum resultado encontr…" at bounding box center [261, 119] width 501 height 175
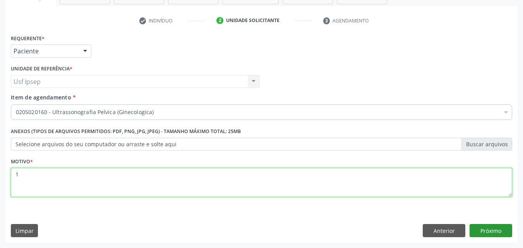
type textarea "1"
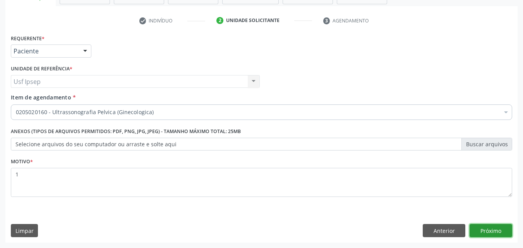
click at [494, 227] on button "Próximo" at bounding box center [490, 230] width 43 height 13
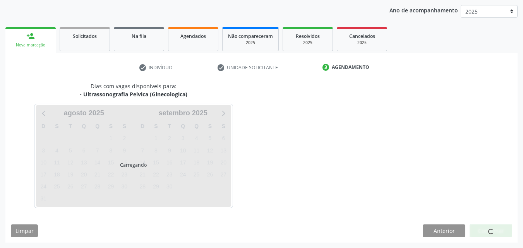
scroll to position [89, 0]
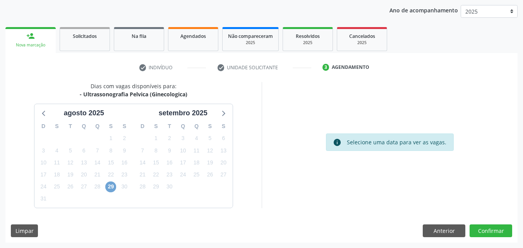
click at [111, 185] on span "29" at bounding box center [110, 186] width 11 height 11
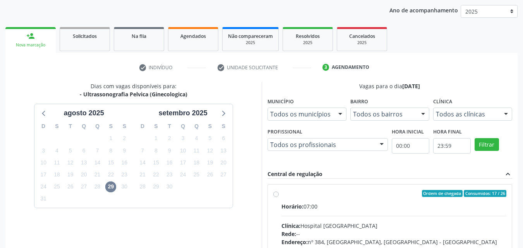
click at [281, 195] on label "Ordem de chegada Consumidos: 17 / 26 Horário: 07:00 Clínica: Hospital [GEOGRAPH…" at bounding box center [393, 249] width 225 height 119
click at [274, 195] on input "Ordem de chegada Consumidos: 17 / 26 Horário: 07:00 Clínica: Hospital [GEOGRAPH…" at bounding box center [275, 193] width 5 height 7
radio input "true"
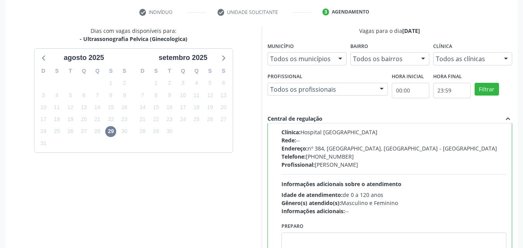
scroll to position [214, 0]
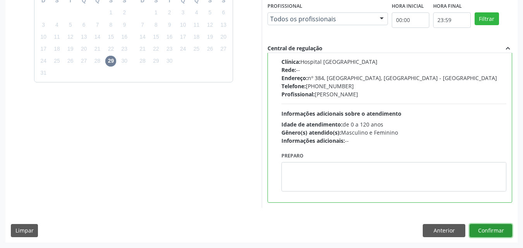
click at [482, 231] on button "Confirmar" at bounding box center [490, 230] width 43 height 13
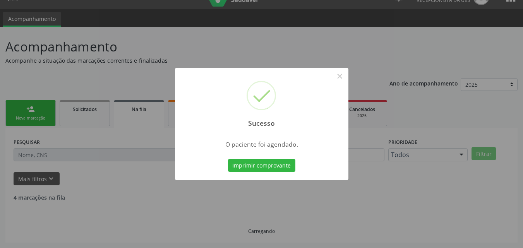
scroll to position [7, 0]
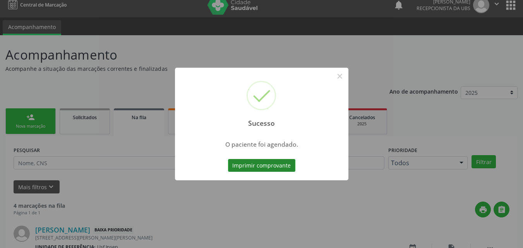
click at [271, 163] on button "Imprimir comprovante" at bounding box center [261, 165] width 67 height 13
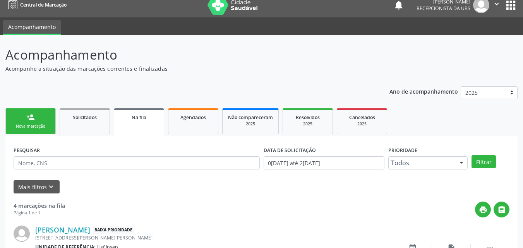
click at [28, 117] on div "person_add" at bounding box center [30, 117] width 9 height 9
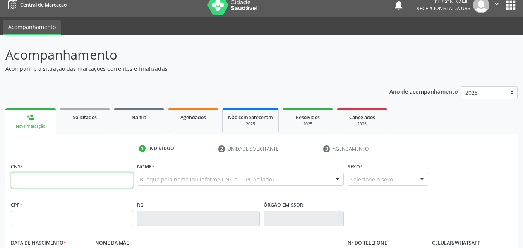
click at [51, 174] on input "text" at bounding box center [72, 180] width 122 height 15
type input "708 6070 9197 4888"
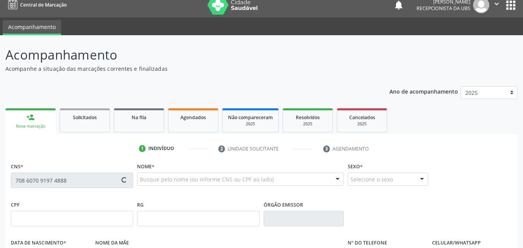
click at [42, 125] on div "Nova marcação" at bounding box center [30, 126] width 39 height 6
click at [39, 126] on div "Nova marcação" at bounding box center [30, 126] width 39 height 6
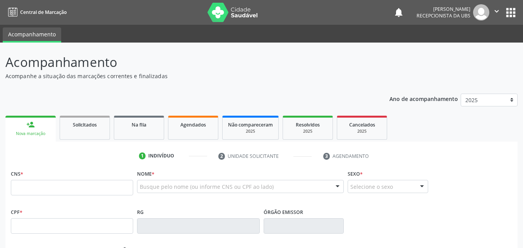
click at [28, 130] on link "person_add Nova marcação" at bounding box center [30, 129] width 50 height 26
drag, startPoint x: 17, startPoint y: 187, endPoint x: 10, endPoint y: 186, distance: 7.1
click at [17, 187] on input "text" at bounding box center [72, 187] width 122 height 15
click at [17, 181] on input "text" at bounding box center [72, 187] width 122 height 15
type input "7"
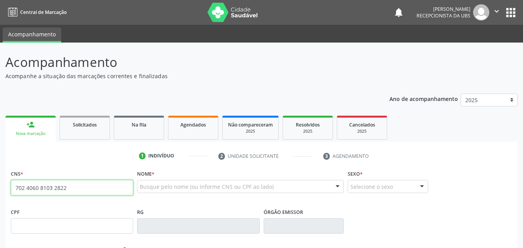
type input "702 4060 8103 2822"
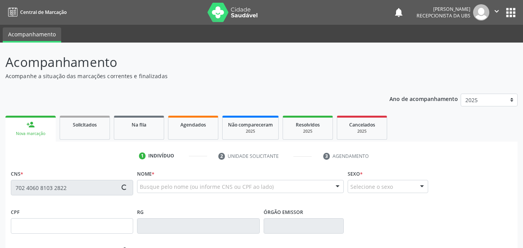
type input "[DATE]"
type input "Zulmira [PERSON_NAME]"
type input "[PHONE_NUMBER]"
type input "524"
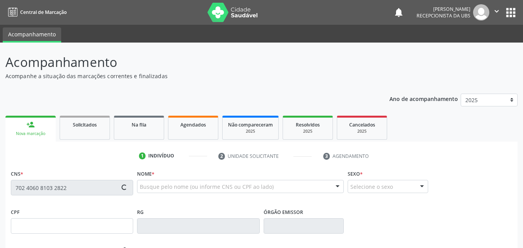
type input "700.238.334-59"
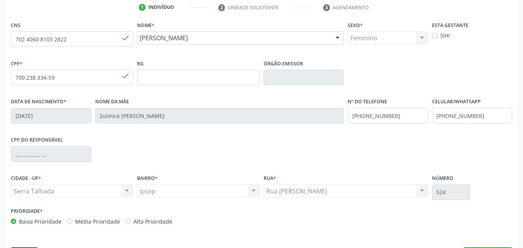
scroll to position [171, 0]
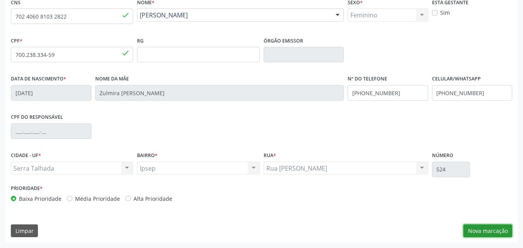
click at [492, 229] on button "Nova marcação" at bounding box center [487, 230] width 49 height 13
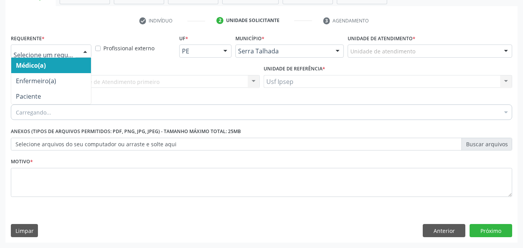
click at [88, 51] on div at bounding box center [85, 51] width 12 height 13
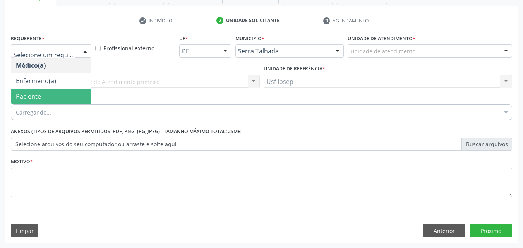
click at [49, 97] on span "Paciente" at bounding box center [51, 96] width 80 height 15
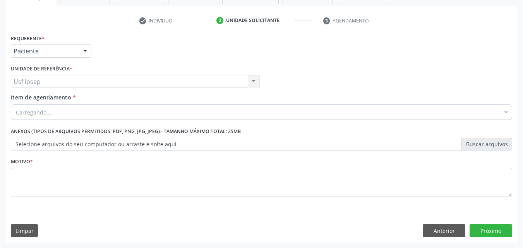
click at [20, 99] on span "Item de agendamento" at bounding box center [41, 97] width 60 height 7
click at [16, 104] on input "Item de agendamento *" at bounding box center [16, 111] width 0 height 15
click at [24, 99] on span "Item de agendamento" at bounding box center [41, 97] width 60 height 7
click at [16, 104] on input "Item de agendamento *" at bounding box center [16, 111] width 0 height 15
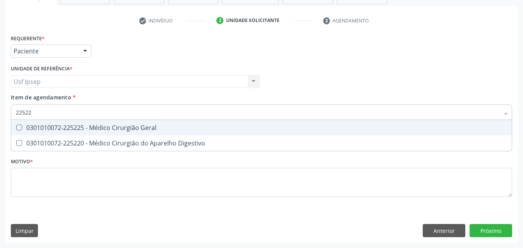
type input "225225"
click at [14, 127] on div at bounding box center [14, 128] width 6 height 6
checkbox Geral "true"
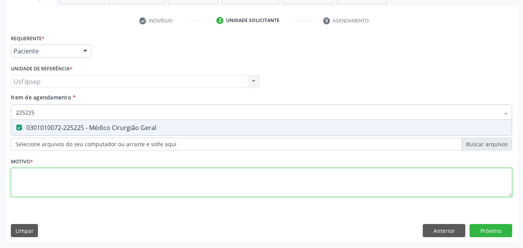
click at [28, 178] on div "Requerente * Paciente Médico(a) Enfermeiro(a) Paciente Nenhum resultado encontr…" at bounding box center [261, 119] width 501 height 175
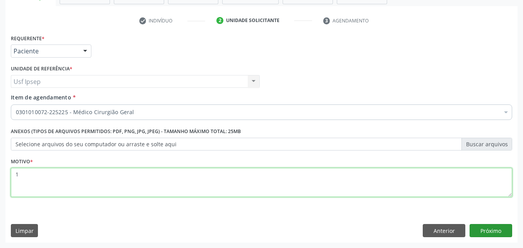
type textarea "1"
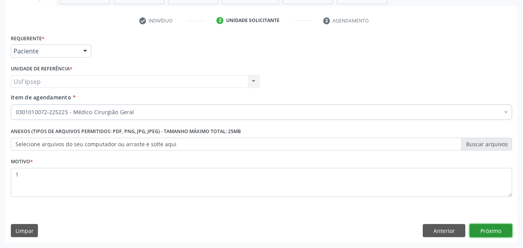
click at [485, 231] on button "Próximo" at bounding box center [490, 230] width 43 height 13
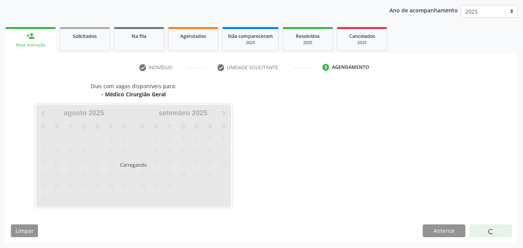
scroll to position [89, 0]
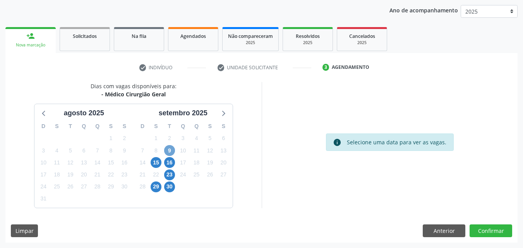
click at [169, 149] on span "9" at bounding box center [169, 150] width 11 height 11
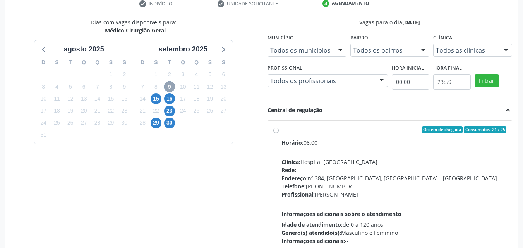
scroll to position [166, 0]
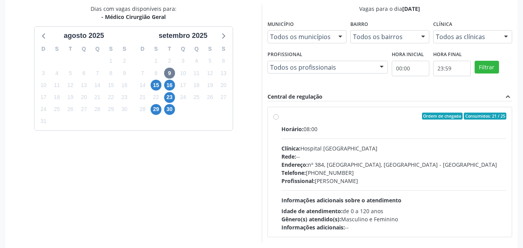
click at [281, 114] on label "Ordem de chegada Consumidos: 21 / 25 Horário: 08:00 Clínica: Hospital [GEOGRAPH…" at bounding box center [393, 172] width 225 height 119
click at [274, 114] on input "Ordem de chegada Consumidos: 21 / 25 Horário: 08:00 Clínica: Hospital [GEOGRAPH…" at bounding box center [275, 116] width 5 height 7
radio input "true"
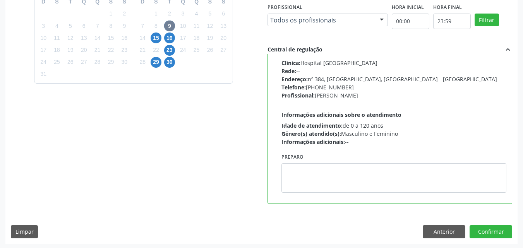
scroll to position [214, 0]
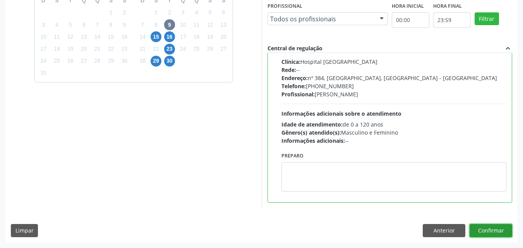
click at [483, 229] on button "Confirmar" at bounding box center [490, 230] width 43 height 13
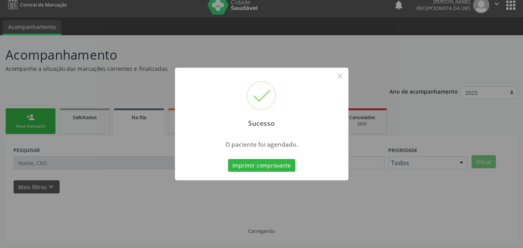
scroll to position [7, 0]
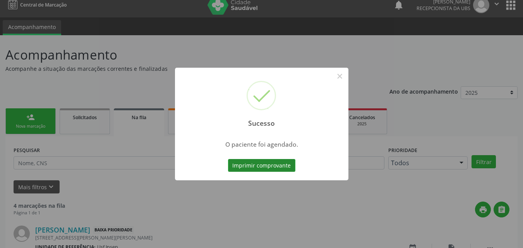
click at [243, 169] on button "Imprimir comprovante" at bounding box center [261, 165] width 67 height 13
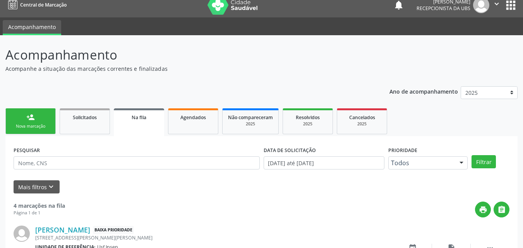
click at [39, 127] on div "Nova marcação" at bounding box center [30, 126] width 39 height 6
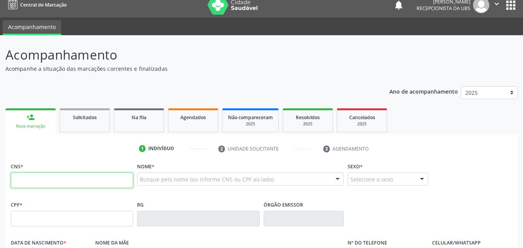
drag, startPoint x: 13, startPoint y: 183, endPoint x: 5, endPoint y: 181, distance: 8.2
click at [13, 183] on input "text" at bounding box center [72, 180] width 122 height 15
type input "704 0033 9219 9866"
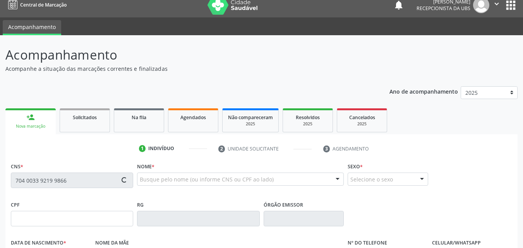
type input "[DATE]"
type input "[PERSON_NAME] de [PERSON_NAME]"
type input "[PHONE_NUMBER]"
type input "026.504.504-52"
type input "262"
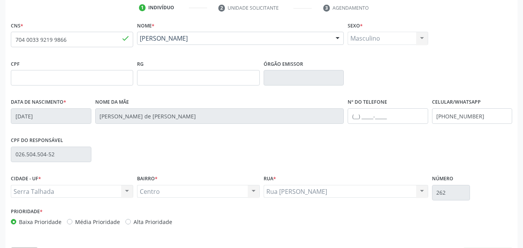
scroll to position [171, 0]
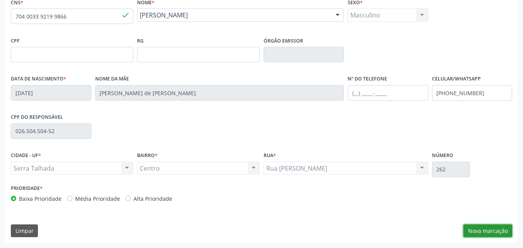
click at [476, 233] on button "Nova marcação" at bounding box center [487, 230] width 49 height 13
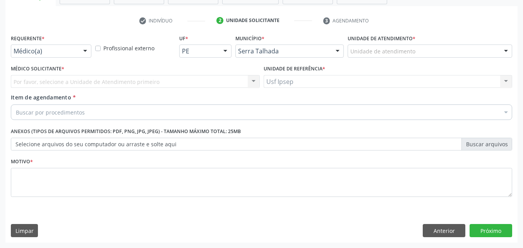
scroll to position [135, 0]
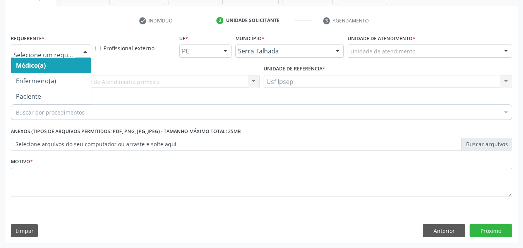
click at [79, 48] on div at bounding box center [85, 51] width 12 height 13
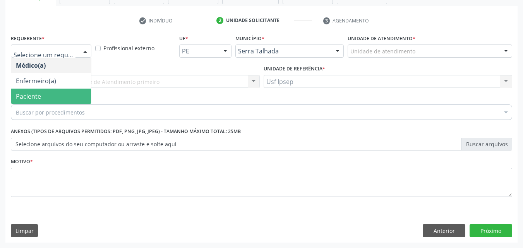
click at [50, 94] on span "Paciente" at bounding box center [51, 96] width 80 height 15
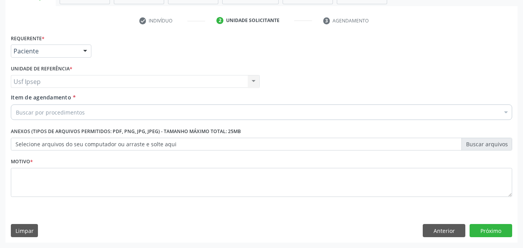
click at [17, 98] on span "Item de agendamento" at bounding box center [41, 97] width 60 height 7
click at [16, 104] on input "Item de agendamento *" at bounding box center [16, 111] width 0 height 15
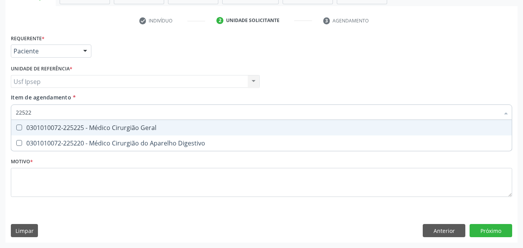
type input "225225"
click at [20, 122] on span "0301010072-225225 - Médico Cirurgião Geral" at bounding box center [261, 127] width 500 height 15
checkbox Geral "true"
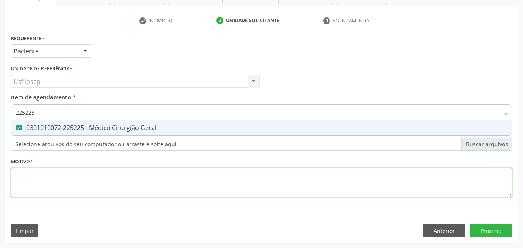
click at [22, 185] on div "Requerente * Paciente Médico(a) Enfermeiro(a) Paciente Nenhum resultado encontr…" at bounding box center [261, 119] width 501 height 175
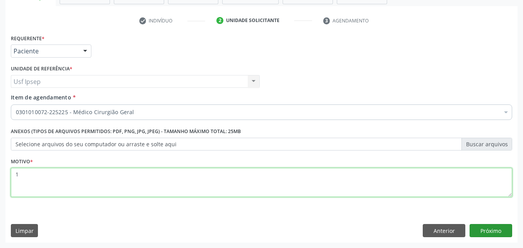
type textarea "1"
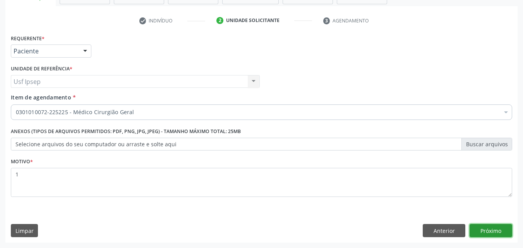
click at [482, 230] on button "Próximo" at bounding box center [490, 230] width 43 height 13
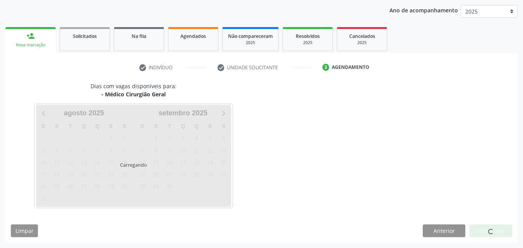
scroll to position [89, 0]
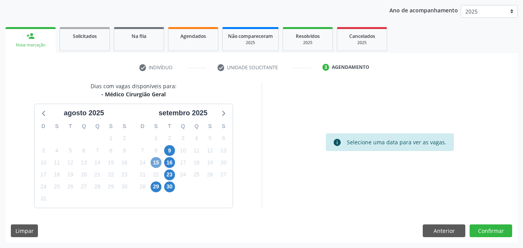
click at [155, 166] on span "15" at bounding box center [155, 162] width 11 height 11
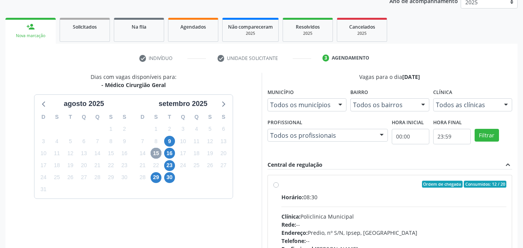
scroll to position [127, 0]
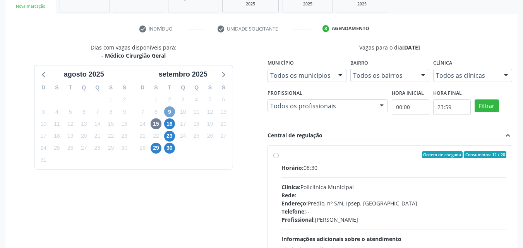
click at [171, 112] on span "9" at bounding box center [169, 111] width 11 height 11
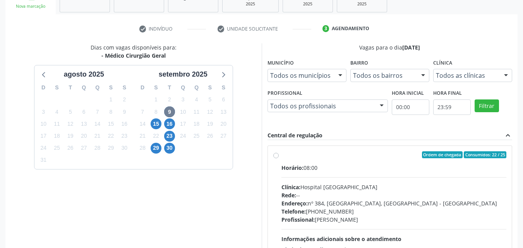
click at [281, 155] on label "Ordem de chegada Consumidos: 22 / 25 Horário: 08:00 Clínica: Hospital [GEOGRAPH…" at bounding box center [393, 210] width 225 height 119
click at [275, 155] on input "Ordem de chegada Consumidos: 22 / 25 Horário: 08:00 Clínica: Hospital [GEOGRAPH…" at bounding box center [275, 154] width 5 height 7
radio input "true"
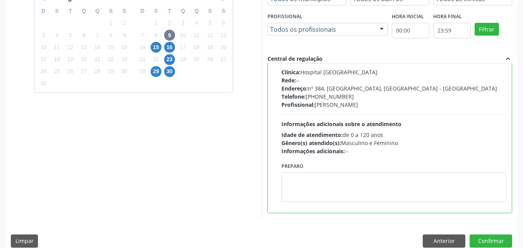
scroll to position [214, 0]
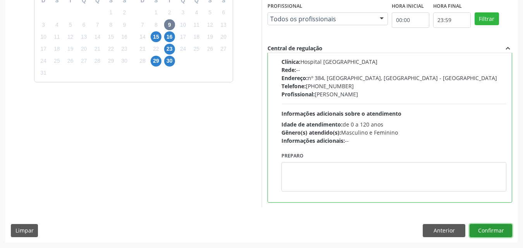
click at [493, 229] on button "Confirmar" at bounding box center [490, 230] width 43 height 13
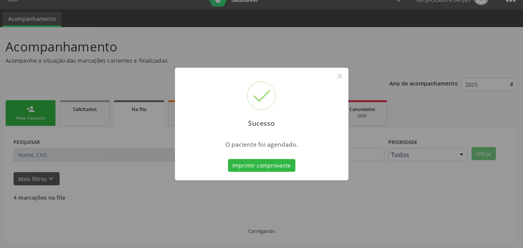
scroll to position [7, 0]
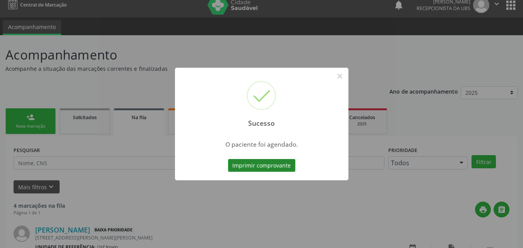
click at [243, 163] on button "Imprimir comprovante" at bounding box center [261, 165] width 67 height 13
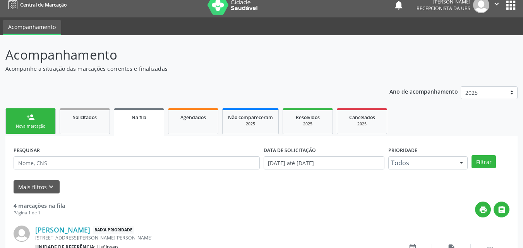
click at [29, 121] on div "person_add" at bounding box center [30, 117] width 9 height 9
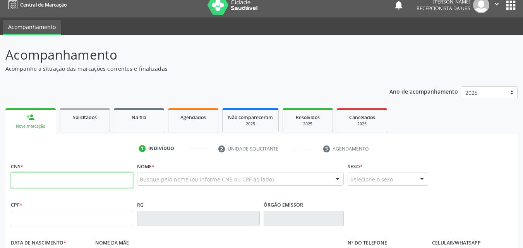
click at [21, 178] on input "text" at bounding box center [72, 180] width 122 height 15
click at [22, 179] on input "text" at bounding box center [72, 180] width 122 height 15
click at [14, 178] on input "text" at bounding box center [72, 180] width 122 height 15
click at [140, 174] on div "Busque pelo nome (ou informe CNS ou CPF ao lado)" at bounding box center [240, 179] width 207 height 13
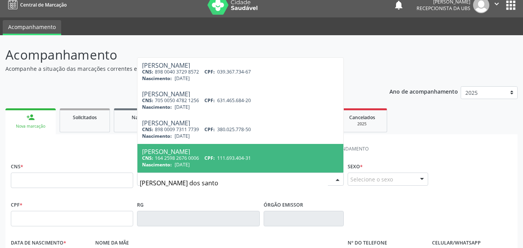
type input "[PERSON_NAME]"
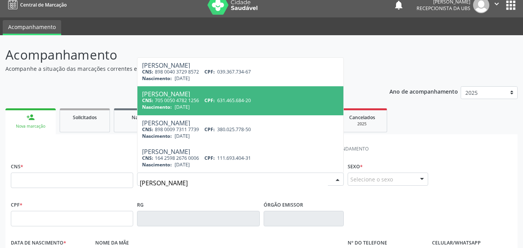
click at [165, 95] on div "[PERSON_NAME]" at bounding box center [240, 94] width 197 height 6
type input "705 0050 4782 1256"
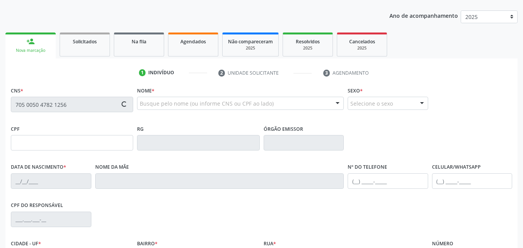
type input "631.465.684-20"
type input "[DATE]"
type input "[PERSON_NAME]"
type input "[PHONE_NUMBER]"
type input "1096"
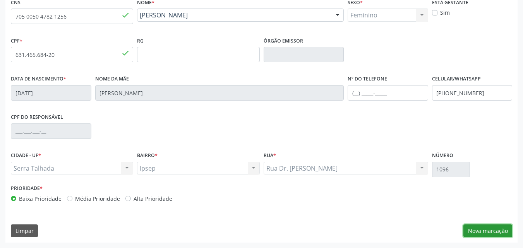
drag, startPoint x: 478, startPoint y: 227, endPoint x: 461, endPoint y: 222, distance: 18.3
click at [477, 227] on button "Nova marcação" at bounding box center [487, 230] width 49 height 13
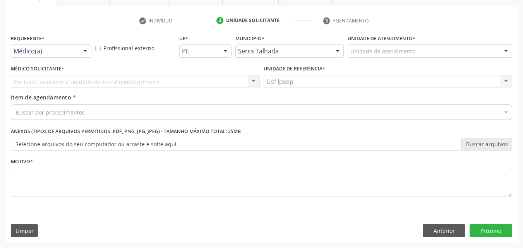
scroll to position [135, 0]
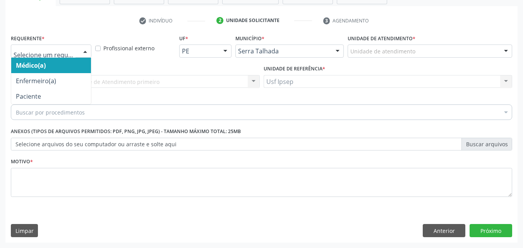
click at [84, 49] on div at bounding box center [85, 51] width 12 height 13
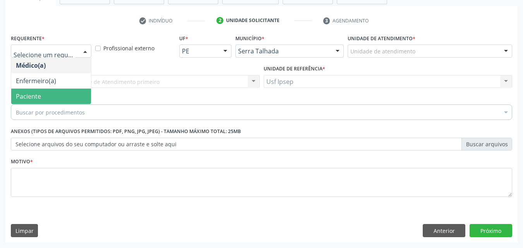
click at [25, 95] on span "Paciente" at bounding box center [28, 96] width 25 height 9
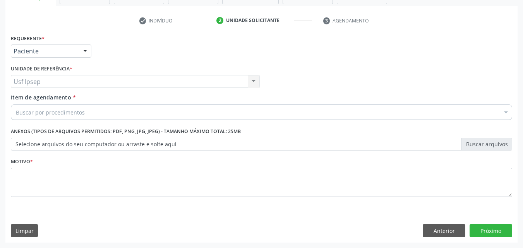
click at [26, 99] on span "Item de agendamento" at bounding box center [41, 97] width 60 height 7
click at [16, 104] on input "Item de agendamento *" at bounding box center [16, 111] width 0 height 15
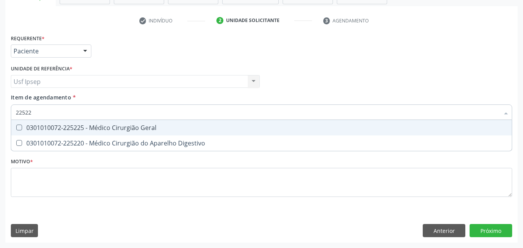
type input "225225"
click at [19, 126] on Geral at bounding box center [19, 128] width 6 height 6
click at [16, 126] on Geral "checkbox" at bounding box center [13, 127] width 5 height 5
checkbox Geral "true"
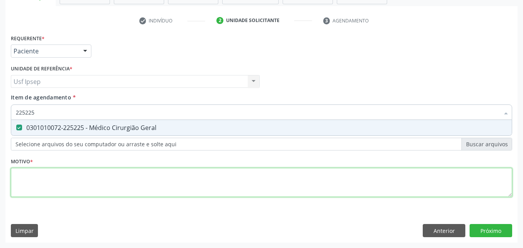
click at [28, 184] on div "Requerente * Paciente Médico(a) Enfermeiro(a) Paciente Nenhum resultado encontr…" at bounding box center [261, 119] width 501 height 175
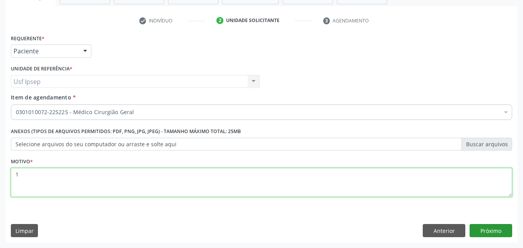
type textarea "1"
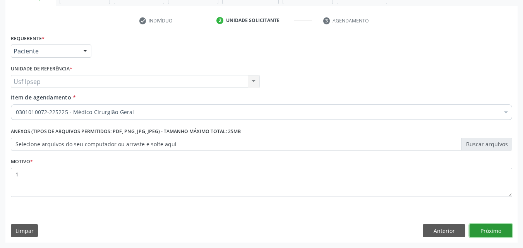
click at [488, 231] on button "Próximo" at bounding box center [490, 230] width 43 height 13
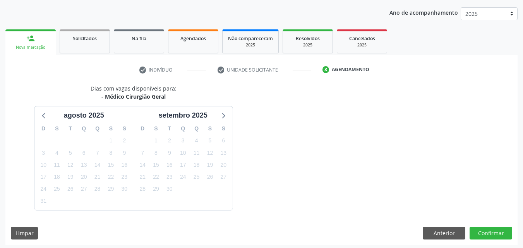
scroll to position [89, 0]
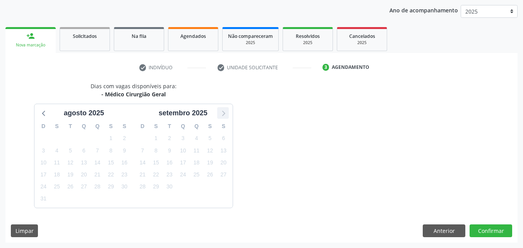
click at [224, 114] on icon at bounding box center [223, 113] width 3 height 5
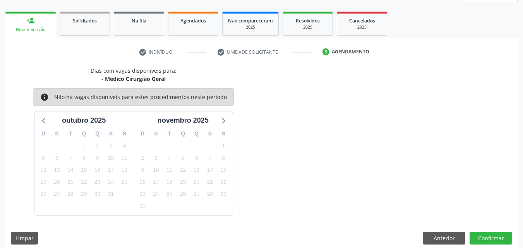
scroll to position [111, 0]
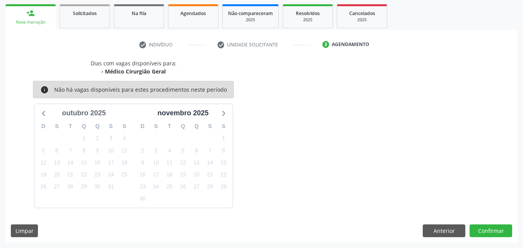
click at [76, 114] on div "outubro 2025" at bounding box center [84, 113] width 50 height 10
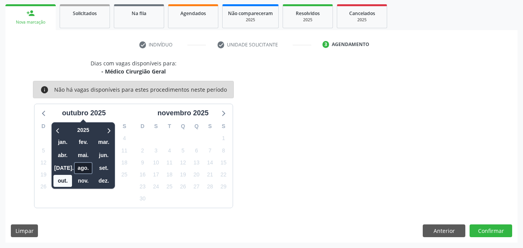
click at [80, 171] on span "ago." at bounding box center [83, 168] width 19 height 12
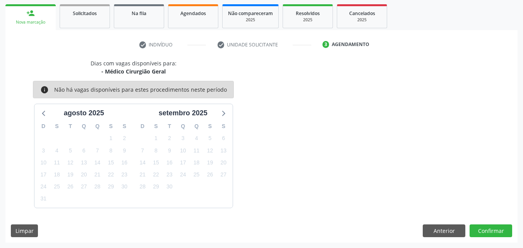
scroll to position [89, 0]
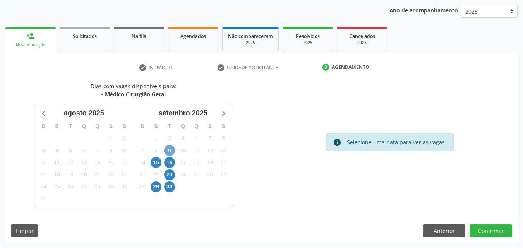
click at [171, 151] on span "9" at bounding box center [169, 150] width 11 height 11
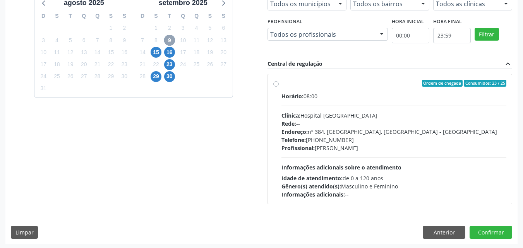
scroll to position [200, 0]
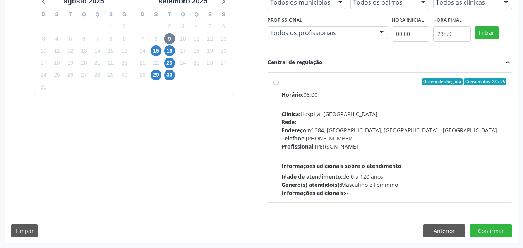
click at [281, 82] on label "Ordem de chegada Consumidos: 23 / 25 Horário: 08:00 Clínica: Hospital [GEOGRAPH…" at bounding box center [393, 137] width 225 height 119
click at [276, 82] on input "Ordem de chegada Consumidos: 23 / 25 Horário: 08:00 Clínica: Hospital [GEOGRAPH…" at bounding box center [275, 81] width 5 height 7
radio input "true"
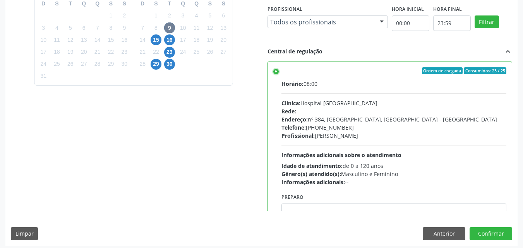
scroll to position [214, 0]
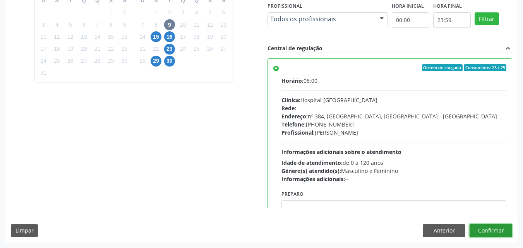
click at [487, 228] on button "Confirmar" at bounding box center [490, 230] width 43 height 13
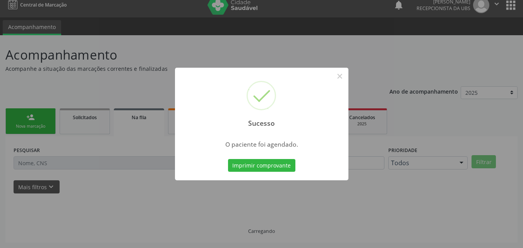
scroll to position [7, 0]
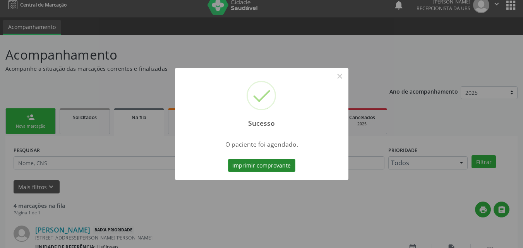
click at [244, 168] on button "Imprimir comprovante" at bounding box center [261, 165] width 67 height 13
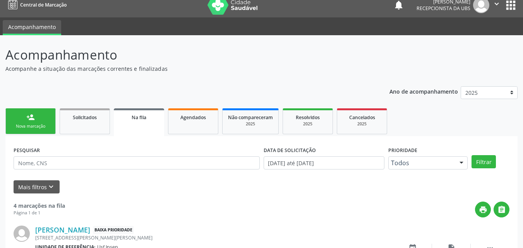
click at [30, 121] on div "person_add" at bounding box center [30, 117] width 9 height 9
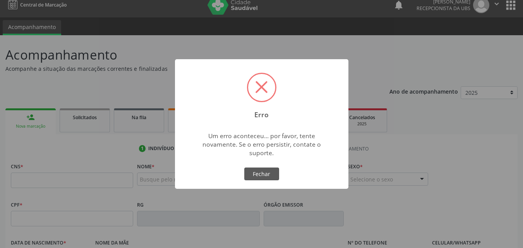
click at [323, 105] on div "Erro ×" at bounding box center [261, 92] width 173 height 67
click at [49, 176] on div "Erro × Um erro aconteceu... por favor, tente novamente. Se o erro persistir, co…" at bounding box center [261, 124] width 523 height 248
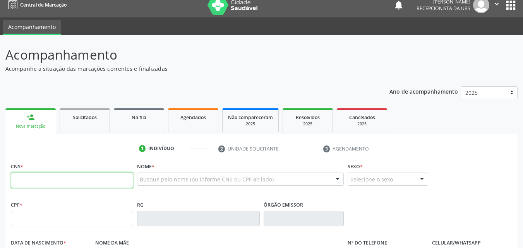
click at [17, 179] on input "text" at bounding box center [72, 180] width 122 height 15
type input "700 0095 0195 0802"
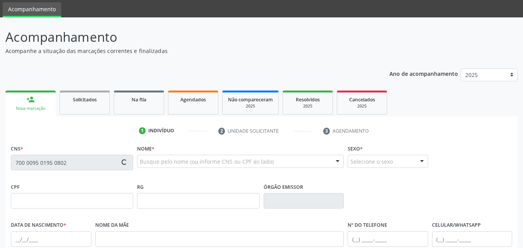
scroll to position [39, 0]
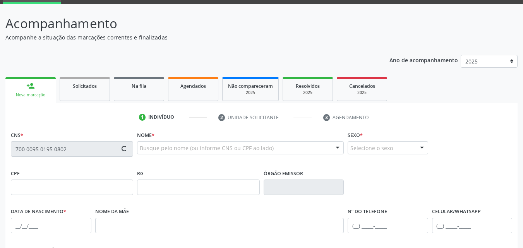
click at [499, 159] on div "CNS * 700 0095 0195 0802 [GEOGRAPHIC_DATA] * Busque pelo nome (ou informe CNS o…" at bounding box center [261, 148] width 505 height 38
click at [341, 31] on p "Acompanhamento" at bounding box center [184, 23] width 358 height 19
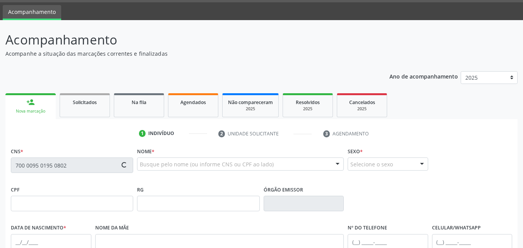
scroll to position [0, 0]
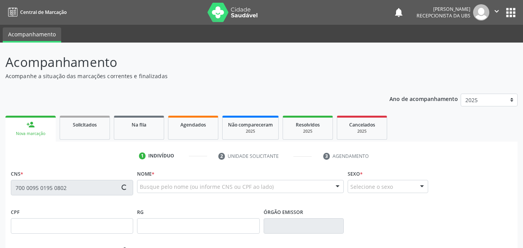
click at [126, 188] on span at bounding box center [123, 187] width 5 height 5
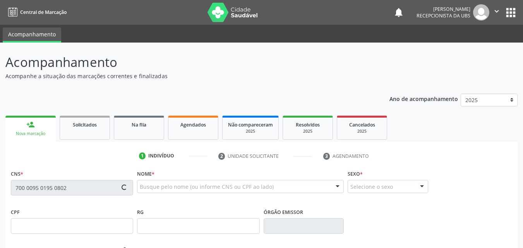
click at [126, 188] on span at bounding box center [123, 187] width 5 height 5
click at [118, 156] on ul "1 Indivíduo 2 Unidade solicitante 3 Agendamento" at bounding box center [261, 156] width 512 height 13
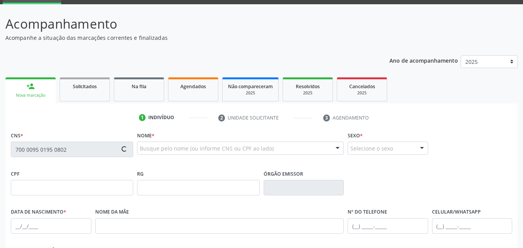
scroll to position [17, 0]
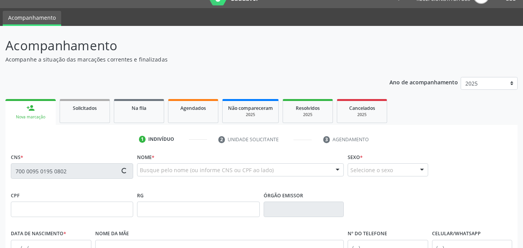
click at [123, 171] on span at bounding box center [123, 170] width 5 height 5
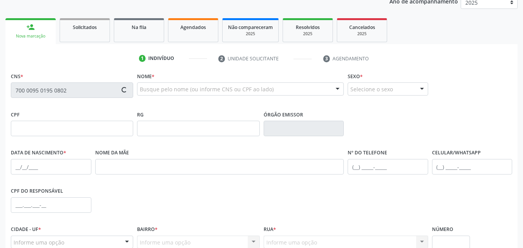
scroll to position [0, 0]
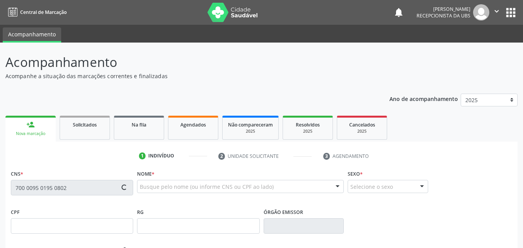
click at [123, 188] on span at bounding box center [123, 187] width 5 height 5
click at [122, 188] on span at bounding box center [123, 187] width 5 height 5
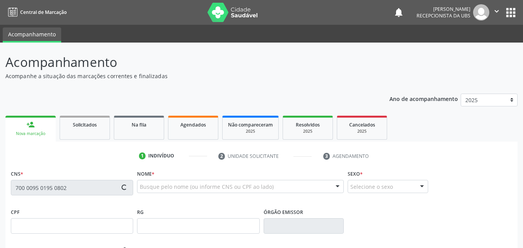
click at [35, 134] on div "Nova marcação" at bounding box center [30, 134] width 39 height 6
click at [126, 188] on span at bounding box center [124, 187] width 6 height 6
click at [41, 136] on div "Nova marcação" at bounding box center [30, 134] width 39 height 6
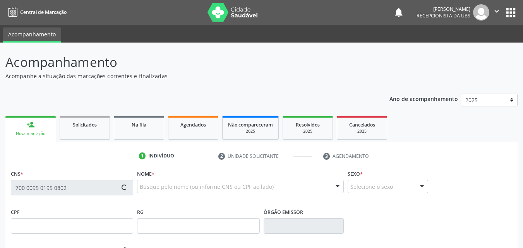
click at [41, 136] on div "Nova marcação" at bounding box center [30, 134] width 39 height 6
click at [123, 169] on div "CNS * 700 0095 0195 0802" at bounding box center [72, 181] width 122 height 27
